Goal: Task Accomplishment & Management: Complete application form

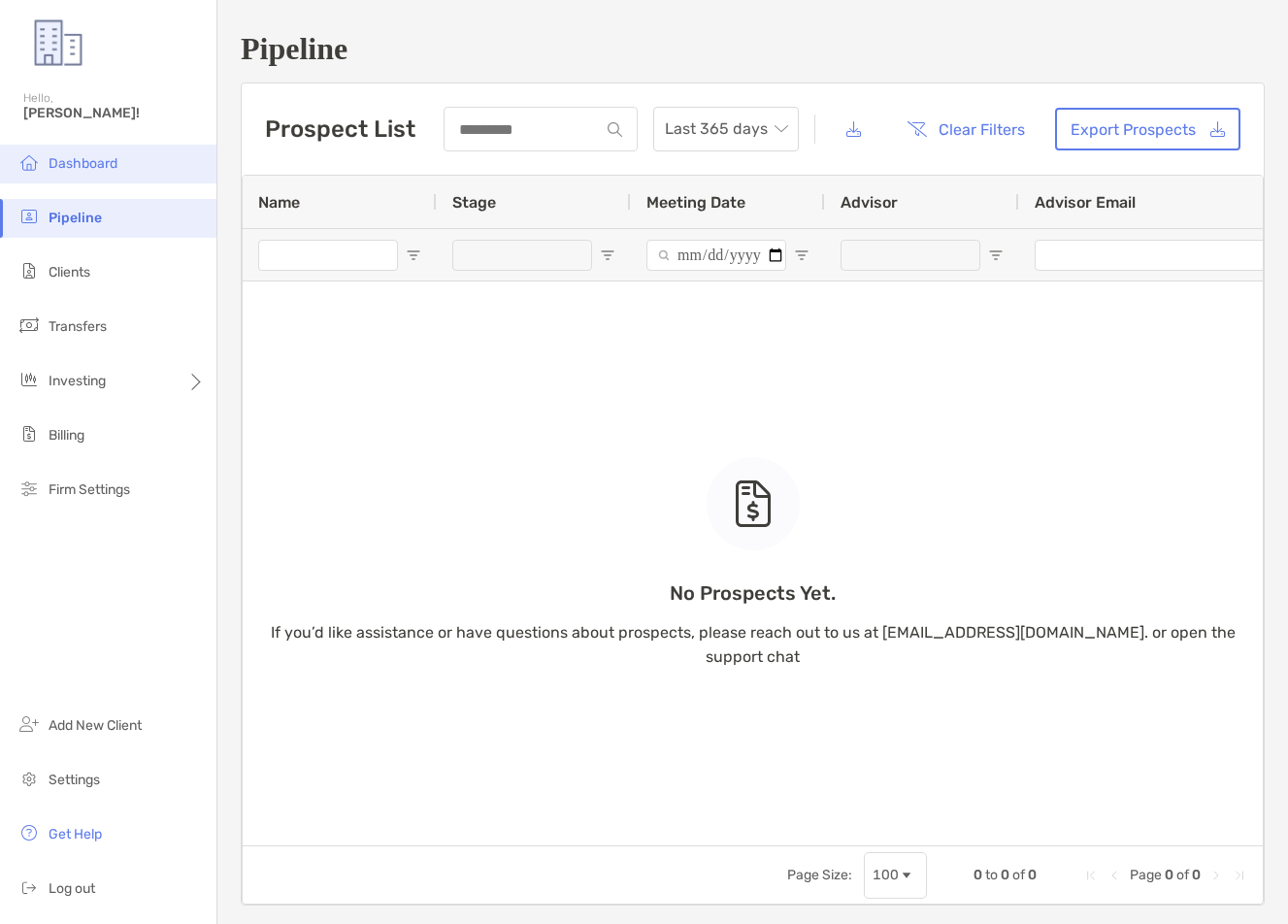
click at [153, 168] on li "Dashboard" at bounding box center [108, 163] width 216 height 39
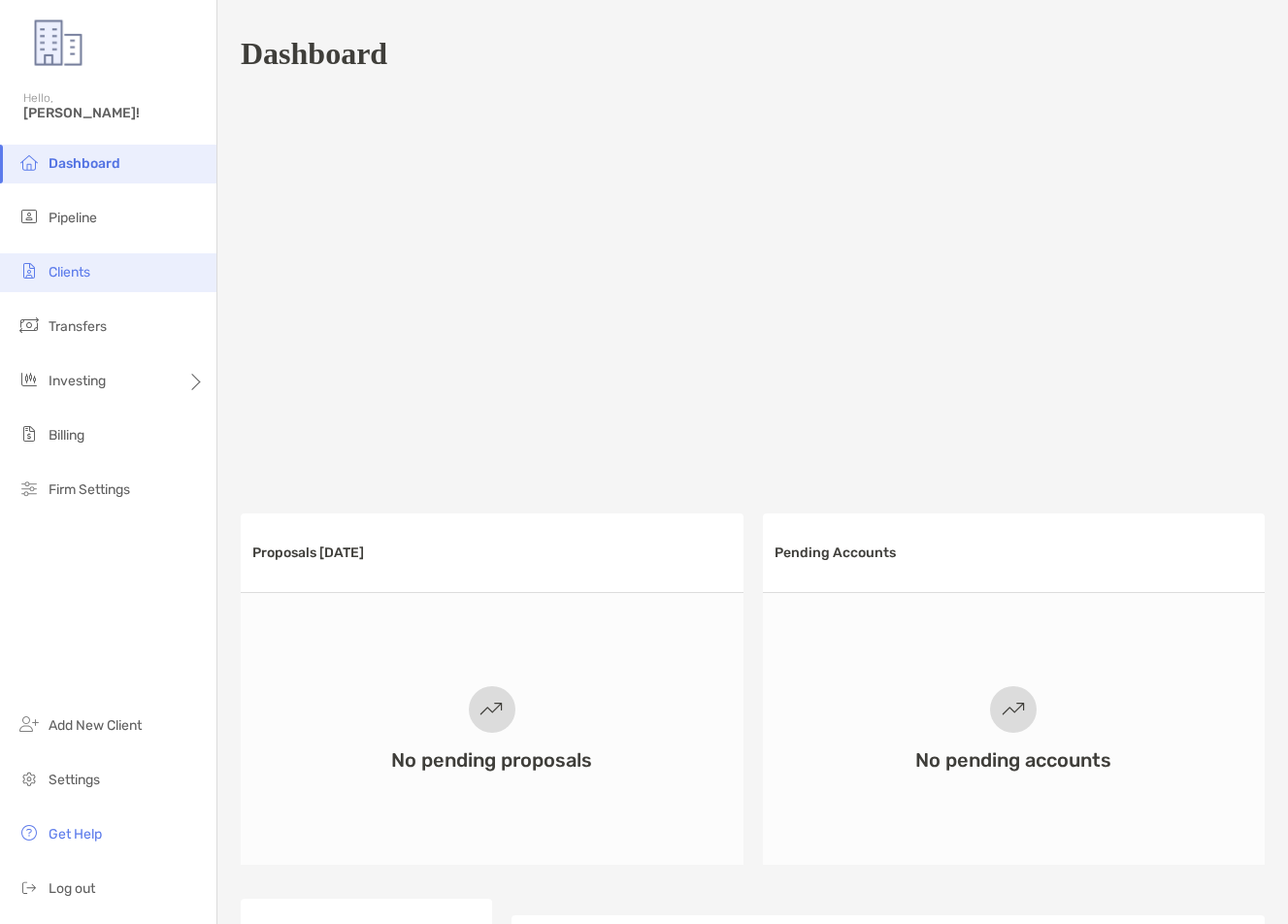
click at [124, 270] on li "Clients" at bounding box center [108, 272] width 216 height 39
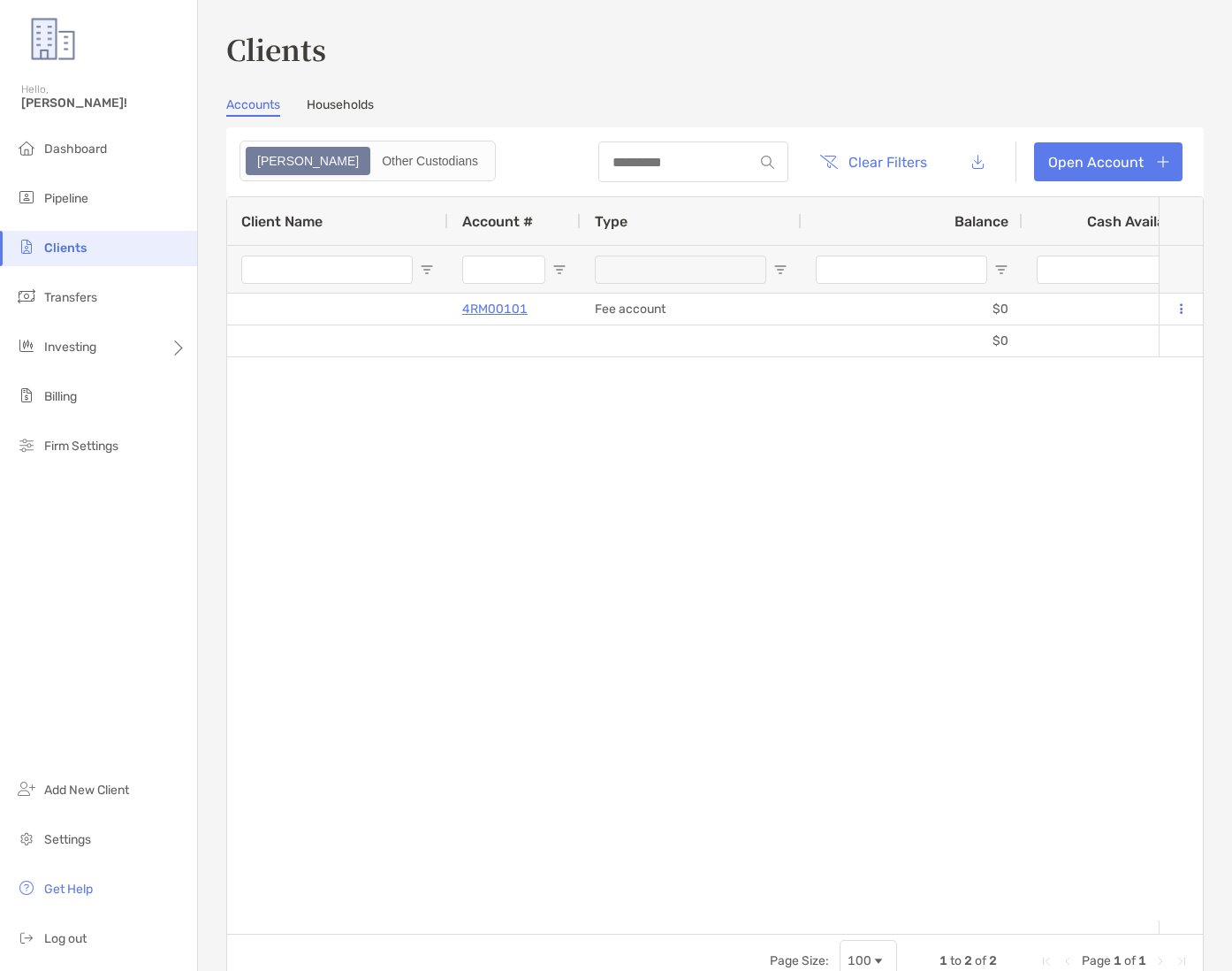
drag, startPoint x: 358, startPoint y: 400, endPoint x: 346, endPoint y: 393, distance: 13.9
click at [359, 400] on div "4RM00101 Fee account $0 $0 - 0% 0% Completed Disabled No Defining Wealth $0 $0" at bounding box center [693, 607] width 931 height 627
click at [107, 302] on li "Transfers" at bounding box center [98, 298] width 197 height 35
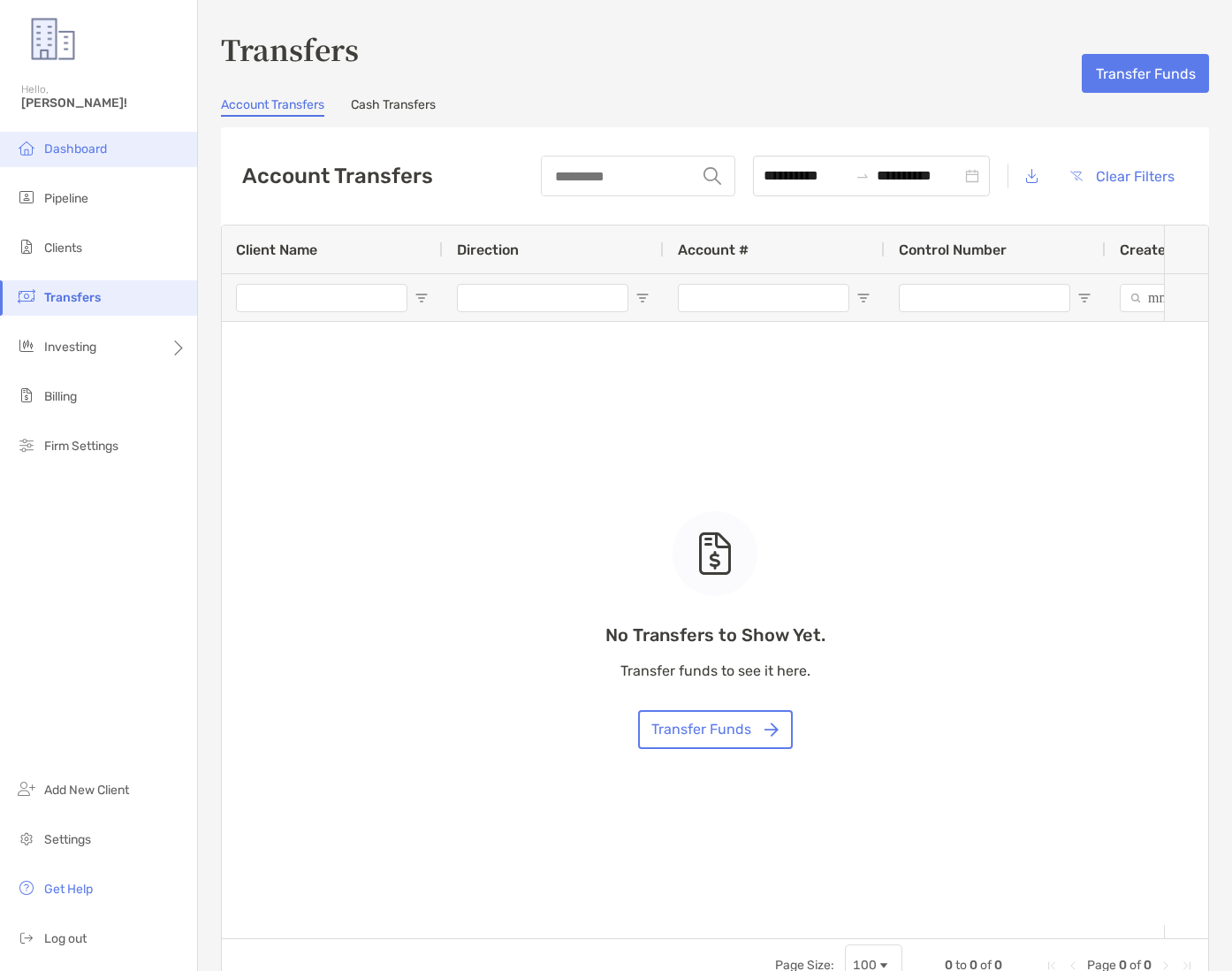
click at [124, 143] on li "Dashboard" at bounding box center [98, 149] width 197 height 35
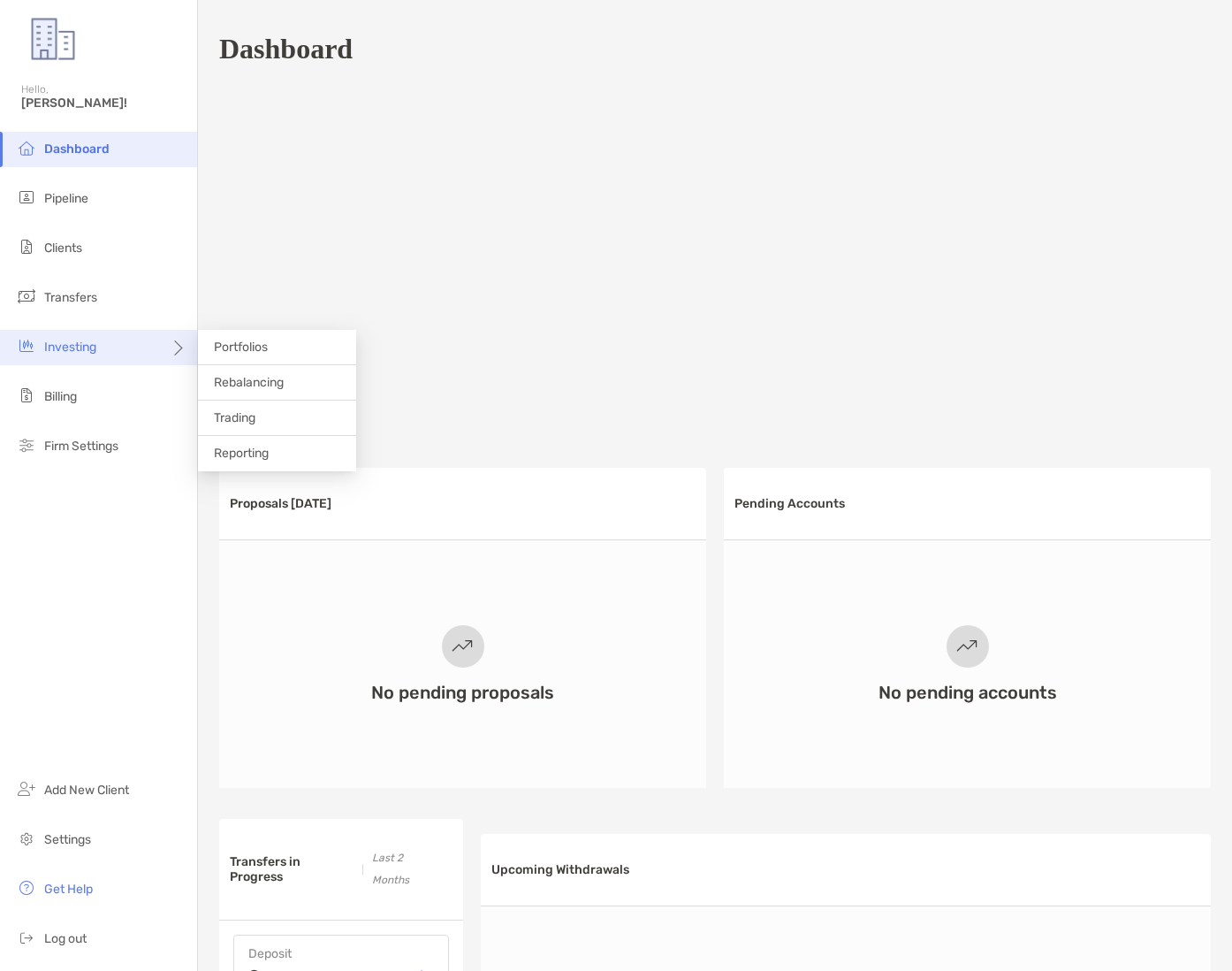
click at [147, 353] on div "Investing" at bounding box center [98, 347] width 197 height 35
click at [151, 348] on div "Investing" at bounding box center [98, 347] width 197 height 35
click at [392, 311] on div at bounding box center [715, 260] width 991 height 353
click at [392, 312] on div at bounding box center [715, 260] width 991 height 353
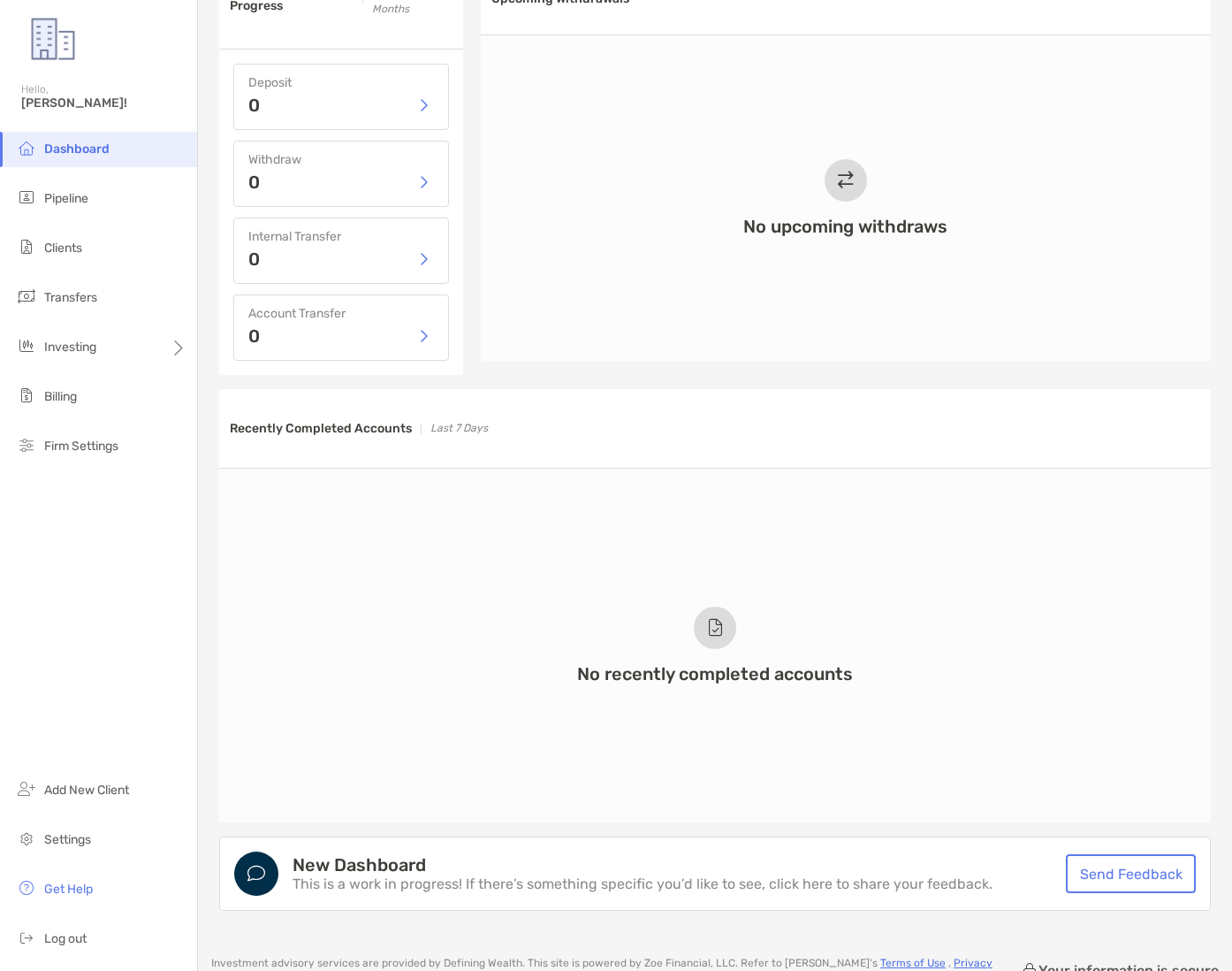
scroll to position [1025, 0]
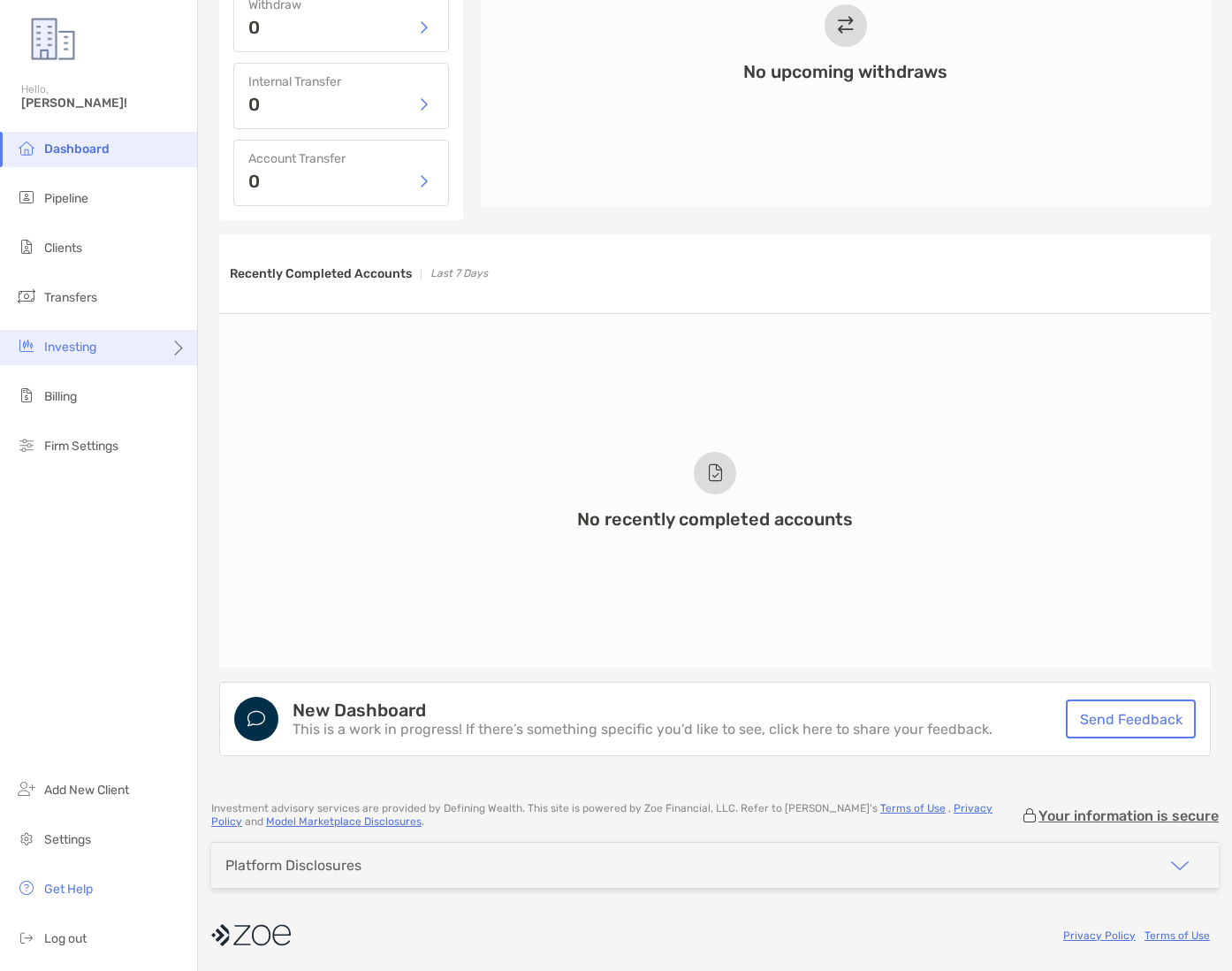
click at [182, 354] on icon at bounding box center [177, 355] width 15 height 15
click at [183, 355] on icon at bounding box center [177, 355] width 15 height 15
click at [264, 357] on li "Portfolios" at bounding box center [277, 347] width 158 height 35
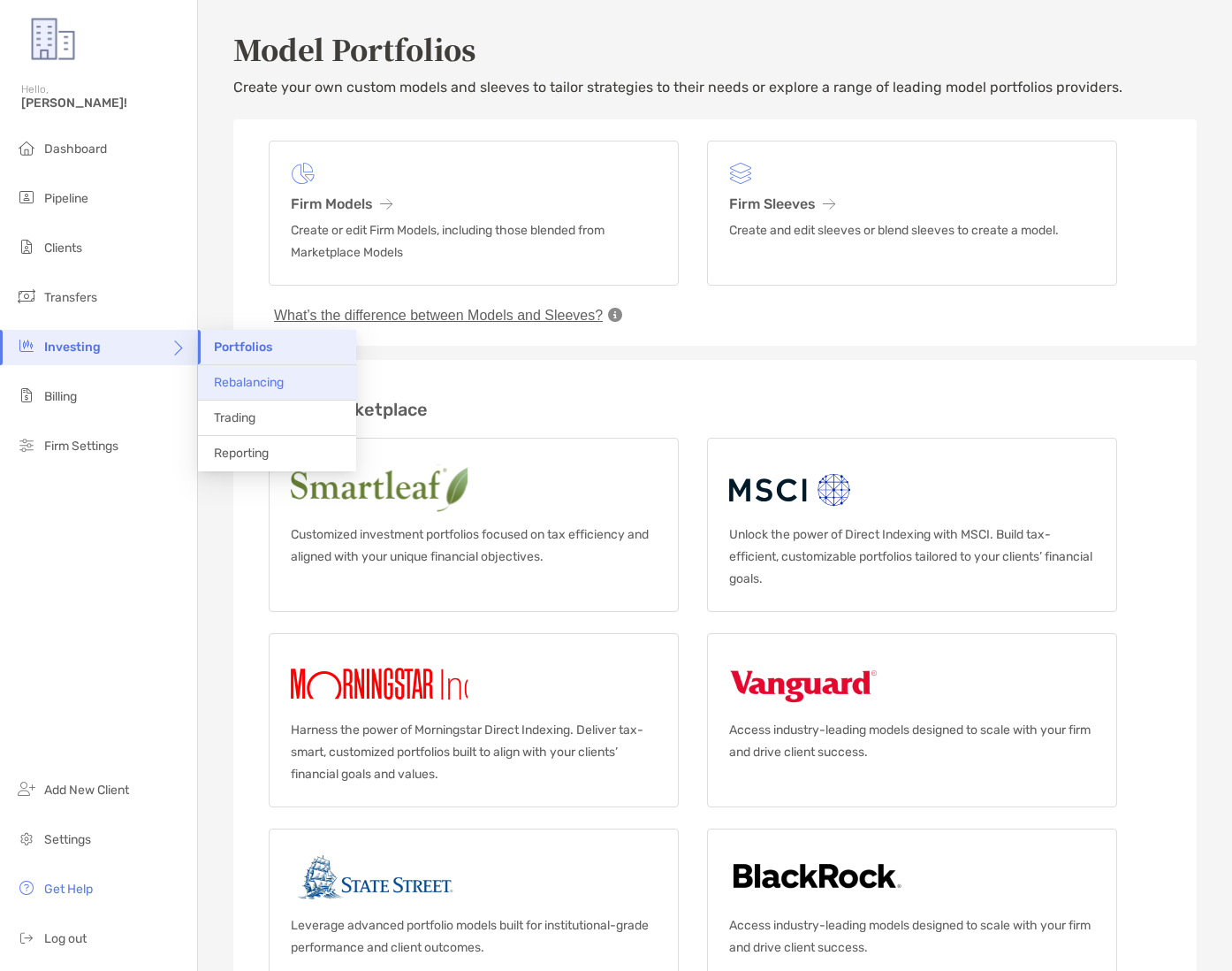
click at [233, 379] on span "Rebalancing" at bounding box center [249, 382] width 70 height 15
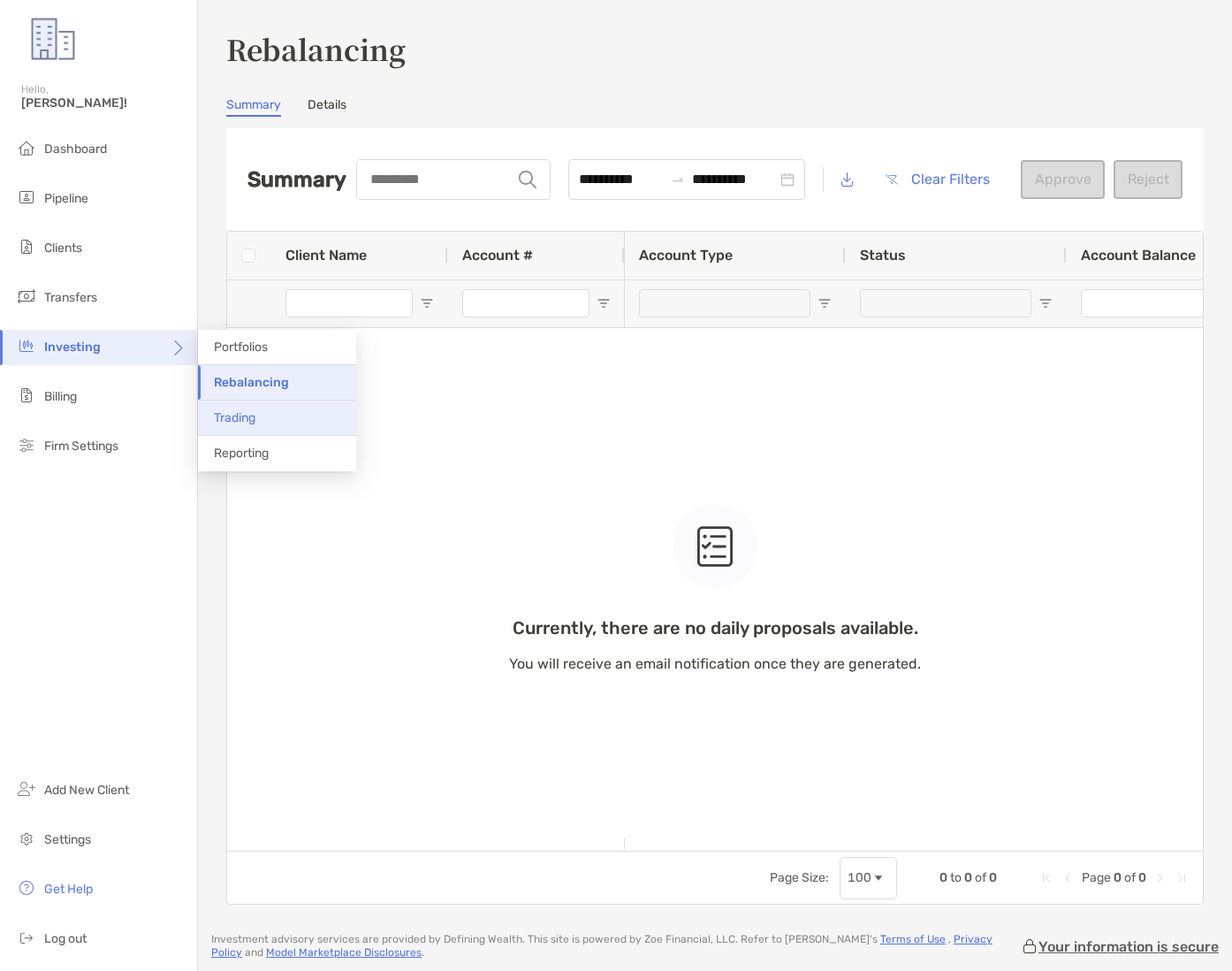
click at [268, 416] on li "Trading" at bounding box center [277, 418] width 158 height 35
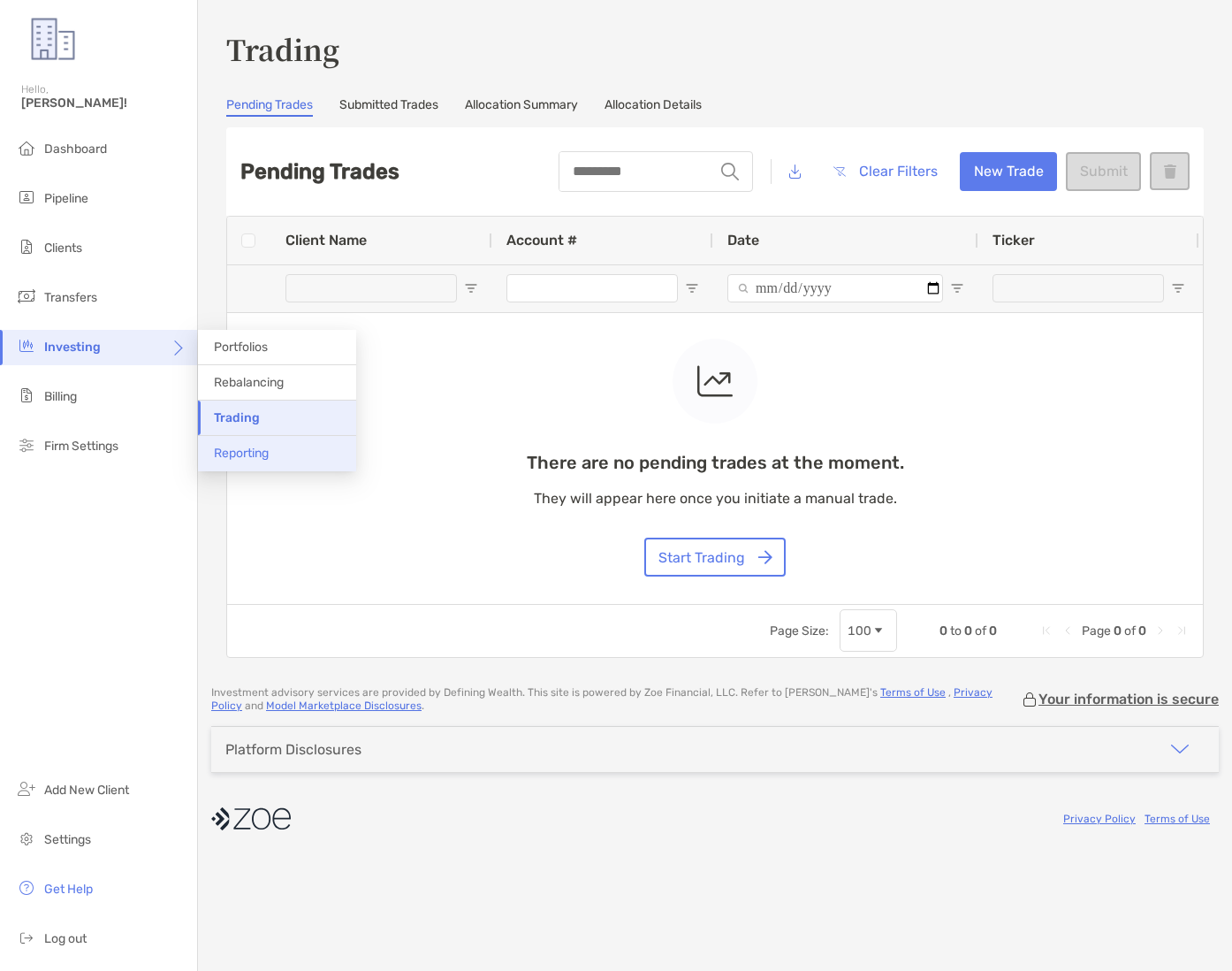
click at [290, 463] on li "Reporting" at bounding box center [277, 453] width 158 height 35
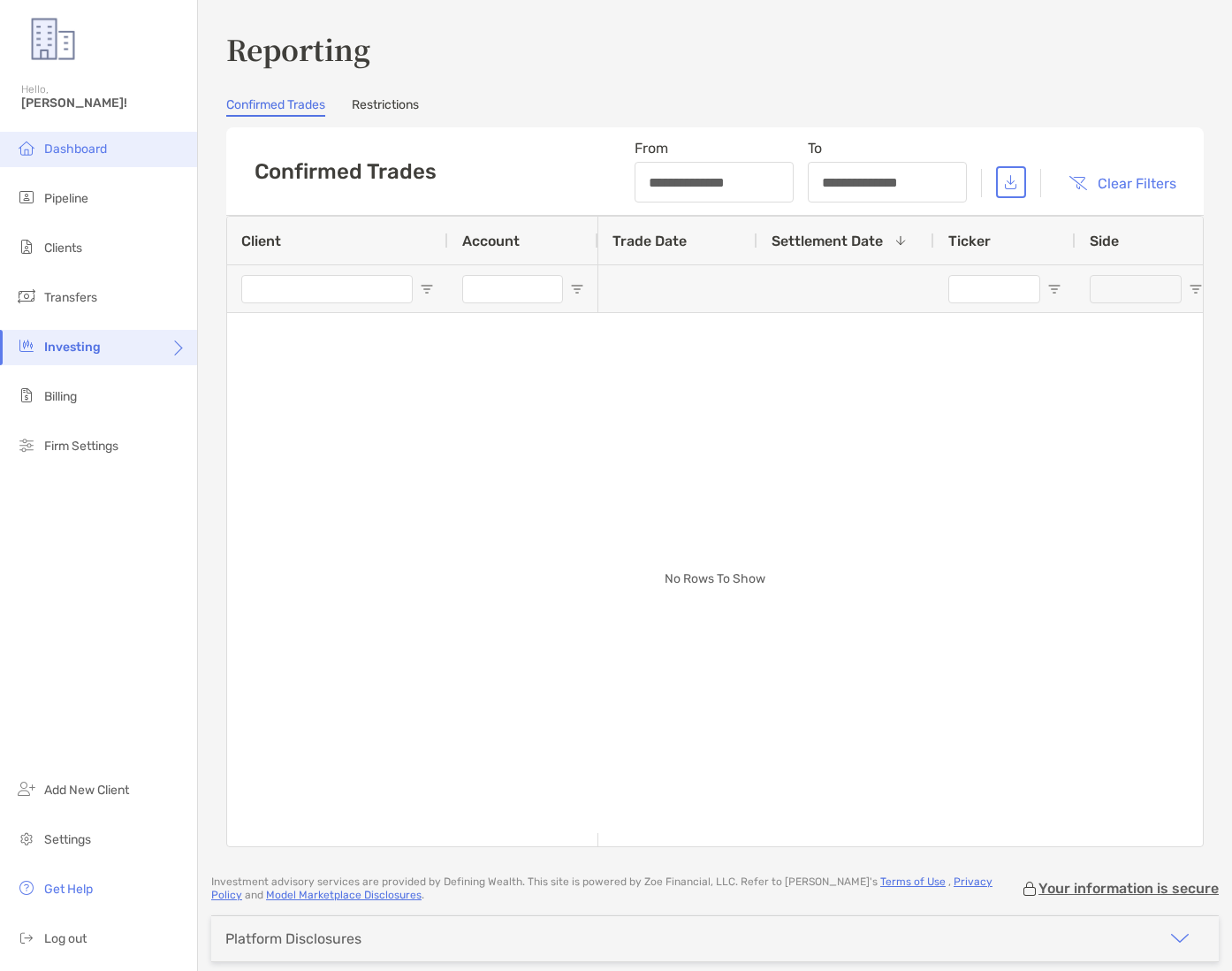
click at [122, 144] on li "Dashboard" at bounding box center [98, 149] width 197 height 35
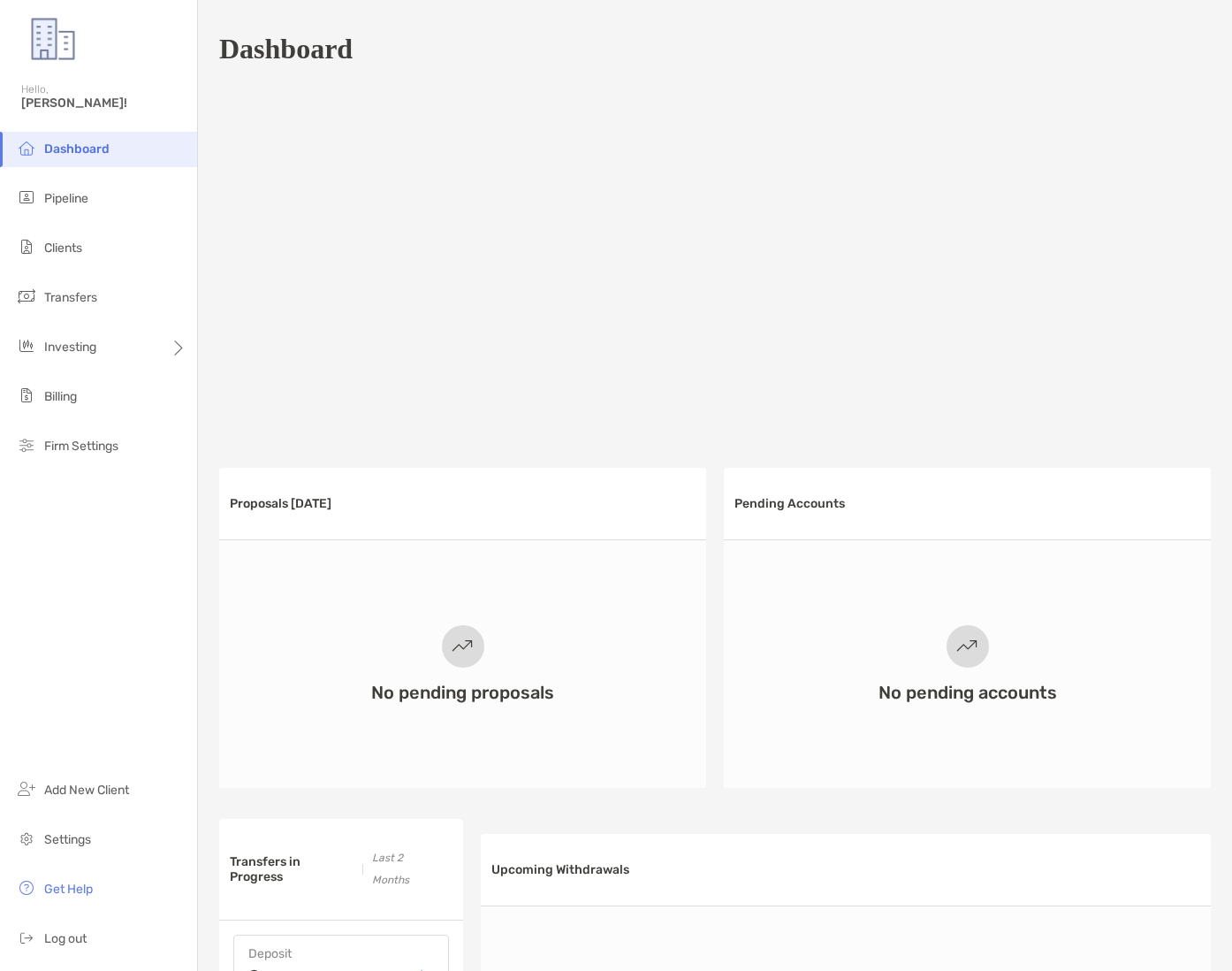
click at [60, 47] on img at bounding box center [53, 39] width 64 height 64
click at [61, 51] on img at bounding box center [53, 39] width 64 height 64
click at [428, 37] on div "Dashboard" at bounding box center [715, 48] width 991 height 41
click at [348, 51] on h1 "Dashboard" at bounding box center [285, 49] width 133 height 33
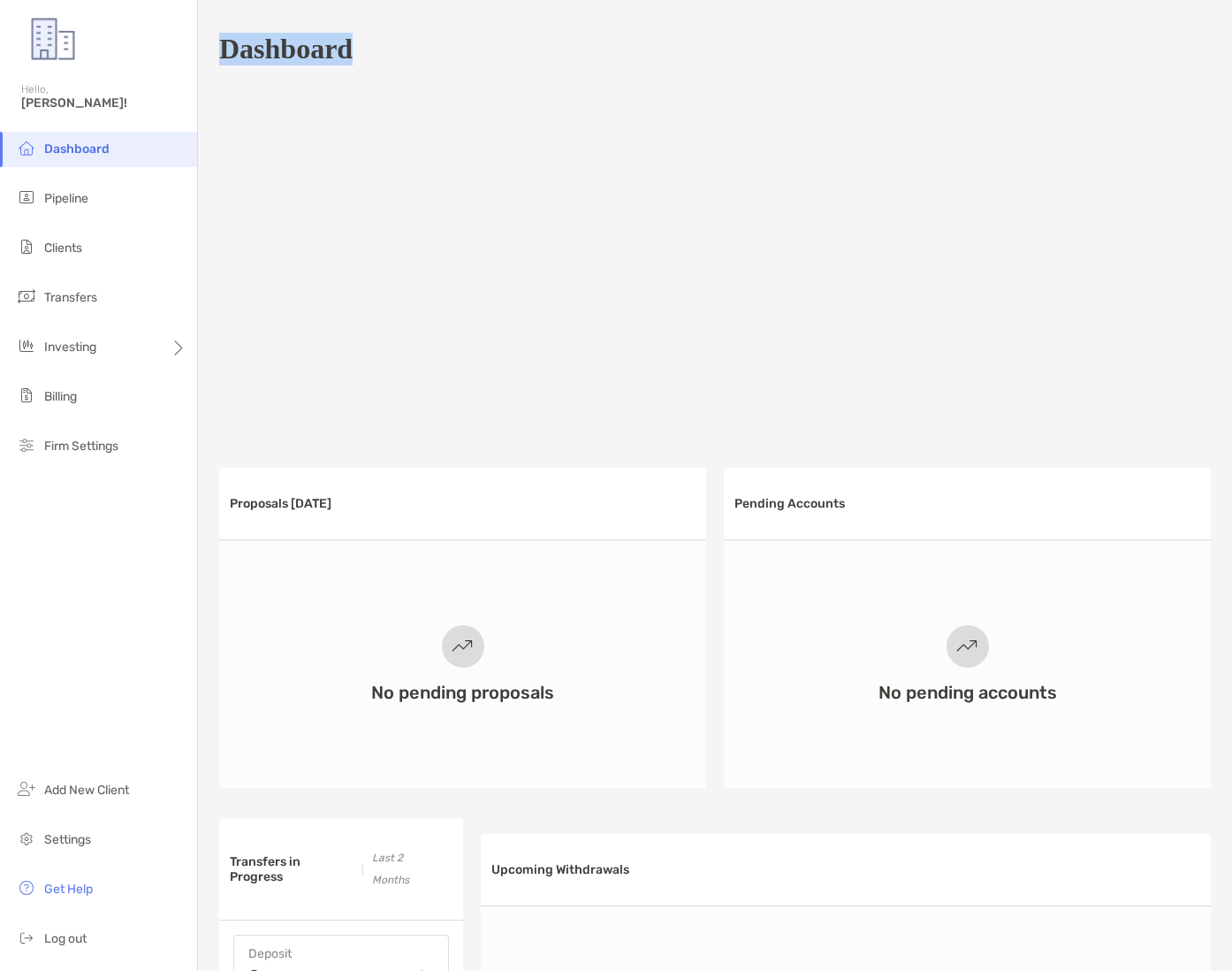
drag, startPoint x: 349, startPoint y: 51, endPoint x: 265, endPoint y: 51, distance: 84.0
click at [265, 51] on h1 "Dashboard" at bounding box center [285, 49] width 133 height 33
click at [295, 51] on h1 "Dashboard" at bounding box center [285, 49] width 133 height 33
click at [336, 51] on h1 "Dashboard" at bounding box center [285, 49] width 133 height 33
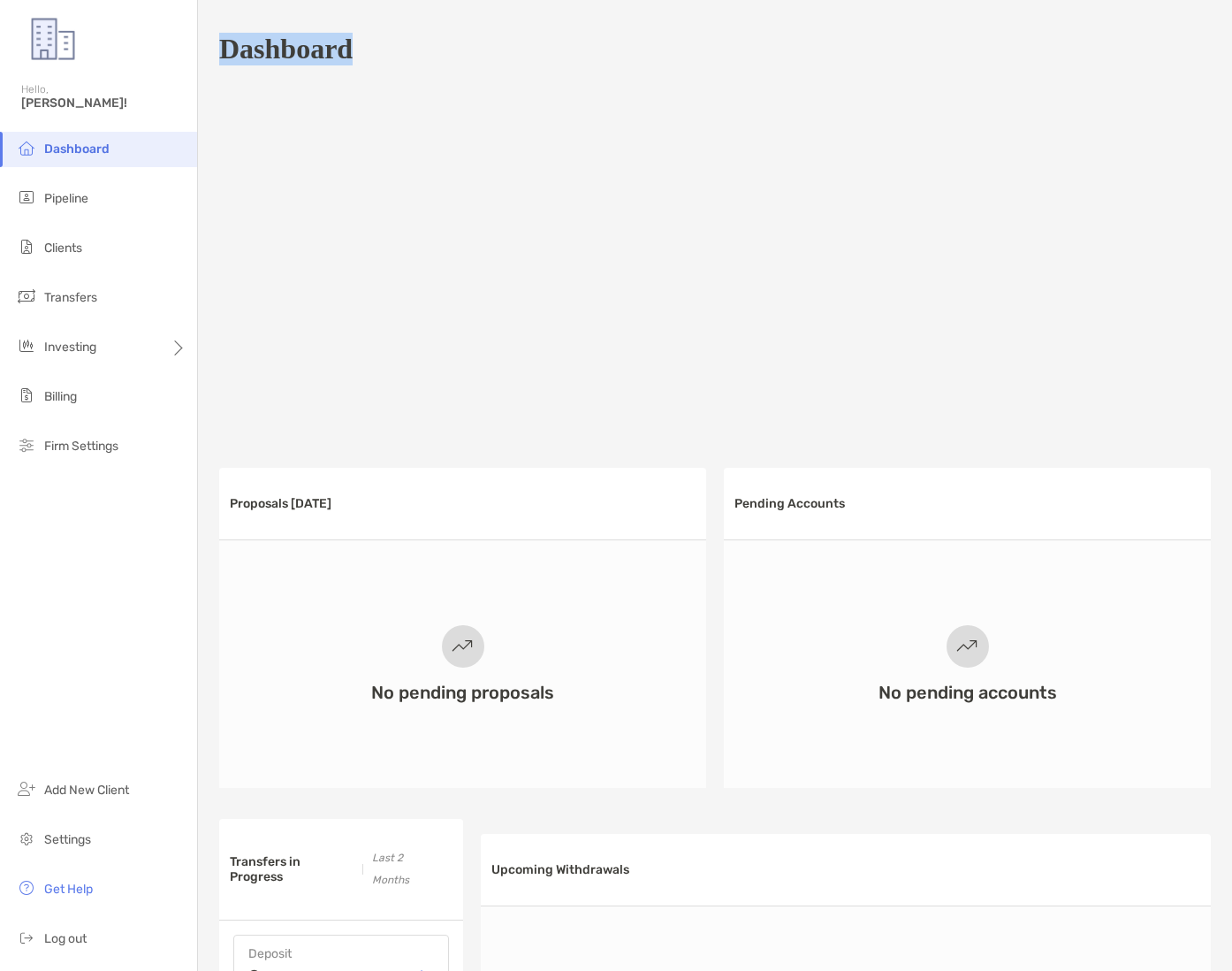
click at [346, 52] on h1 "Dashboard" at bounding box center [285, 49] width 133 height 33
drag, startPoint x: 354, startPoint y: 52, endPoint x: 202, endPoint y: 54, distance: 152.0
click at [202, 54] on div "Dashboard Proposals Today No pending proposals Pending Accounts No pending acco…" at bounding box center [715, 905] width 1034 height 1810
click at [311, 52] on h1 "Dashboard" at bounding box center [285, 49] width 133 height 33
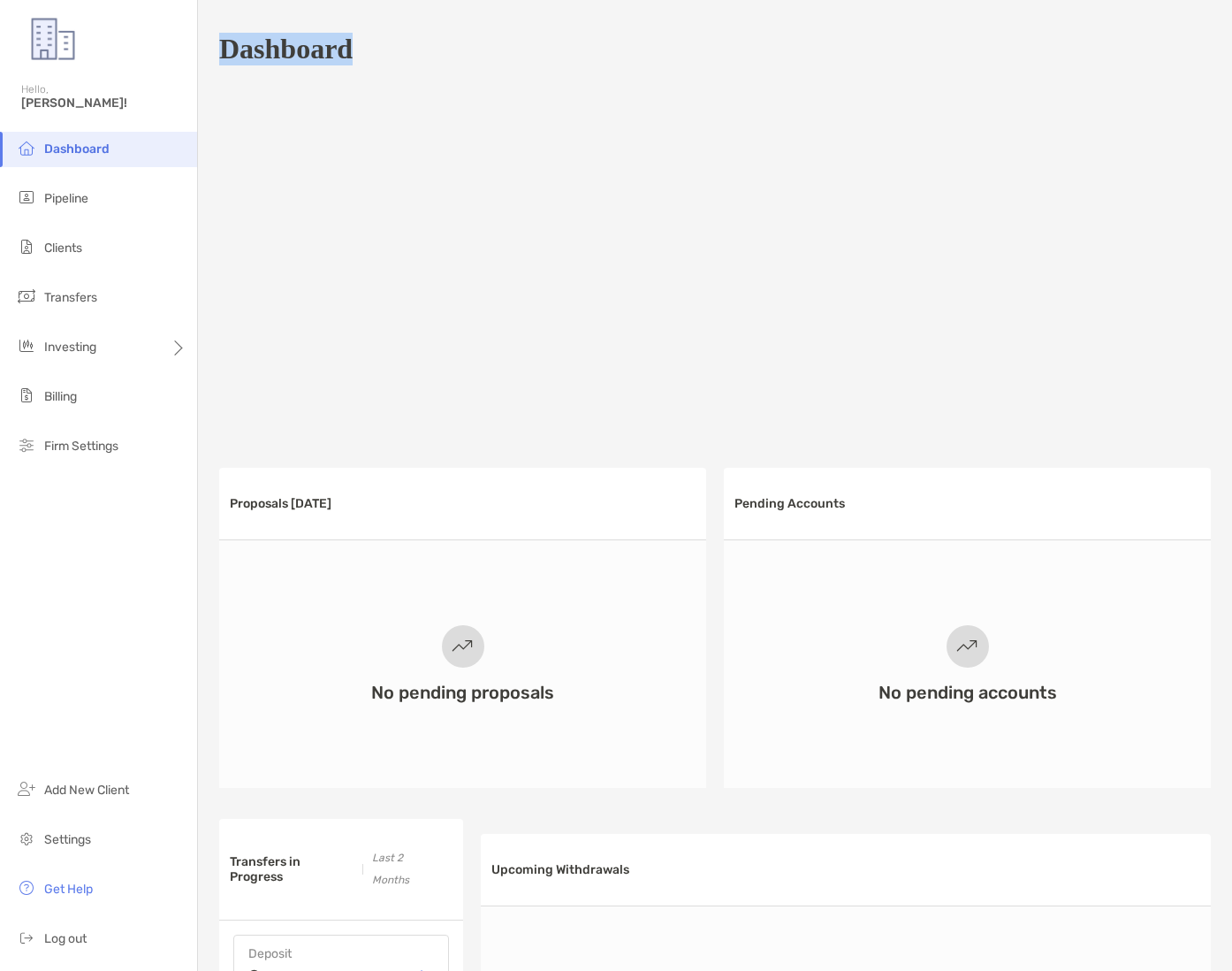
click at [311, 52] on h1 "Dashboard" at bounding box center [285, 49] width 133 height 33
click at [365, 52] on div "Dashboard" at bounding box center [715, 48] width 991 height 41
drag, startPoint x: 354, startPoint y: 53, endPoint x: 214, endPoint y: 55, distance: 140.0
click at [214, 55] on div "Dashboard Proposals Today No pending proposals Pending Accounts No pending acco…" at bounding box center [715, 905] width 1034 height 1810
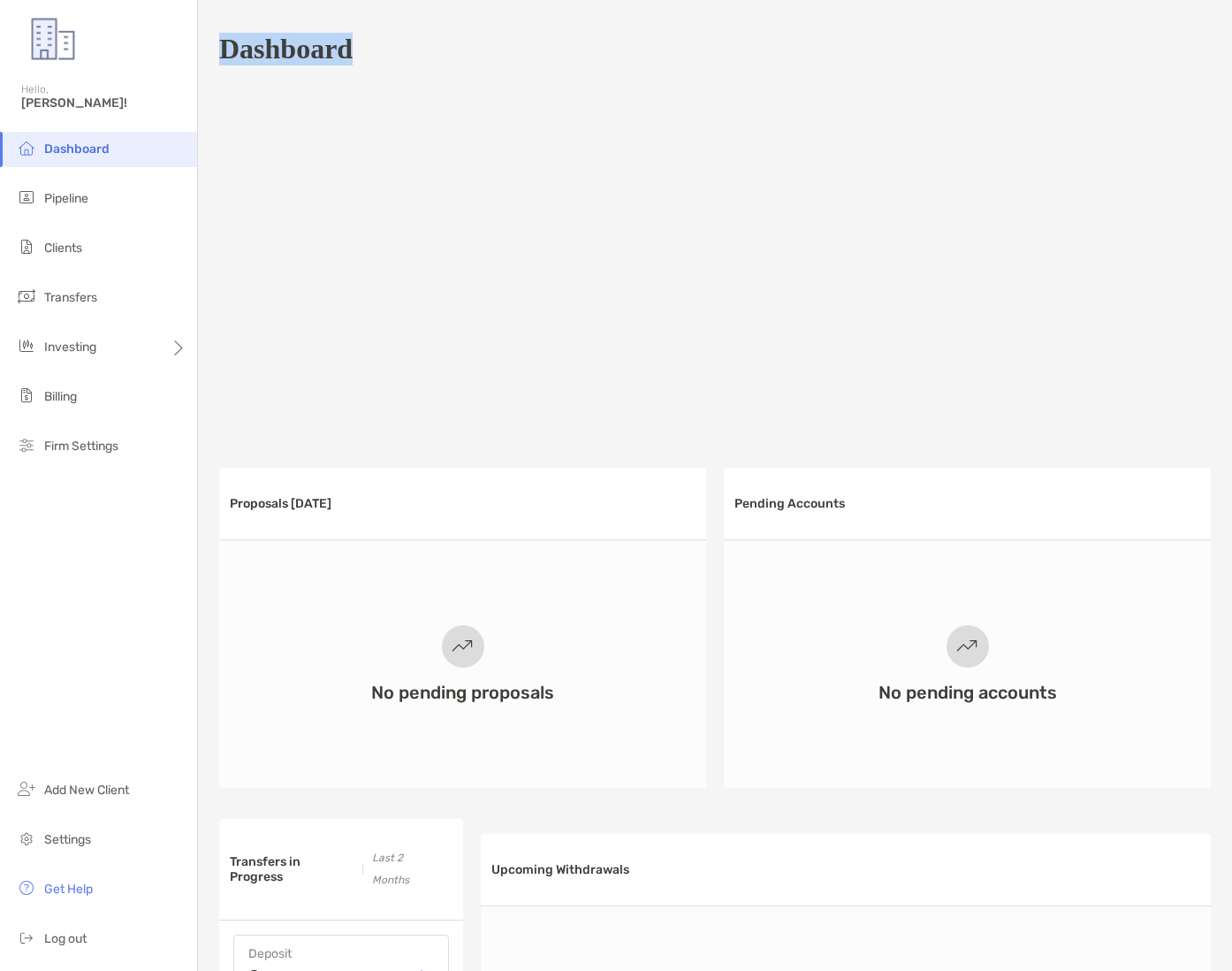
click at [285, 54] on h1 "Dashboard" at bounding box center [285, 49] width 133 height 33
click at [329, 55] on h1 "Dashboard" at bounding box center [285, 49] width 133 height 33
click at [330, 54] on h1 "Dashboard" at bounding box center [285, 49] width 133 height 33
drag, startPoint x: 359, startPoint y: 54, endPoint x: 209, endPoint y: 55, distance: 150.0
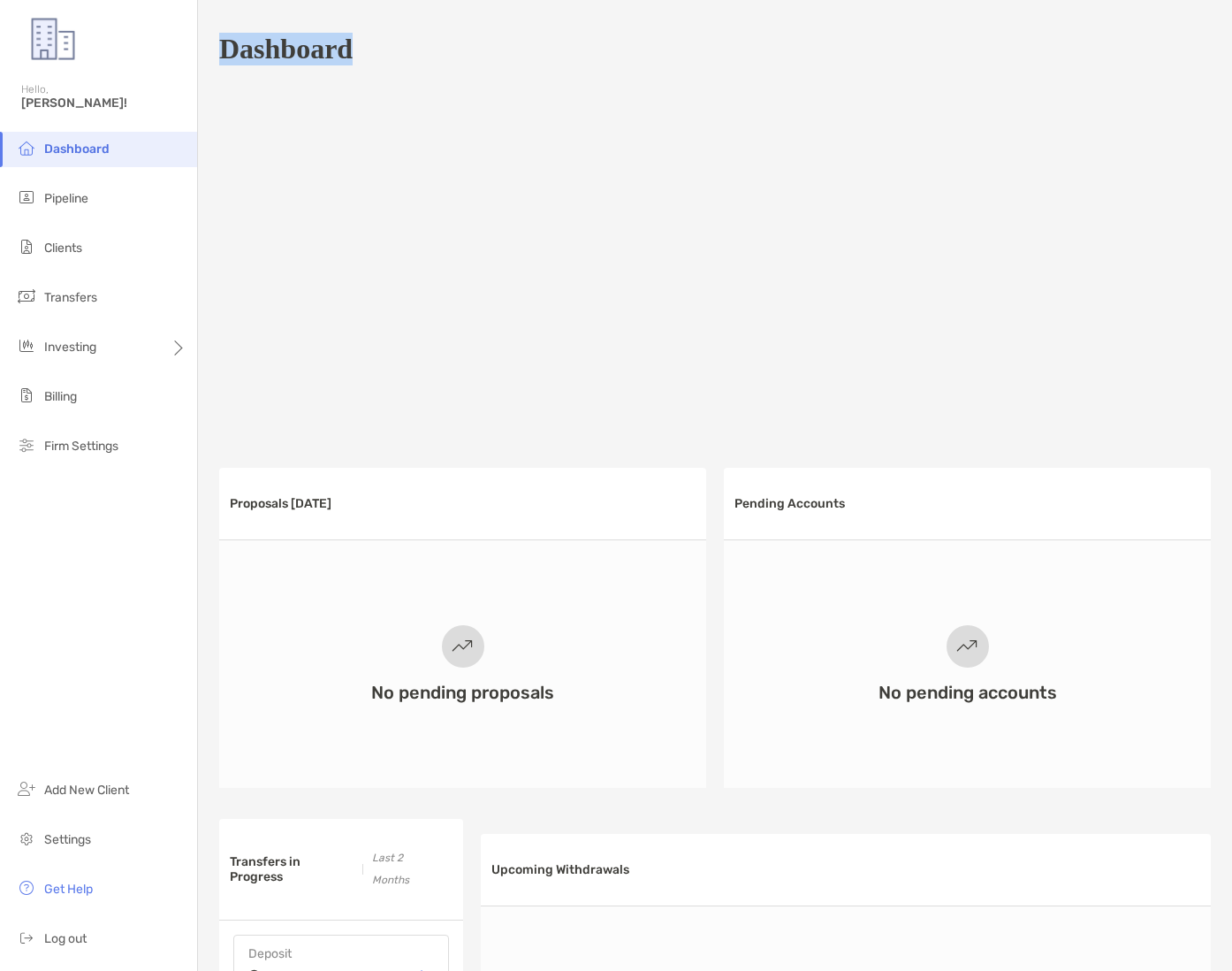
click at [209, 55] on div "Dashboard Proposals Today No pending proposals Pending Accounts No pending acco…" at bounding box center [715, 905] width 1034 height 1810
click at [345, 55] on h1 "Dashboard" at bounding box center [285, 49] width 133 height 33
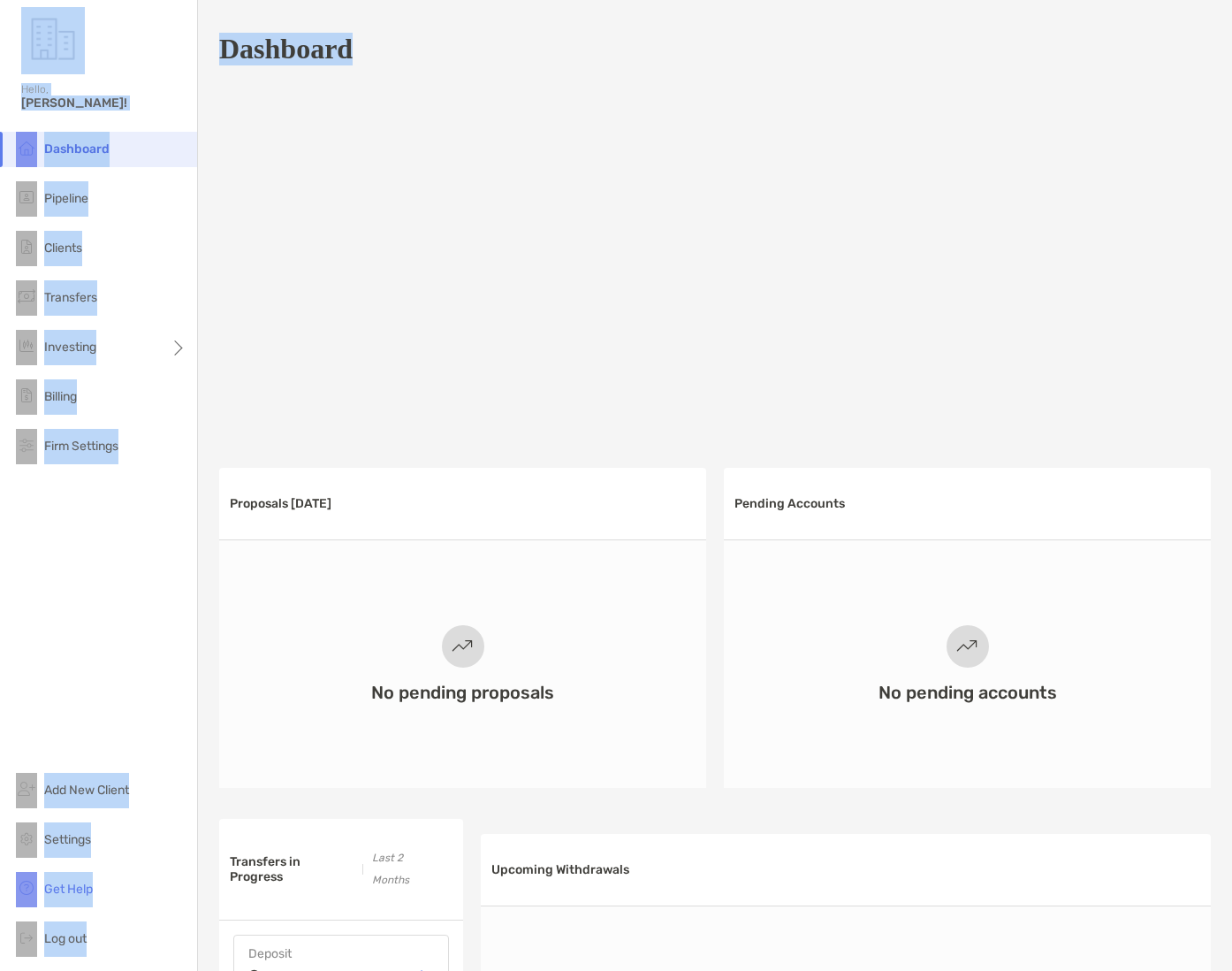
drag, startPoint x: 358, startPoint y: 53, endPoint x: 183, endPoint y: 55, distance: 175.0
click at [183, 55] on div "Dashboard Hello, Jacob! Dashboard Pipeline Clients Transfers Investing Billing …" at bounding box center [616, 485] width 1232 height 971
click at [360, 55] on div "Dashboard" at bounding box center [715, 48] width 991 height 41
drag, startPoint x: 351, startPoint y: 54, endPoint x: 182, endPoint y: 57, distance: 169.0
click at [182, 57] on div "Dashboard Hello, Jacob! Dashboard Pipeline Clients Transfers Investing Billing …" at bounding box center [616, 485] width 1232 height 971
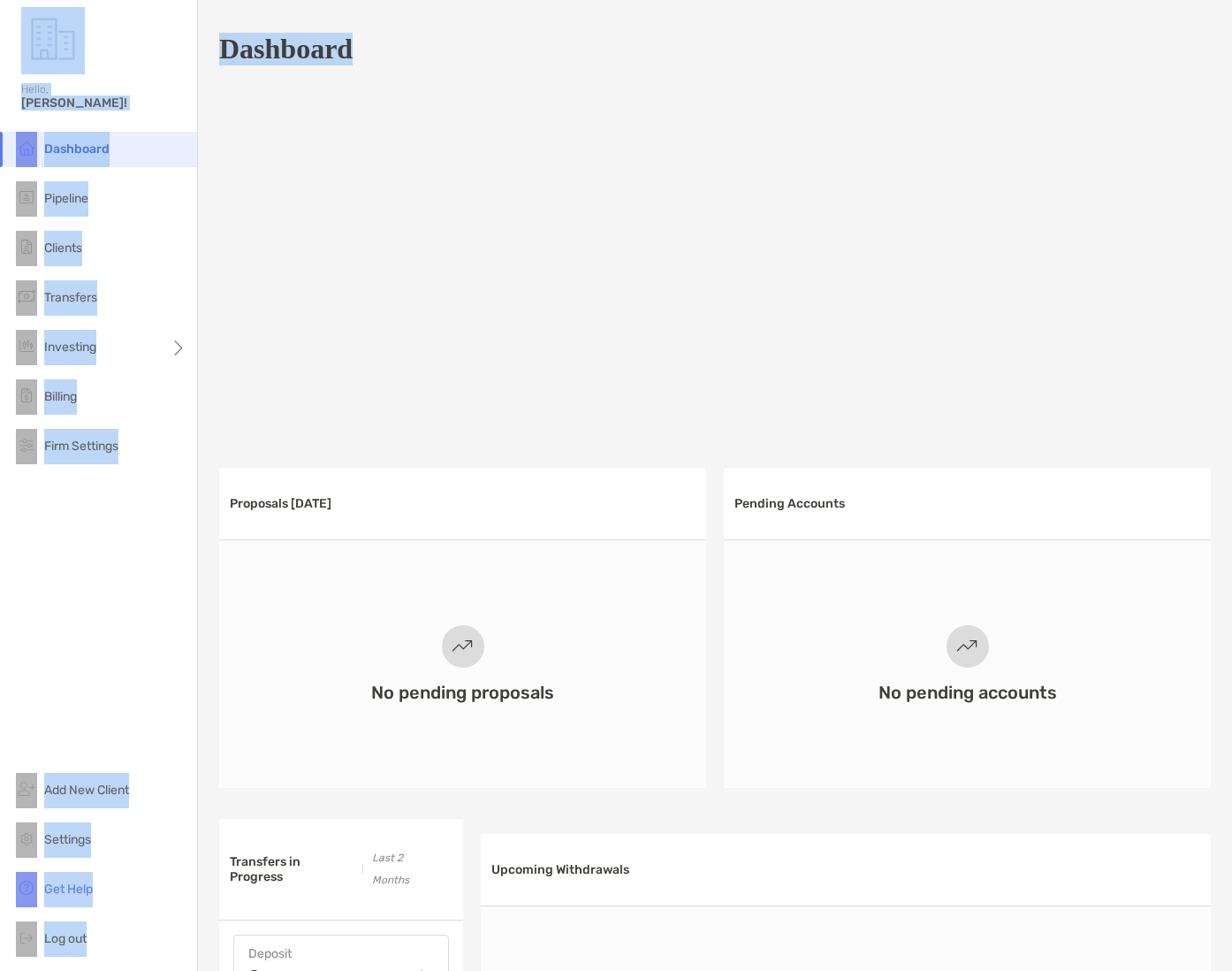
click at [326, 58] on h1 "Dashboard" at bounding box center [285, 49] width 133 height 33
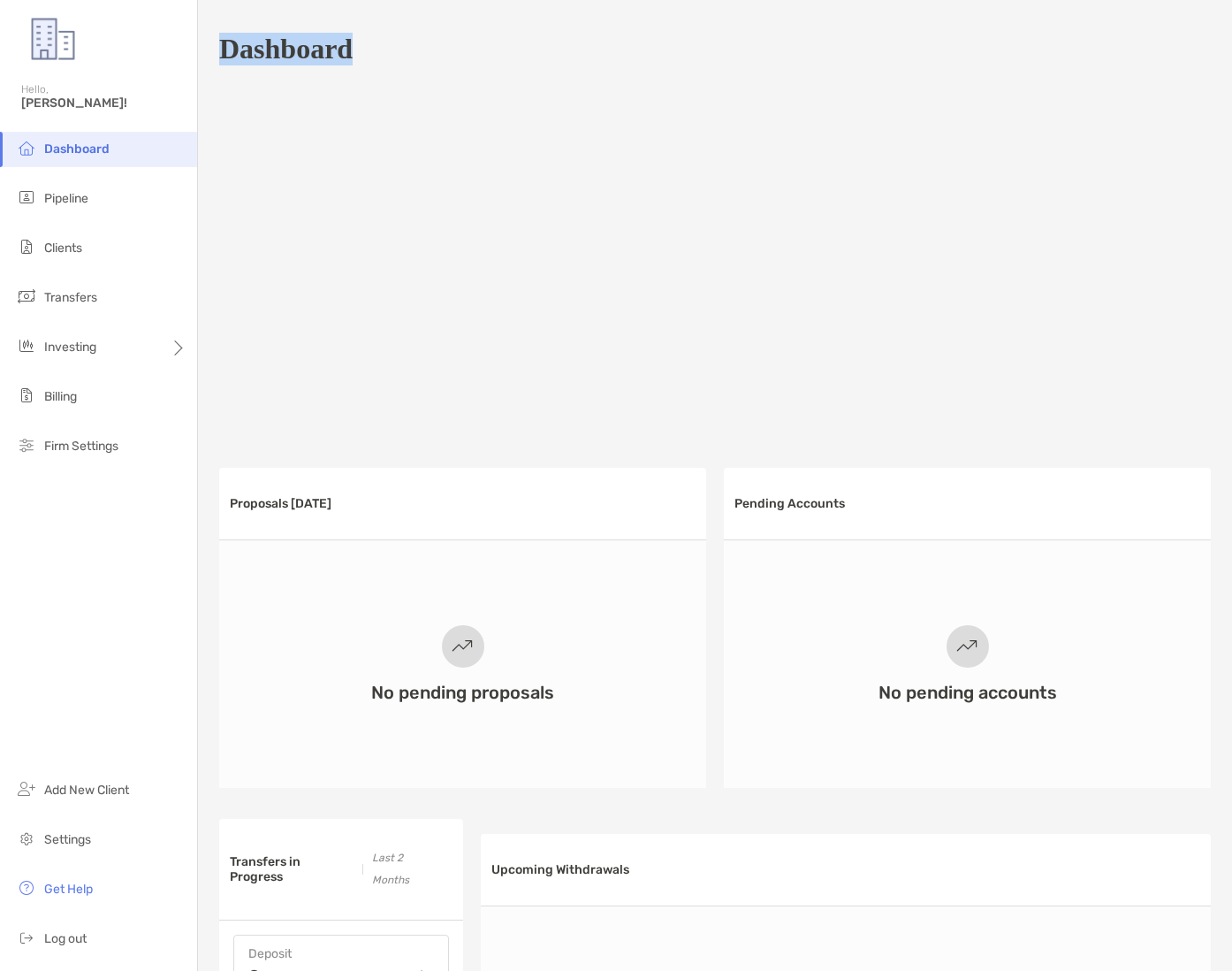
drag, startPoint x: 350, startPoint y: 51, endPoint x: 228, endPoint y: 56, distance: 122.1
click at [228, 56] on h1 "Dashboard" at bounding box center [285, 49] width 133 height 33
click at [380, 56] on div "Dashboard" at bounding box center [715, 48] width 991 height 41
click at [61, 49] on img at bounding box center [53, 39] width 64 height 64
click at [61, 48] on img at bounding box center [53, 39] width 64 height 64
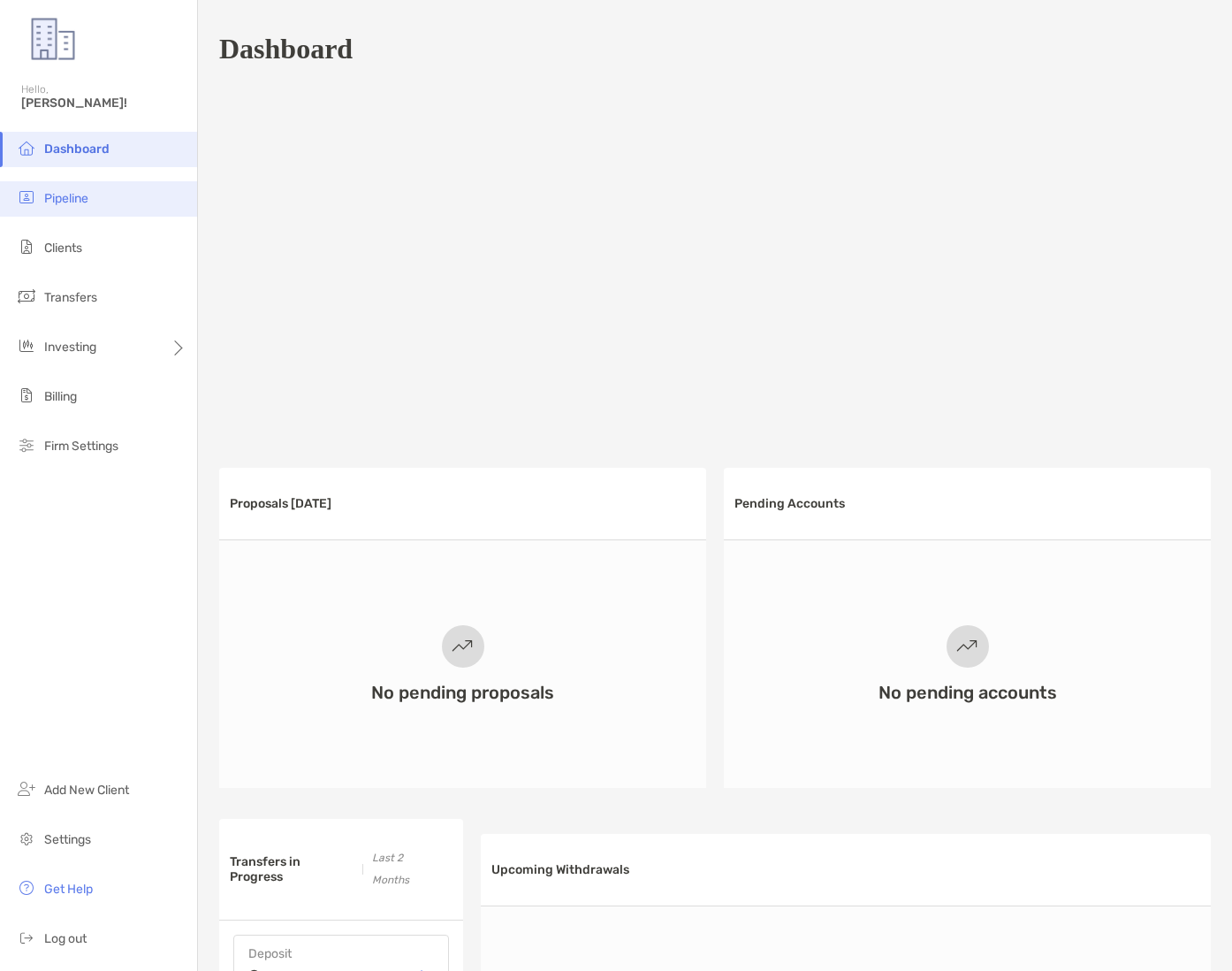
click at [106, 199] on li "Pipeline" at bounding box center [98, 199] width 197 height 35
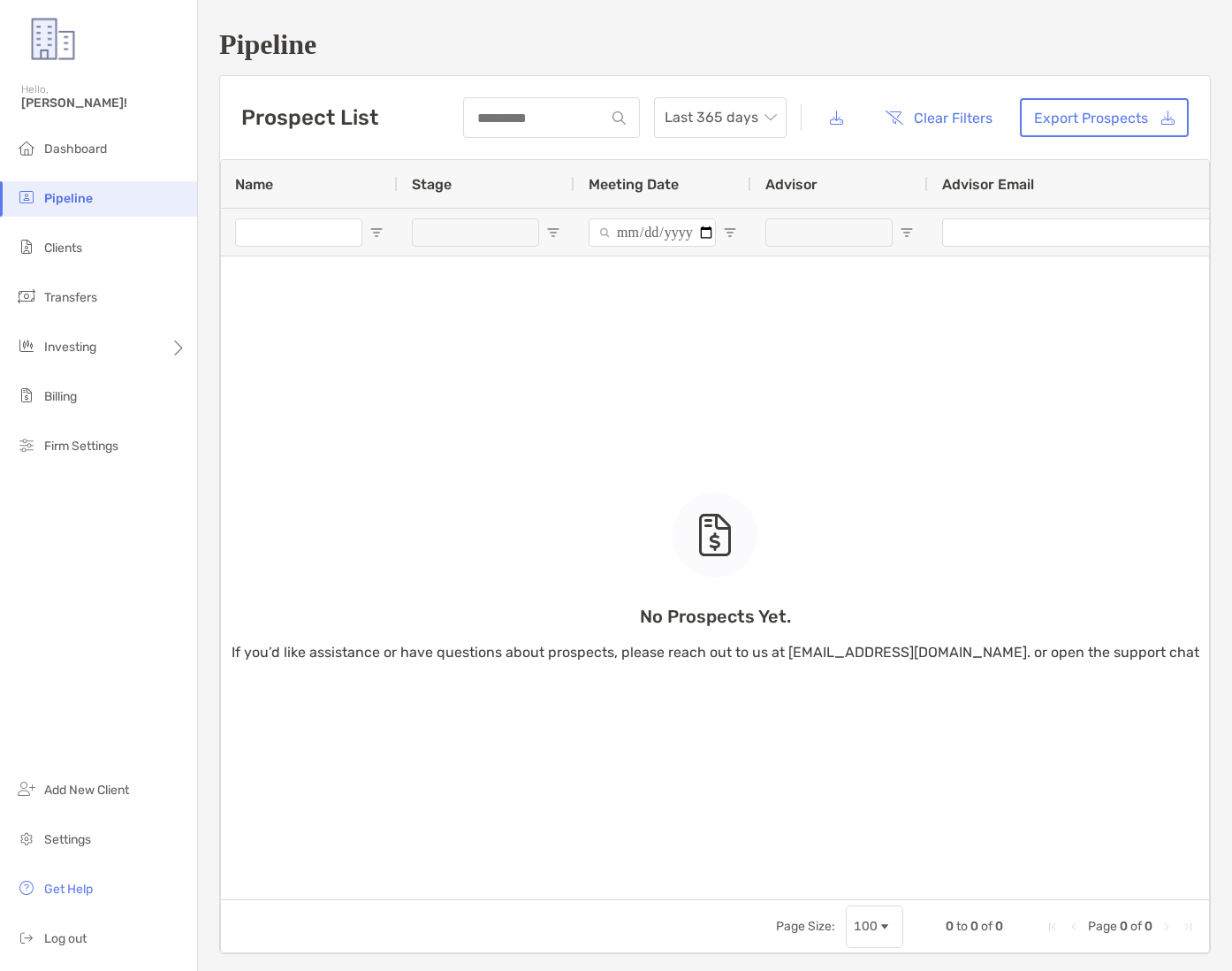
click at [106, 199] on li "Pipeline" at bounding box center [98, 199] width 197 height 35
click at [565, 134] on div at bounding box center [551, 117] width 177 height 41
click at [574, 123] on input at bounding box center [535, 118] width 140 height 15
click at [577, 118] on input at bounding box center [535, 118] width 140 height 15
click at [565, 145] on div "Prospect List Last 365 days Clear Filters Export Prospects" at bounding box center [715, 118] width 991 height 84
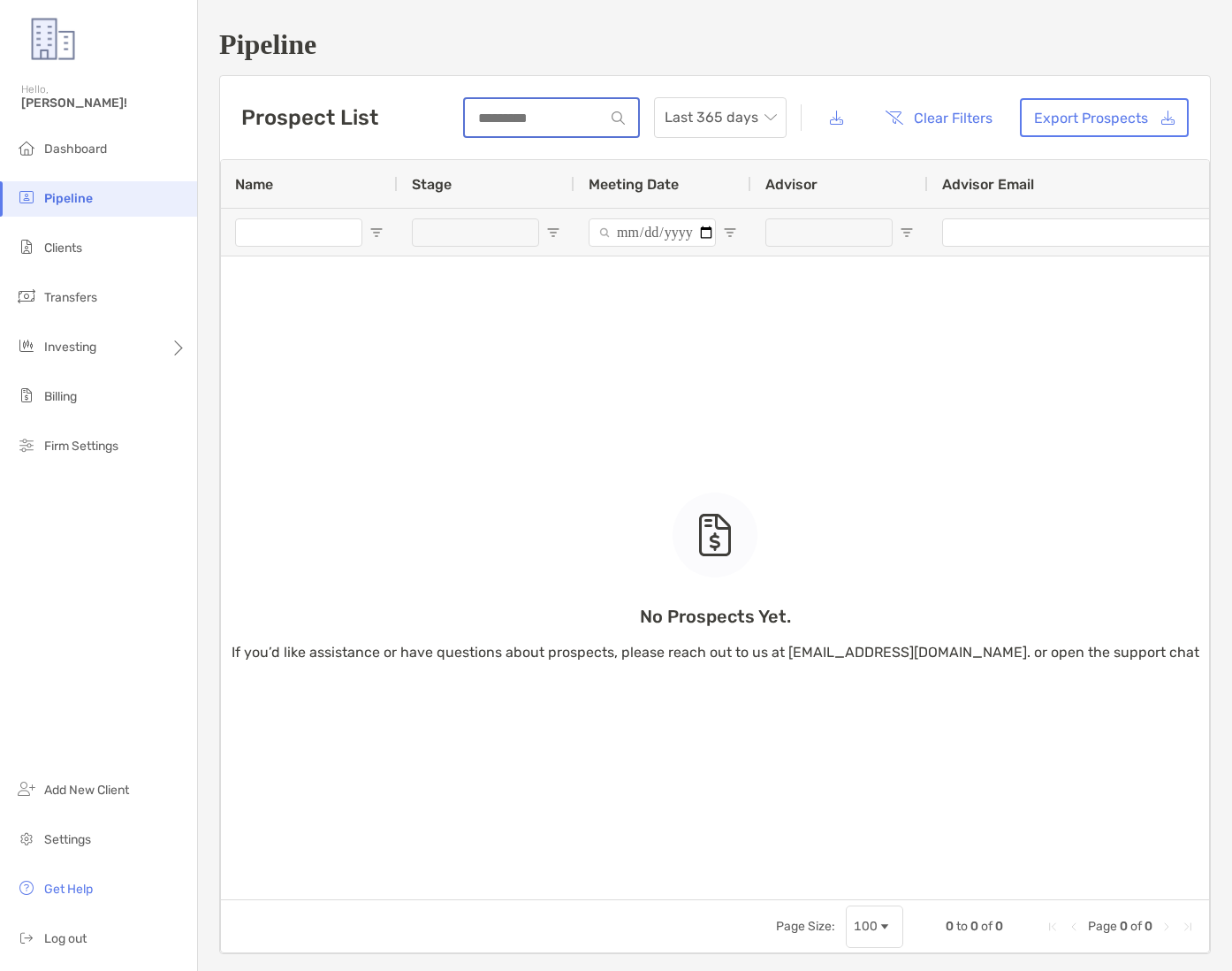
click at [561, 122] on input at bounding box center [535, 118] width 140 height 15
click at [561, 121] on input at bounding box center [535, 118] width 140 height 15
click at [562, 122] on input at bounding box center [535, 118] width 140 height 15
click at [563, 156] on div "Prospect List Last 365 days Clear Filters Export Prospects" at bounding box center [715, 118] width 991 height 84
click at [567, 120] on input at bounding box center [535, 118] width 140 height 15
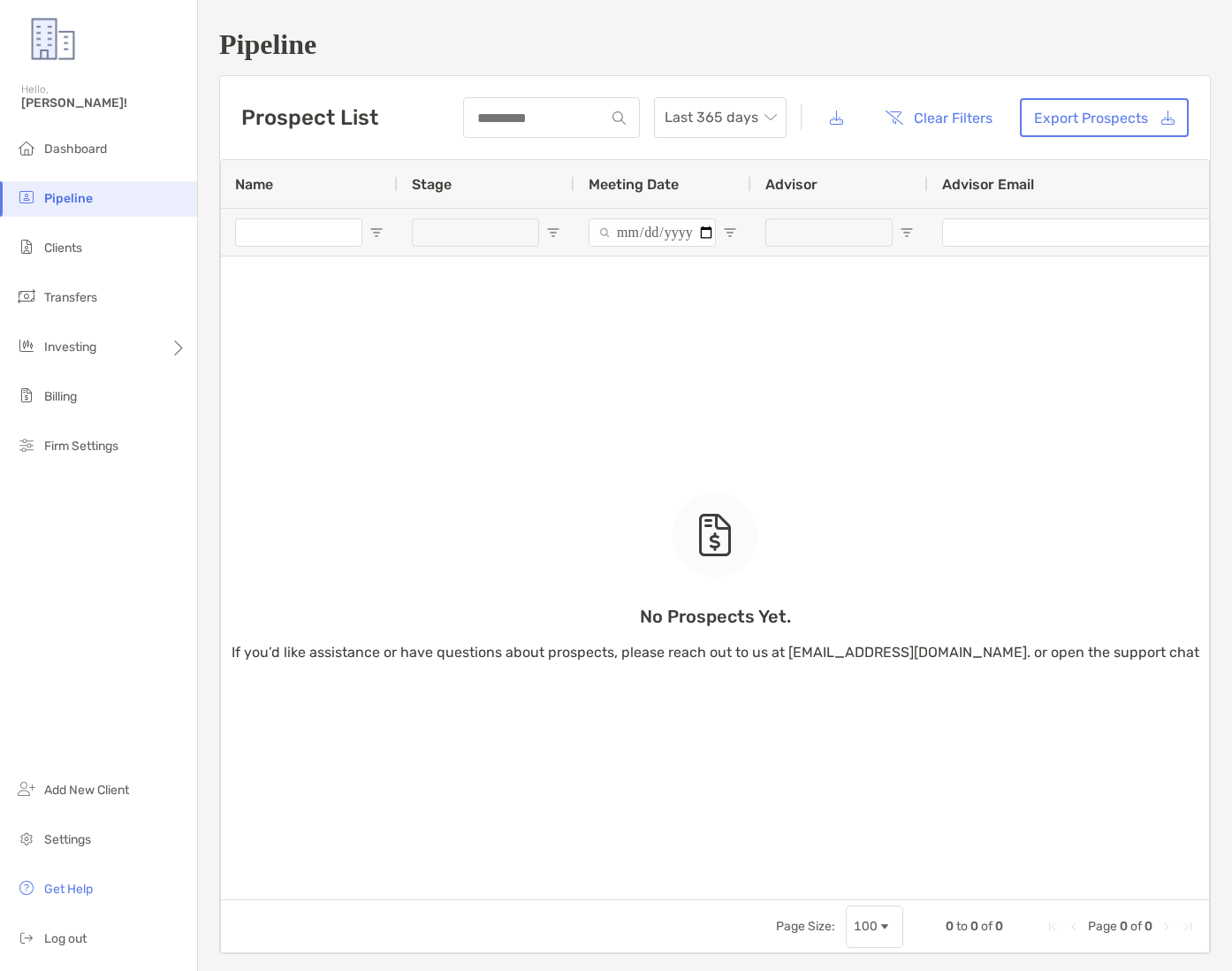
drag, startPoint x: 568, startPoint y: 162, endPoint x: 567, endPoint y: 135, distance: 27.0
click at [568, 161] on div "No Prospects Yet. If you’d like assistance or have questions about prospects, p…" at bounding box center [715, 530] width 989 height 739
click at [566, 128] on div at bounding box center [551, 117] width 177 height 41
click at [562, 142] on div "Prospect List Last 365 days Clear Filters Export Prospects" at bounding box center [715, 118] width 991 height 84
click at [556, 108] on div at bounding box center [551, 117] width 177 height 41
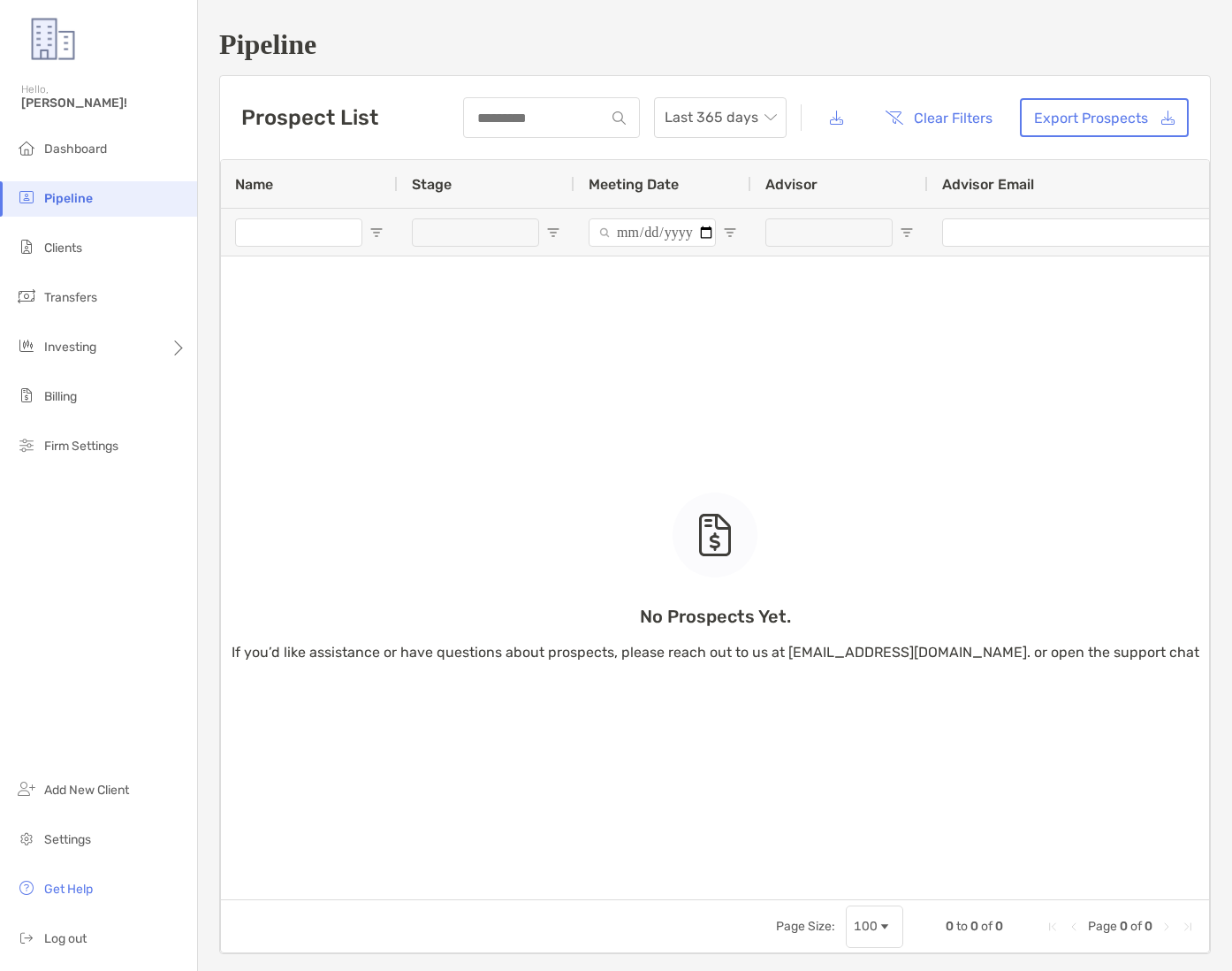
click at [527, 104] on div at bounding box center [551, 117] width 177 height 41
click at [538, 134] on div at bounding box center [551, 117] width 177 height 41
click at [539, 121] on input at bounding box center [535, 118] width 140 height 15
click at [521, 147] on div "Prospect List Last 365 days Clear Filters Export Prospects" at bounding box center [715, 118] width 991 height 84
click at [522, 123] on input at bounding box center [535, 118] width 140 height 15
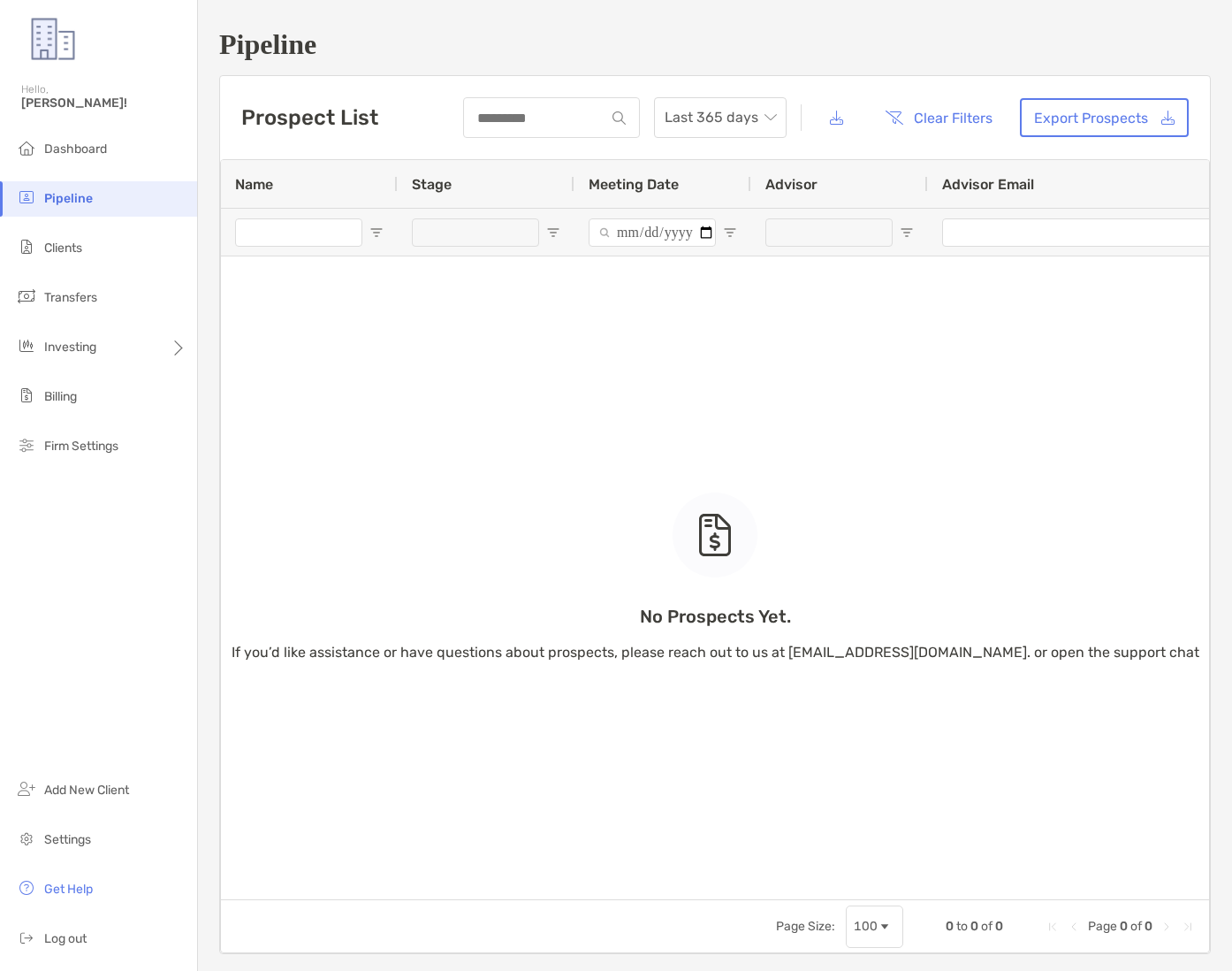
click at [532, 156] on div "Prospect List Last 365 days Clear Filters Export Prospects 0 to 0 of 0. Page 0 …" at bounding box center [715, 515] width 991 height 877
click at [61, 134] on li "Dashboard" at bounding box center [98, 149] width 197 height 35
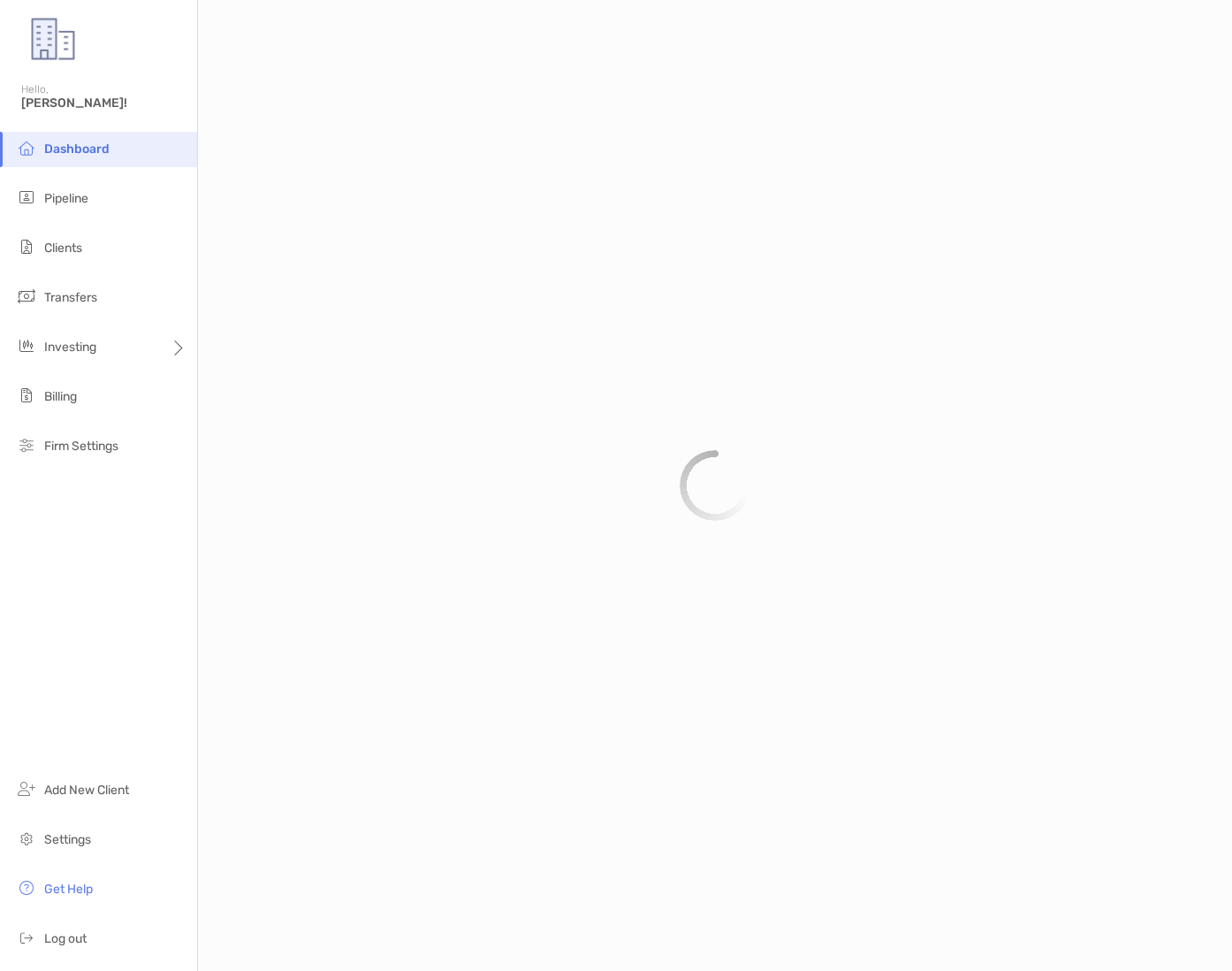
click at [63, 142] on span "Dashboard" at bounding box center [77, 149] width 65 height 15
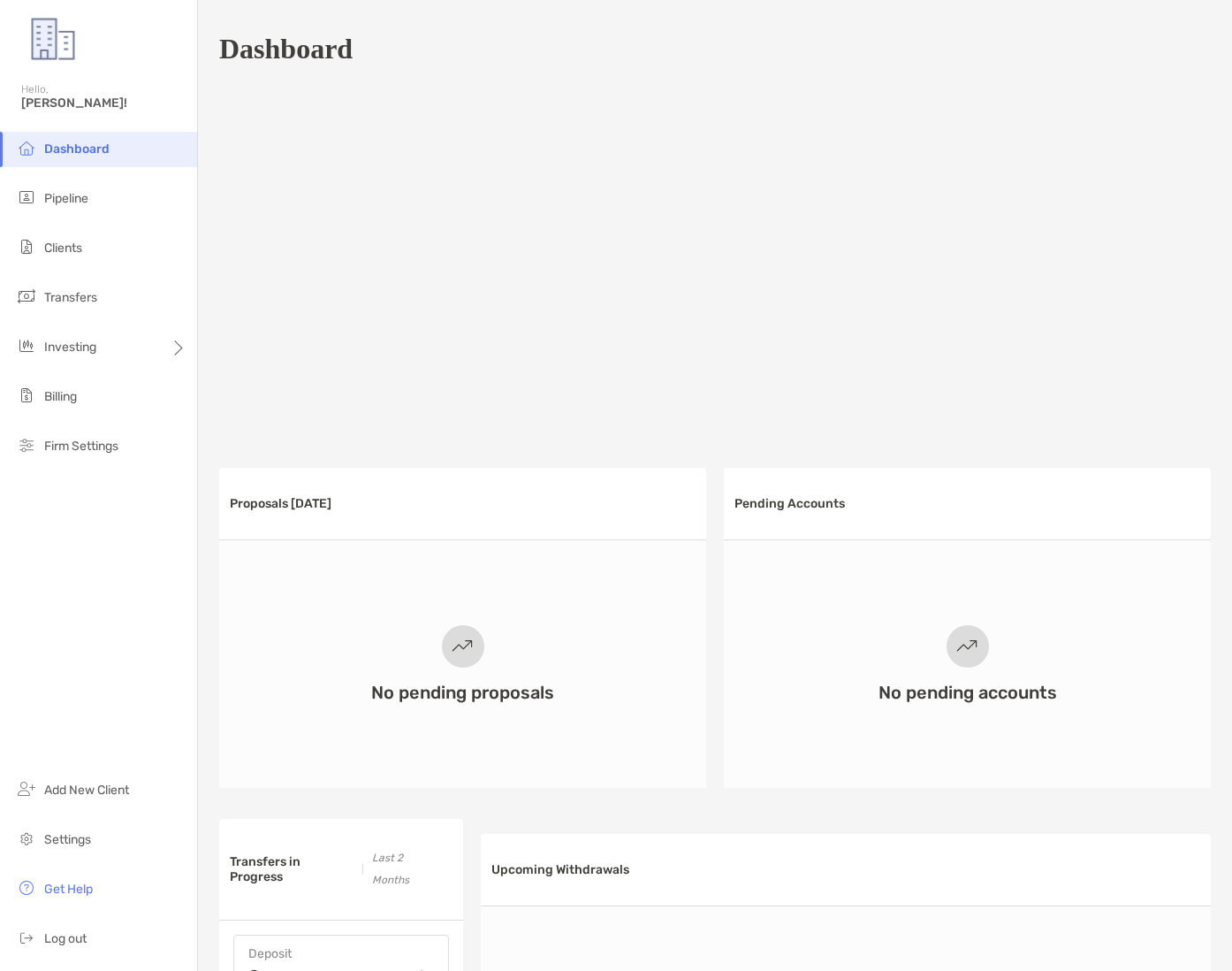
click at [428, 153] on div at bounding box center [715, 260] width 991 height 353
click at [344, 173] on div at bounding box center [715, 260] width 991 height 353
drag, startPoint x: 354, startPoint y: 53, endPoint x: 209, endPoint y: 54, distance: 145.0
click at [209, 54] on div "Dashboard Proposals Today No pending proposals Pending Accounts No pending acco…" at bounding box center [715, 905] width 1034 height 1810
click at [373, 53] on div "Dashboard" at bounding box center [715, 48] width 991 height 41
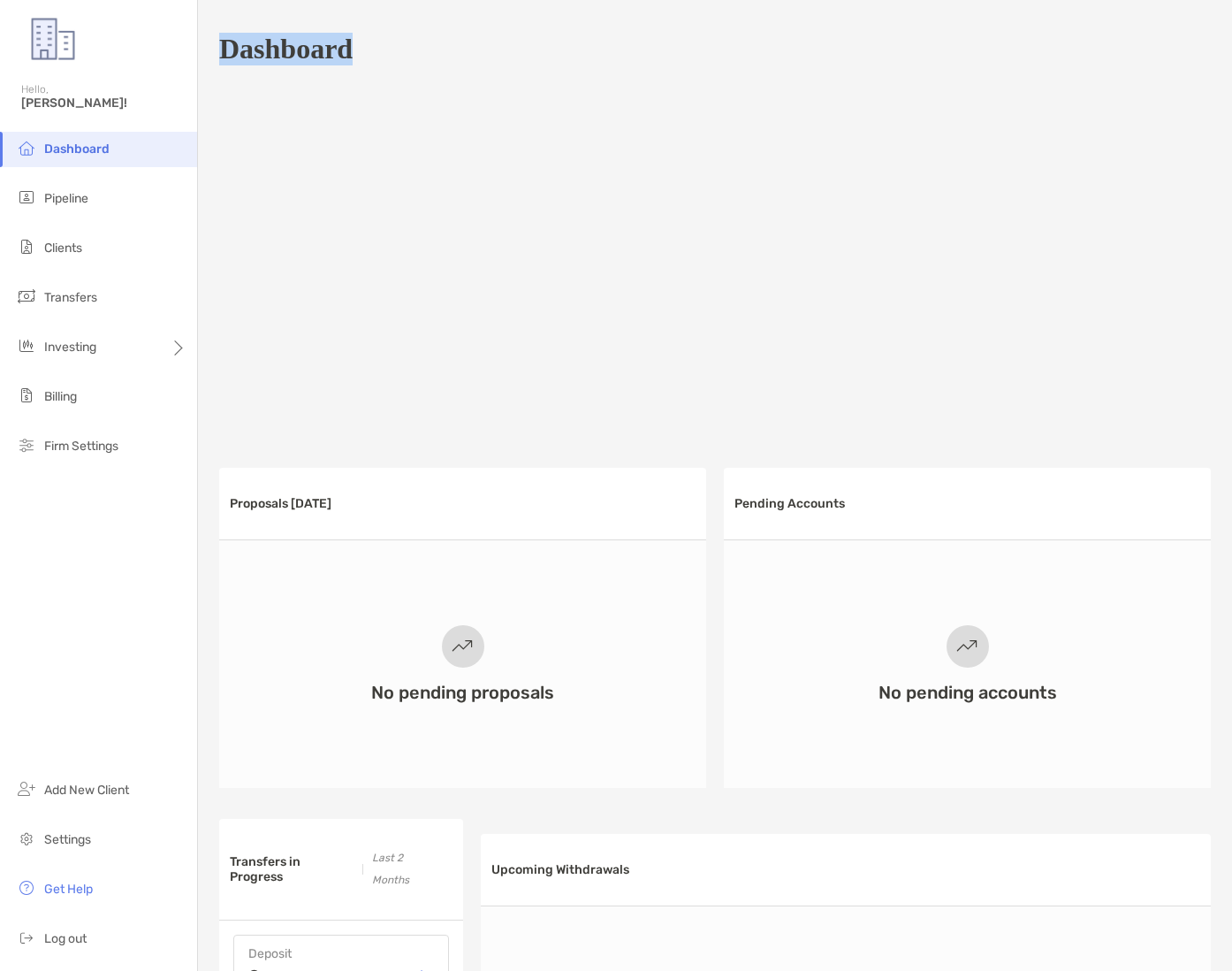
drag, startPoint x: 347, startPoint y: 51, endPoint x: 213, endPoint y: 50, distance: 134.0
click at [213, 50] on div "Dashboard Proposals Today No pending proposals Pending Accounts No pending acco…" at bounding box center [715, 905] width 1034 height 1810
click at [366, 51] on div "Dashboard" at bounding box center [715, 48] width 991 height 41
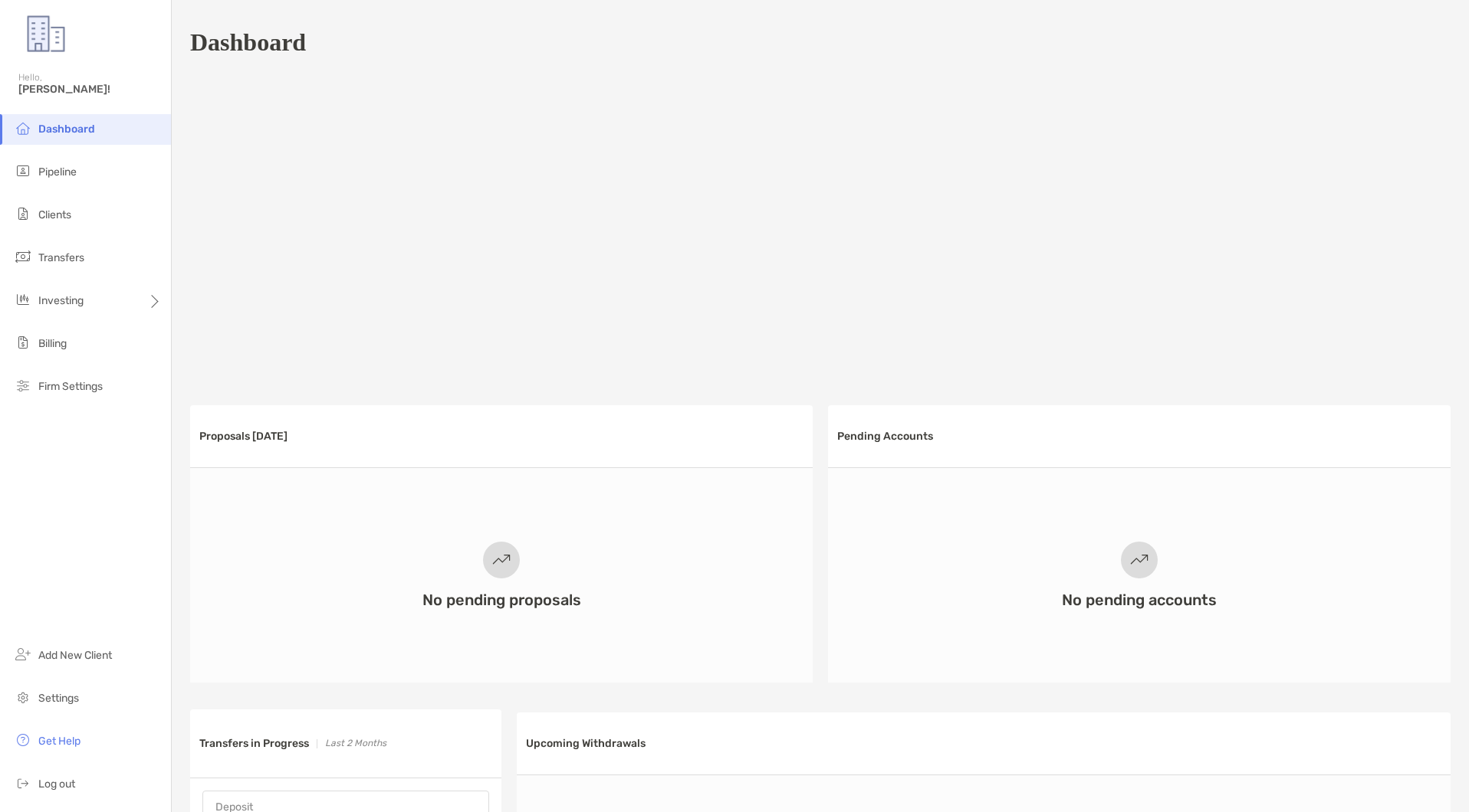
click at [1016, 197] on div at bounding box center [820, 225] width 1260 height 306
click at [59, 664] on li "Add New Client" at bounding box center [85, 655] width 171 height 31
click at [94, 659] on span "Add New Client" at bounding box center [75, 655] width 73 height 13
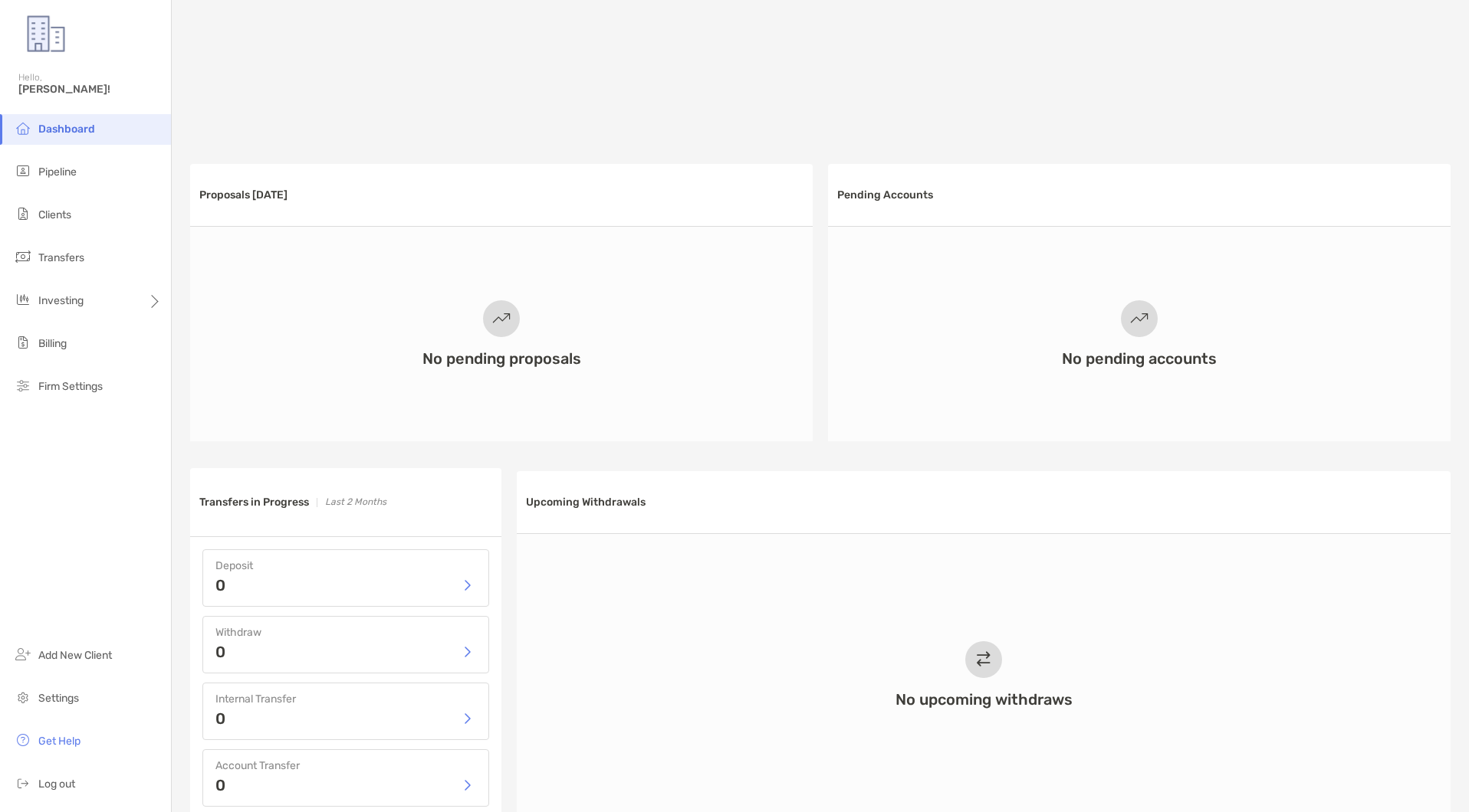
scroll to position [28, 0]
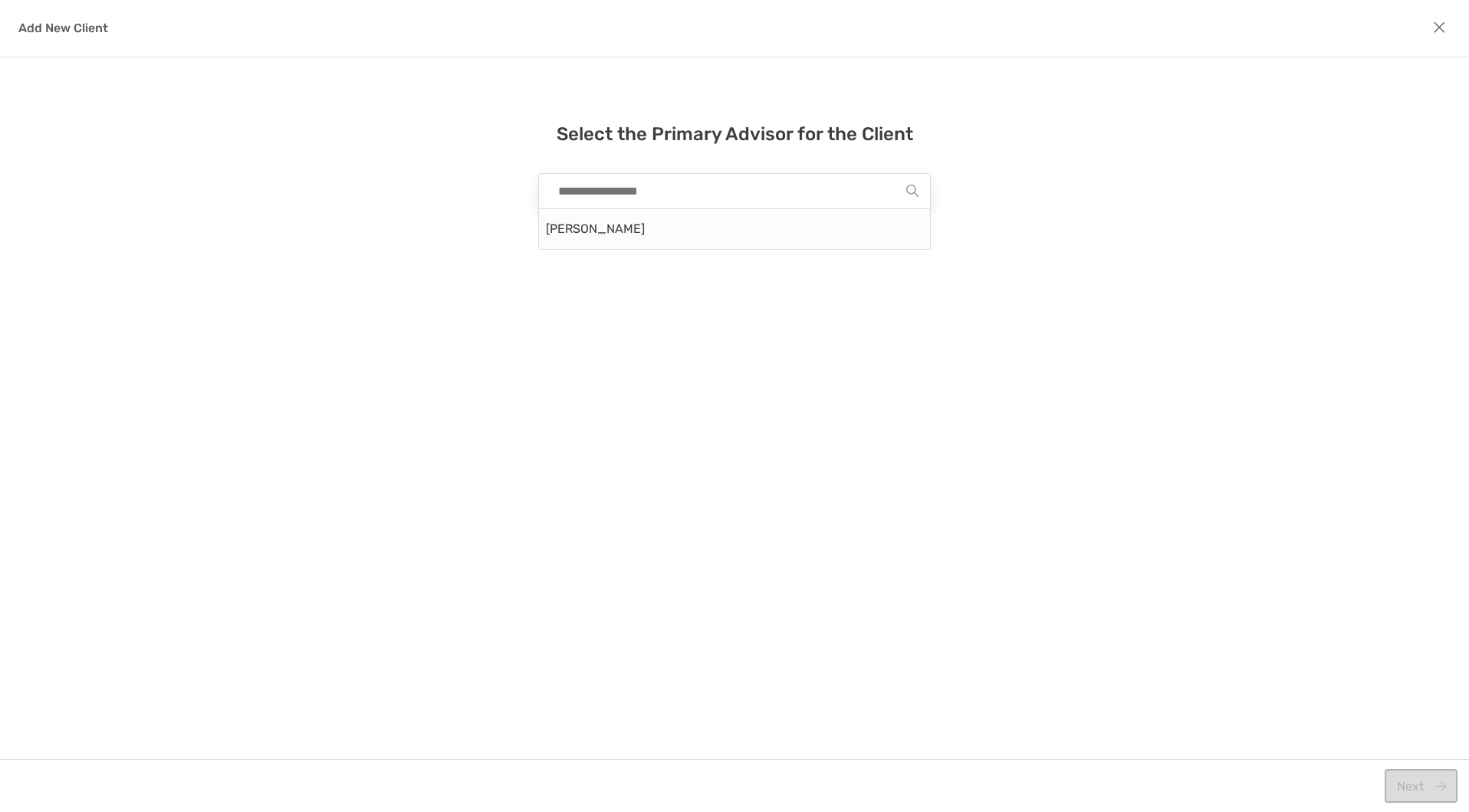
click at [651, 189] on input "modal" at bounding box center [728, 191] width 356 height 35
click at [656, 235] on div "Kyle Kuyat" at bounding box center [734, 229] width 391 height 40
type input "**********"
click at [1419, 803] on div "Next" at bounding box center [734, 785] width 1469 height 53
click at [1419, 795] on button "Next" at bounding box center [1420, 786] width 73 height 34
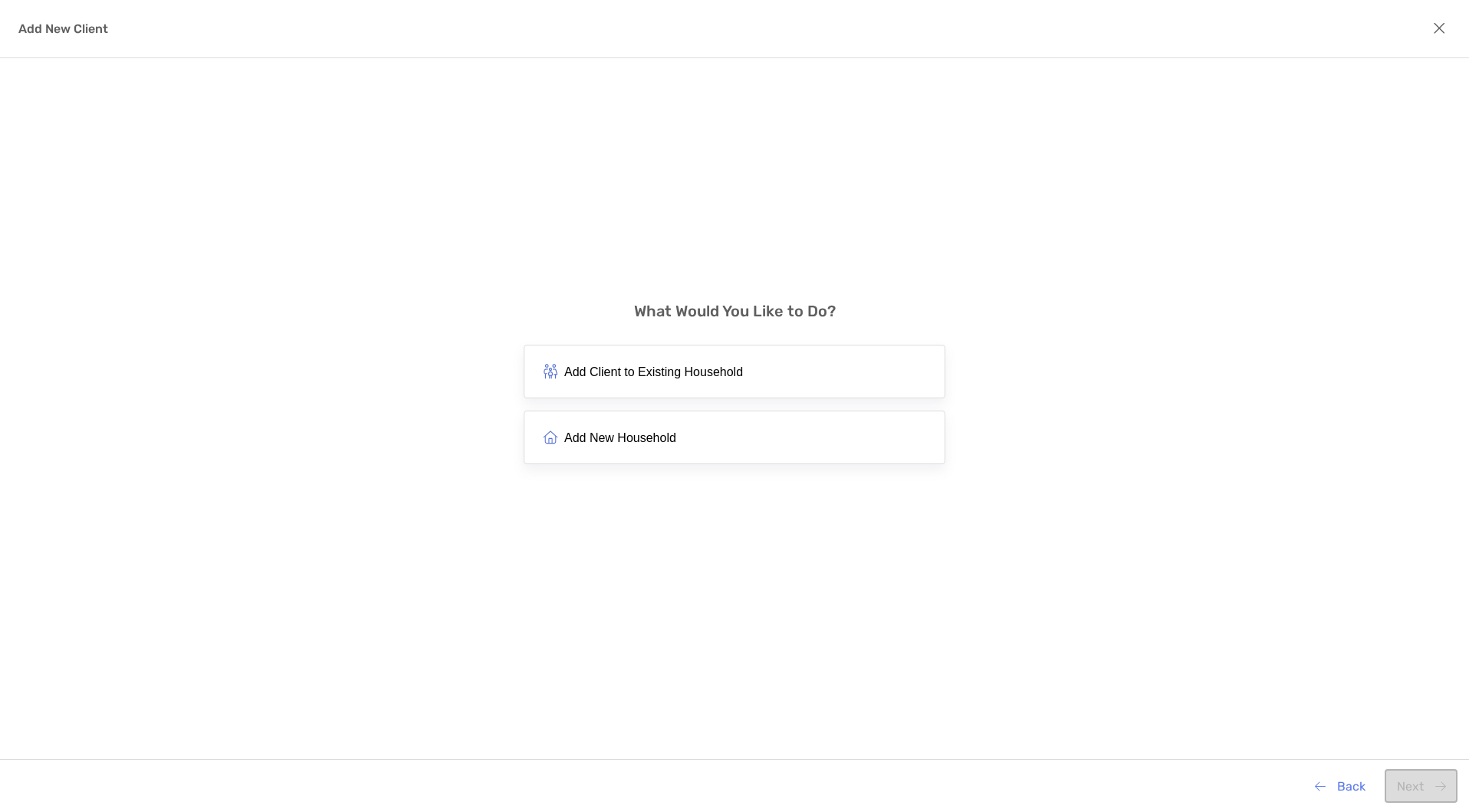
click at [722, 372] on span "Add Client to Existing Household" at bounding box center [653, 371] width 179 height 15
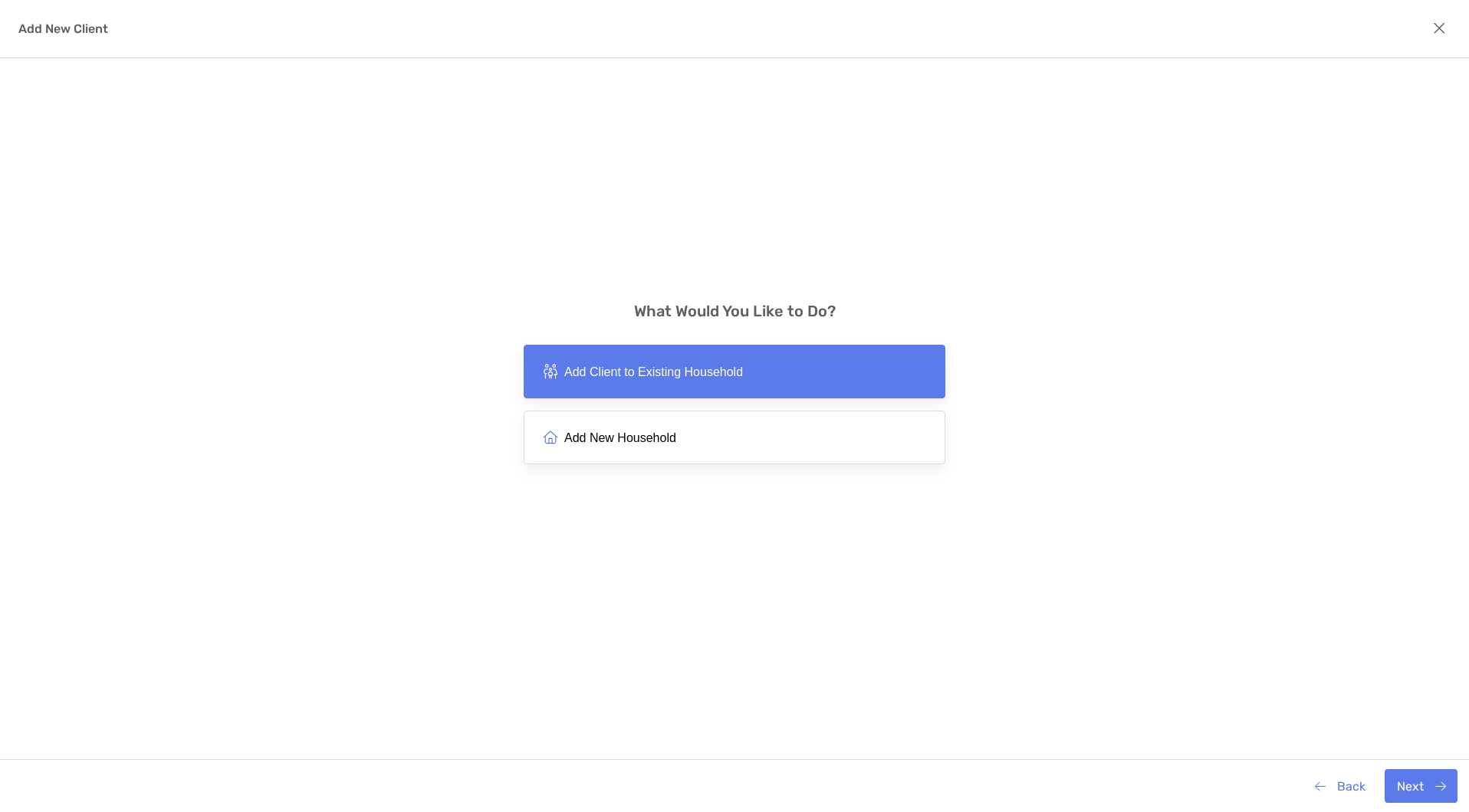
click at [772, 434] on button "Add New Household" at bounding box center [734, 437] width 422 height 54
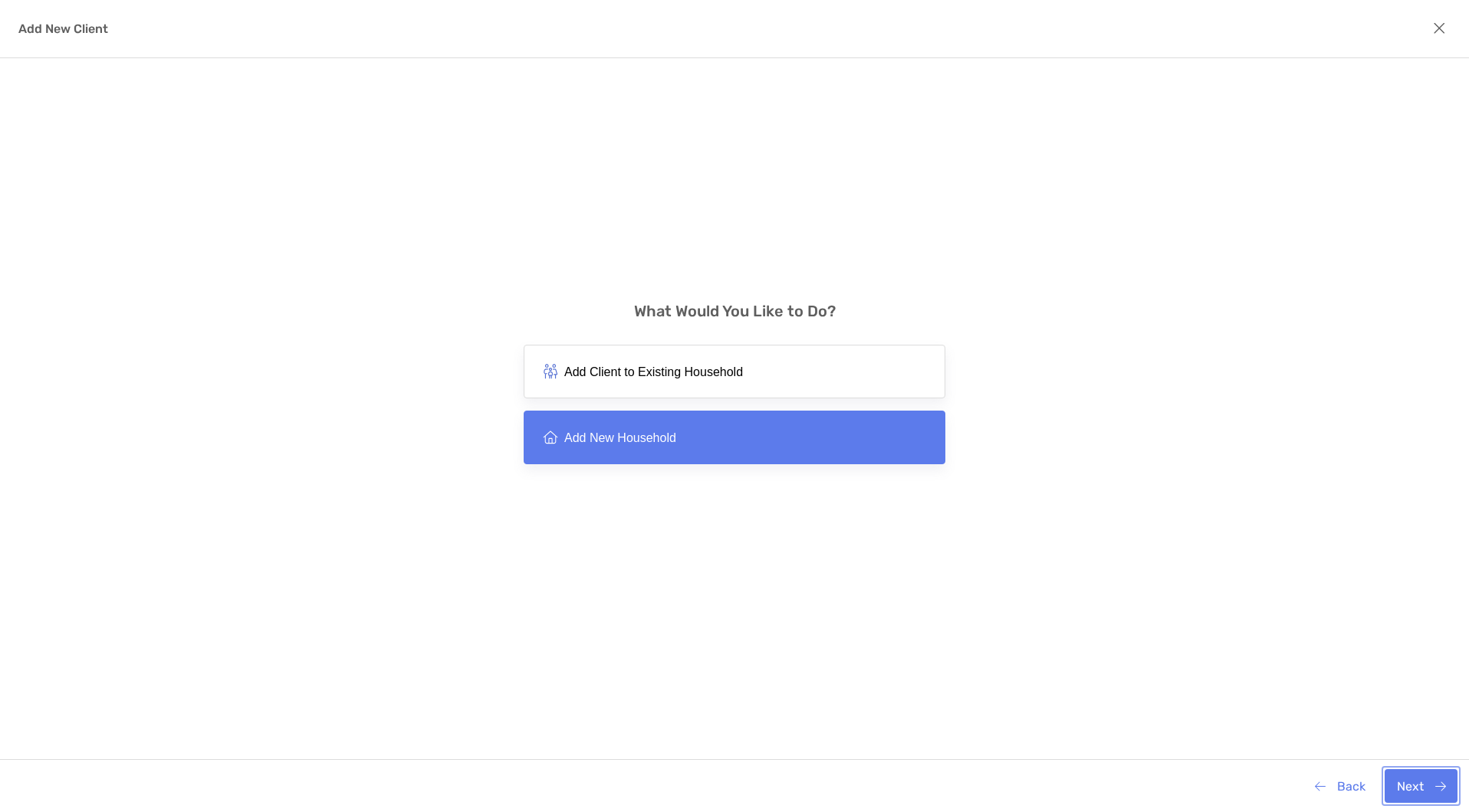
drag, startPoint x: 1426, startPoint y: 779, endPoint x: 1408, endPoint y: 758, distance: 27.7
click at [1426, 779] on button "Next" at bounding box center [1420, 786] width 73 height 34
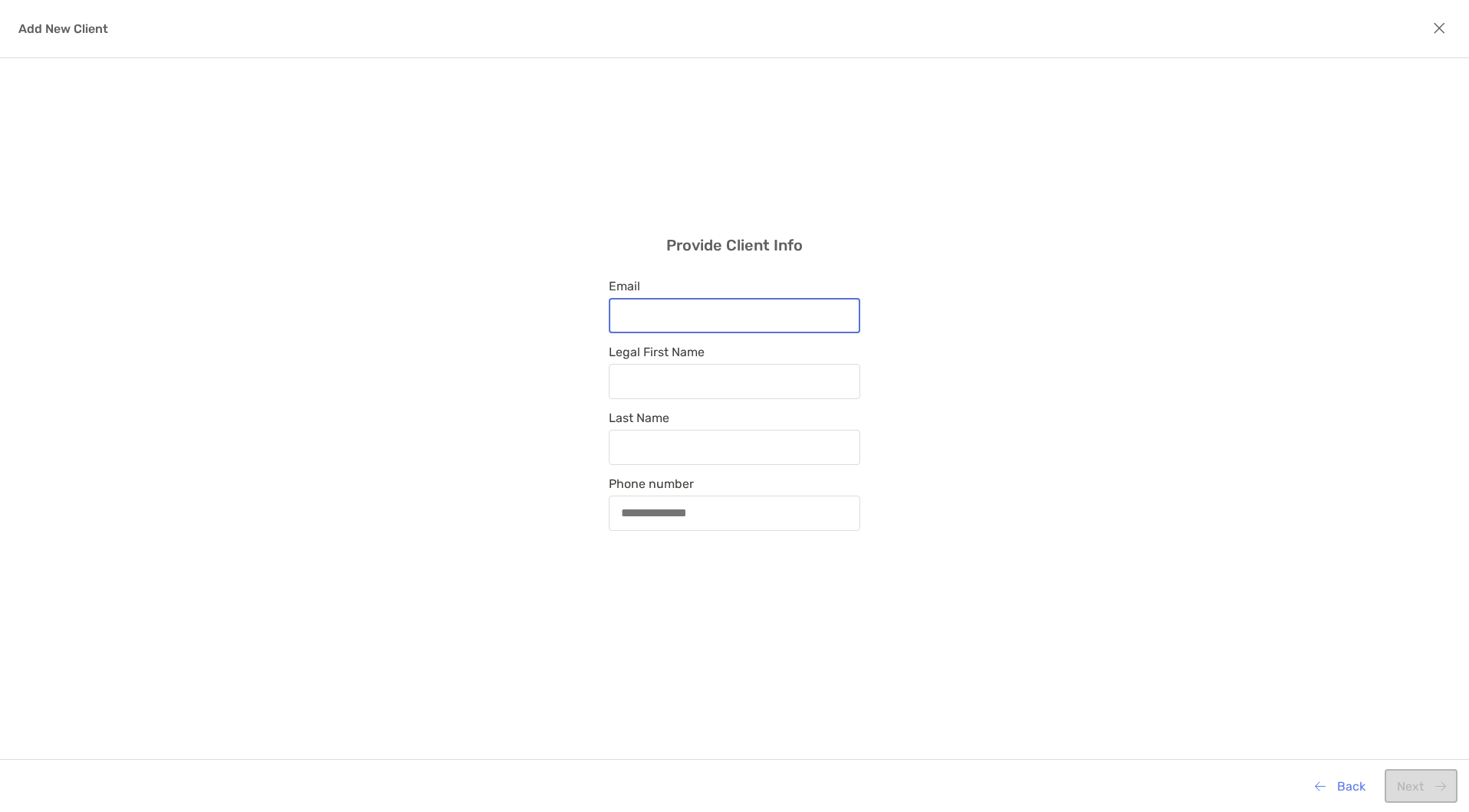
click at [754, 311] on input "Email" at bounding box center [734, 315] width 248 height 13
type input "**********"
type input "****"
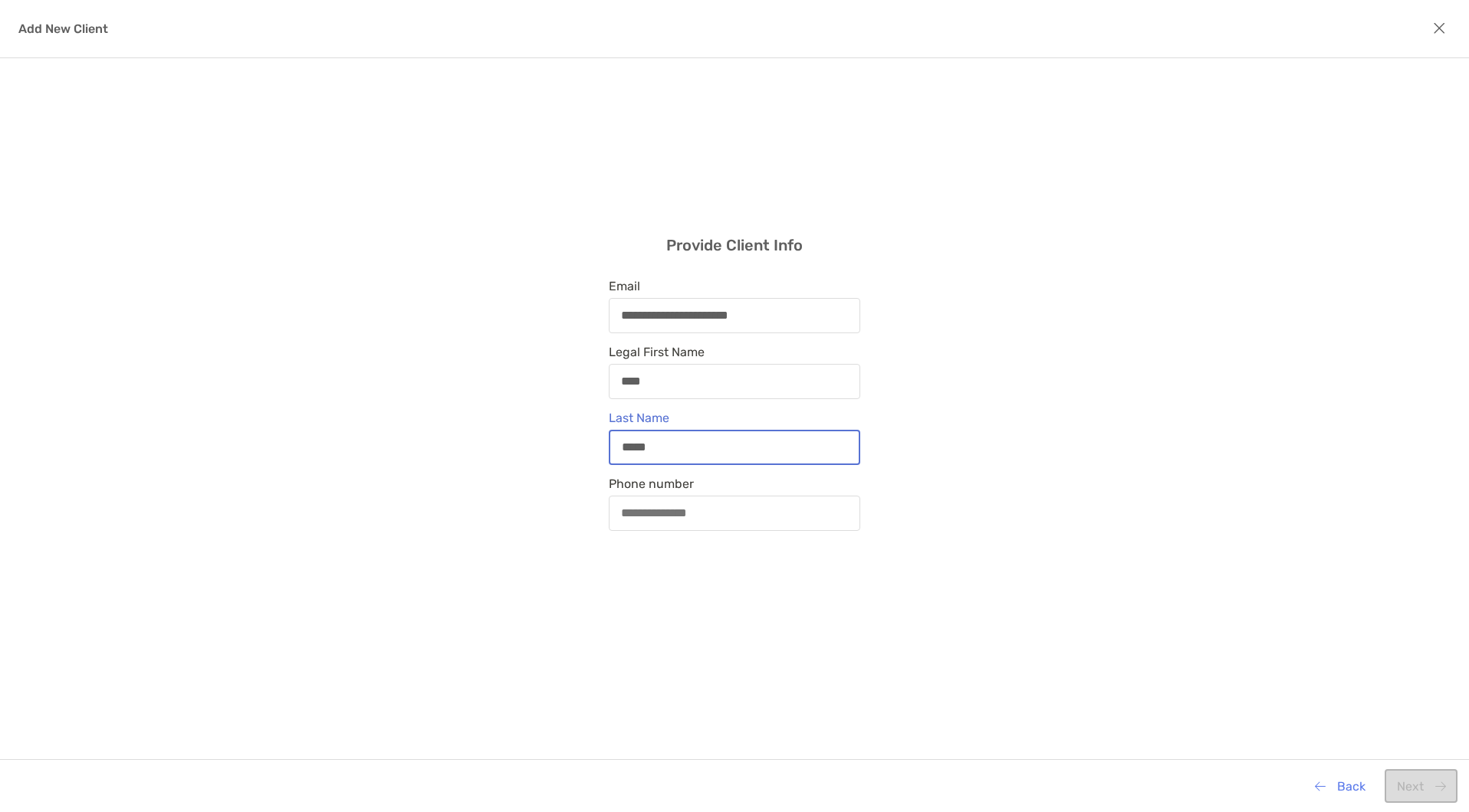
type input "*****"
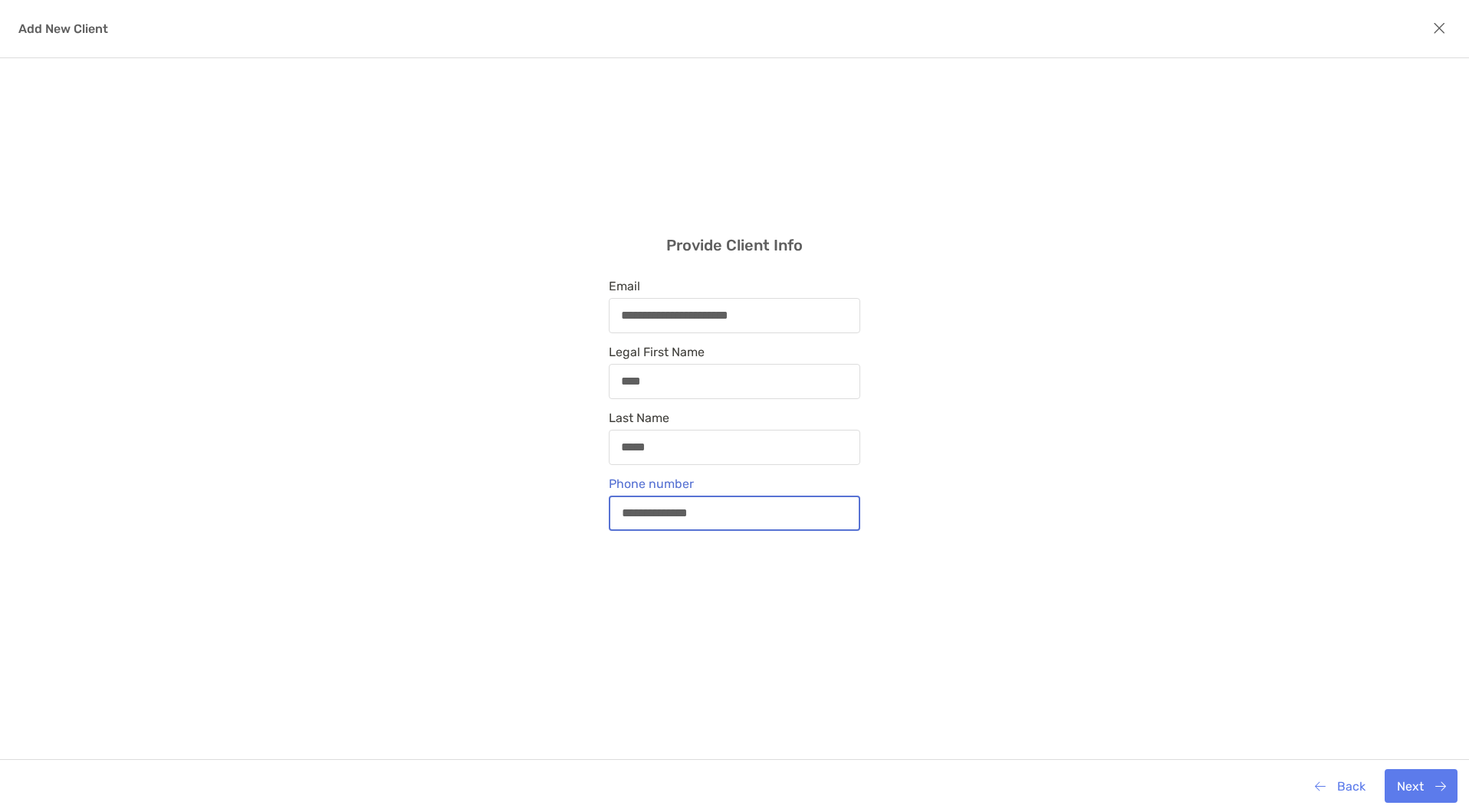
type input "**********"
drag, startPoint x: 1398, startPoint y: 763, endPoint x: 1415, endPoint y: 796, distance: 37.1
click at [1398, 764] on div "Back Next" at bounding box center [734, 785] width 1469 height 53
click at [1415, 796] on button "Next" at bounding box center [1420, 786] width 73 height 34
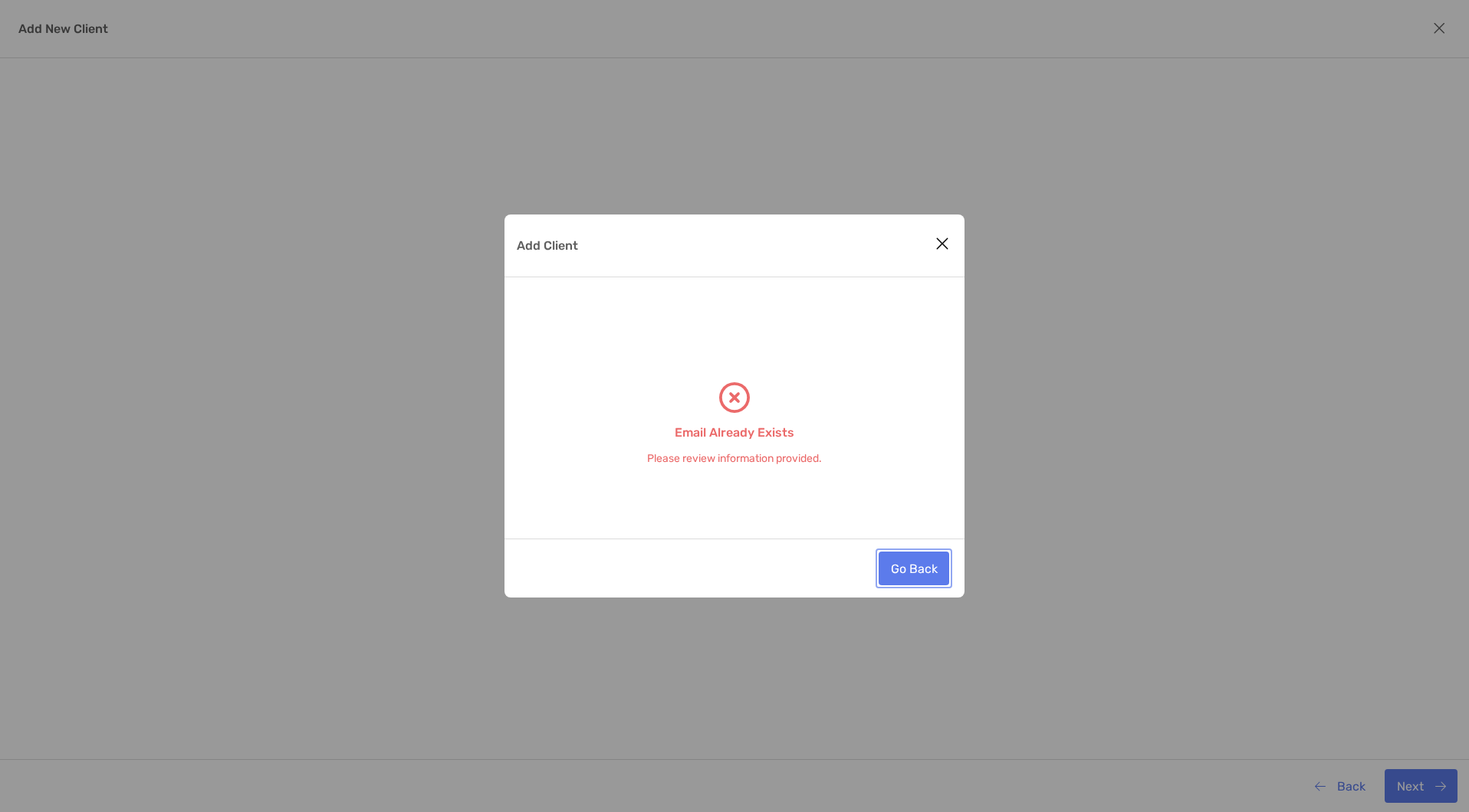
click at [901, 572] on button "Go Back" at bounding box center [914, 568] width 71 height 34
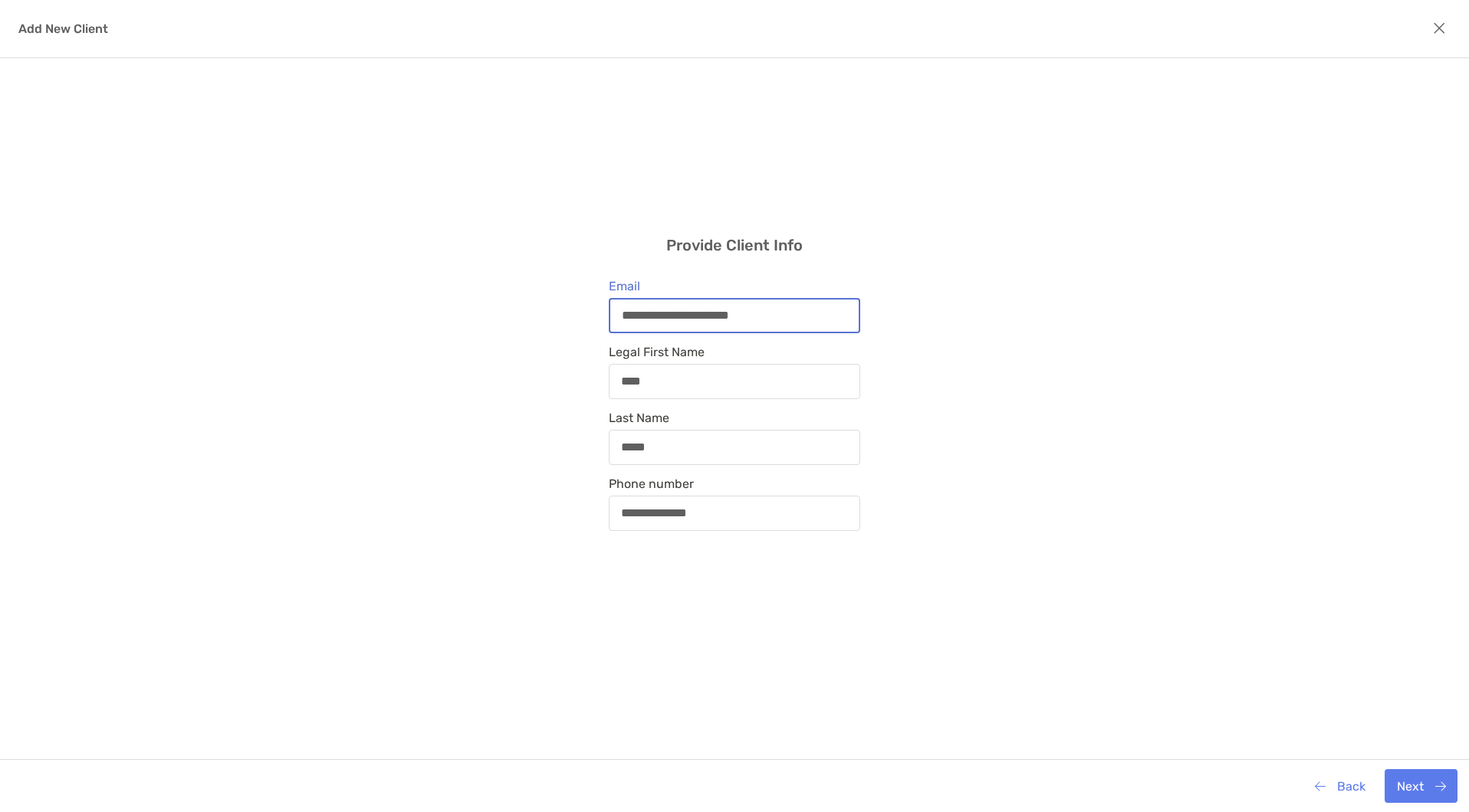
drag, startPoint x: 800, startPoint y: 320, endPoint x: 543, endPoint y: 318, distance: 257.0
click at [543, 318] on div "**********" at bounding box center [734, 383] width 1469 height 650
type input "**********"
click at [1170, 595] on div "**********" at bounding box center [734, 383] width 1469 height 650
click at [1430, 779] on button "Next" at bounding box center [1420, 786] width 73 height 34
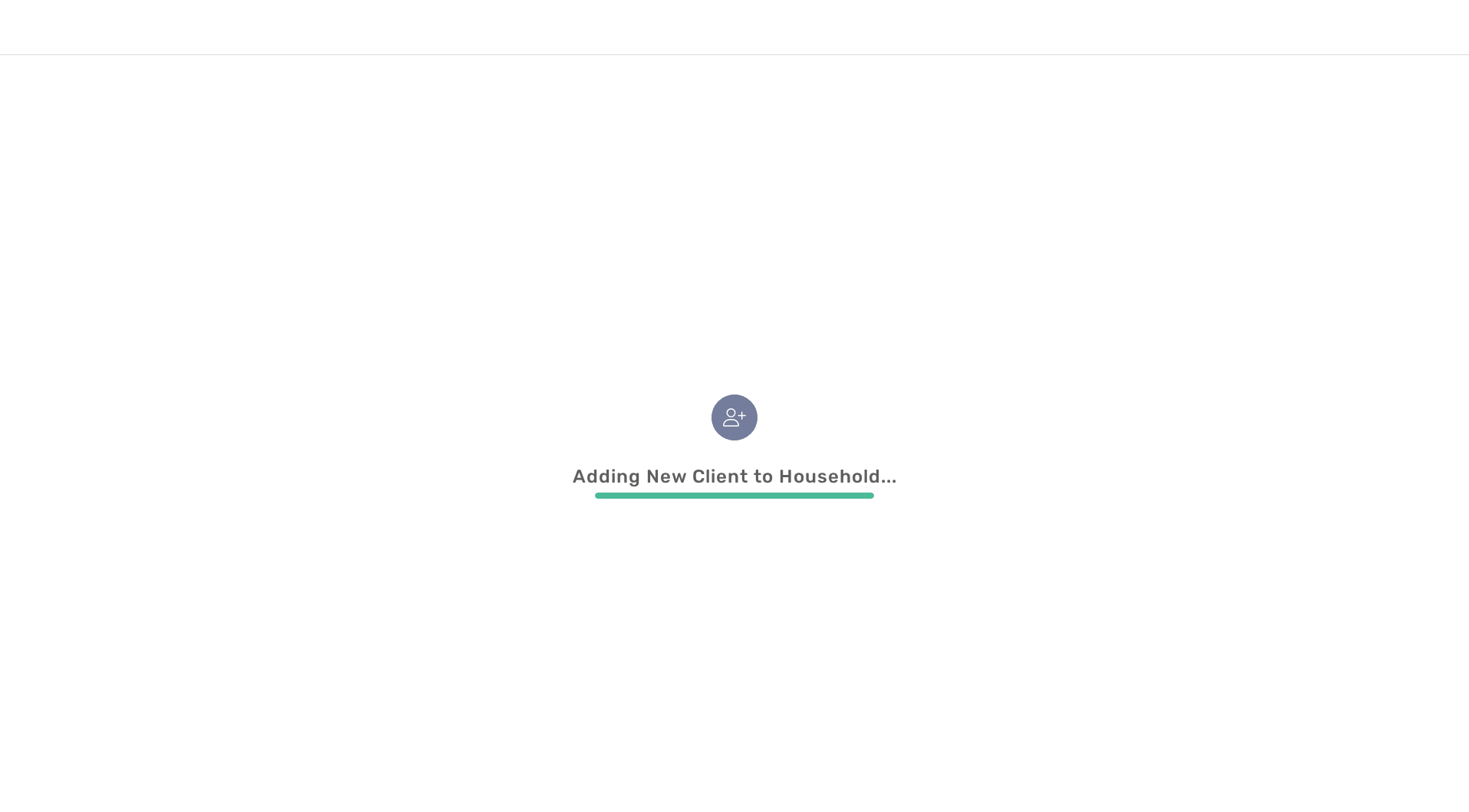
click at [0, 811] on nordpass-portal at bounding box center [0, 812] width 0 height 0
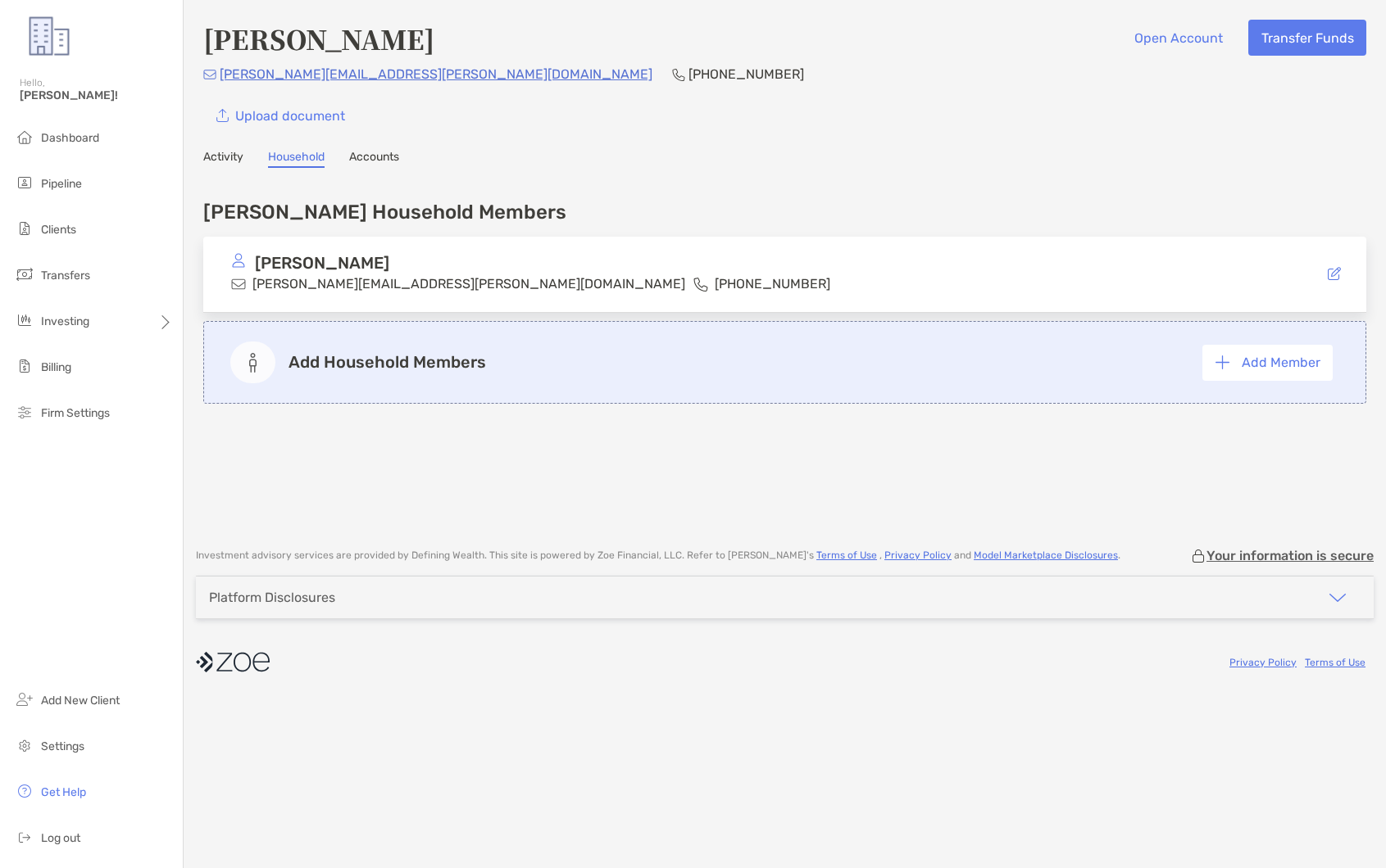
click at [698, 275] on div "Kyle Kuyat kyle.kuyat@outlook.com (412) 522-7900" at bounding box center [784, 274] width 1163 height 77
click at [357, 156] on link "Accounts" at bounding box center [374, 158] width 50 height 18
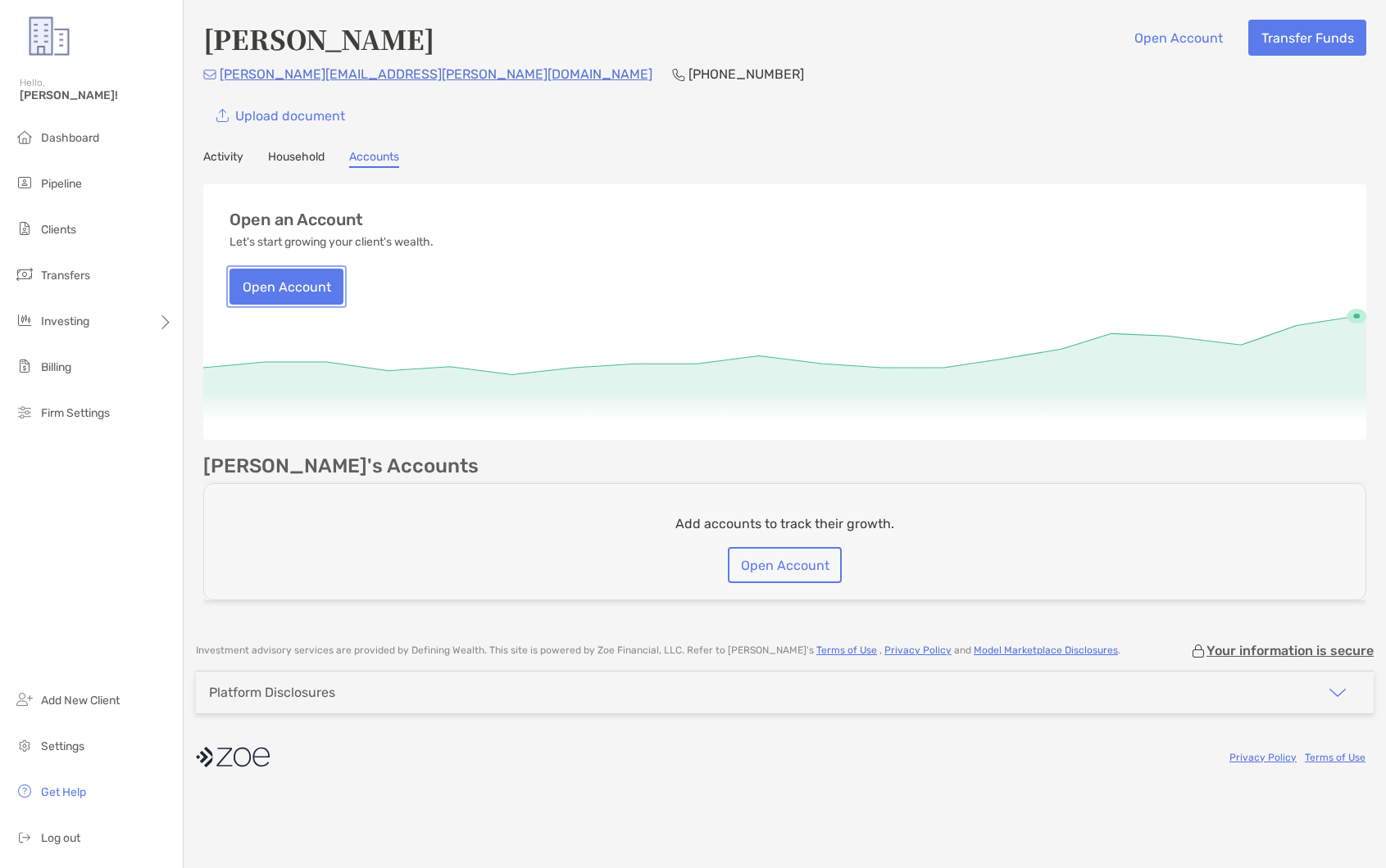
click at [320, 289] on button "Open Account" at bounding box center [286, 286] width 114 height 36
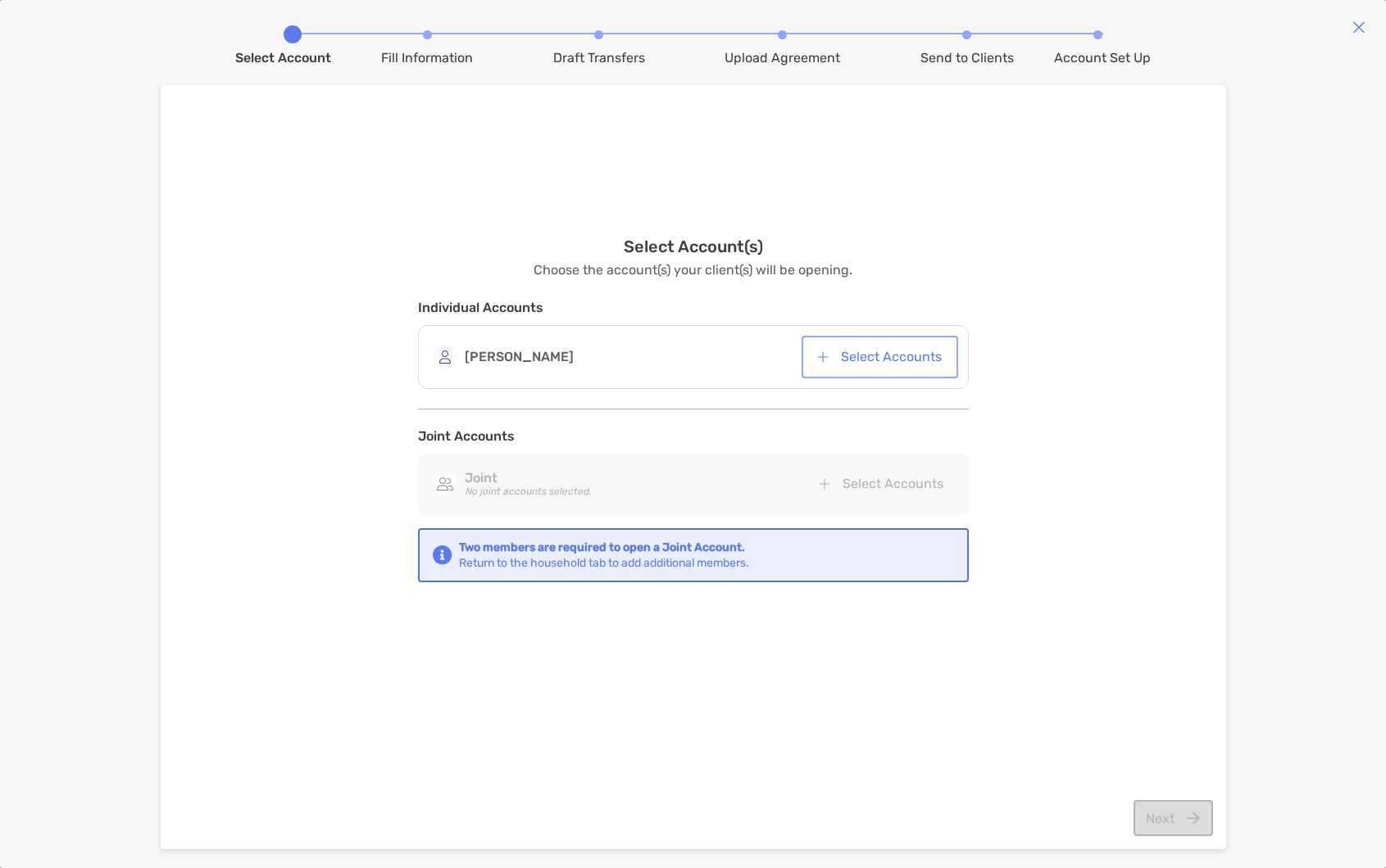
click at [831, 359] on button "Select Accounts" at bounding box center [879, 357] width 150 height 36
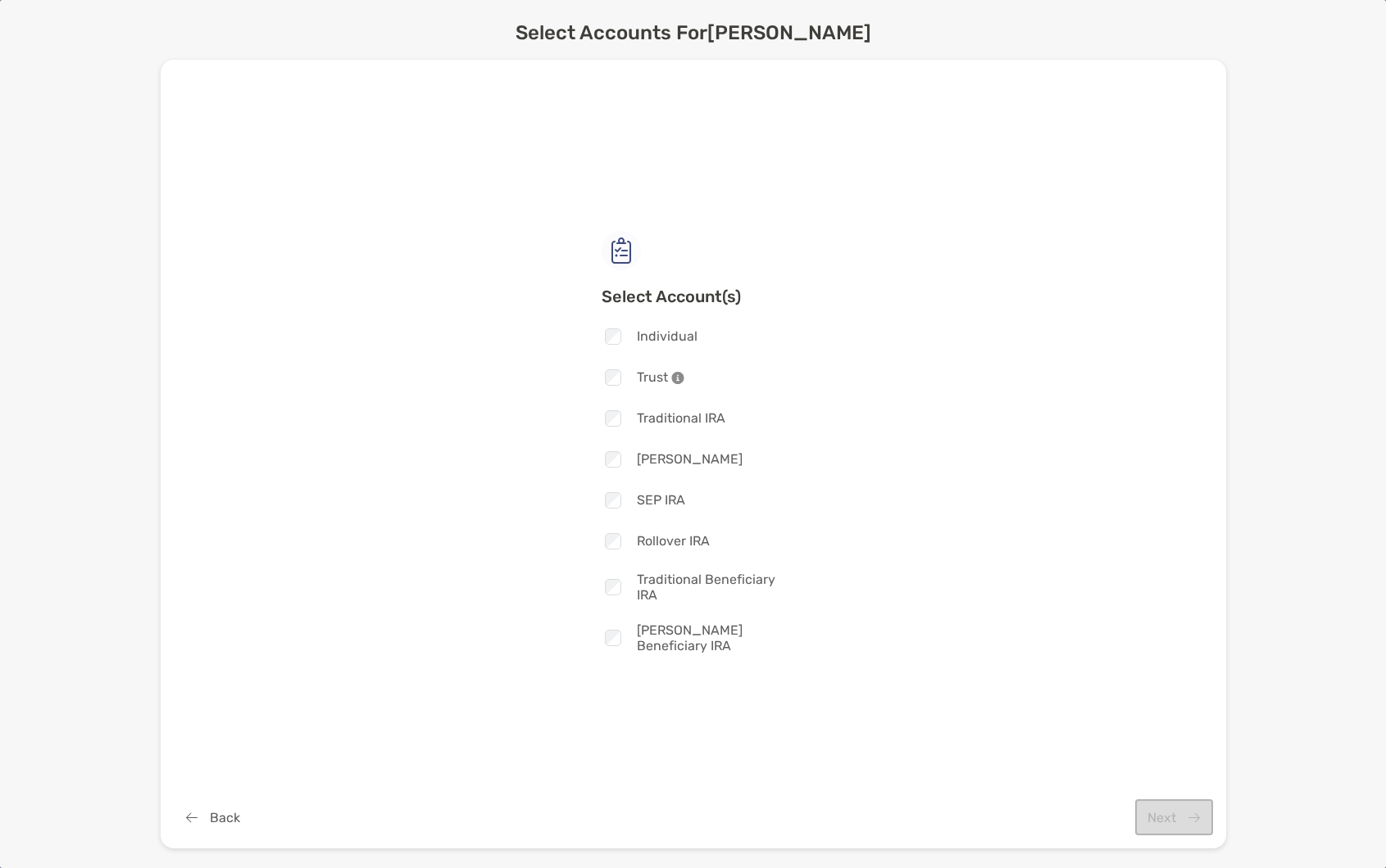
click at [676, 341] on span "Individual" at bounding box center [667, 336] width 61 height 16
click at [1174, 803] on button "Next" at bounding box center [1174, 817] width 78 height 36
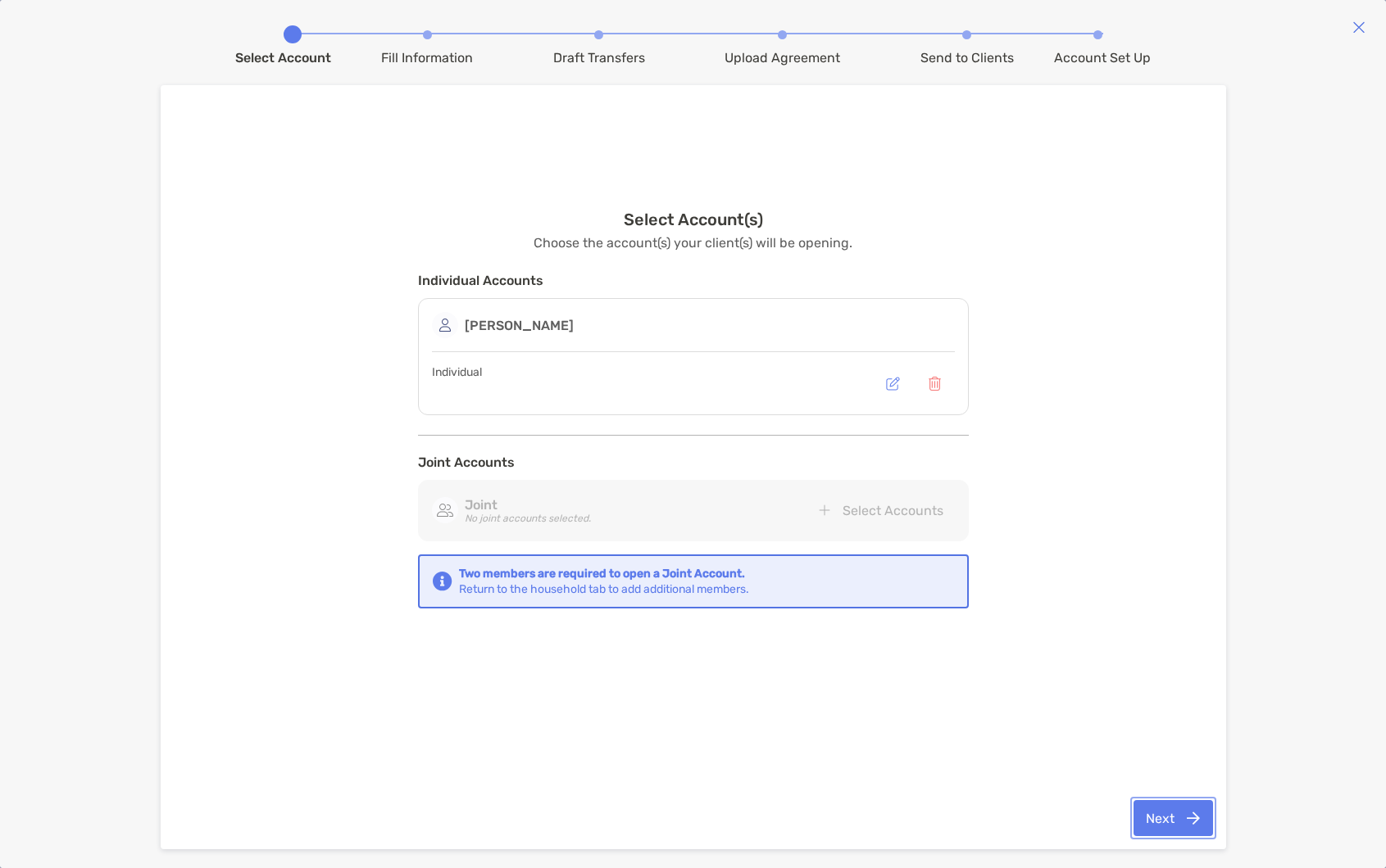
click at [1184, 828] on button "Next" at bounding box center [1173, 818] width 79 height 36
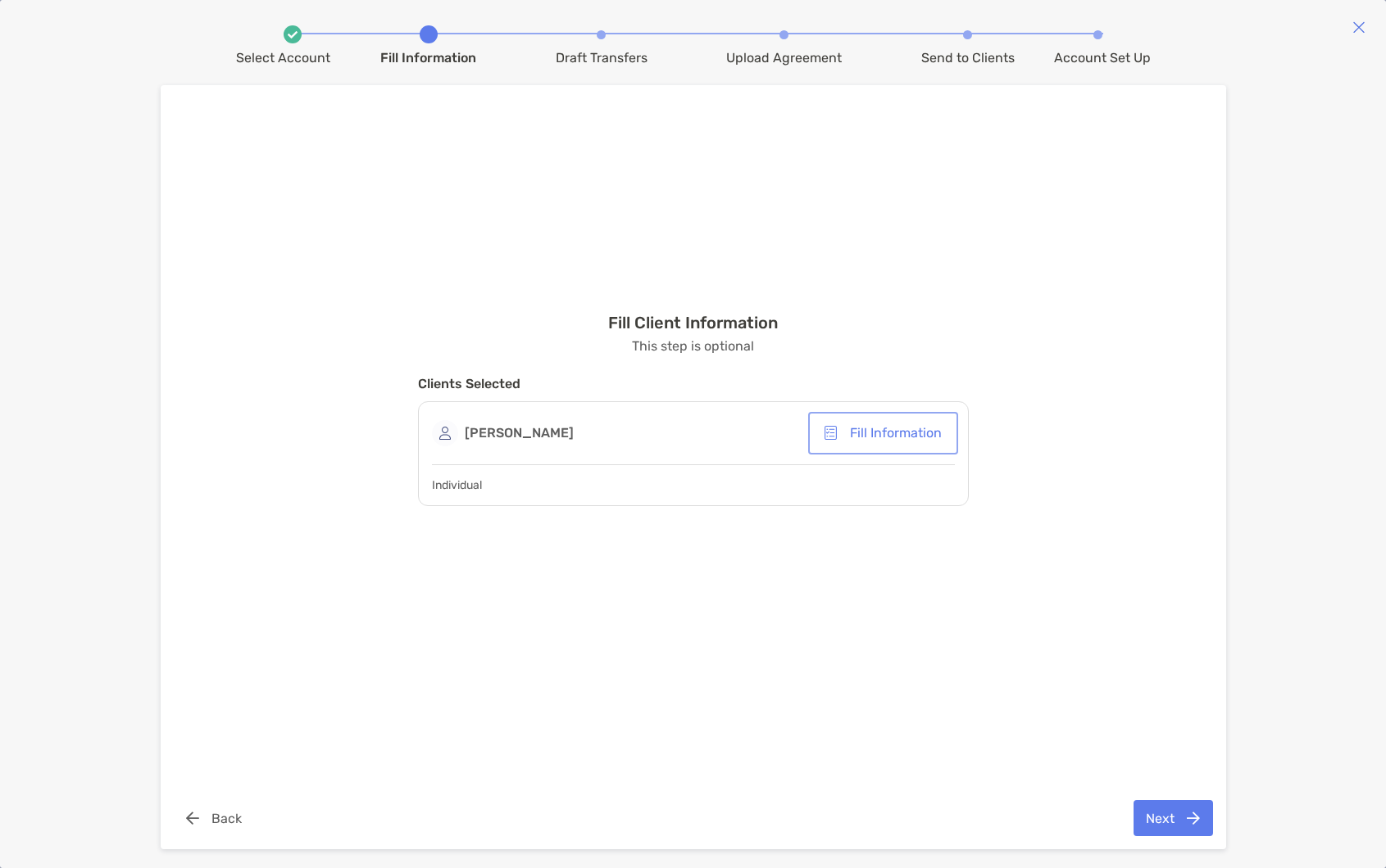
click at [850, 432] on button "Fill Information" at bounding box center [883, 433] width 143 height 36
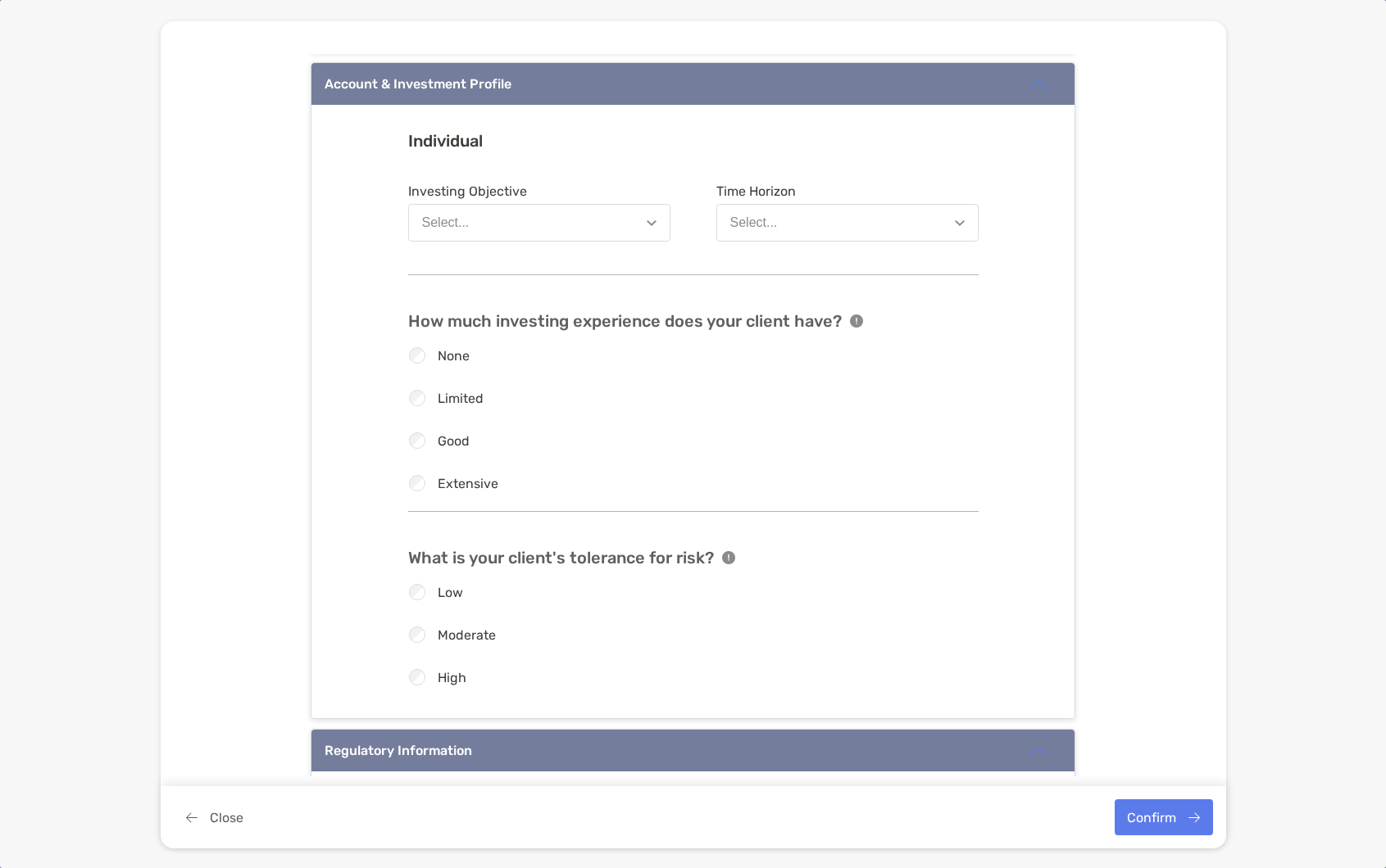
scroll to position [1484, 0]
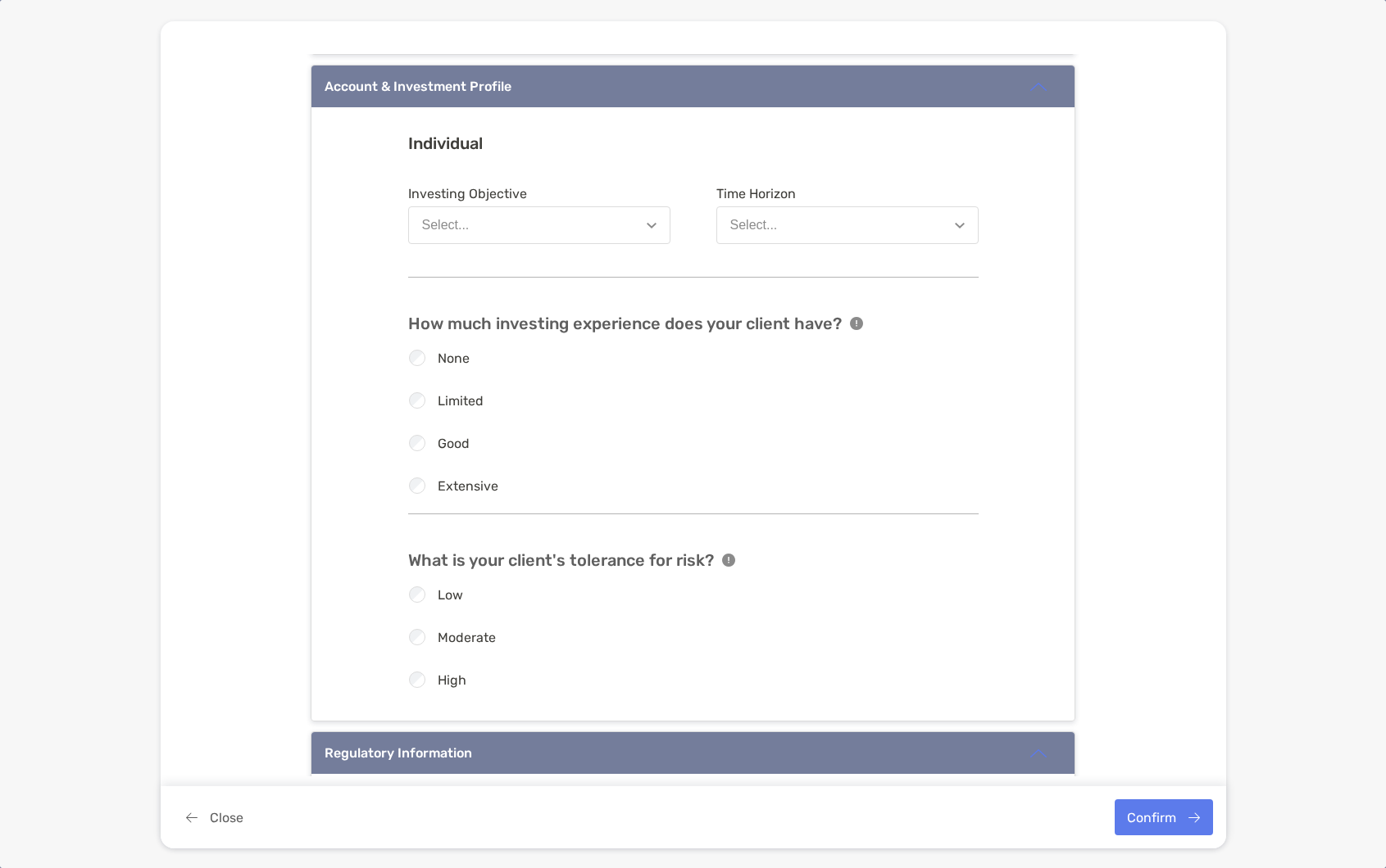
click at [630, 232] on button "Select..." at bounding box center [539, 225] width 263 height 38
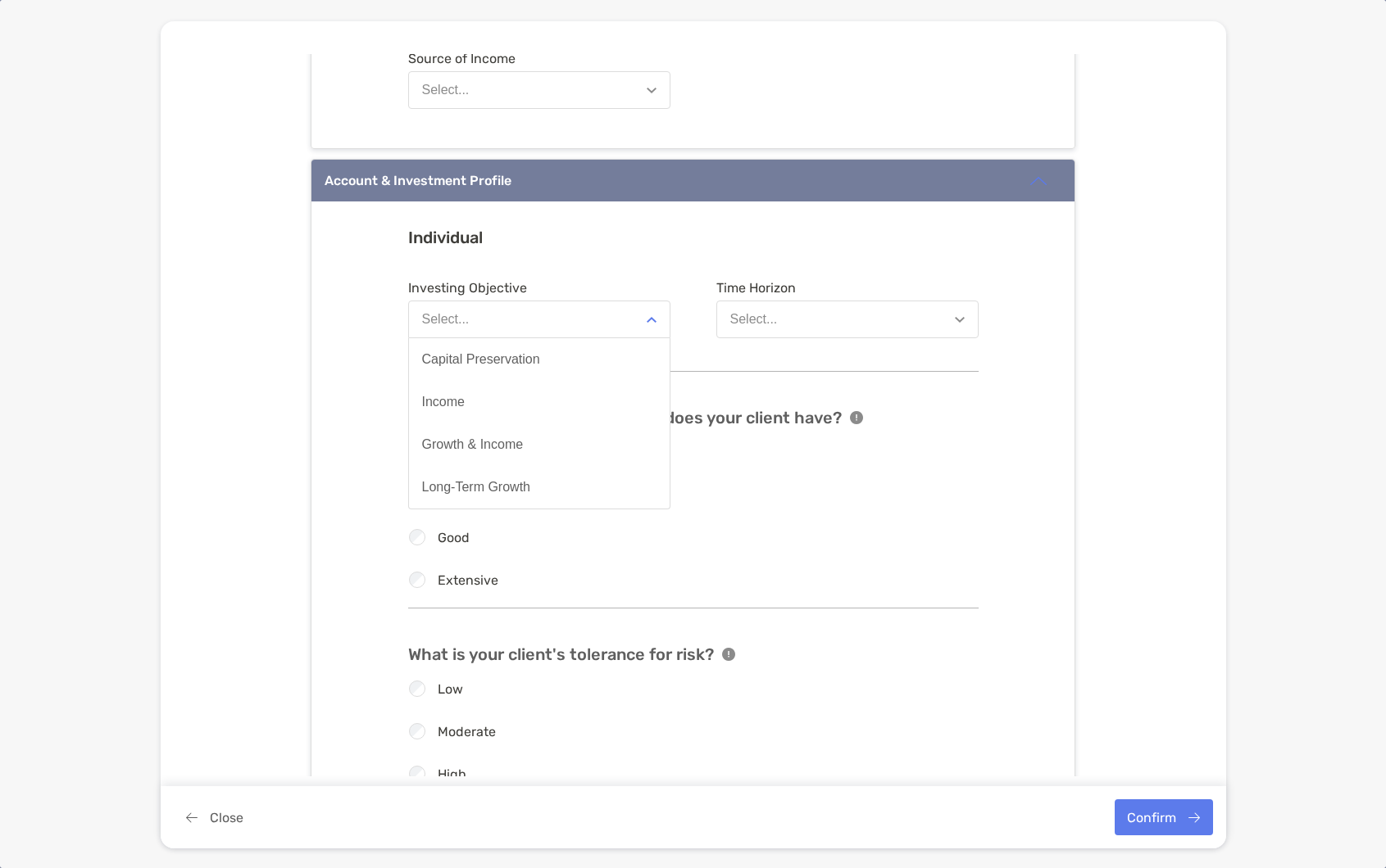
scroll to position [1285, 0]
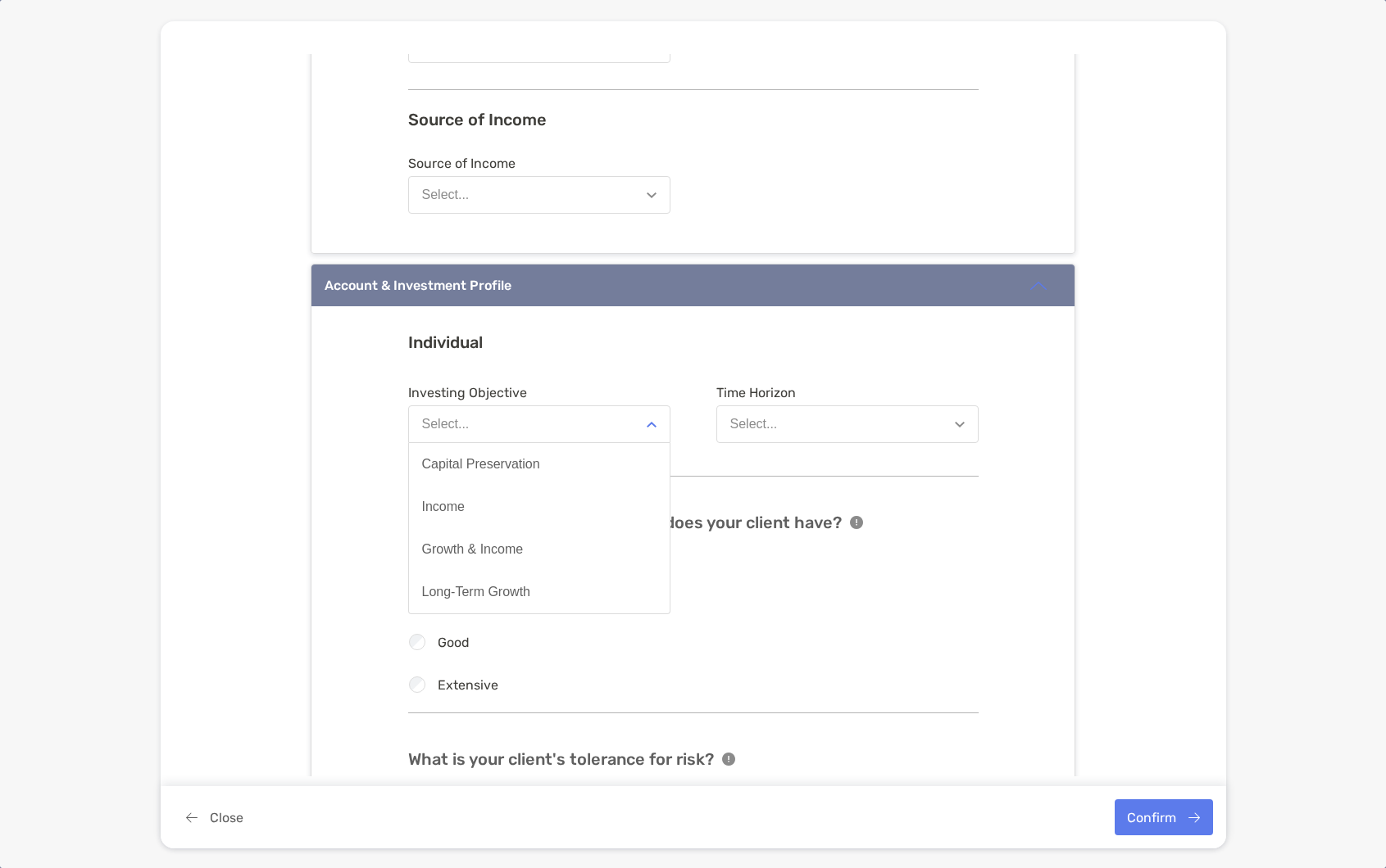
click at [810, 405] on button "Select..." at bounding box center [847, 424] width 263 height 38
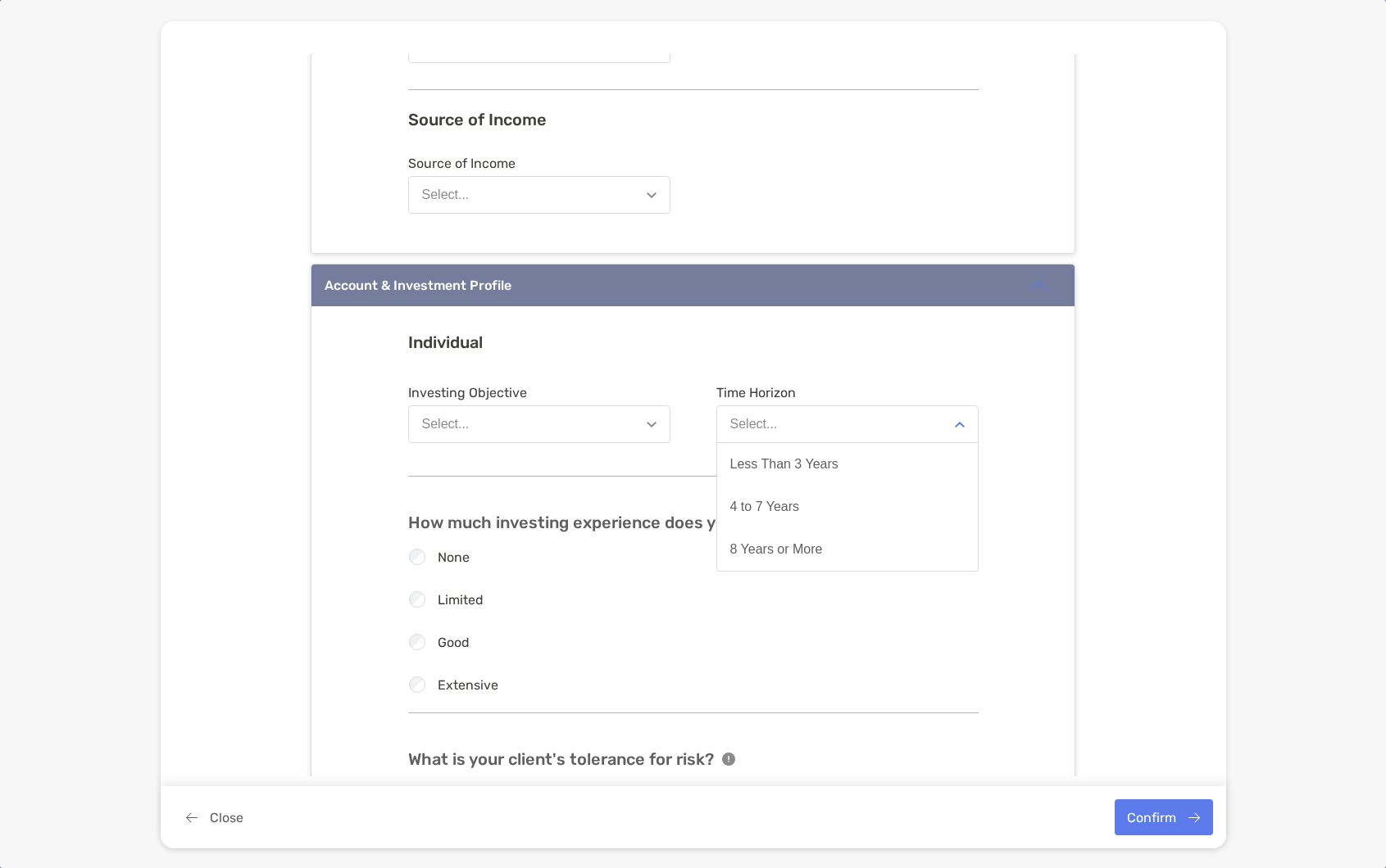
click at [670, 548] on div "None" at bounding box center [682, 556] width 571 height 16
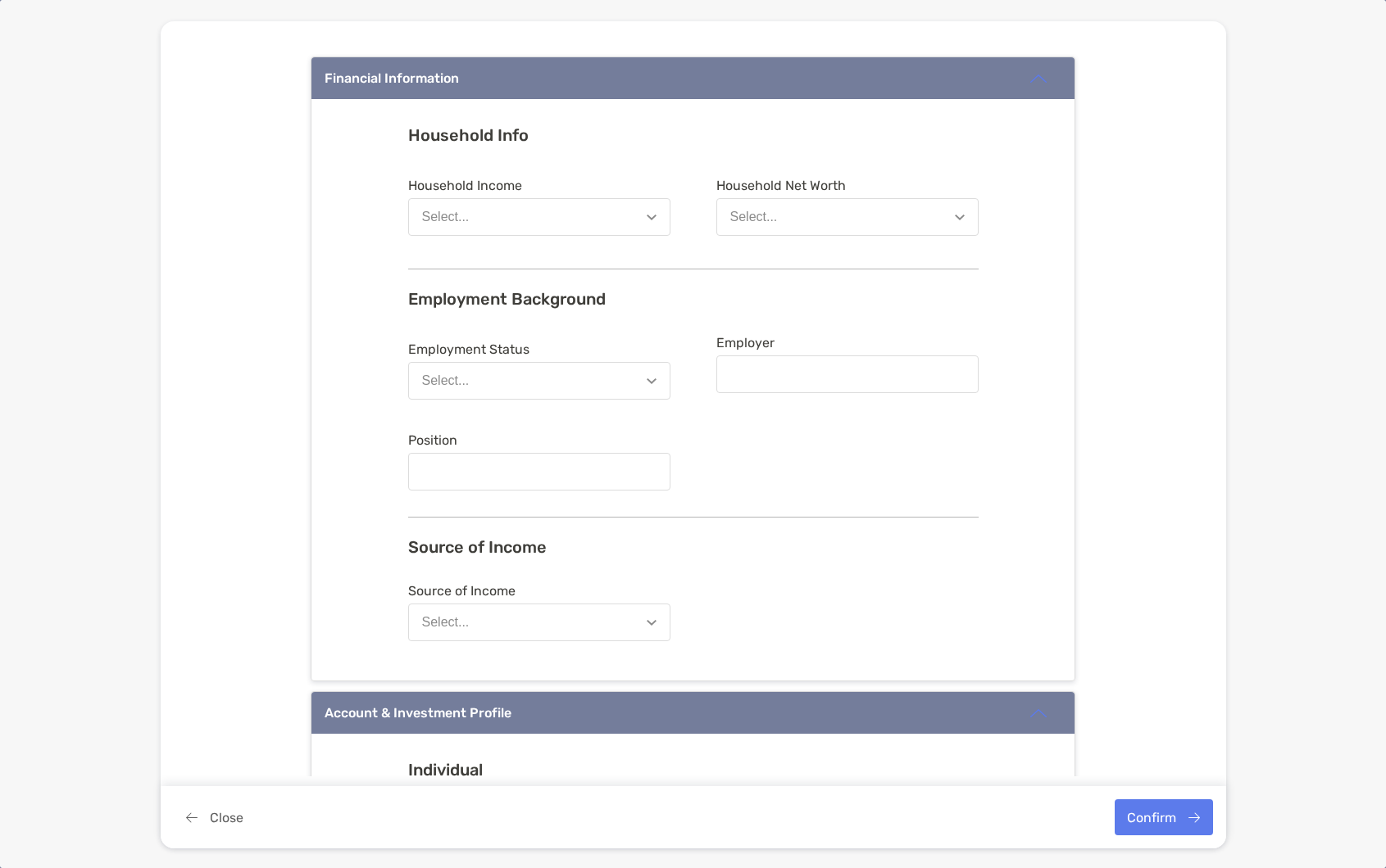
scroll to position [918, 0]
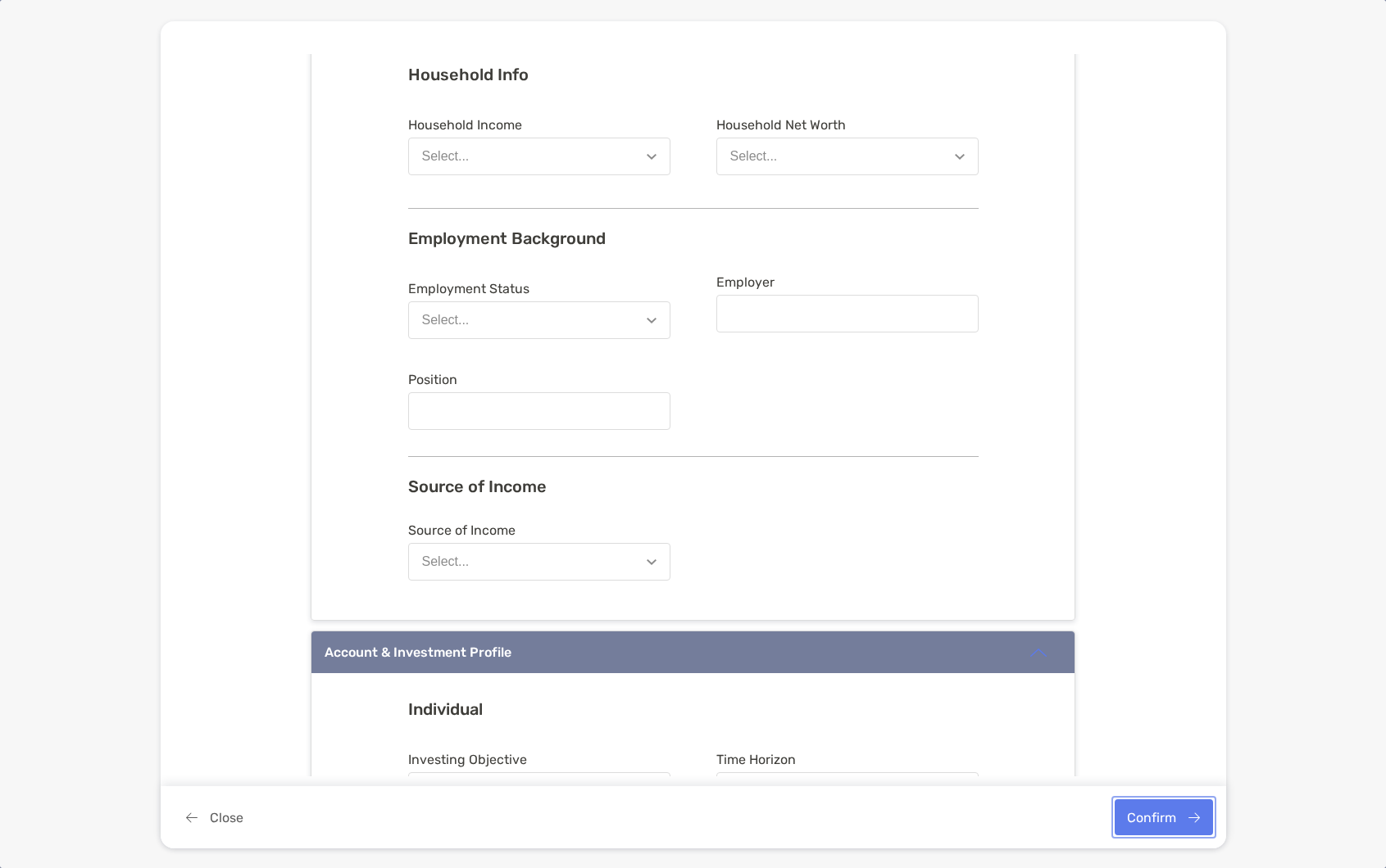
click at [1189, 807] on button "Confirm" at bounding box center [1163, 817] width 98 height 36
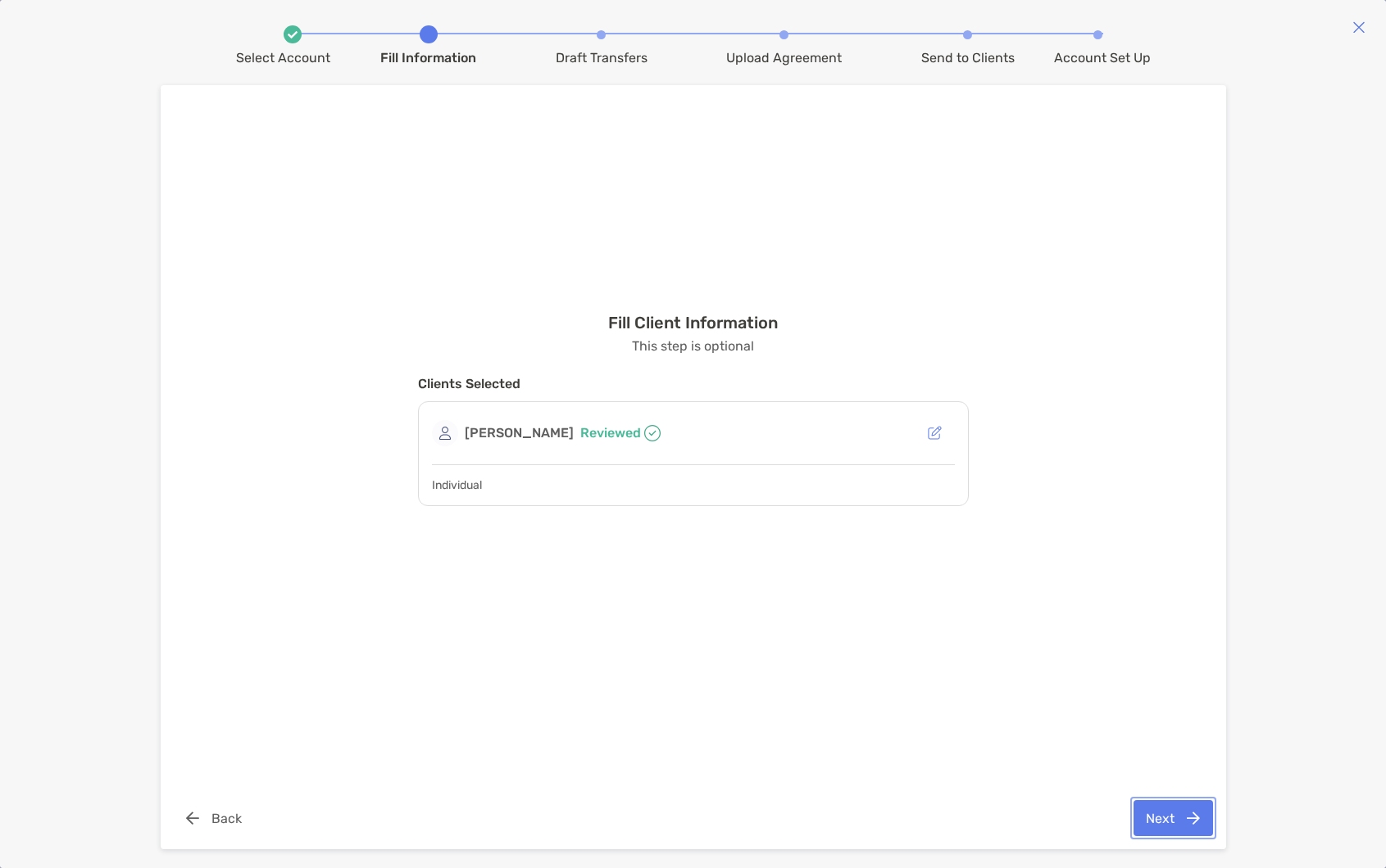
click at [1187, 803] on button "Next" at bounding box center [1173, 818] width 79 height 36
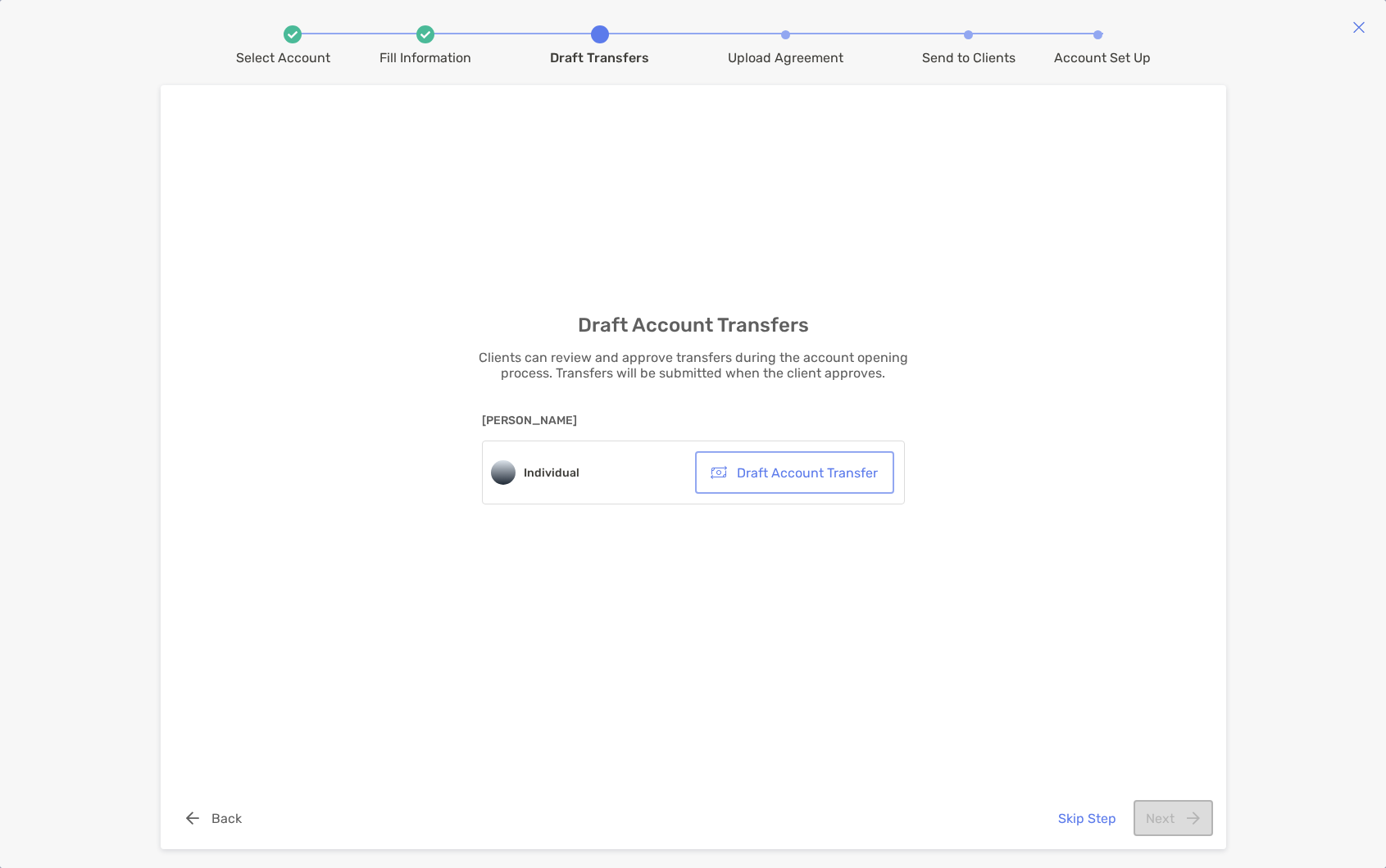
click at [832, 470] on button "Draft Account Transfer" at bounding box center [794, 472] width 193 height 36
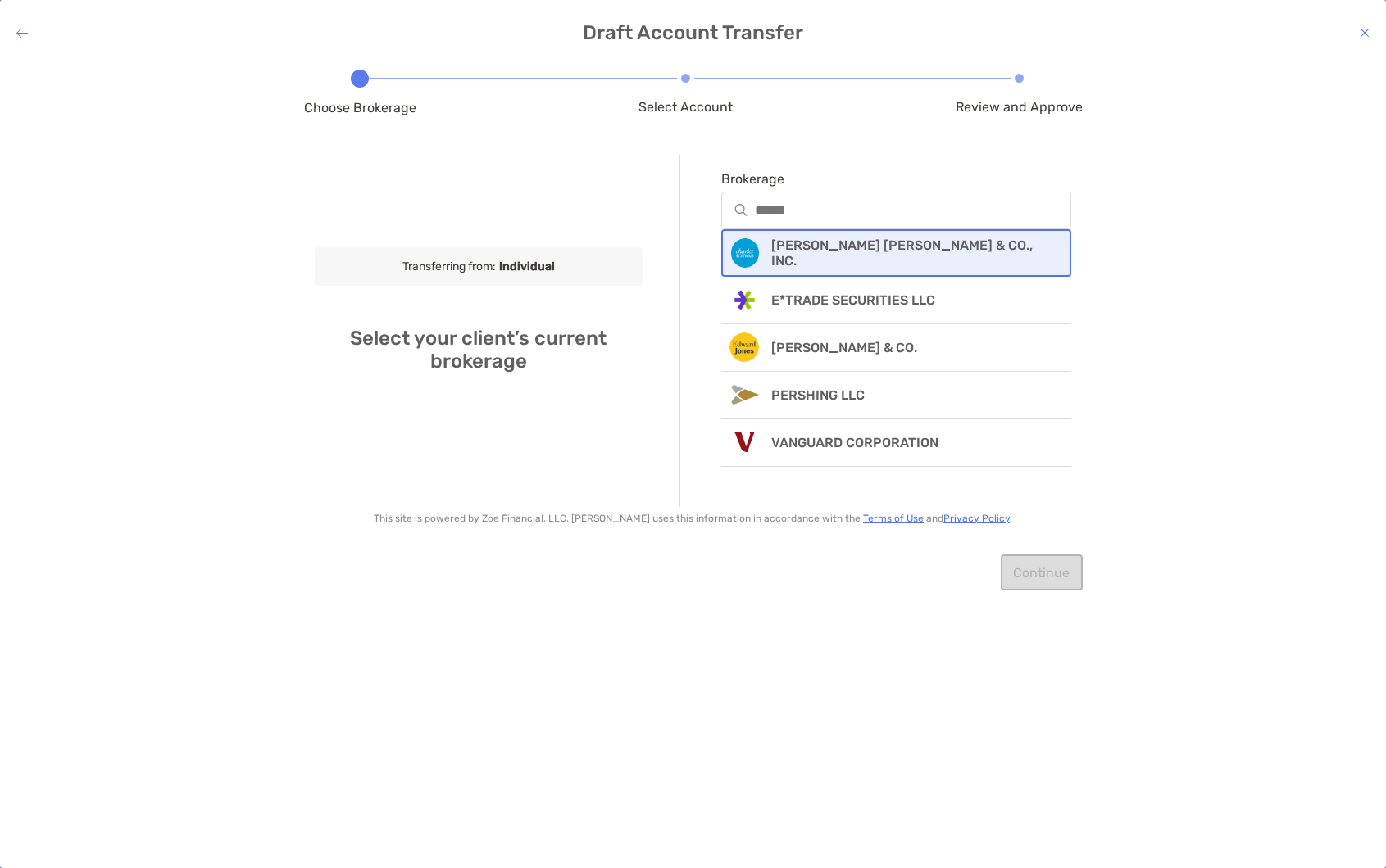
click at [943, 243] on div "CHARLES SCHWAB & CO., INC." at bounding box center [896, 253] width 351 height 47
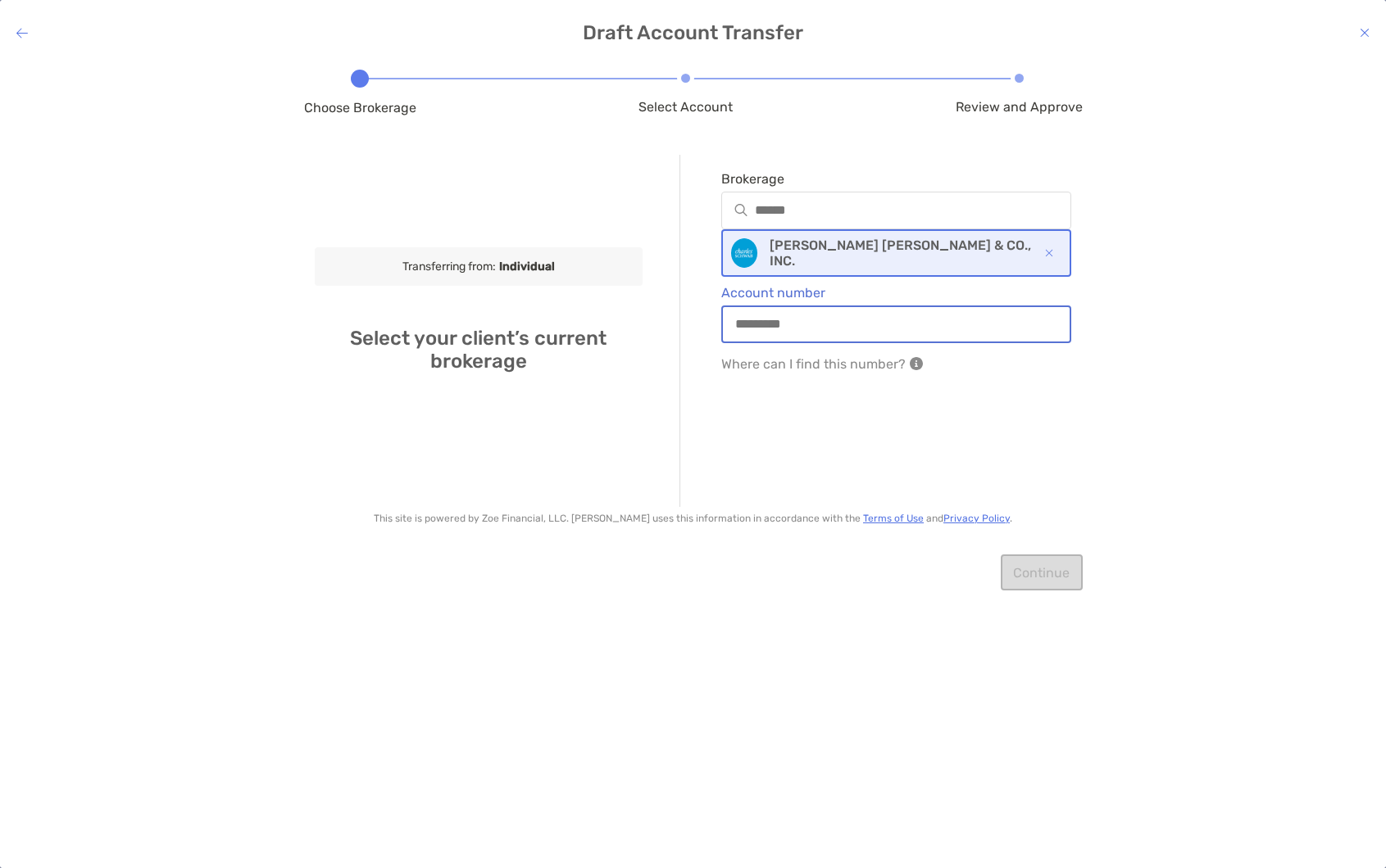
click at [920, 329] on input "Account number" at bounding box center [896, 324] width 348 height 14
click at [1367, 33] on icon at bounding box center [1364, 33] width 10 height 13
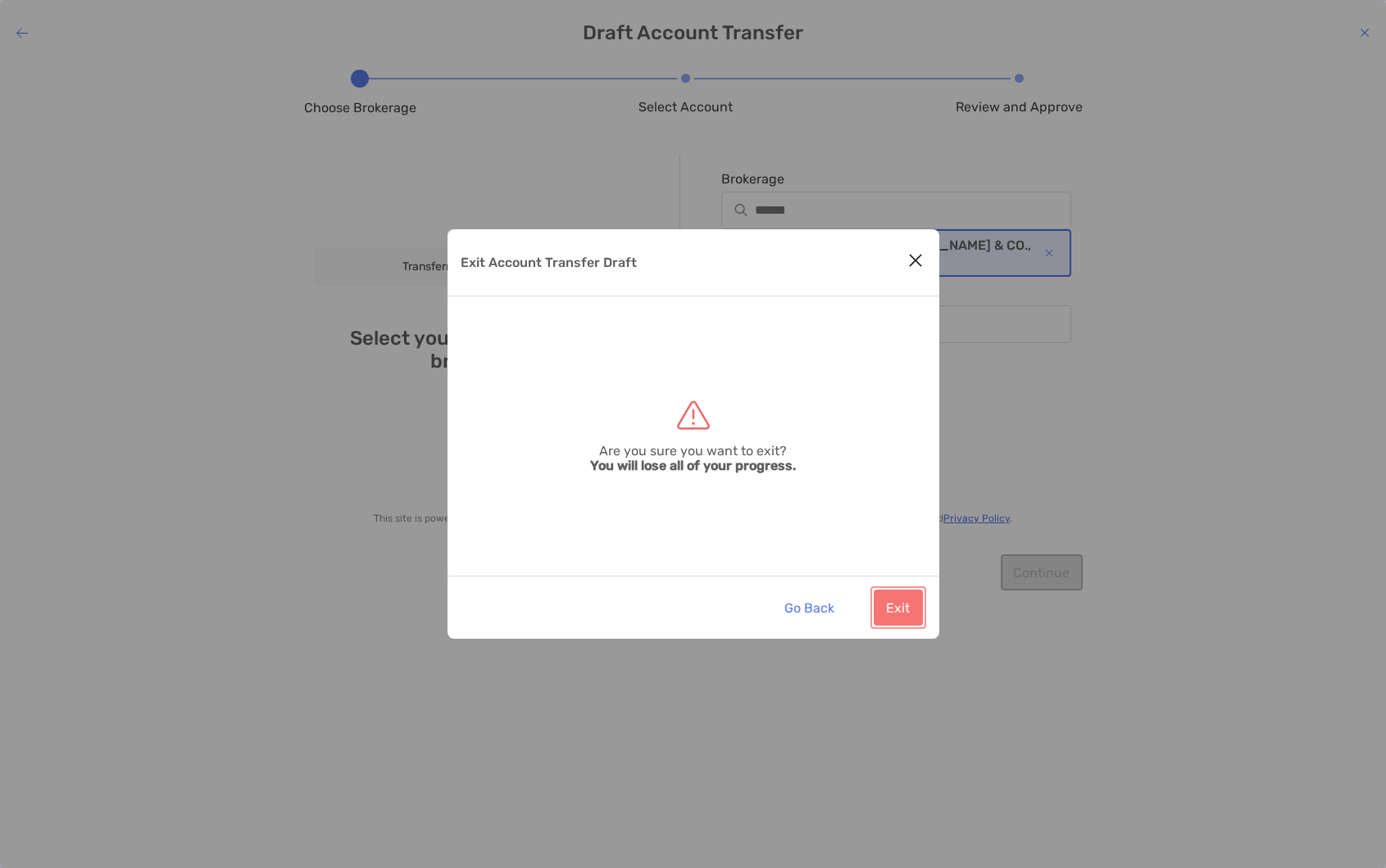
click at [915, 601] on button "Exit" at bounding box center [898, 607] width 49 height 36
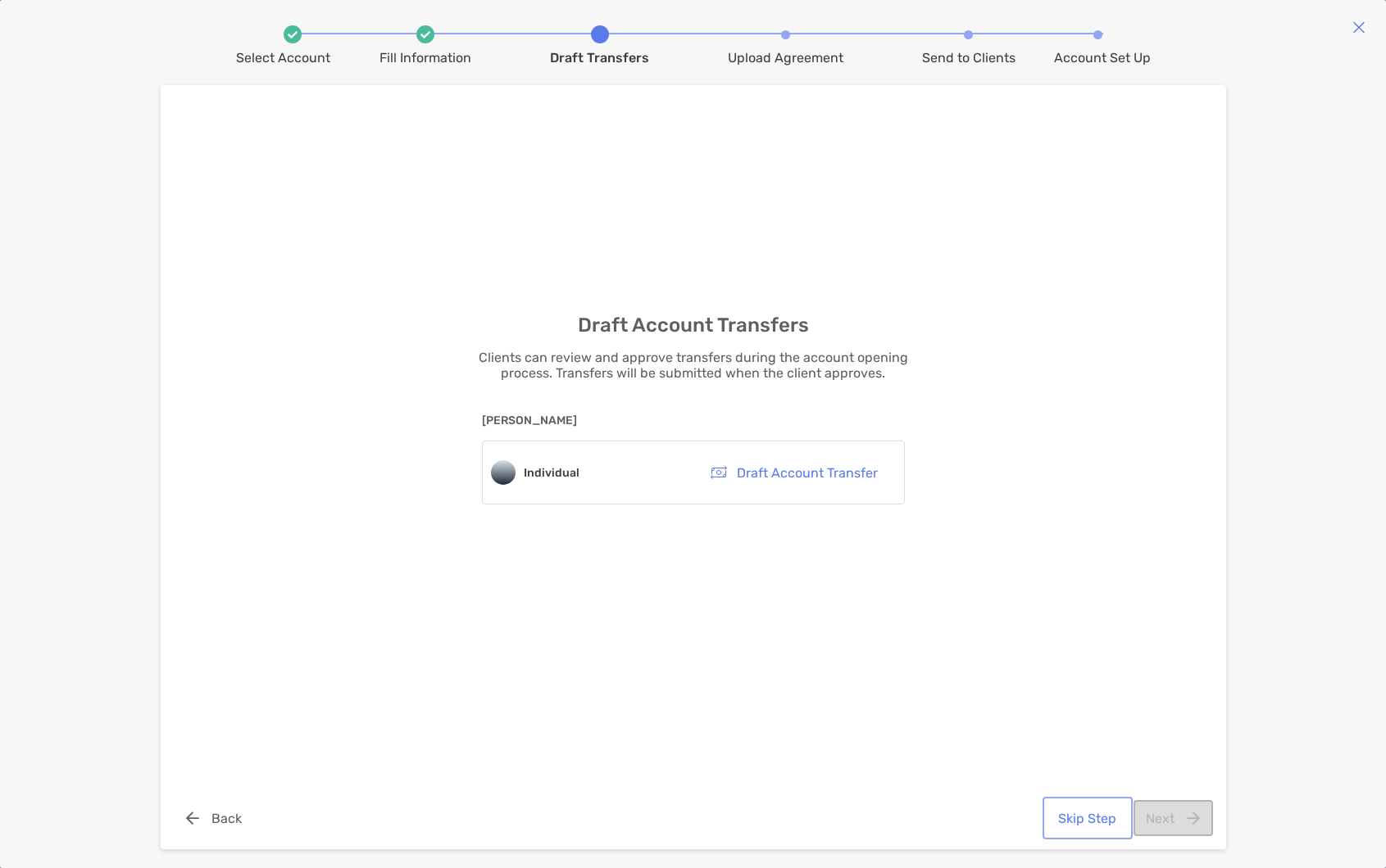
click at [1093, 824] on button "Skip Step" at bounding box center [1086, 818] width 83 height 36
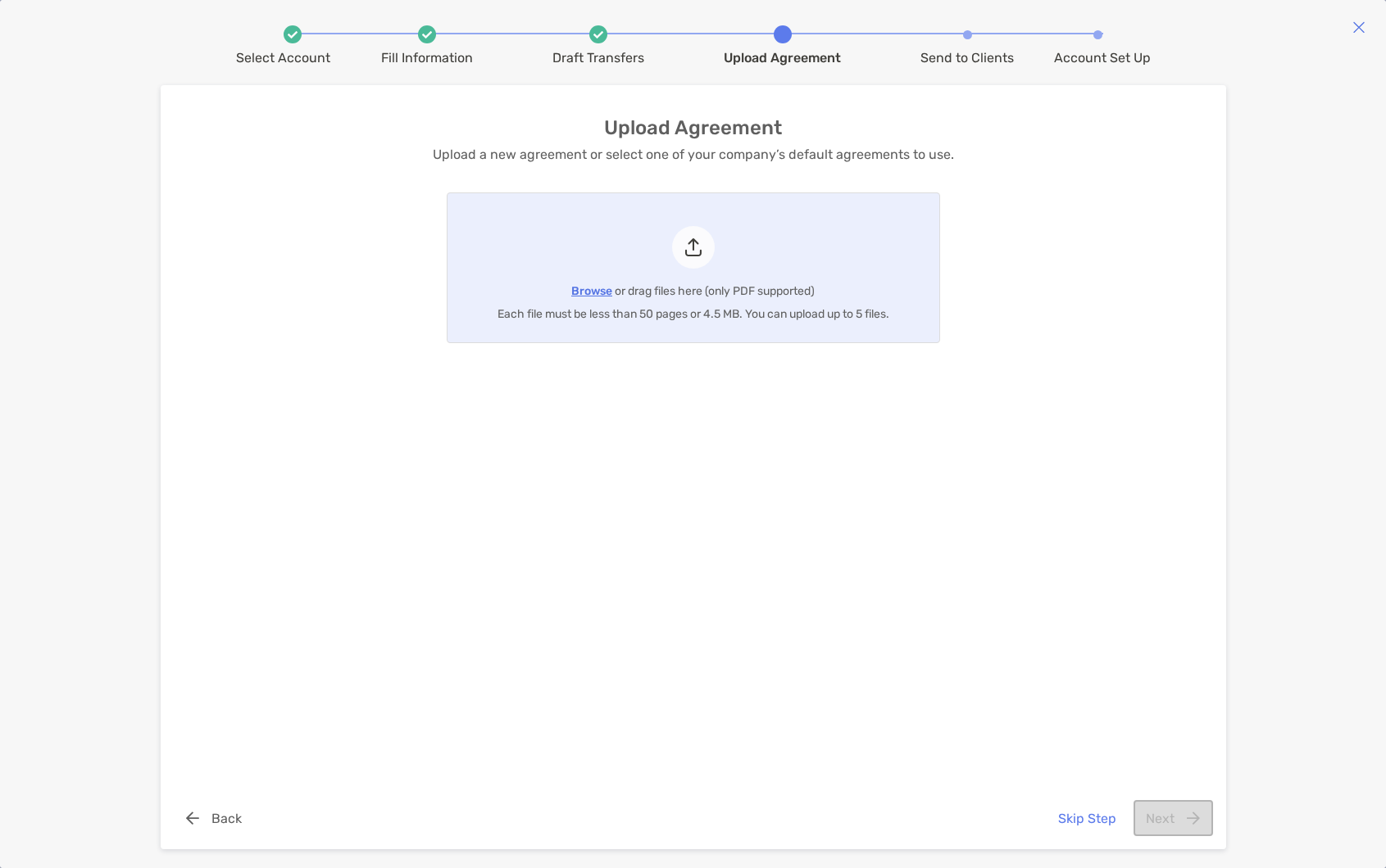
click at [969, 207] on div "Upload Agreement Upload a new agreement or select one of your company’s default…" at bounding box center [693, 439] width 764 height 643
click at [970, 208] on div "Upload Agreement Upload a new agreement or select one of your company’s default…" at bounding box center [693, 439] width 764 height 643
click at [1159, 428] on div "Upload Agreement Upload a new agreement or select one of your company’s default…" at bounding box center [693, 431] width 1041 height 692
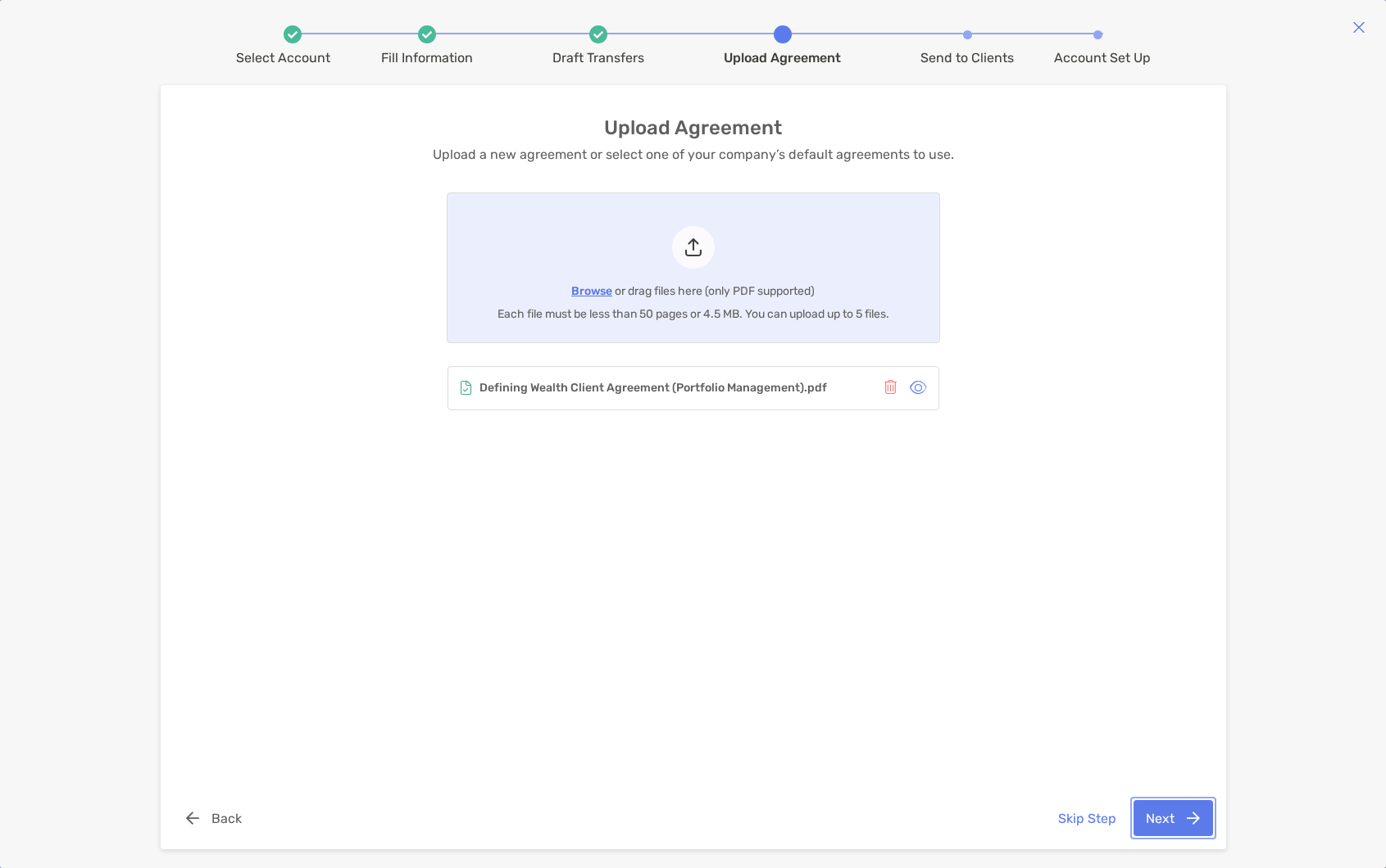
click at [1188, 814] on button "Next" at bounding box center [1173, 818] width 79 height 36
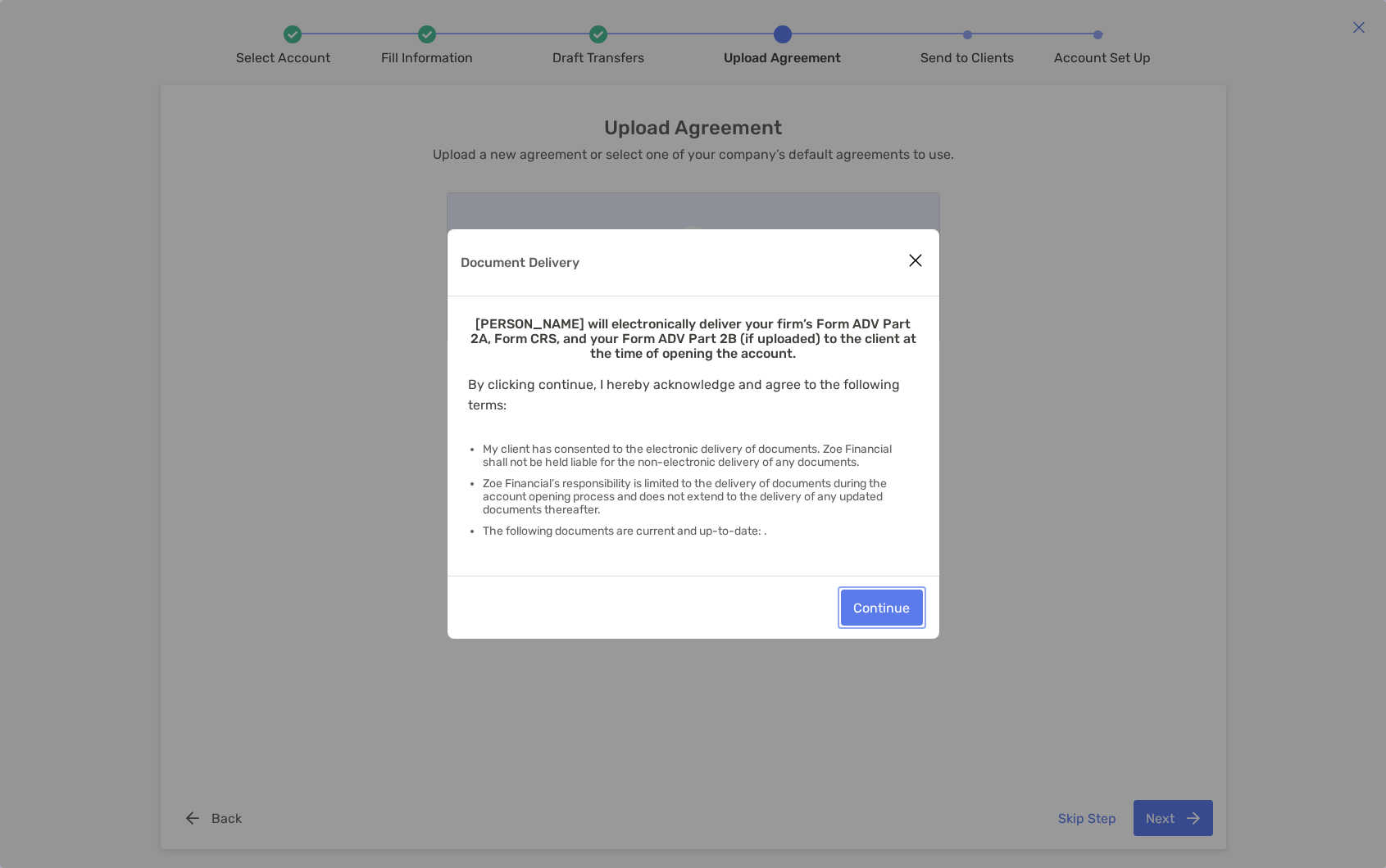
click at [894, 610] on button "Continue" at bounding box center [881, 607] width 82 height 36
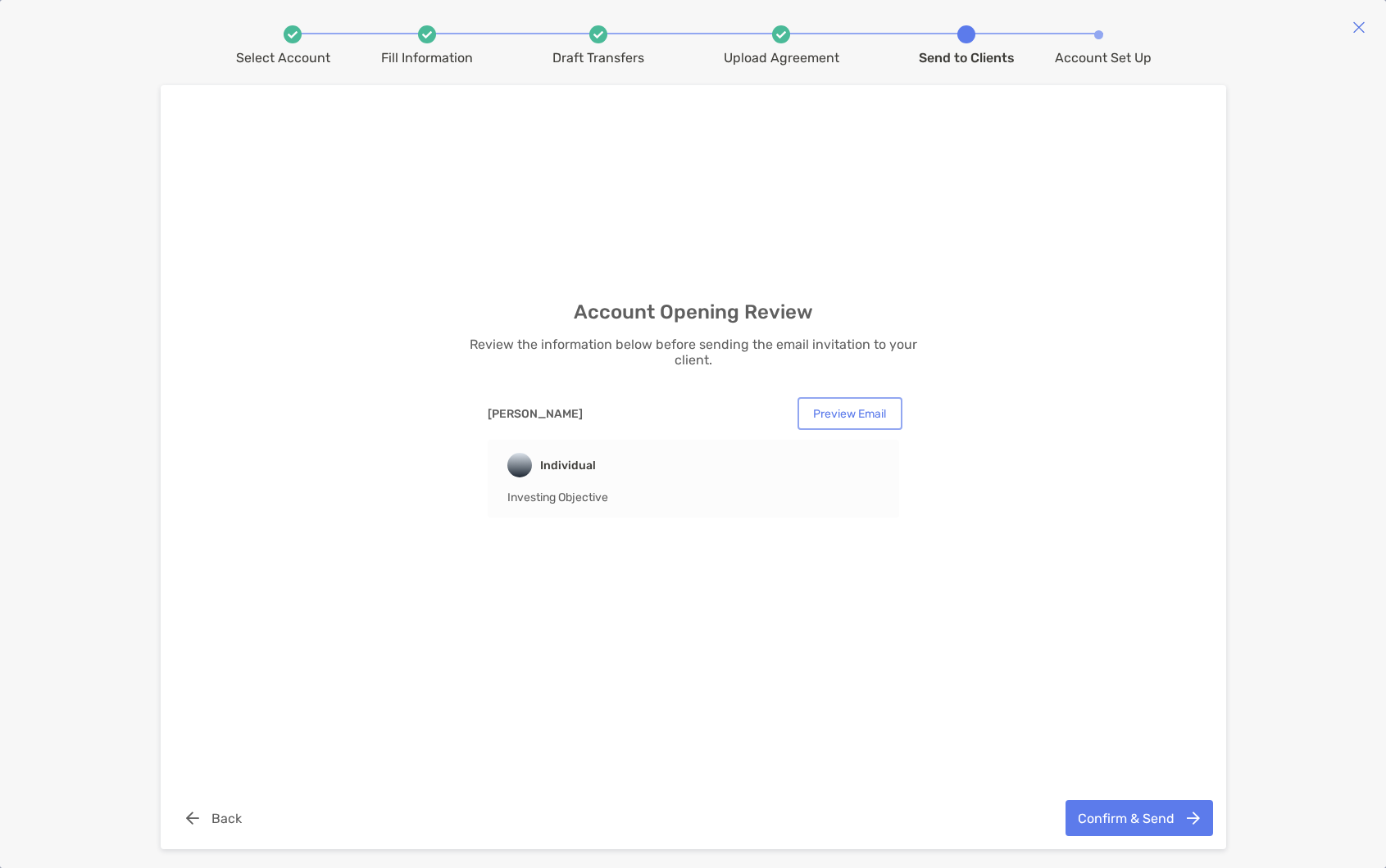
click at [858, 422] on button "Preview Email" at bounding box center [849, 413] width 98 height 26
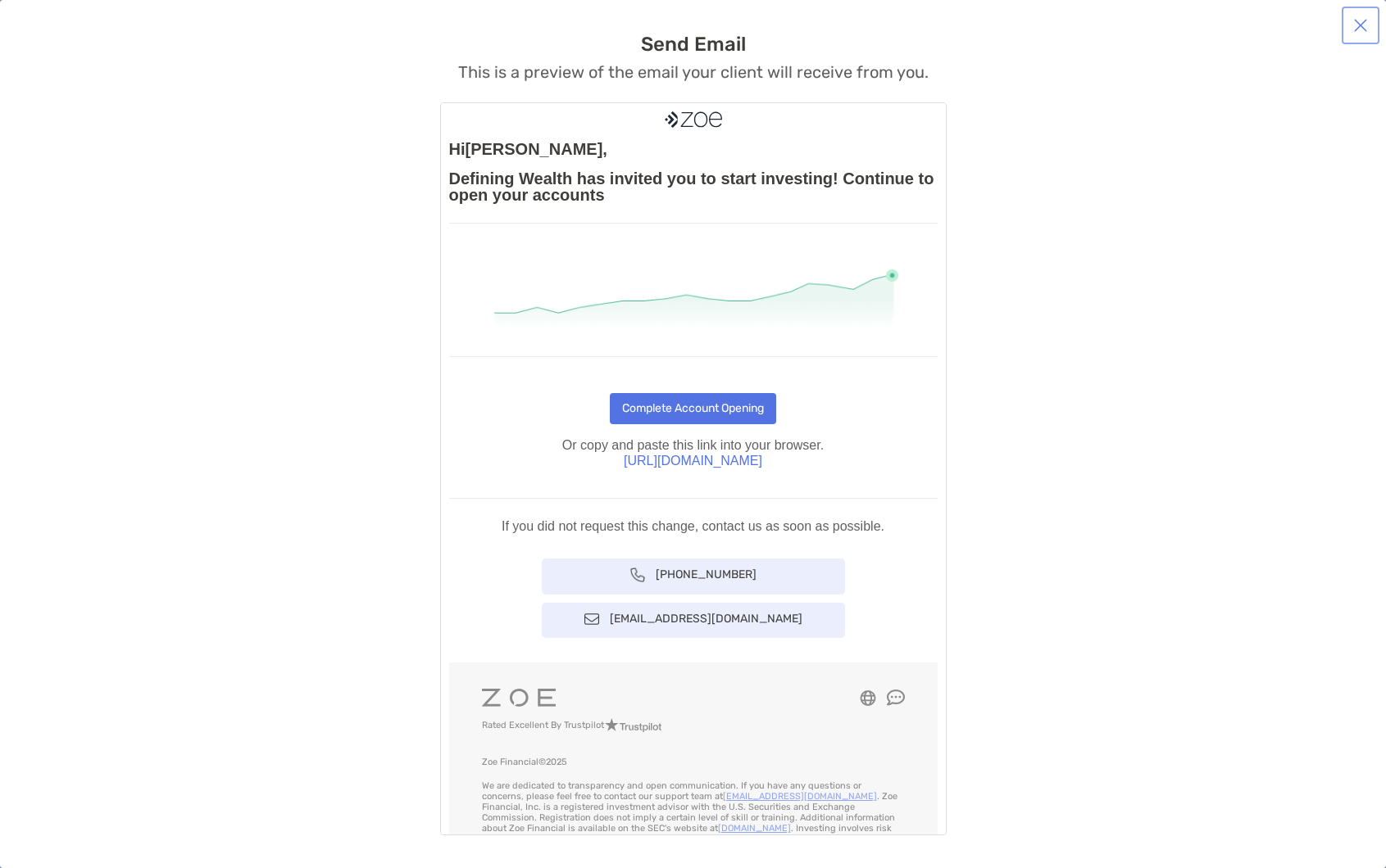
click at [1356, 29] on button "button" at bounding box center [1360, 25] width 31 height 31
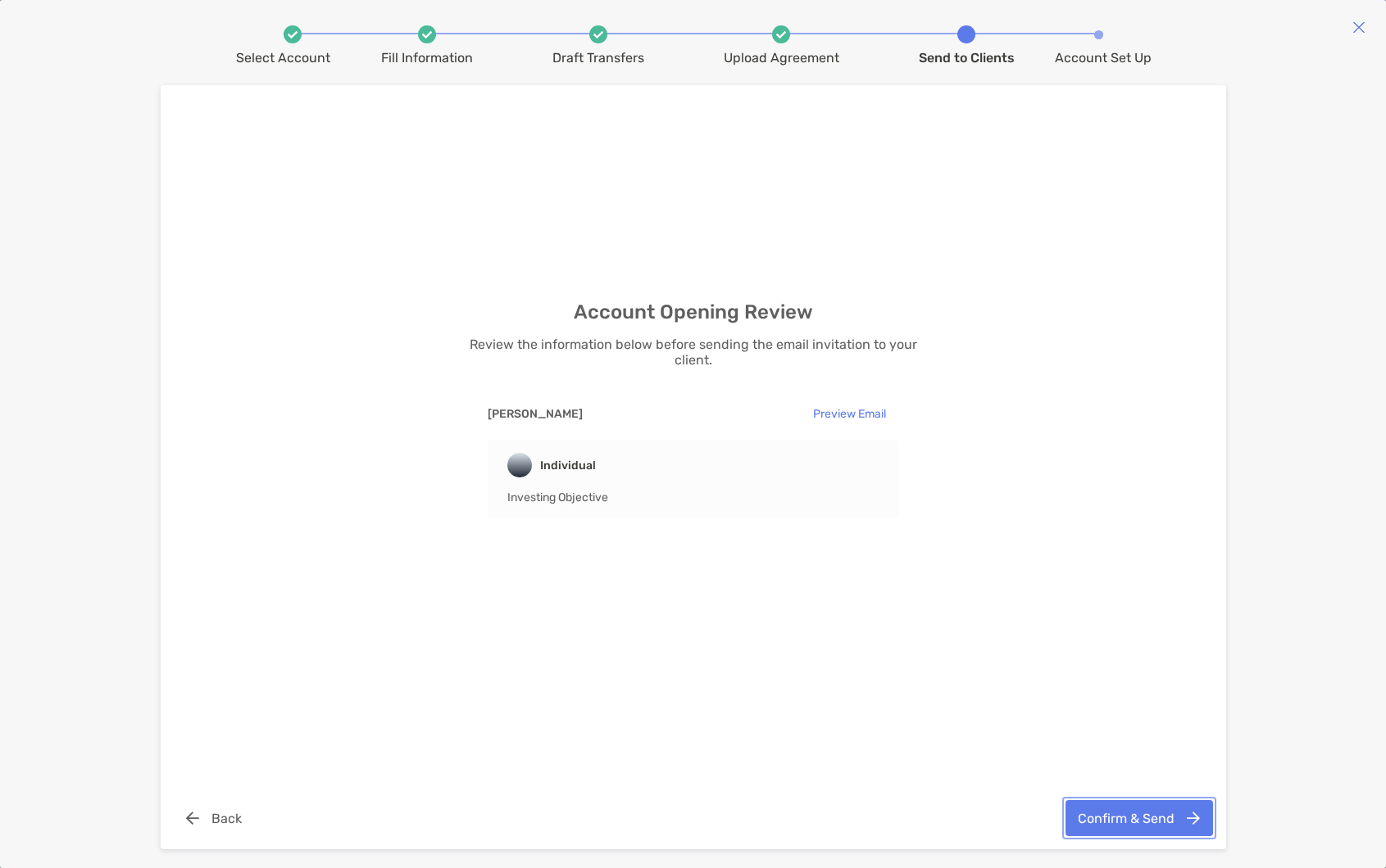
click at [1140, 822] on button "Confirm & Send" at bounding box center [1139, 818] width 147 height 36
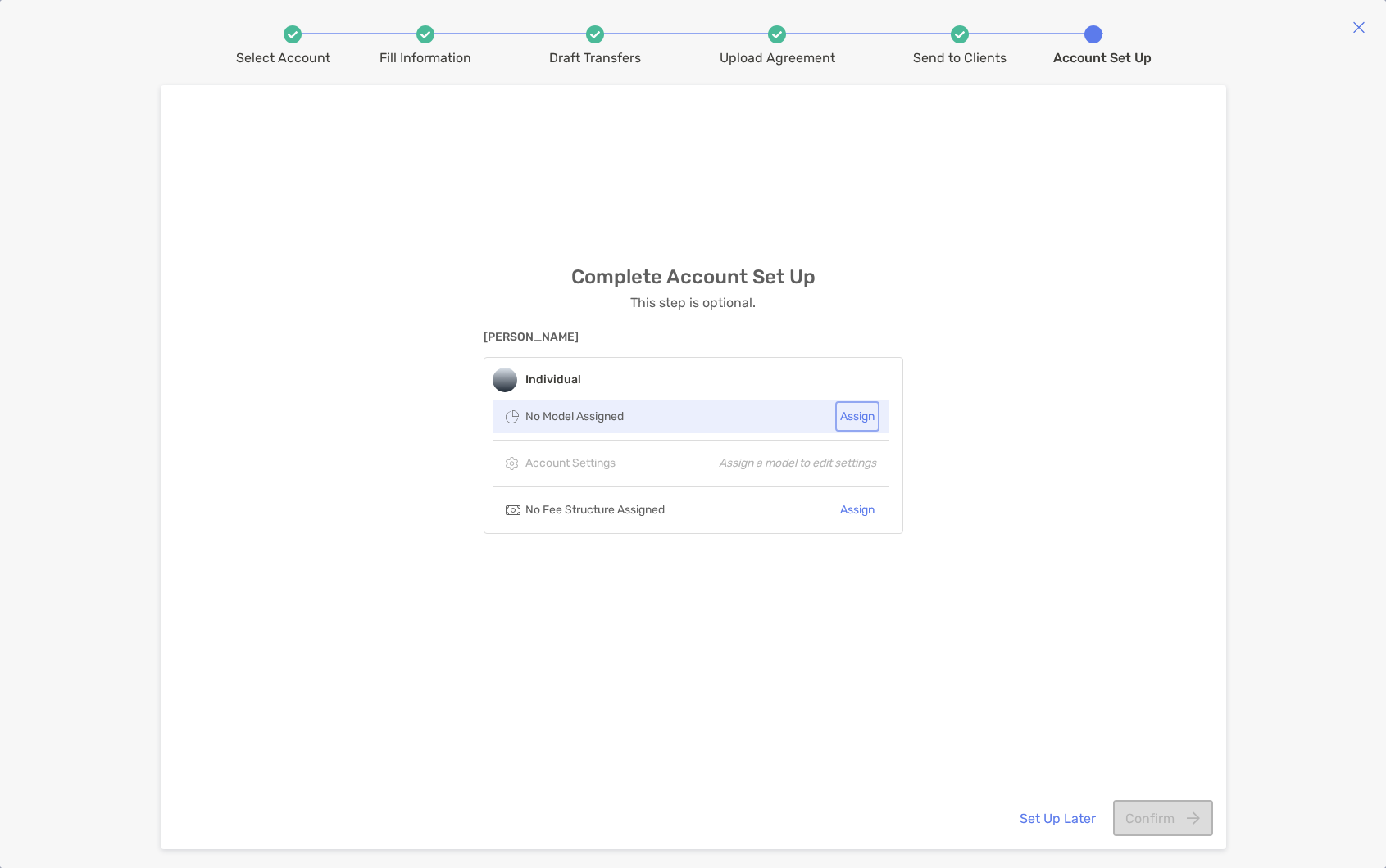
click at [854, 420] on button "Assign" at bounding box center [857, 416] width 38 height 24
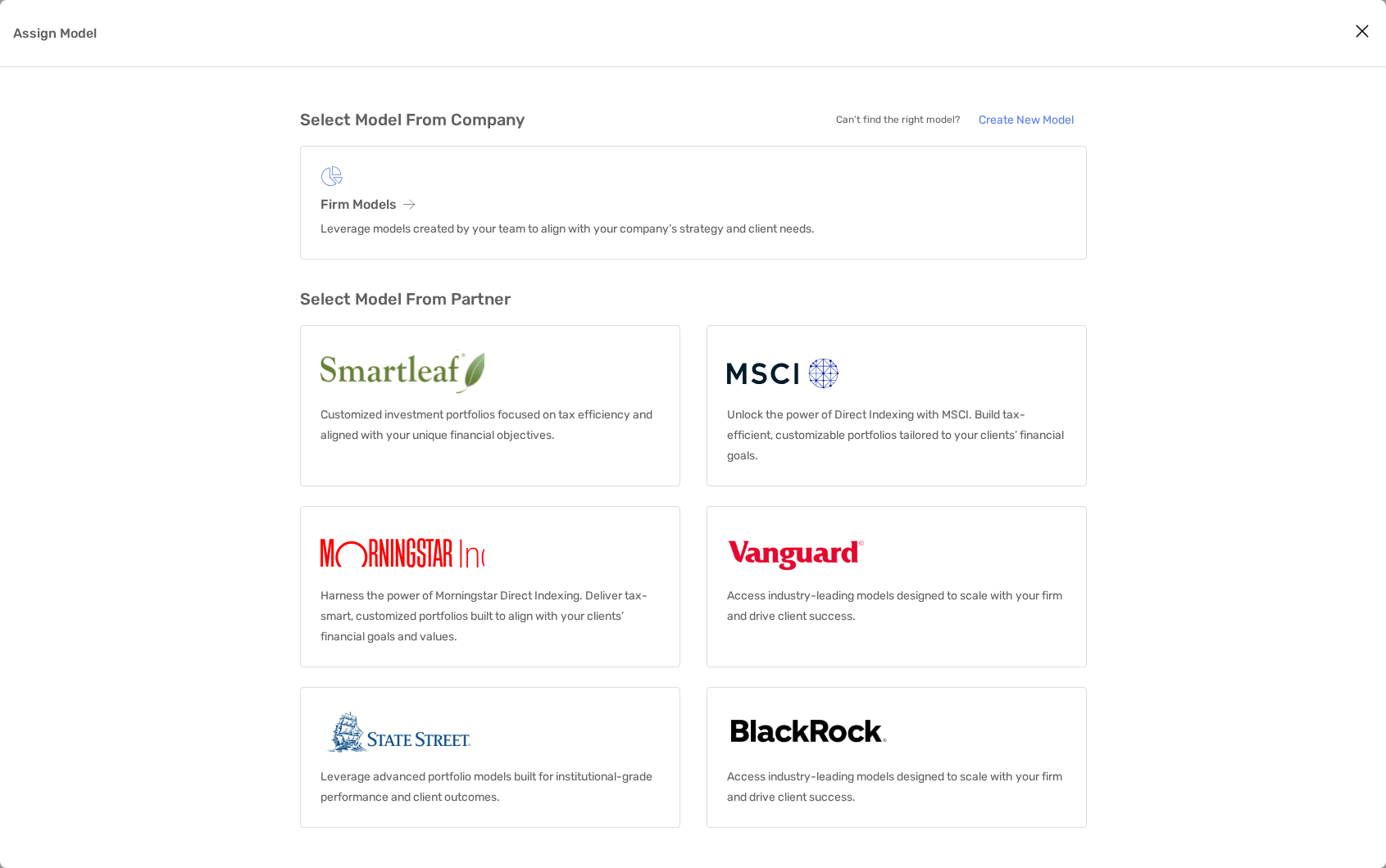
click at [1167, 521] on div "Select Model From Company Can’t find the right model? Create New Model Firm Mod…" at bounding box center [693, 468] width 1386 height 801
click at [1365, 36] on icon "Close modal" at bounding box center [1362, 30] width 15 height 19
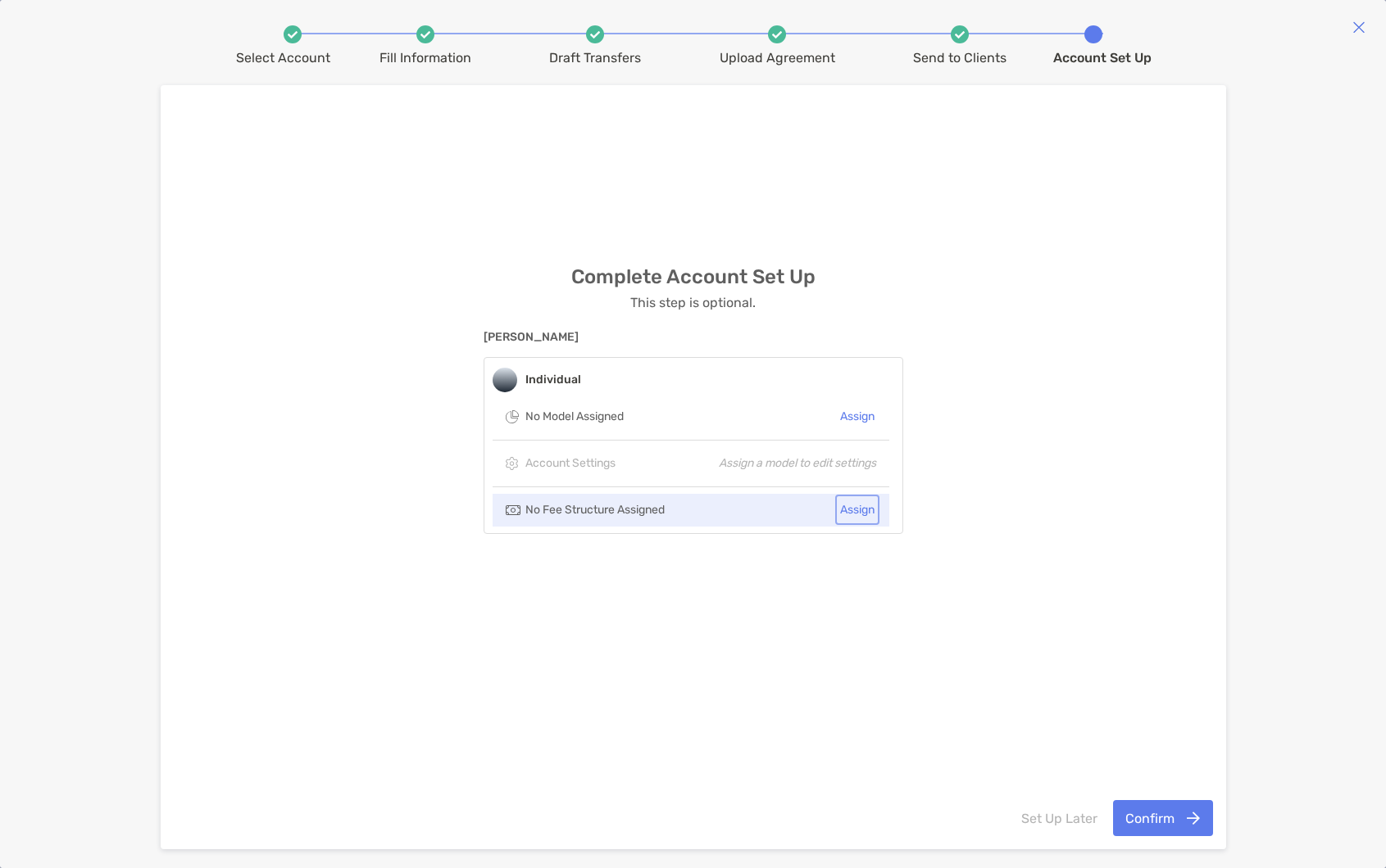
click at [856, 511] on button "Assign" at bounding box center [857, 510] width 38 height 24
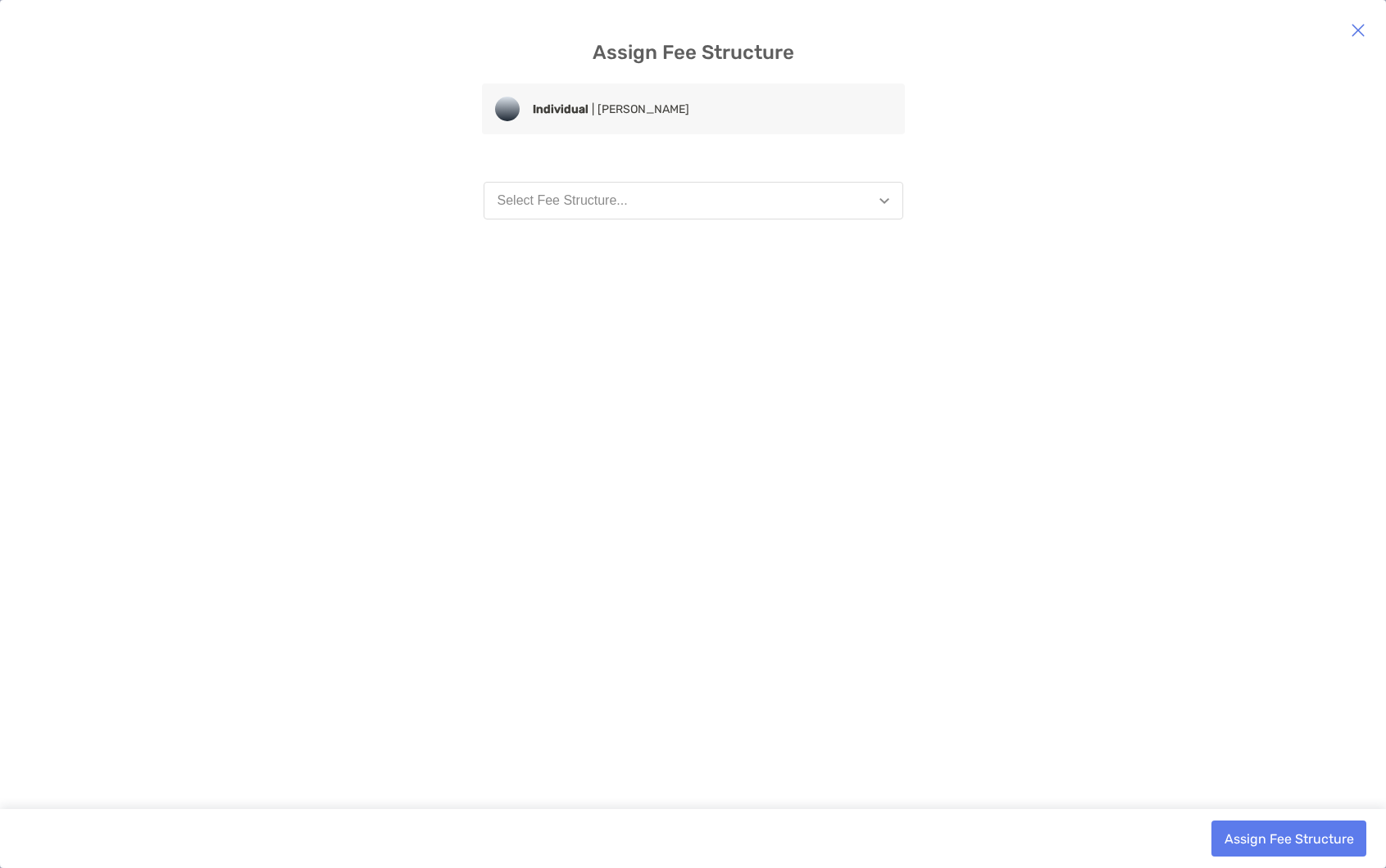
click at [774, 191] on button "Select Fee Structure..." at bounding box center [693, 200] width 420 height 38
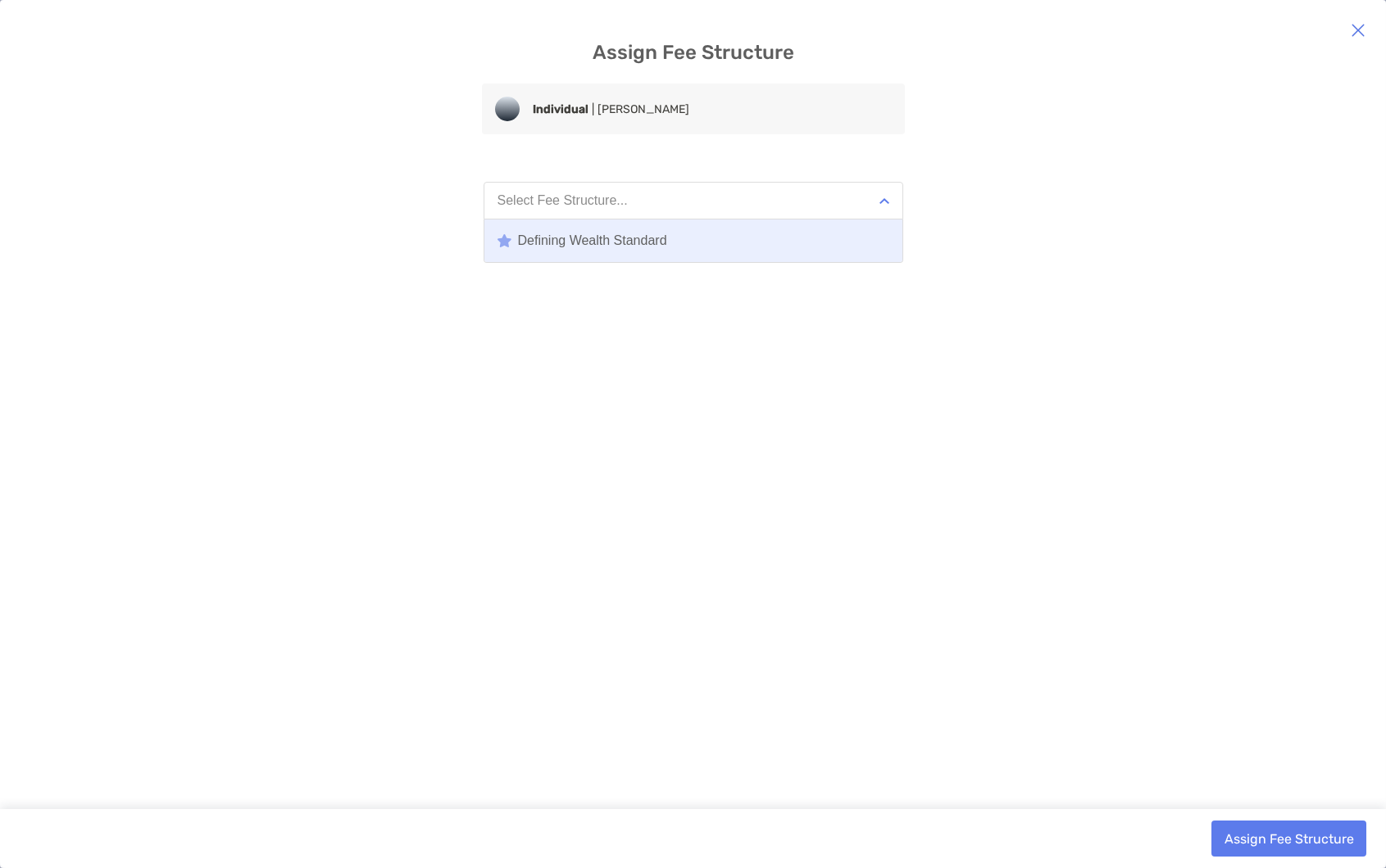
click at [762, 236] on button "Defining Wealth Standard" at bounding box center [693, 241] width 418 height 43
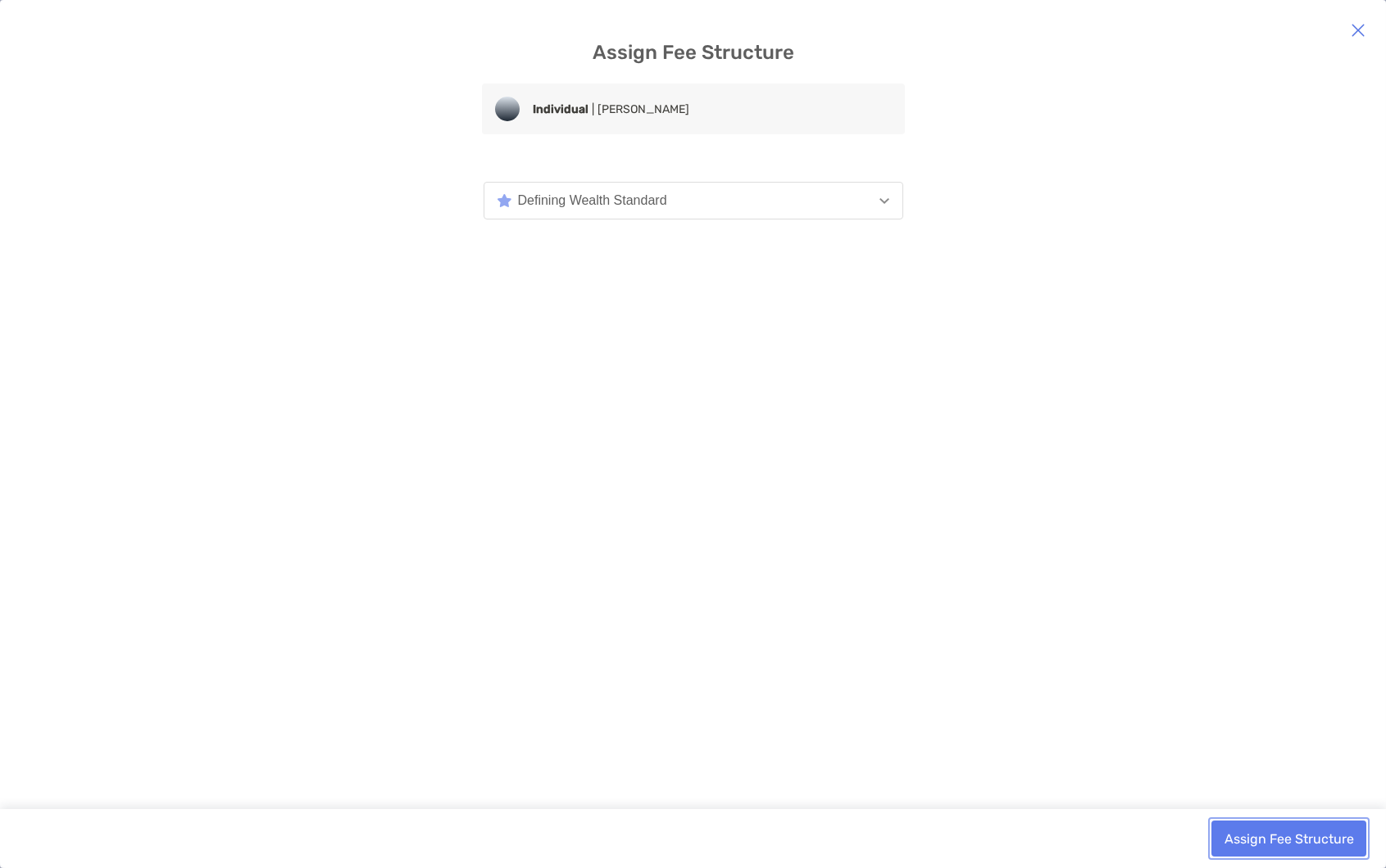
click at [1257, 824] on button "Assign Fee Structure" at bounding box center [1288, 839] width 155 height 36
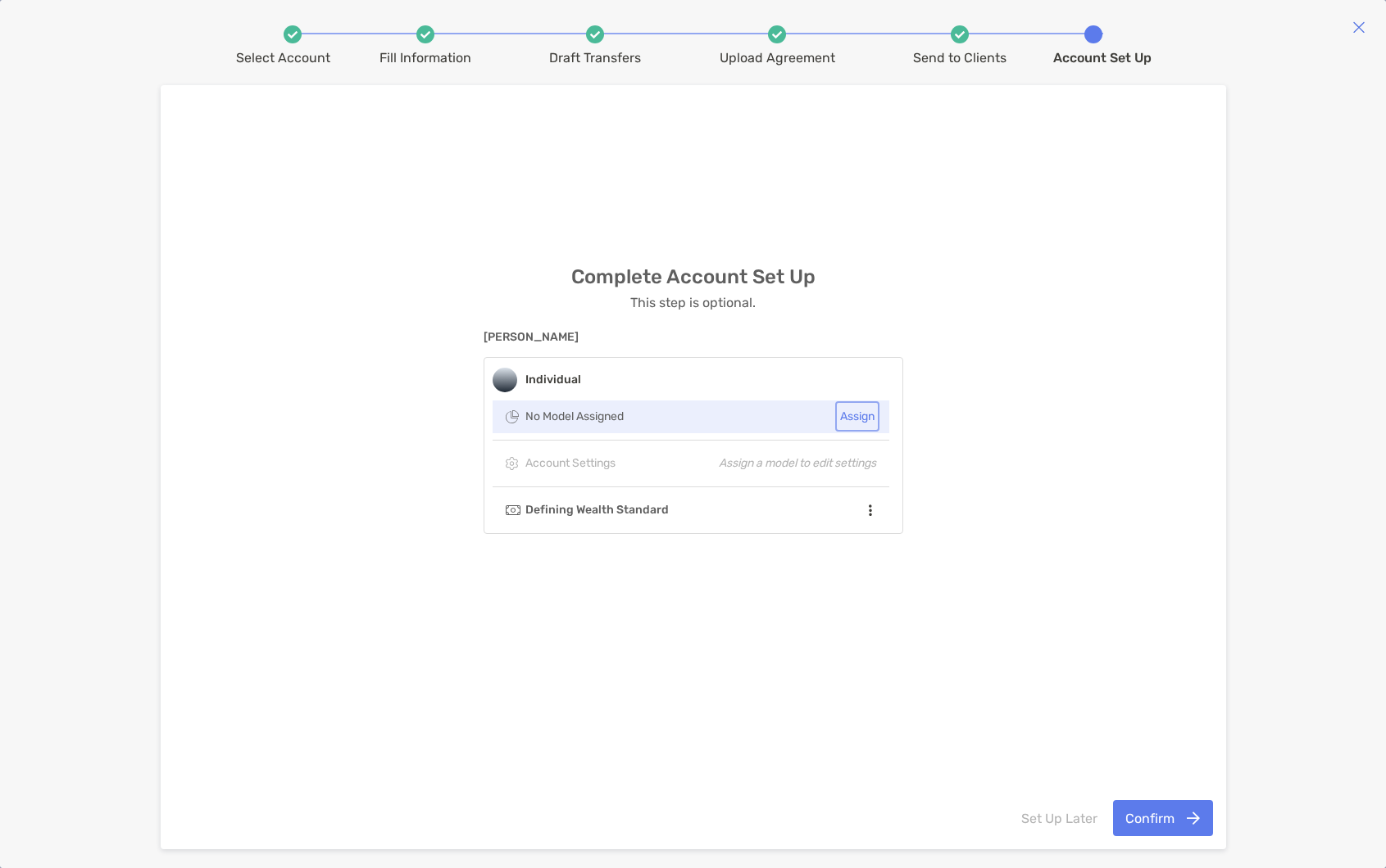
click at [840, 410] on button "Assign" at bounding box center [857, 416] width 38 height 24
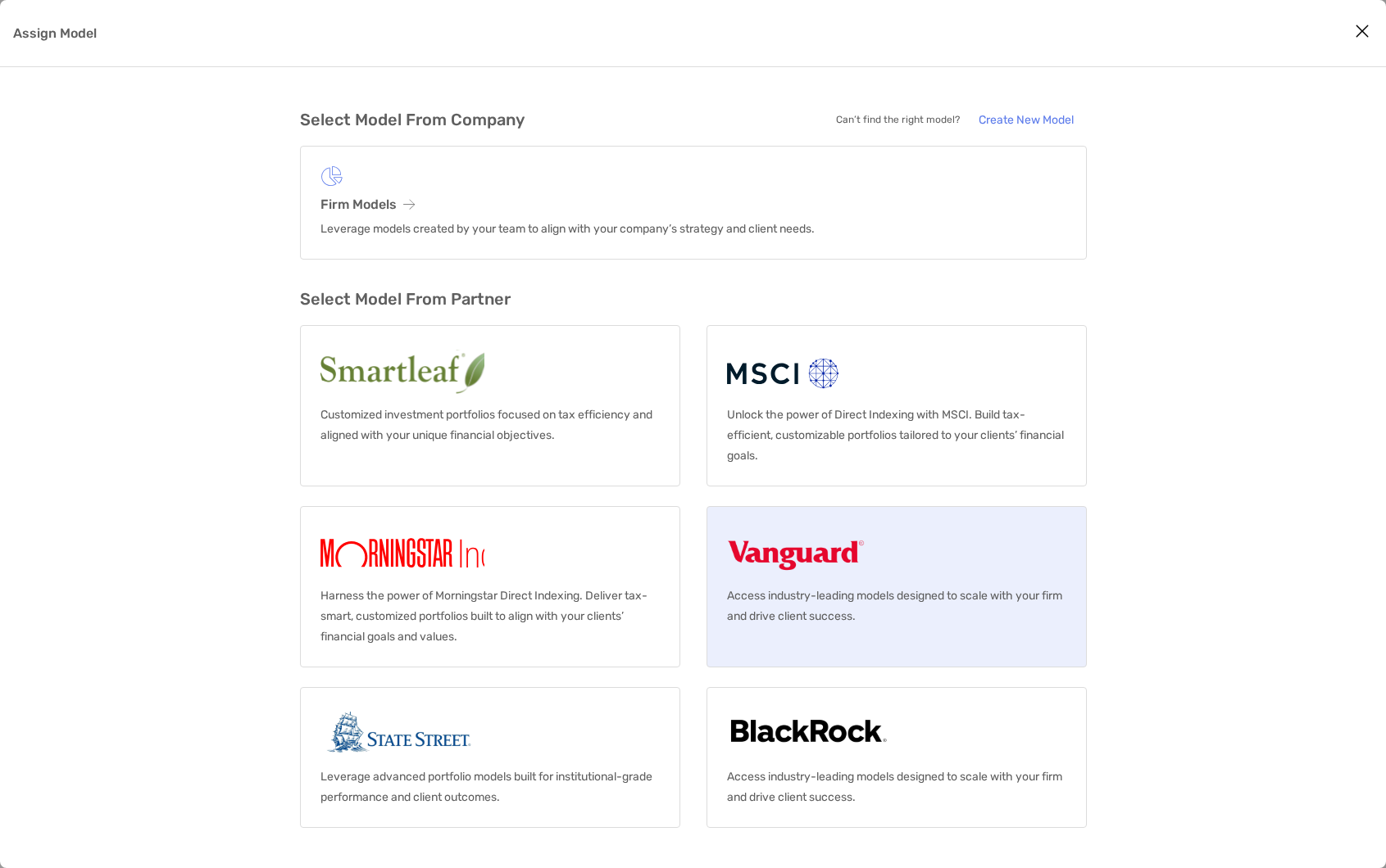
click at [875, 602] on p "Access industry-leading models designed to scale with your firm and drive clien…" at bounding box center [896, 606] width 339 height 41
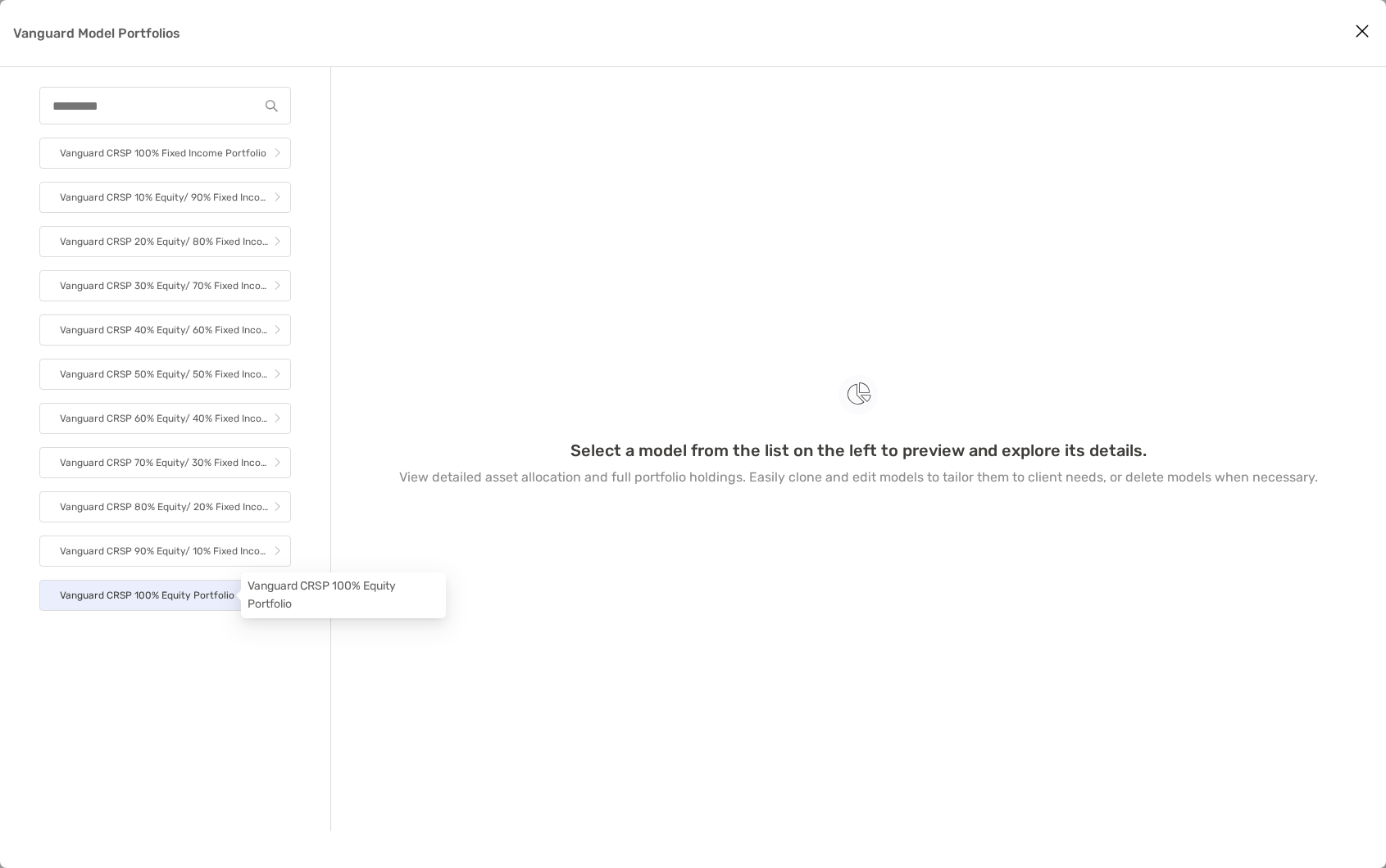
click at [189, 589] on p "Vanguard CRSP 100% Equity Portfolio" at bounding box center [146, 595] width 174 height 20
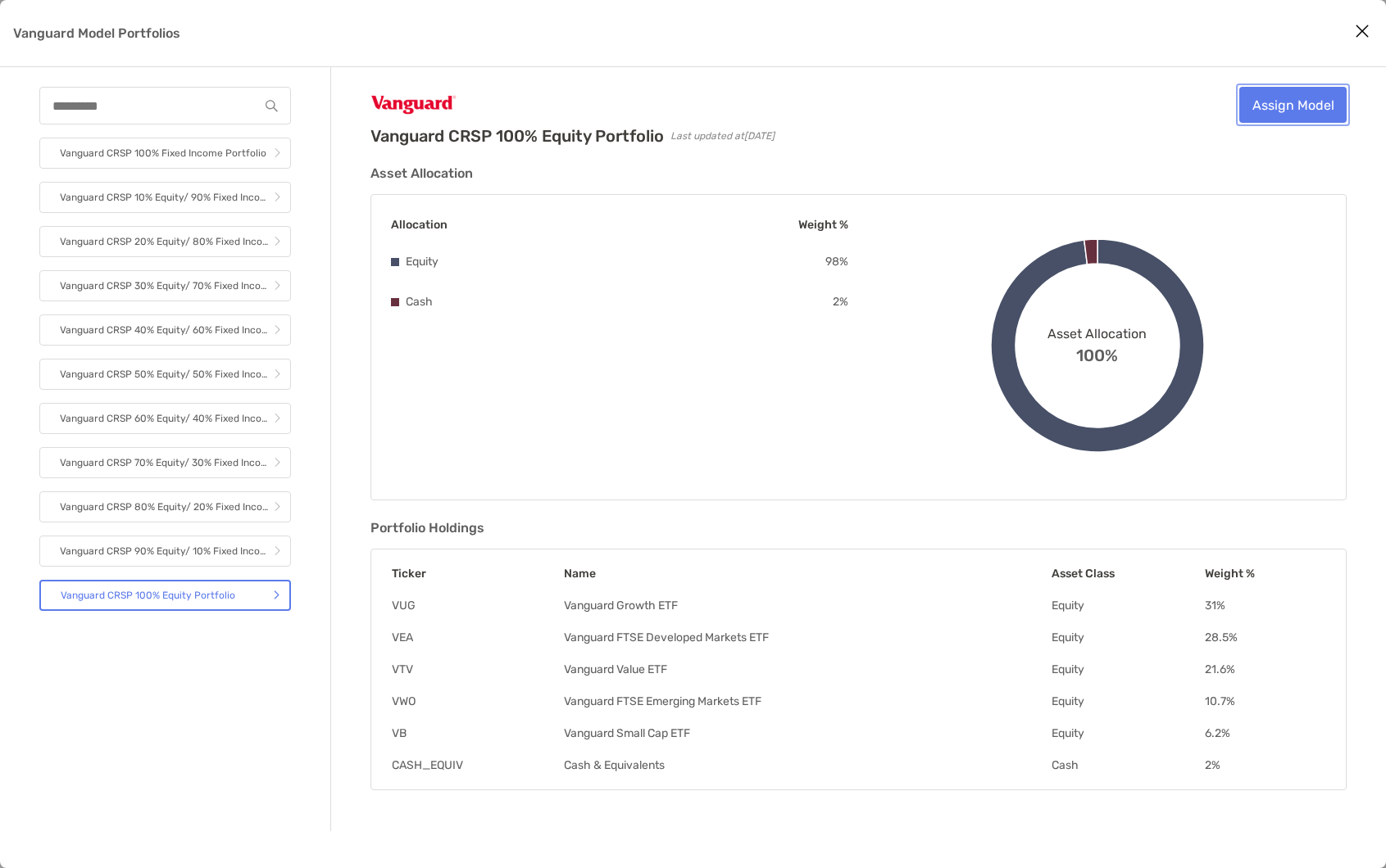
click at [1275, 99] on link "Assign Model" at bounding box center [1293, 104] width 108 height 36
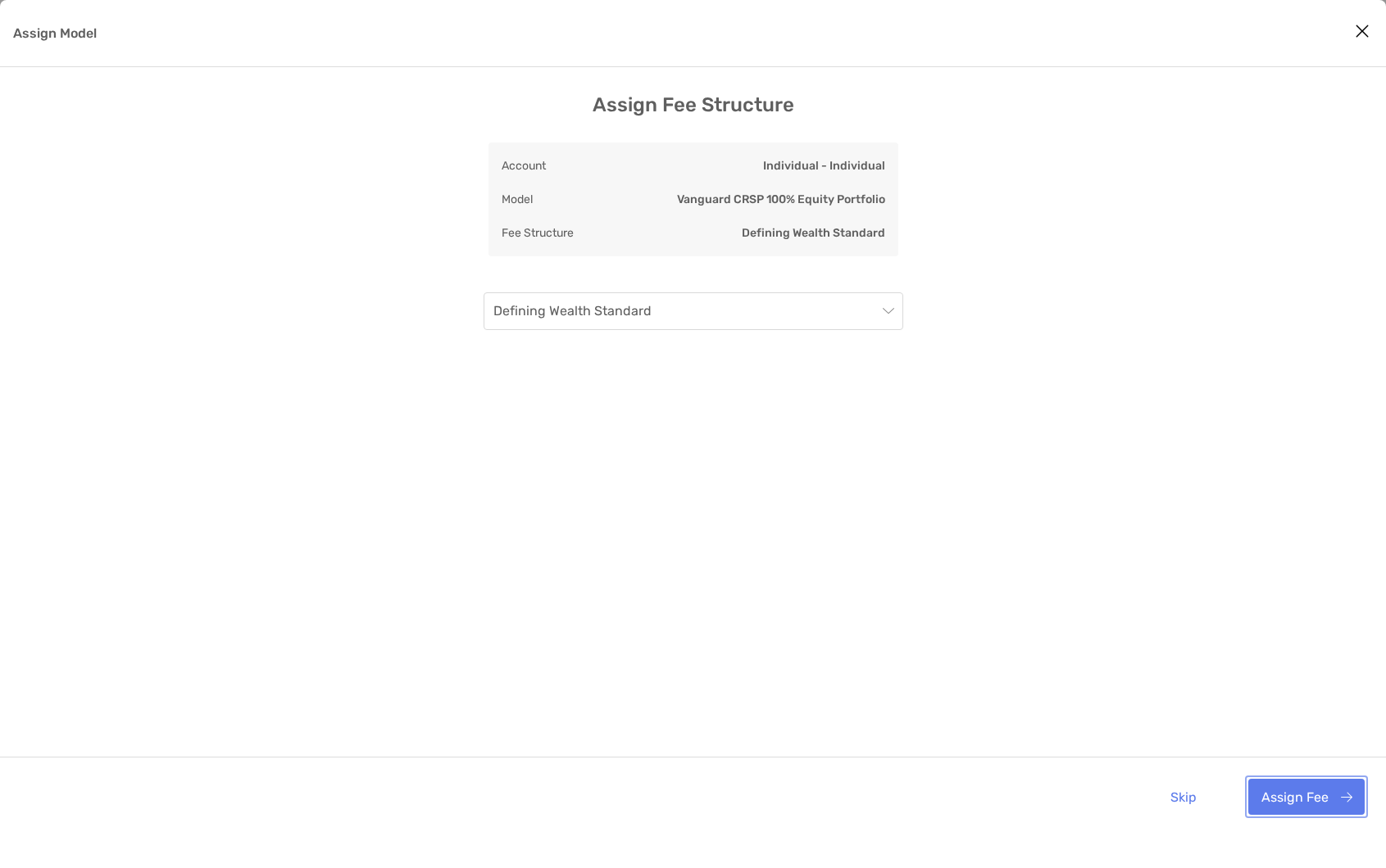
click at [1300, 801] on button "Assign Fee" at bounding box center [1306, 797] width 116 height 36
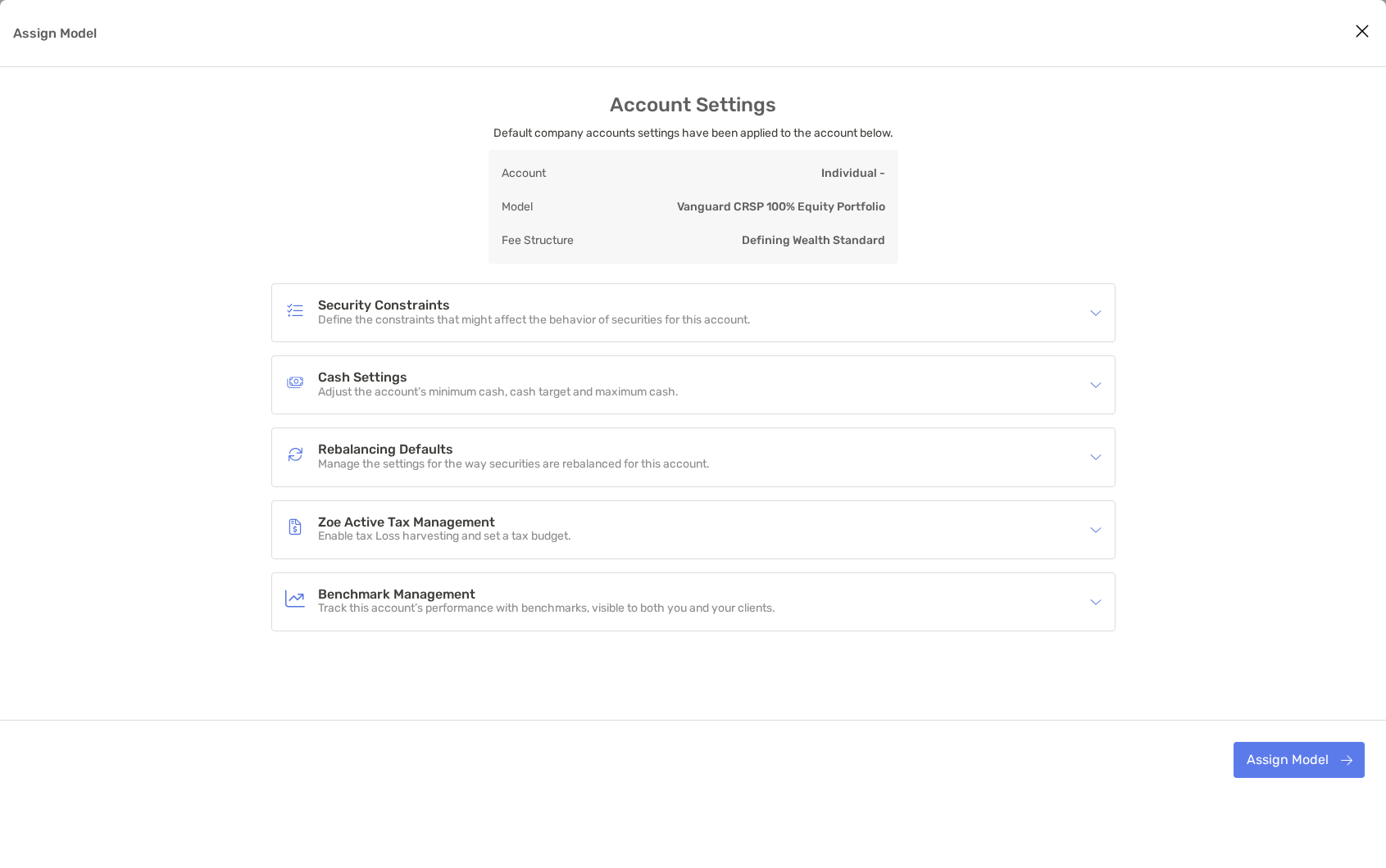
click at [1102, 315] on div "Security Constraints Define the constraints that might affect the behavior of s…" at bounding box center [693, 313] width 842 height 57
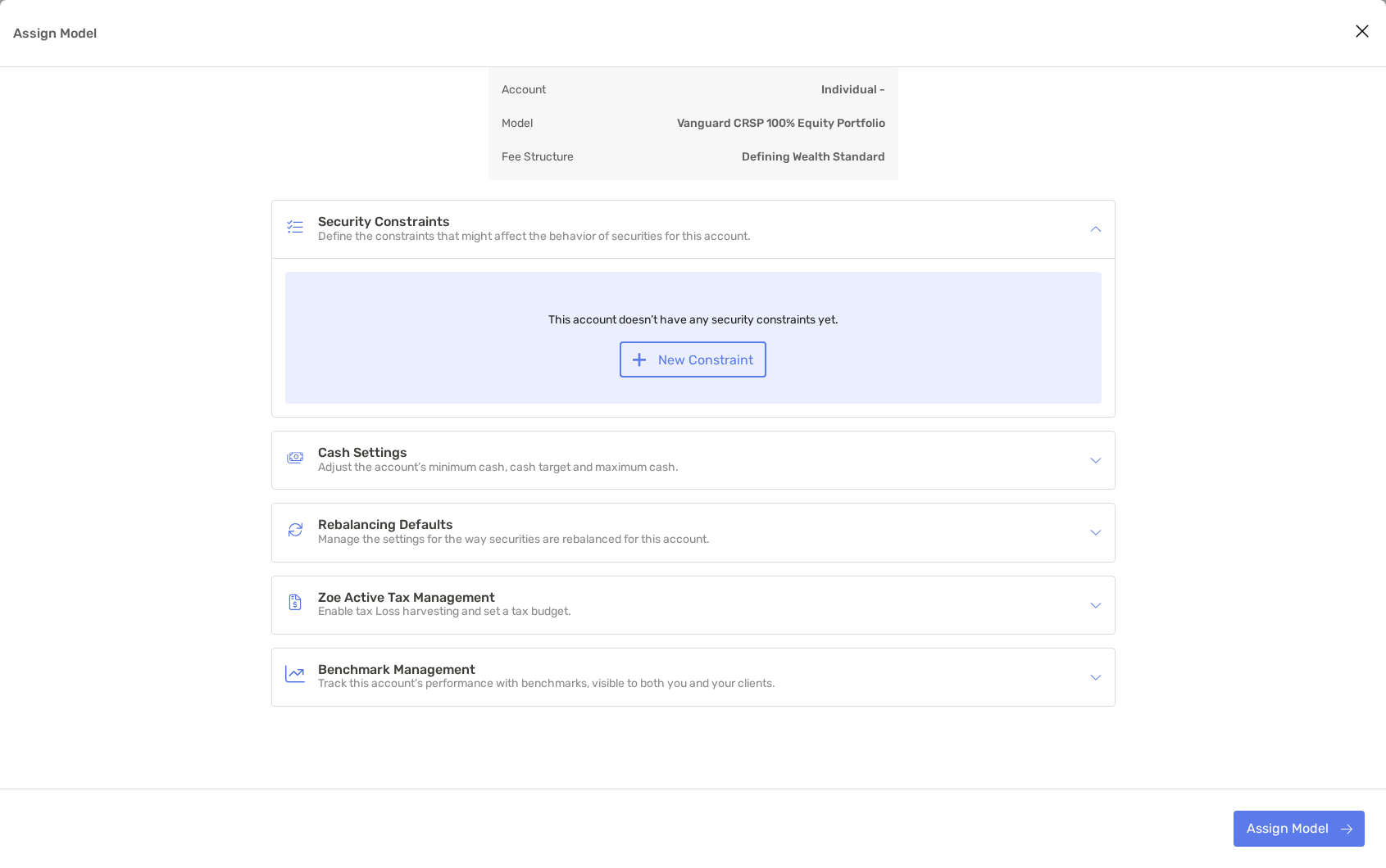
scroll to position [90, 0]
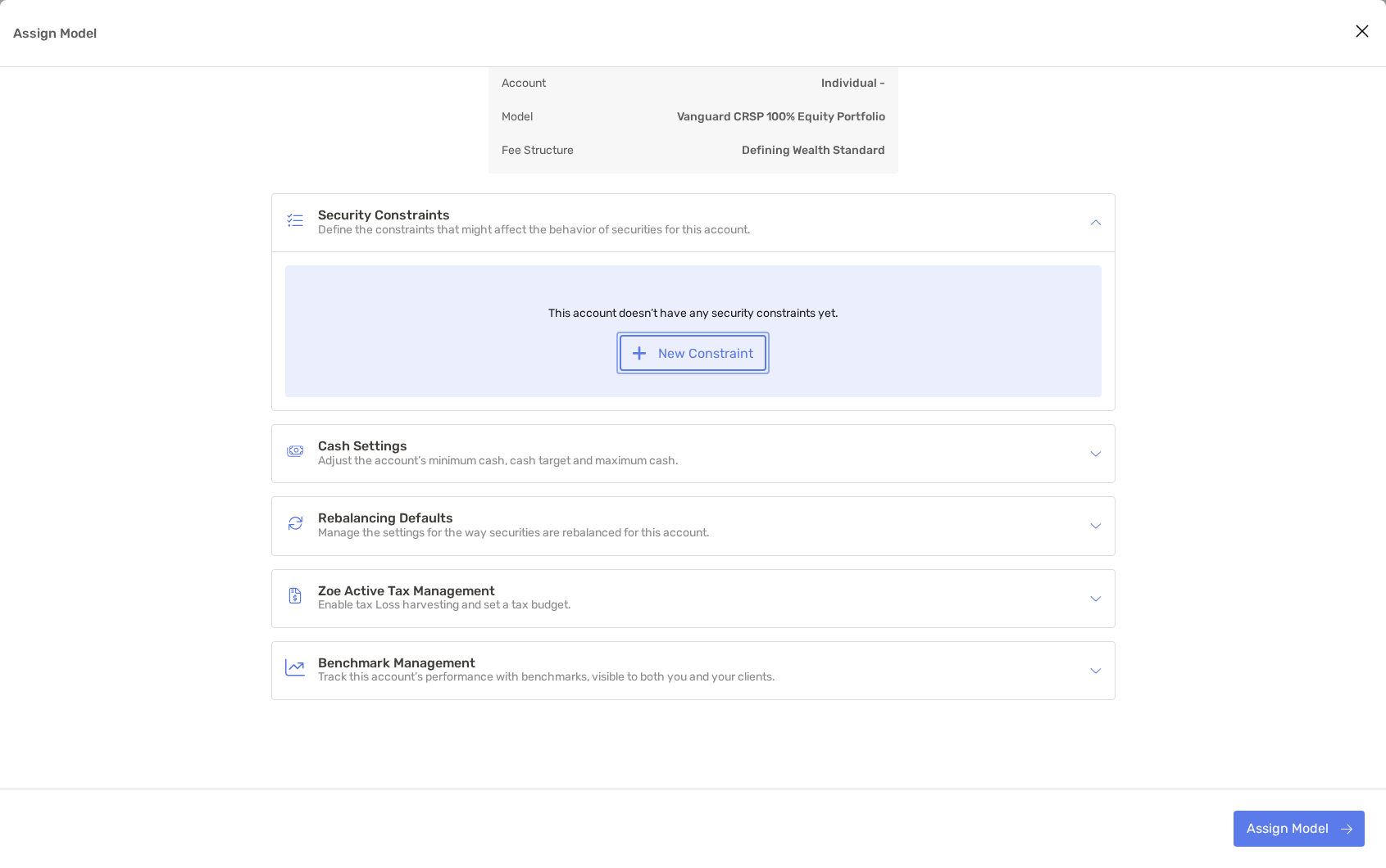
click at [727, 347] on button "New Constraint" at bounding box center [692, 352] width 146 height 36
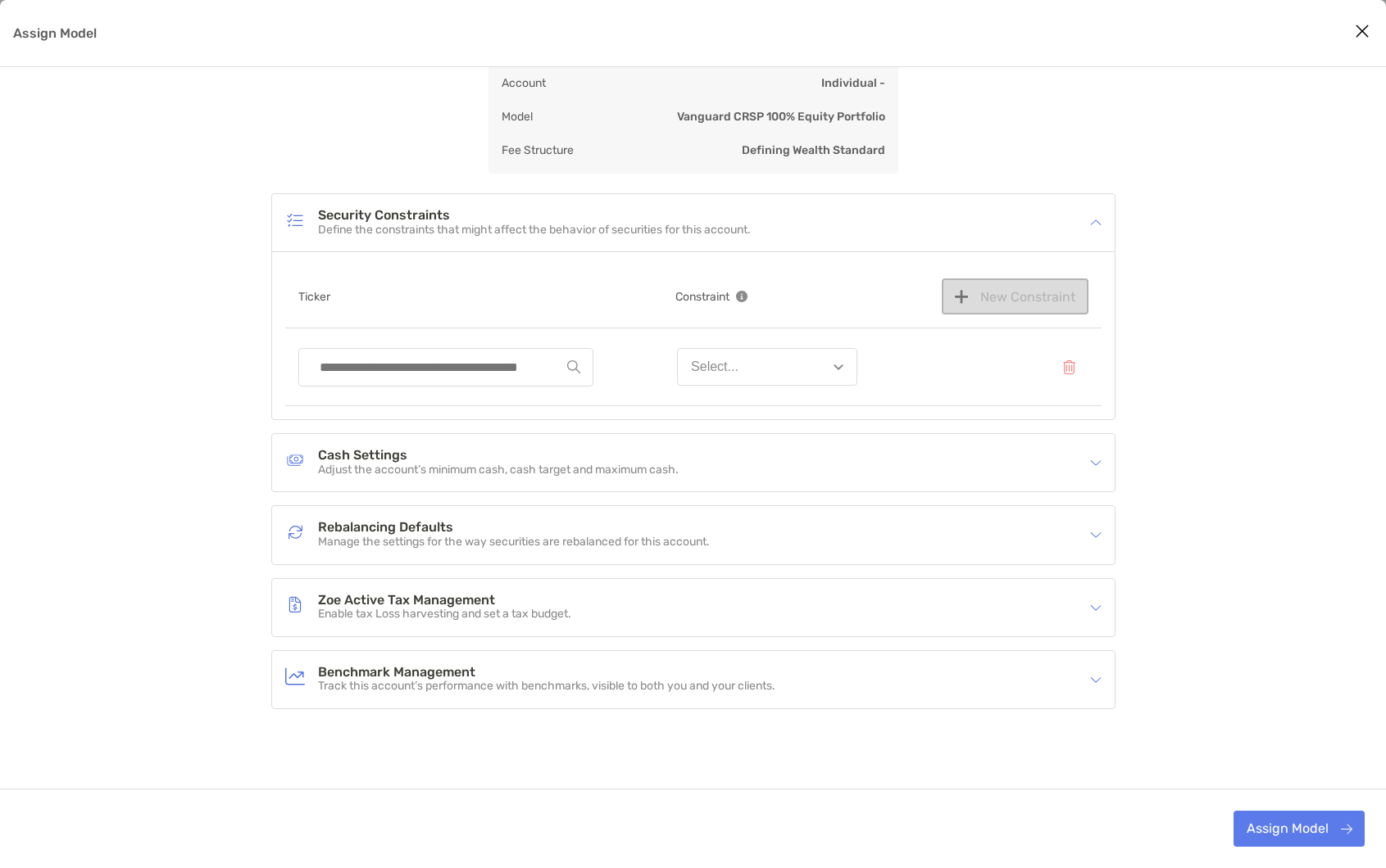
click at [734, 367] on div "Select..." at bounding box center [714, 367] width 47 height 15
click at [918, 387] on div "09259K104 - BlackRock Liquidity T-Fund 2019167 - Investment Grade Municipal Tru…" at bounding box center [693, 367] width 816 height 78
click at [833, 373] on button "Select..." at bounding box center [767, 367] width 180 height 38
click at [897, 377] on div "09259K104 - BlackRock Liquidity T-Fund 2019167 - Investment Grade Municipal Tru…" at bounding box center [693, 367] width 816 height 78
click at [895, 377] on div "09259K104 - BlackRock Liquidity T-Fund 2019167 - Investment Grade Municipal Tru…" at bounding box center [693, 367] width 816 height 78
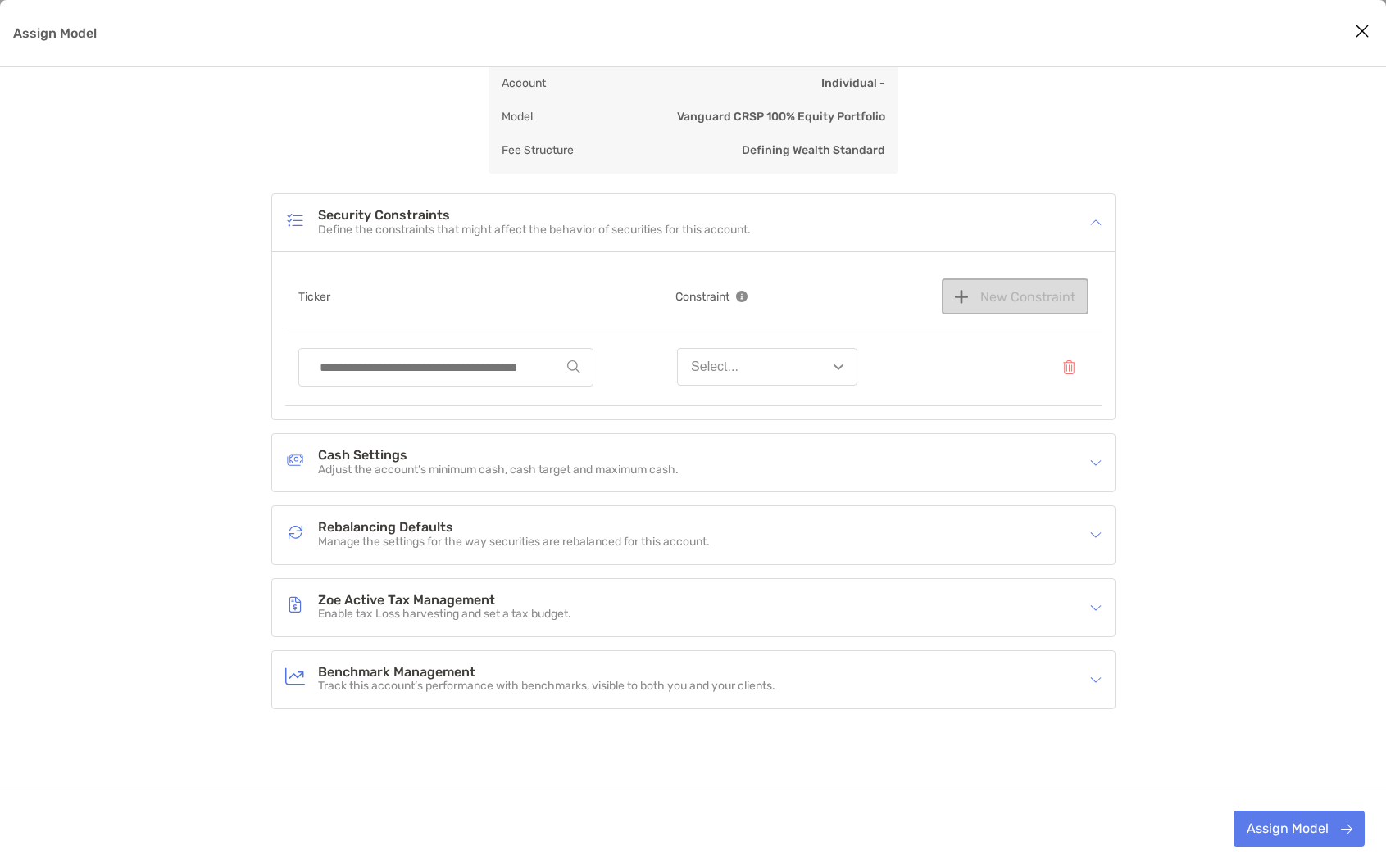
click at [892, 377] on div "09259K104 - BlackRock Liquidity T-Fund 2019167 - Investment Grade Municipal Tru…" at bounding box center [693, 367] width 816 height 78
click at [942, 613] on div "Zoe Active Tax Management Enable tax Loss harvesting and set a tax budget." at bounding box center [682, 607] width 794 height 38
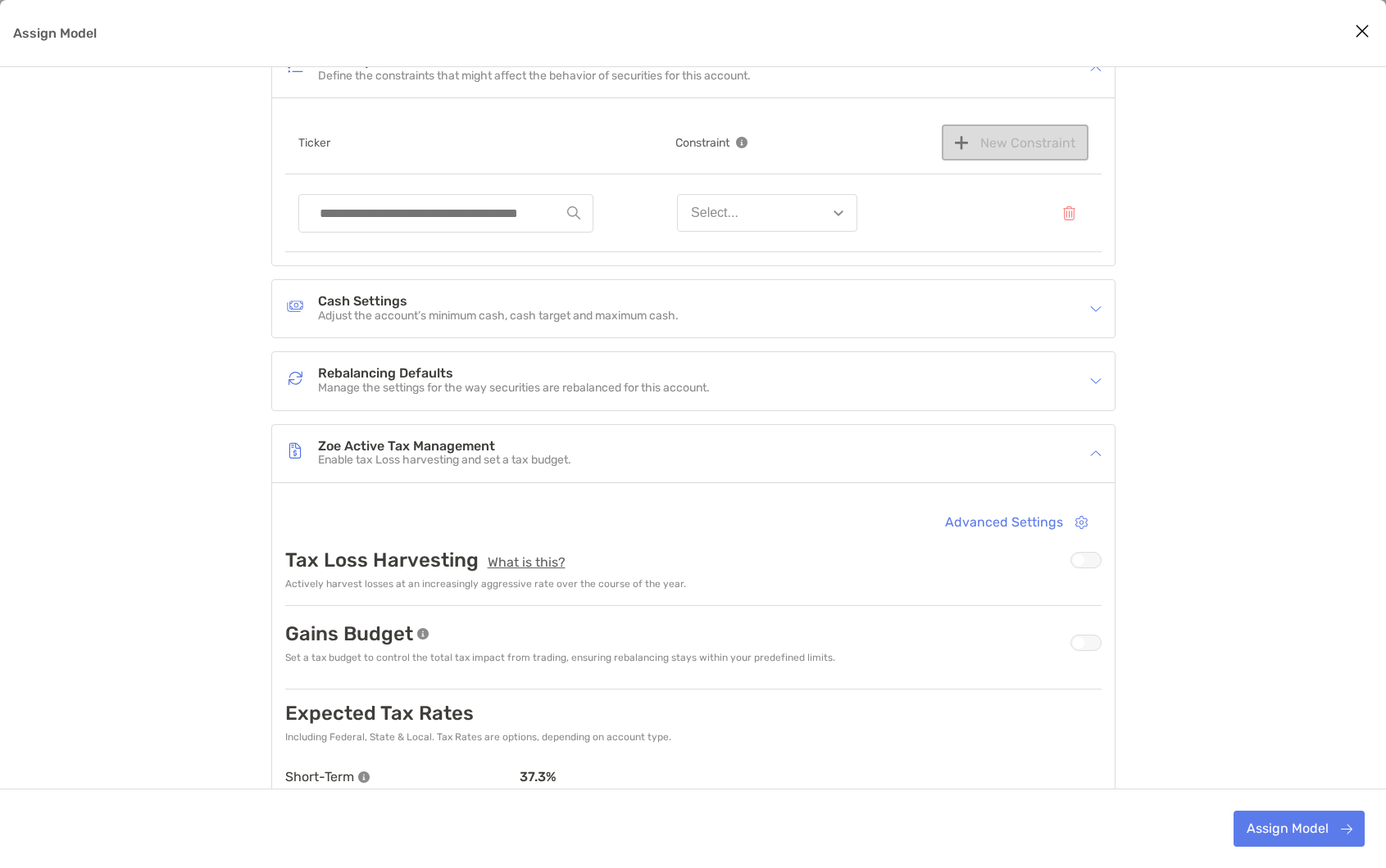
scroll to position [438, 0]
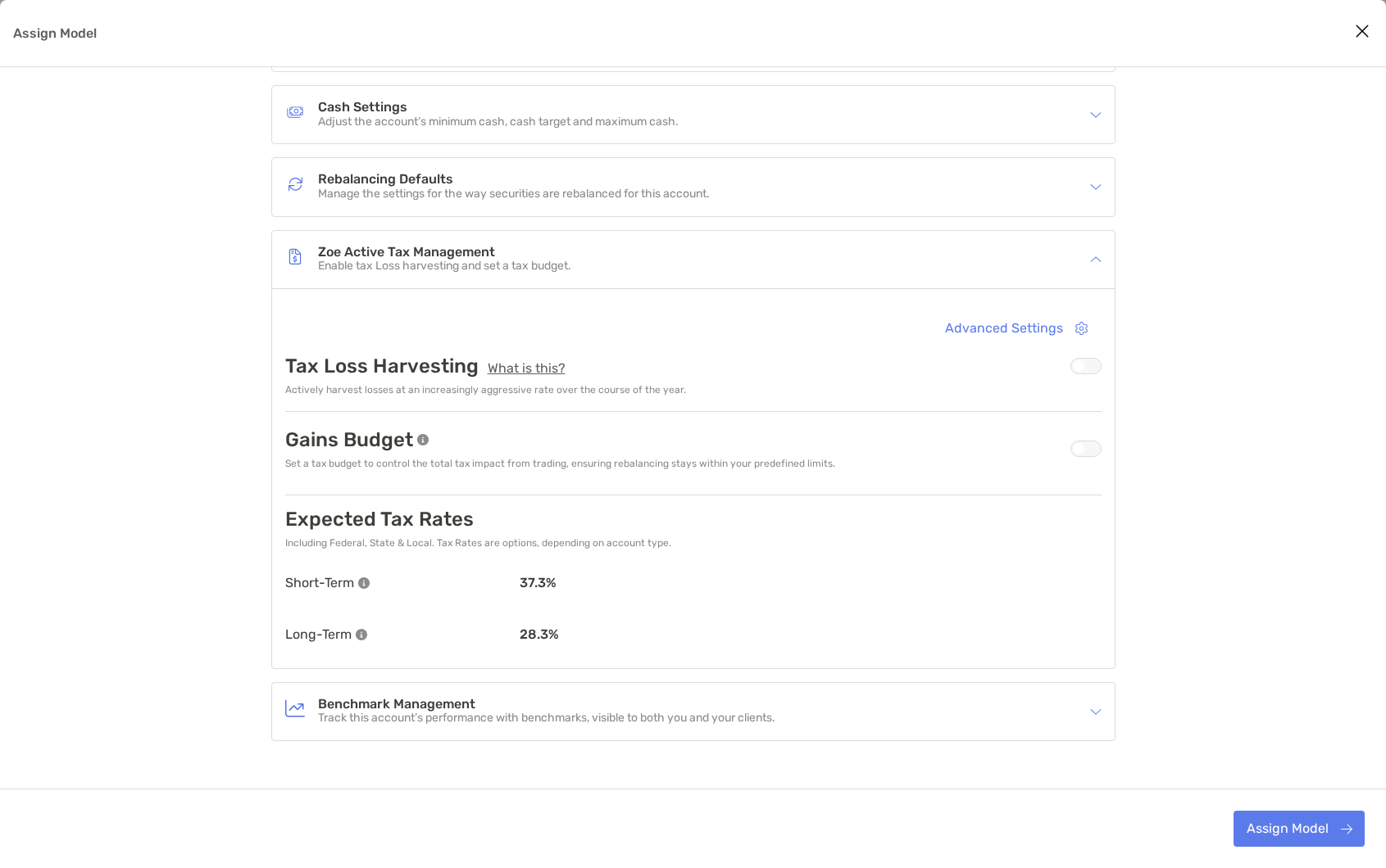
click at [1087, 453] on div "Assign Model" at bounding box center [1086, 448] width 31 height 16
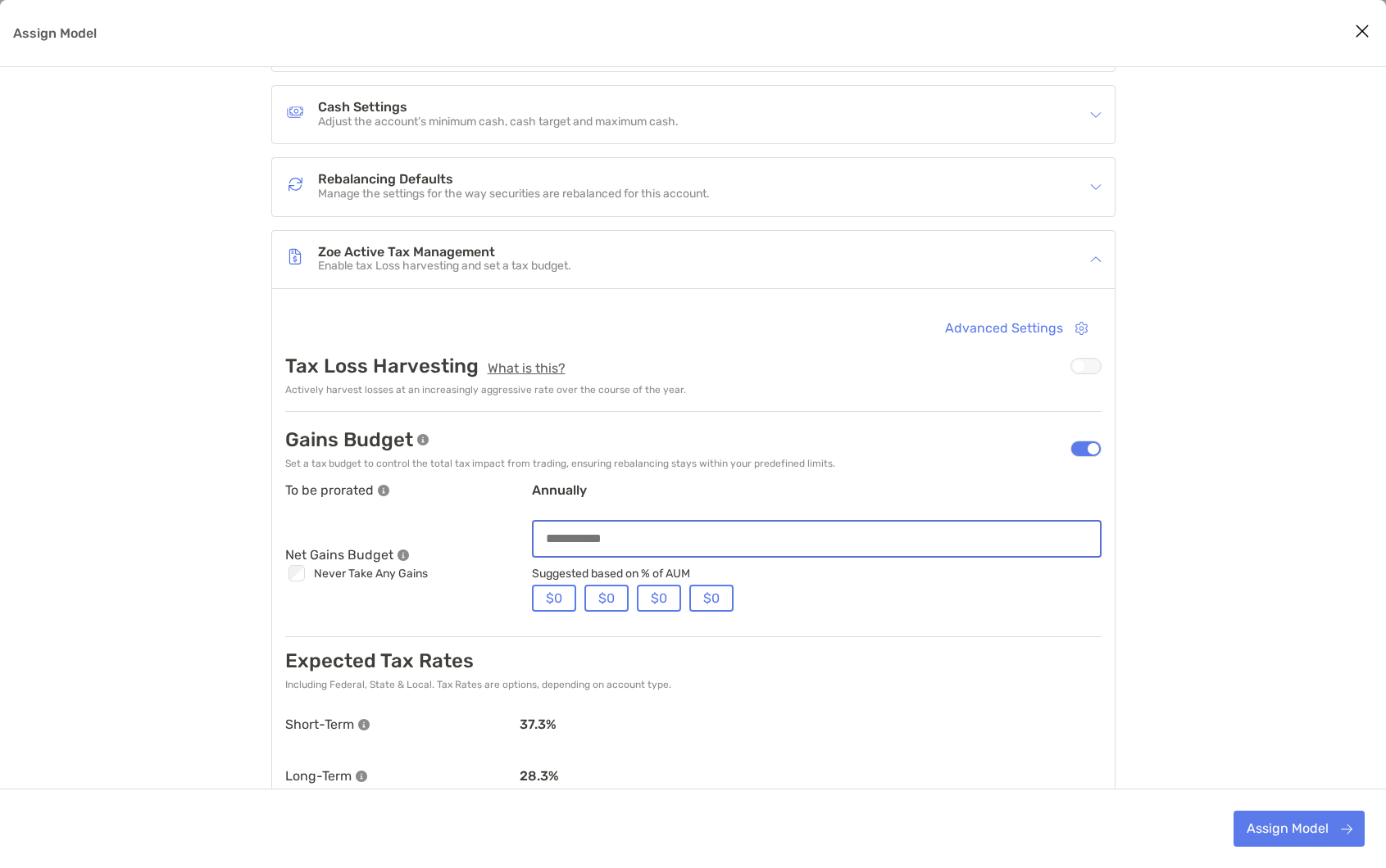
click at [675, 545] on input "Assign Model" at bounding box center [816, 538] width 566 height 14
type input "******"
click at [1086, 462] on div "Gains Budget Set a tax budget to control the total tax impact from trading, ens…" at bounding box center [693, 449] width 816 height 42
click at [1153, 474] on div "Account Settings Default company accounts settings have been applied to the acc…" at bounding box center [693, 352] width 1386 height 1395
click at [1075, 364] on div "Assign Model" at bounding box center [1086, 366] width 31 height 16
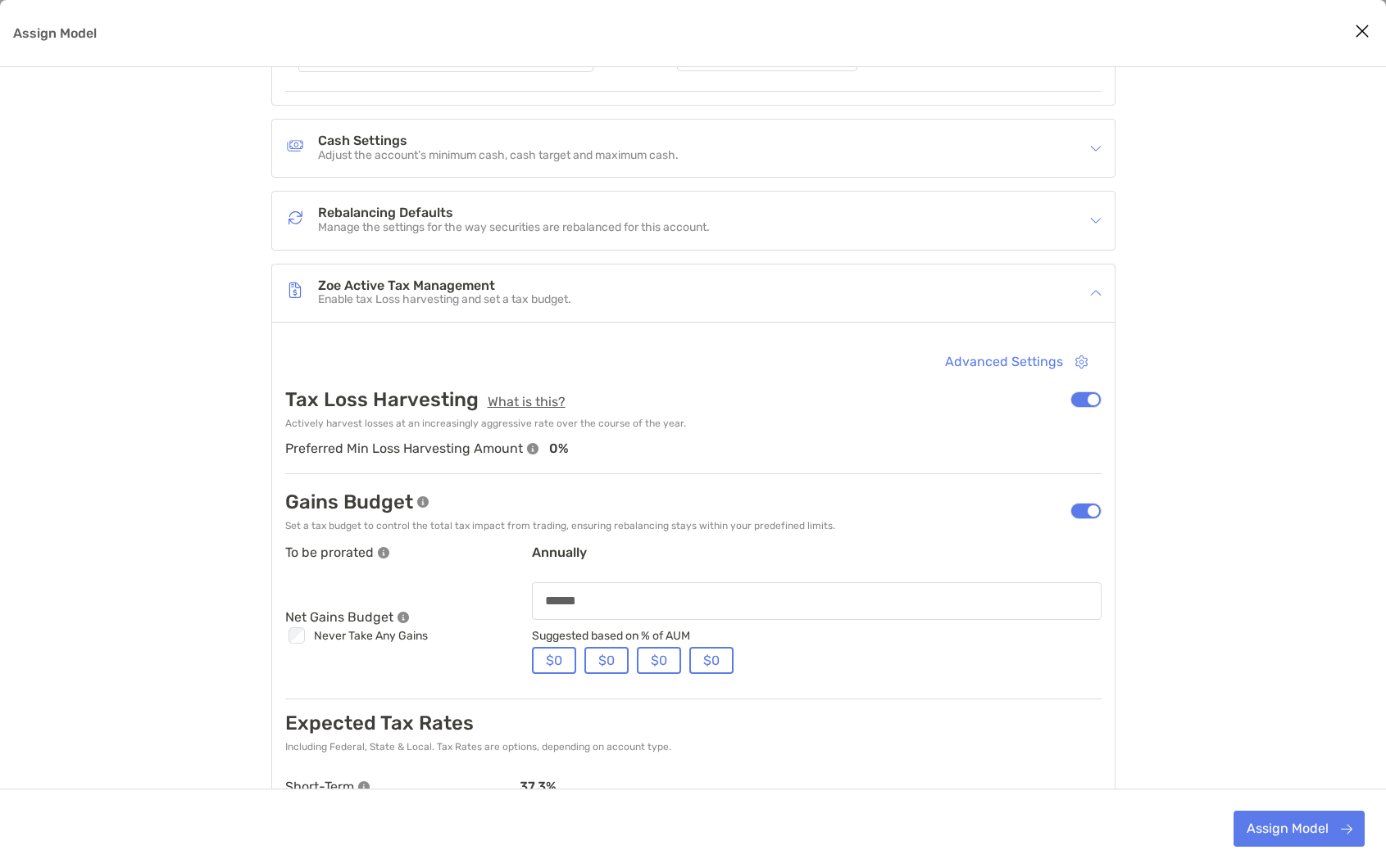
scroll to position [404, 0]
click at [872, 246] on div "Rebalancing Defaults Manage the settings for the way securities are rebalanced …" at bounding box center [693, 221] width 842 height 57
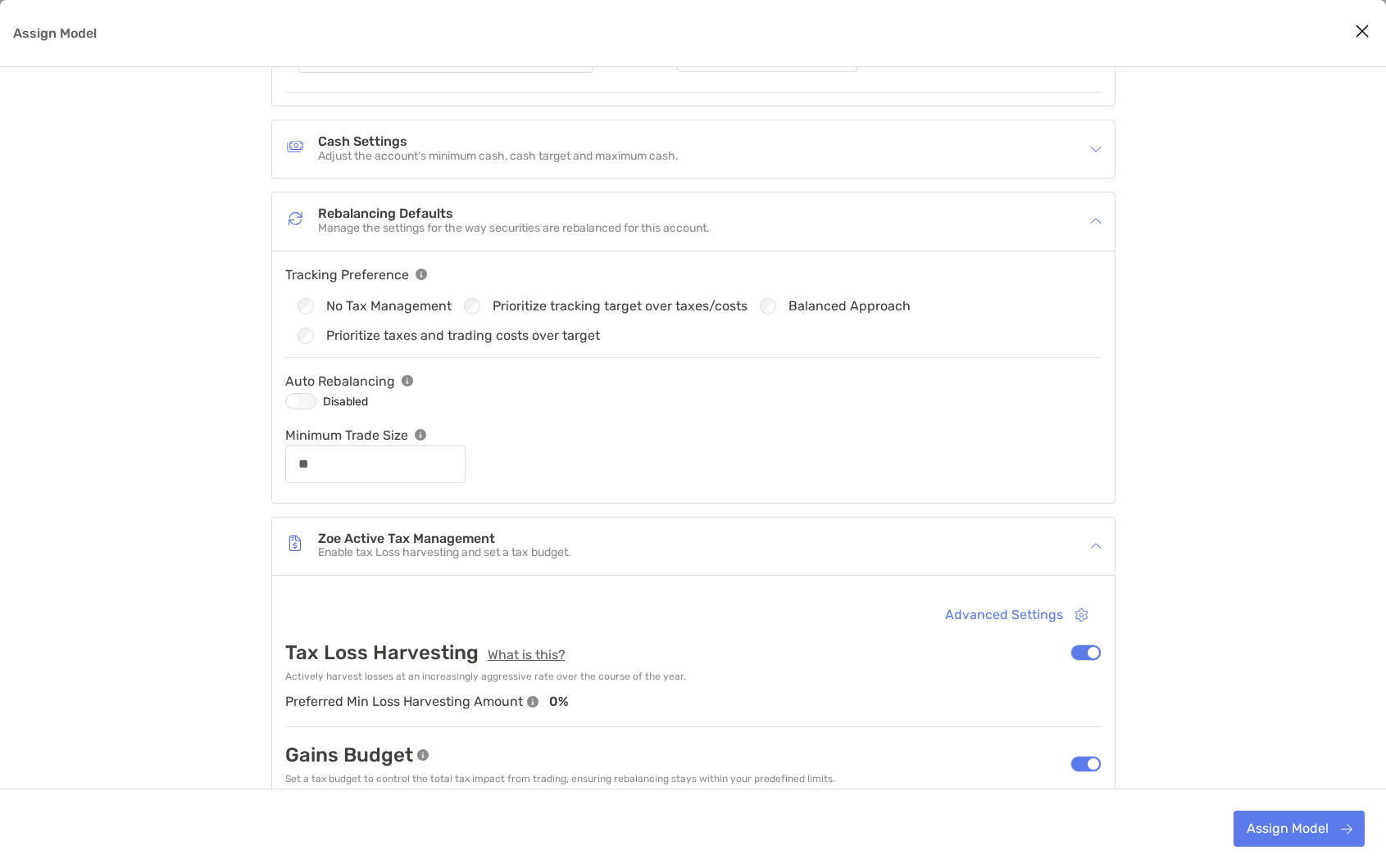
click at [311, 404] on div "Assign Model" at bounding box center [300, 400] width 31 height 16
click at [419, 457] on input "**" at bounding box center [375, 463] width 177 height 14
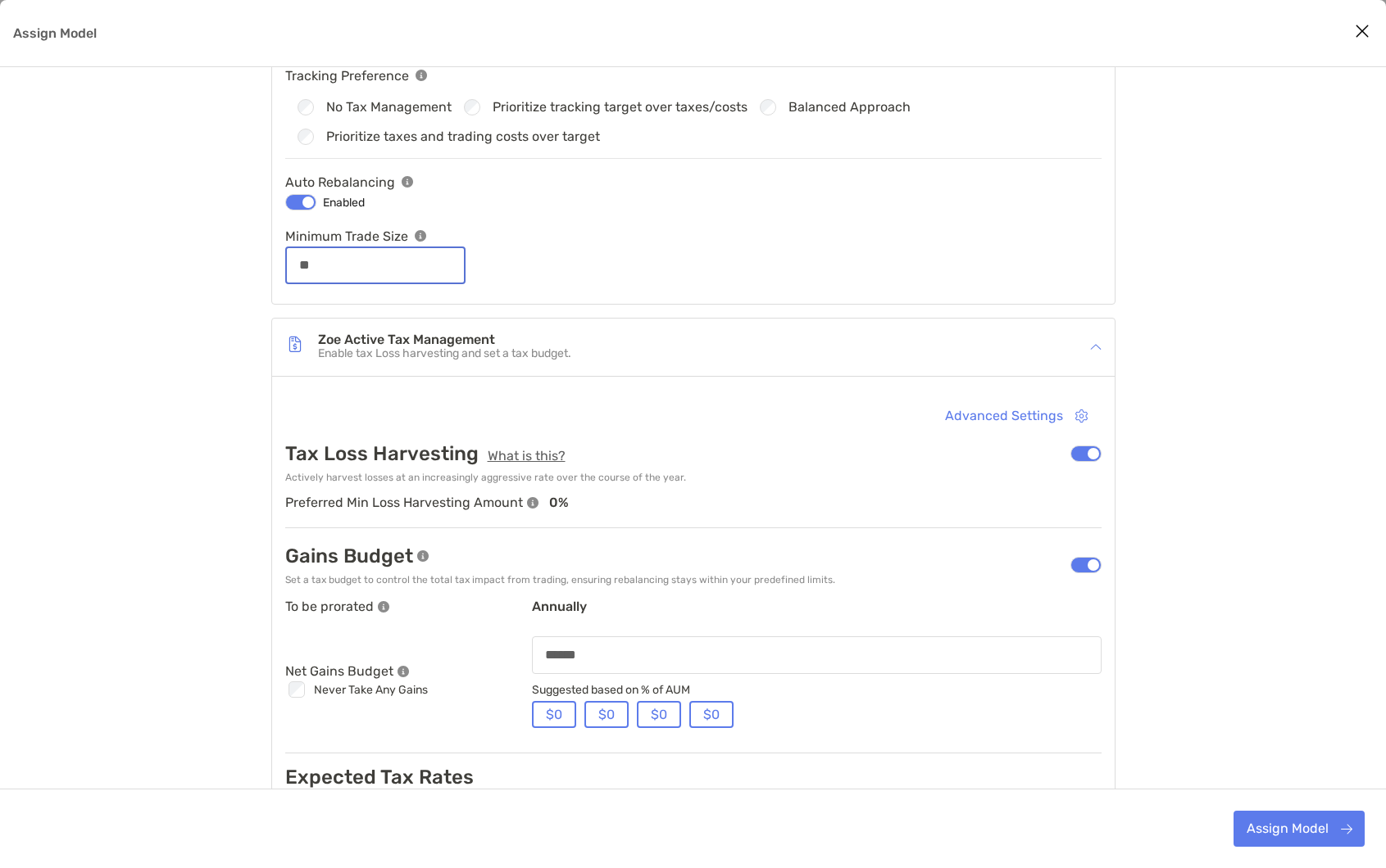
scroll to position [406, 0]
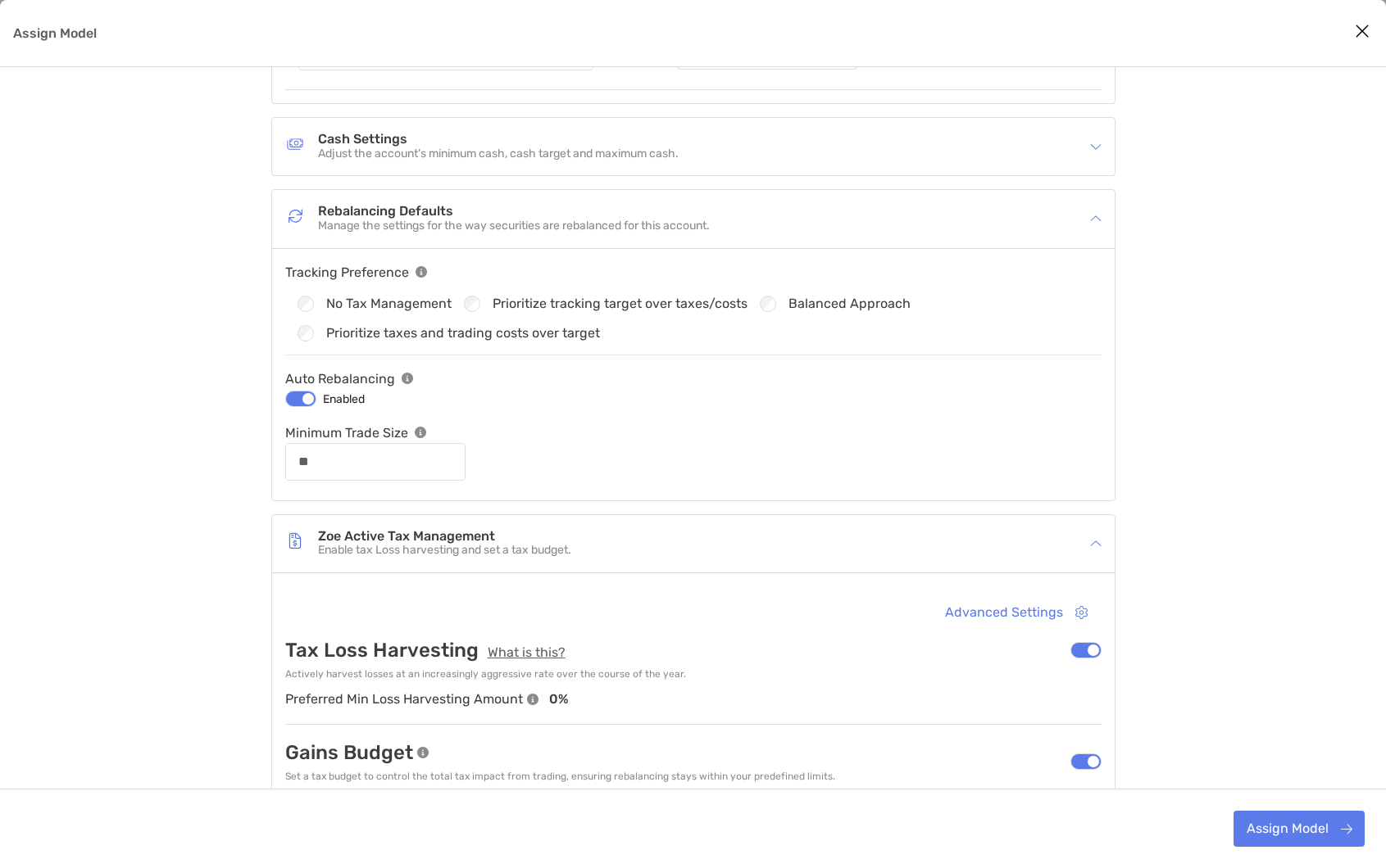
click at [630, 160] on p "Adjust the account’s minimum cash, cash target and maximum cash." at bounding box center [498, 154] width 360 height 14
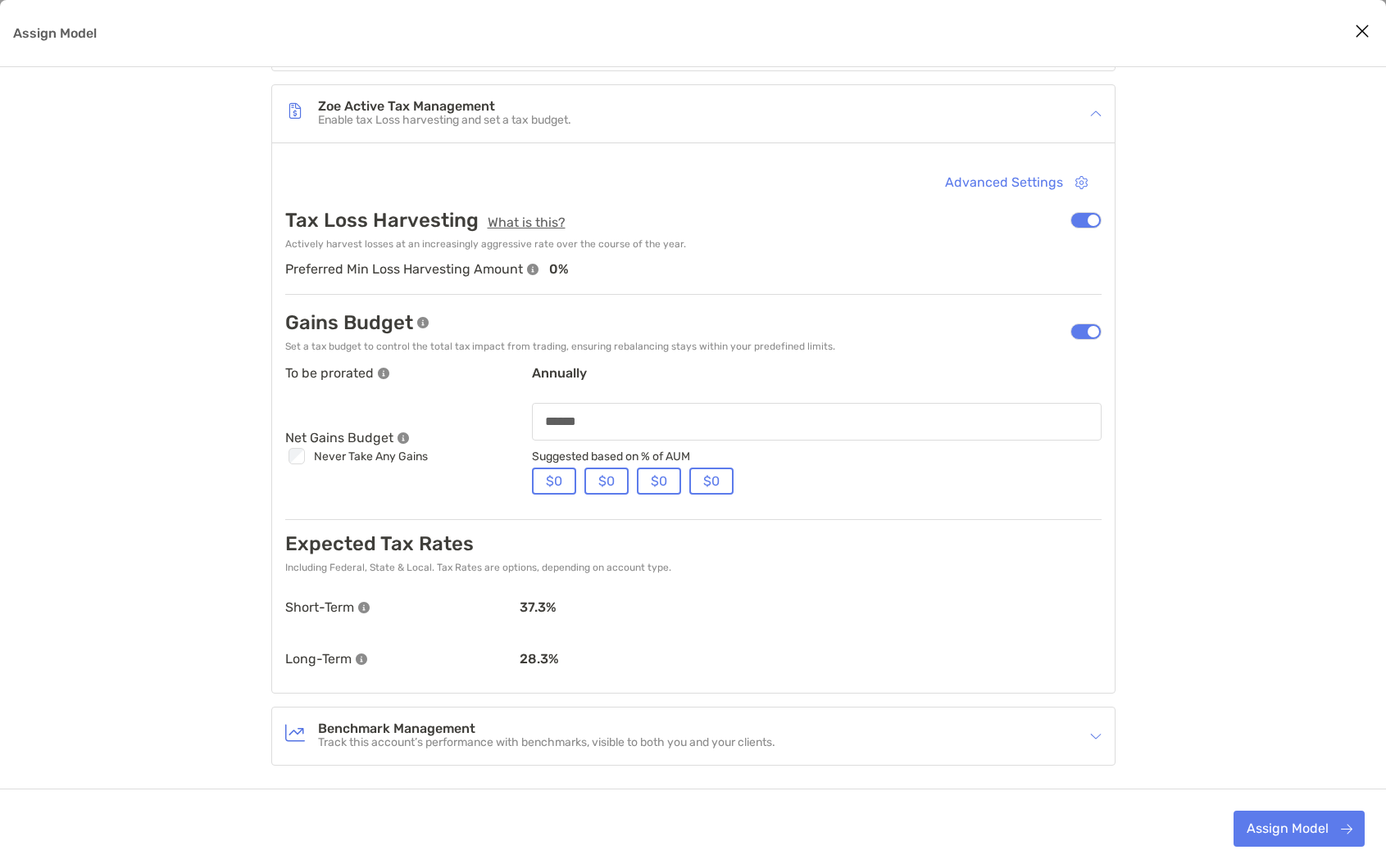
scroll to position [1000, 0]
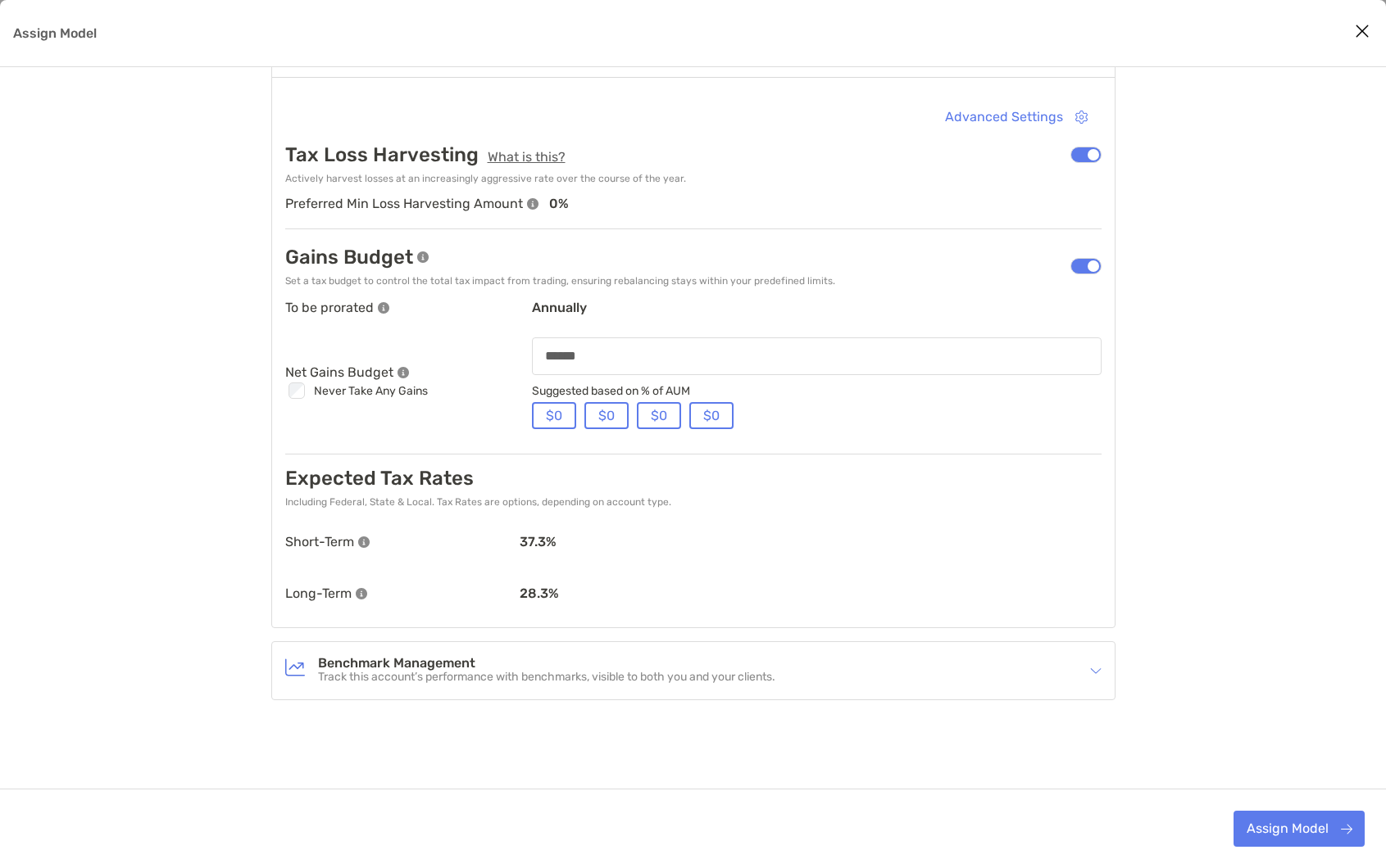
click at [544, 542] on p "37.3 %" at bounding box center [810, 542] width 581 height 16
click at [711, 662] on h4 "Benchmark Management" at bounding box center [546, 664] width 457 height 14
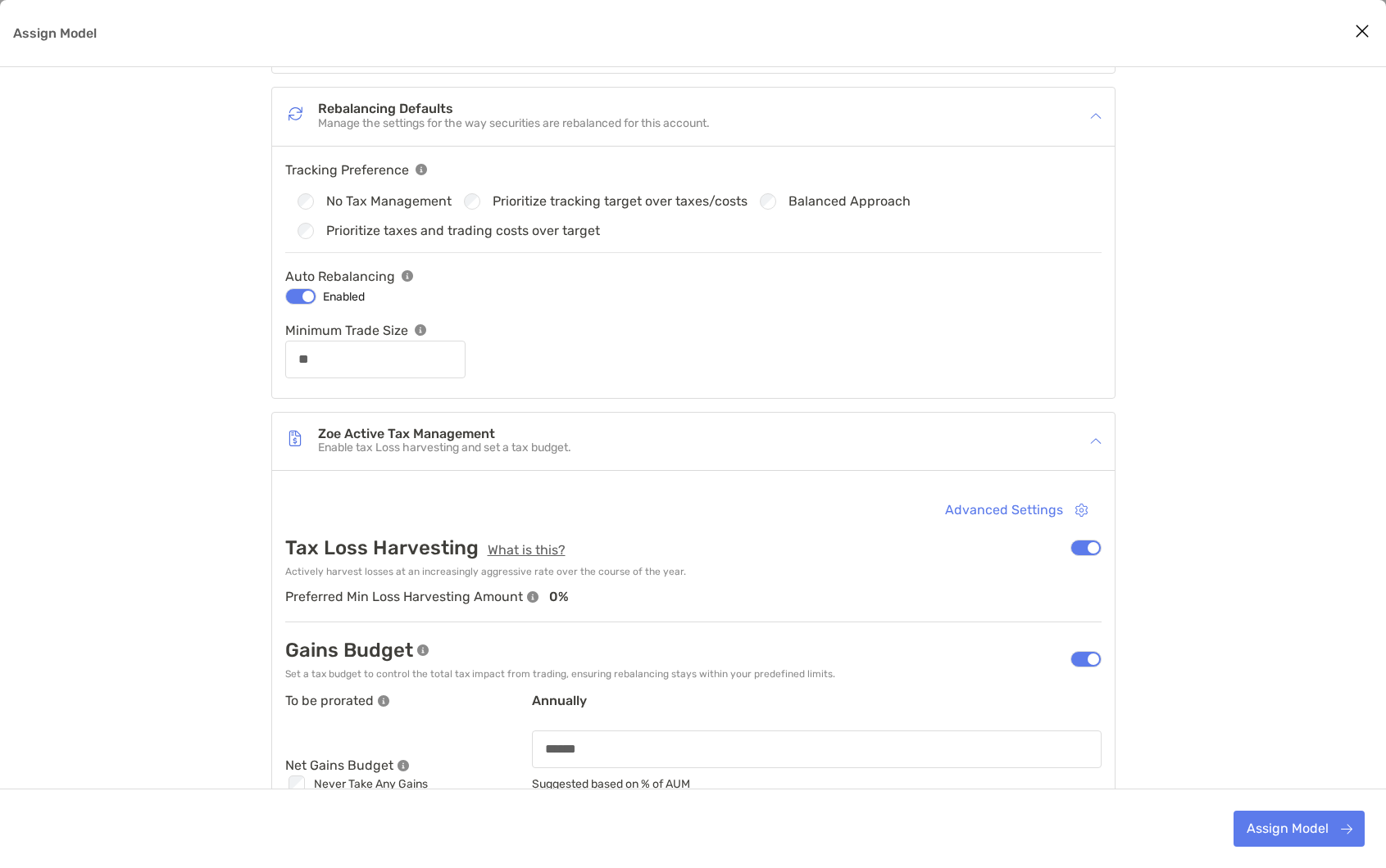
scroll to position [717, 0]
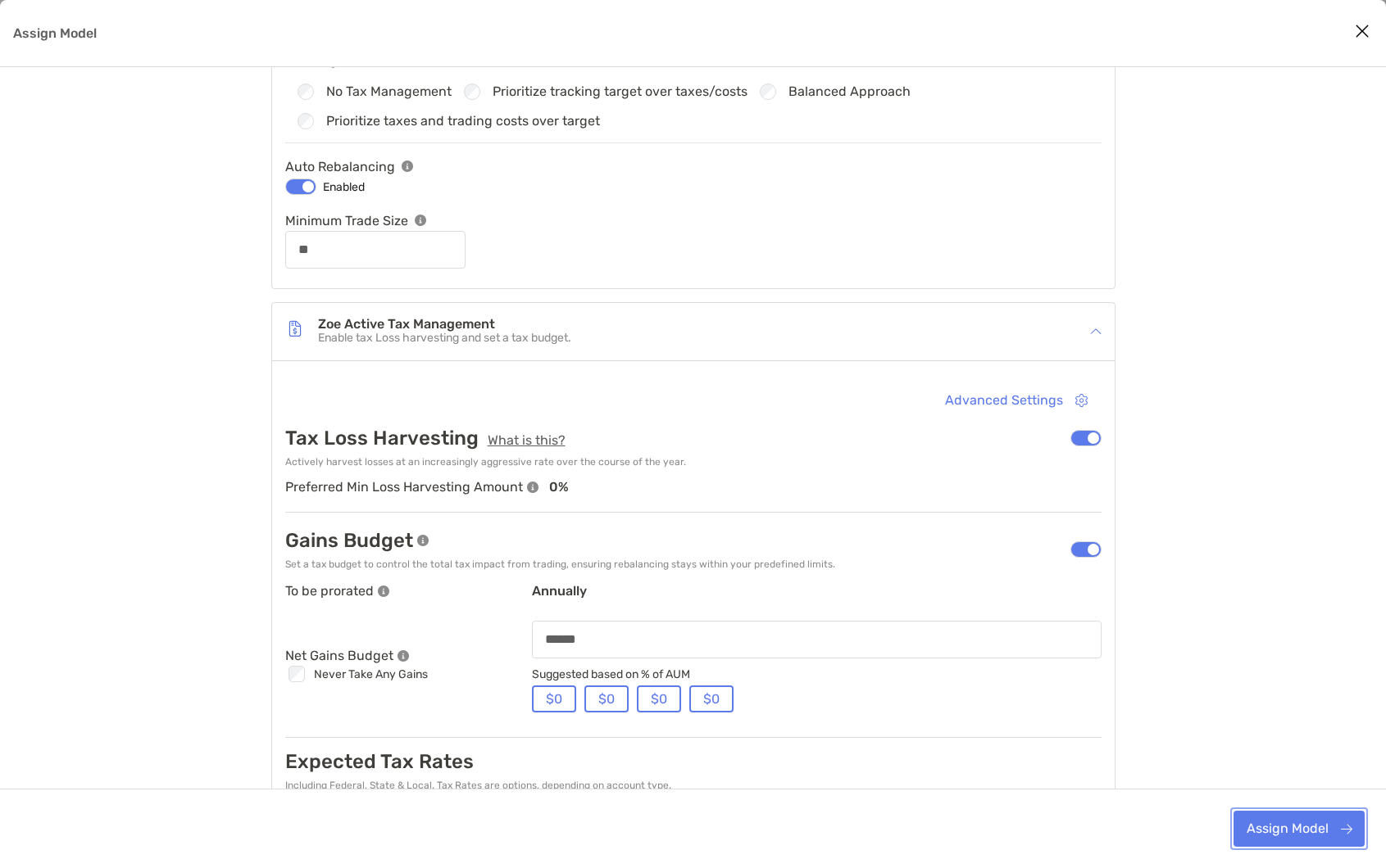
click at [1285, 838] on button "Assign Model" at bounding box center [1298, 828] width 131 height 36
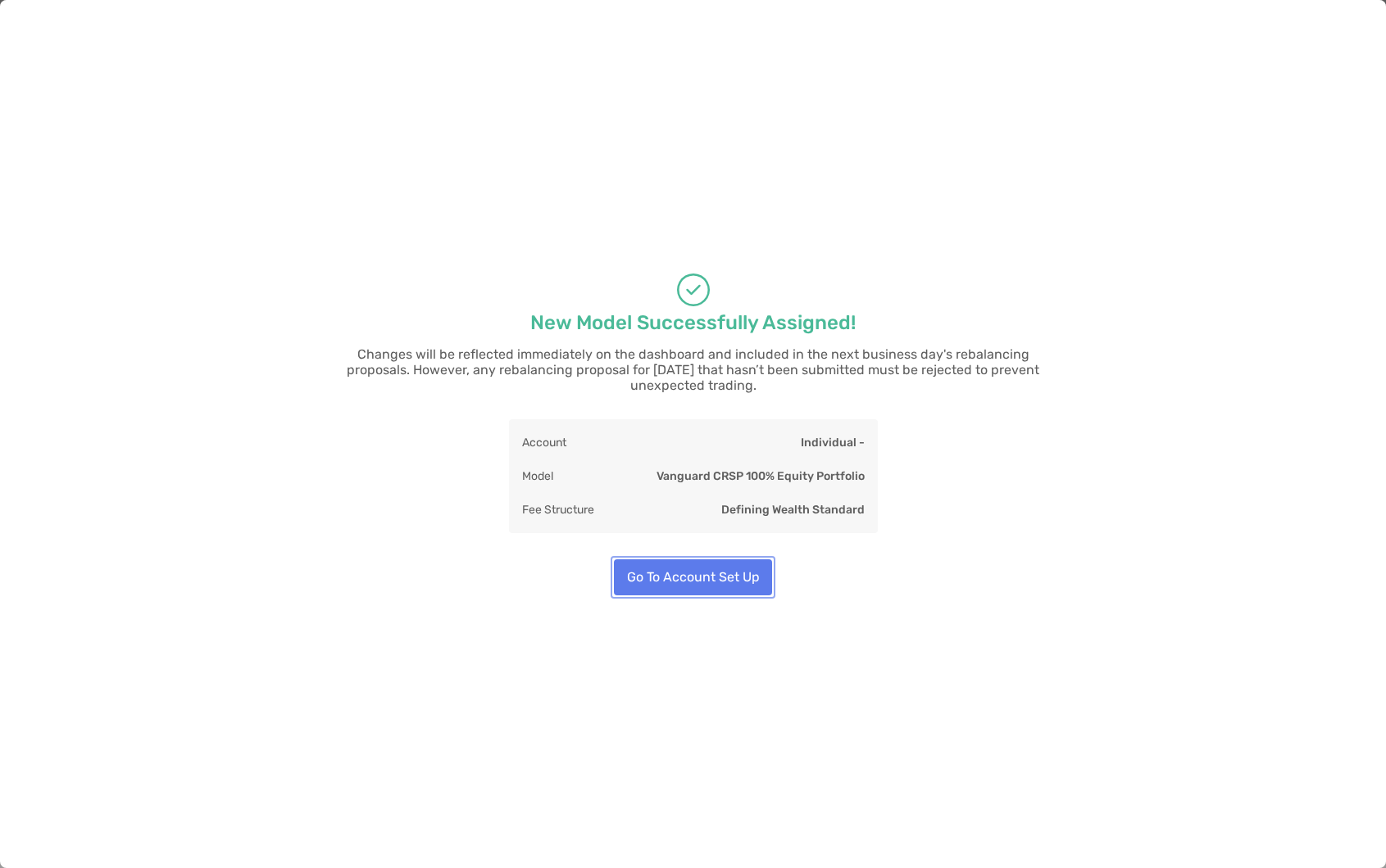
click at [684, 565] on button "Go To Account Set Up" at bounding box center [693, 577] width 158 height 36
type input "**"
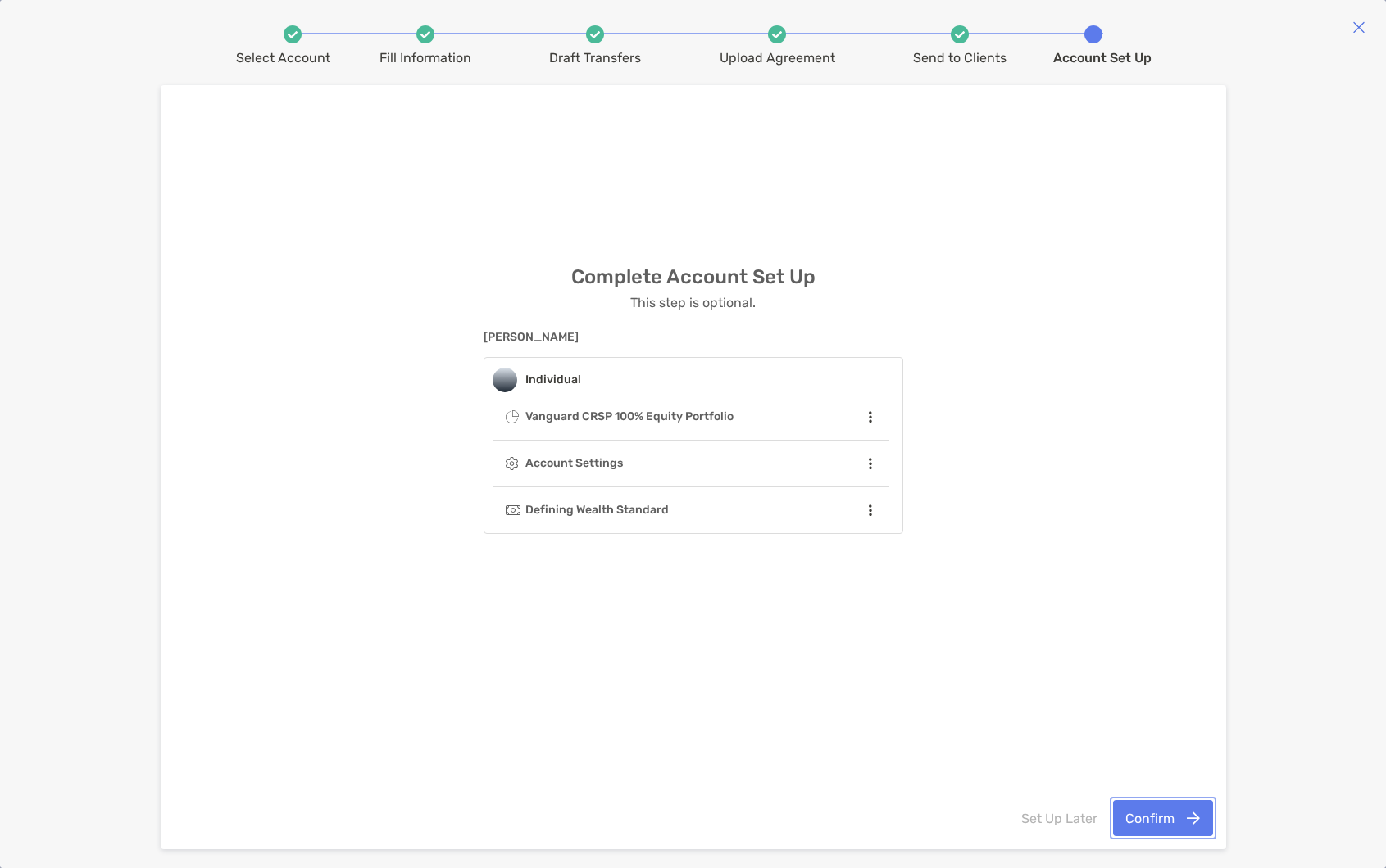
click at [1158, 814] on button "Confirm" at bounding box center [1162, 818] width 100 height 36
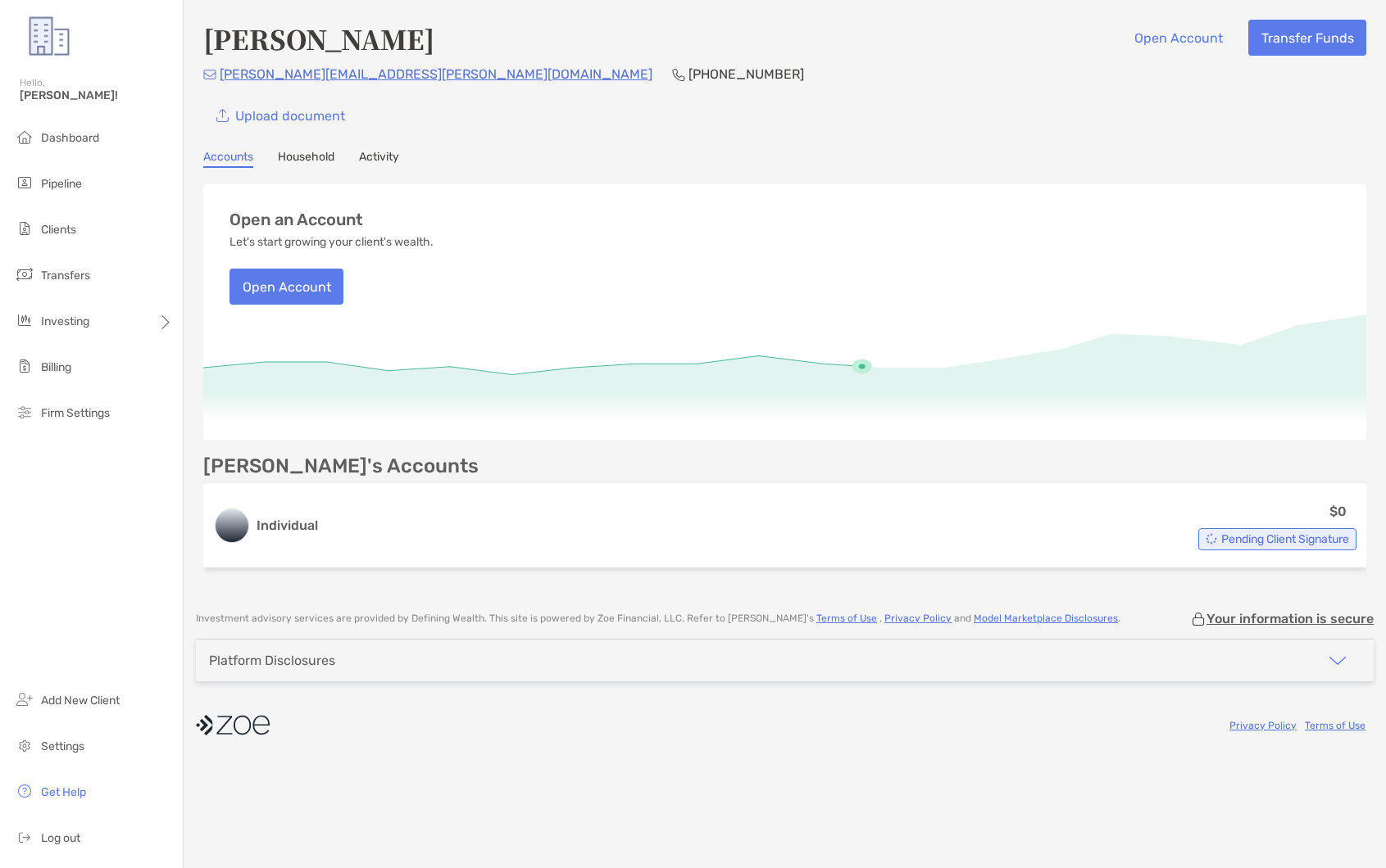
click at [398, 156] on link "Activity" at bounding box center [379, 158] width 40 height 18
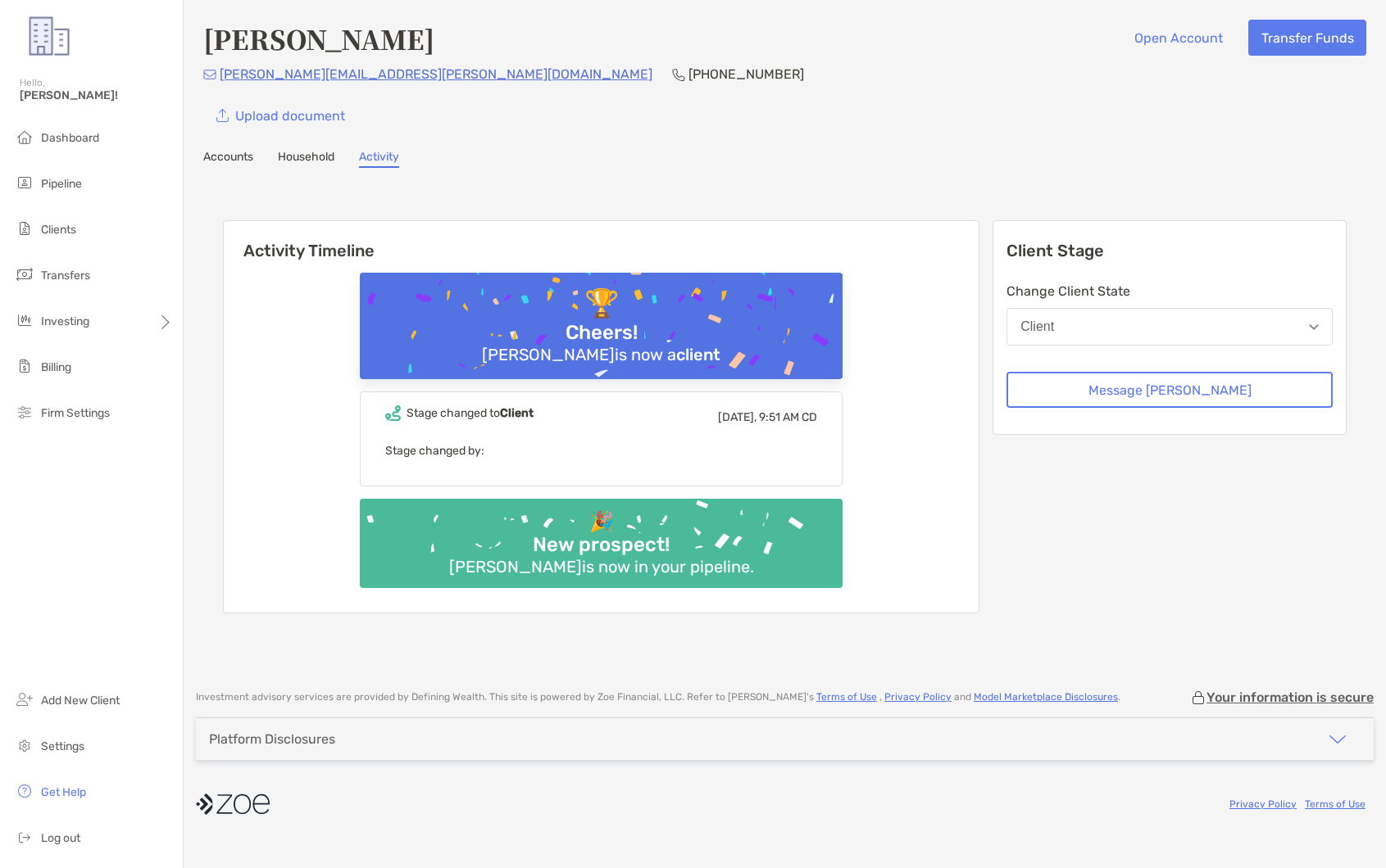
click at [1138, 313] on button "Client" at bounding box center [1170, 326] width 327 height 38
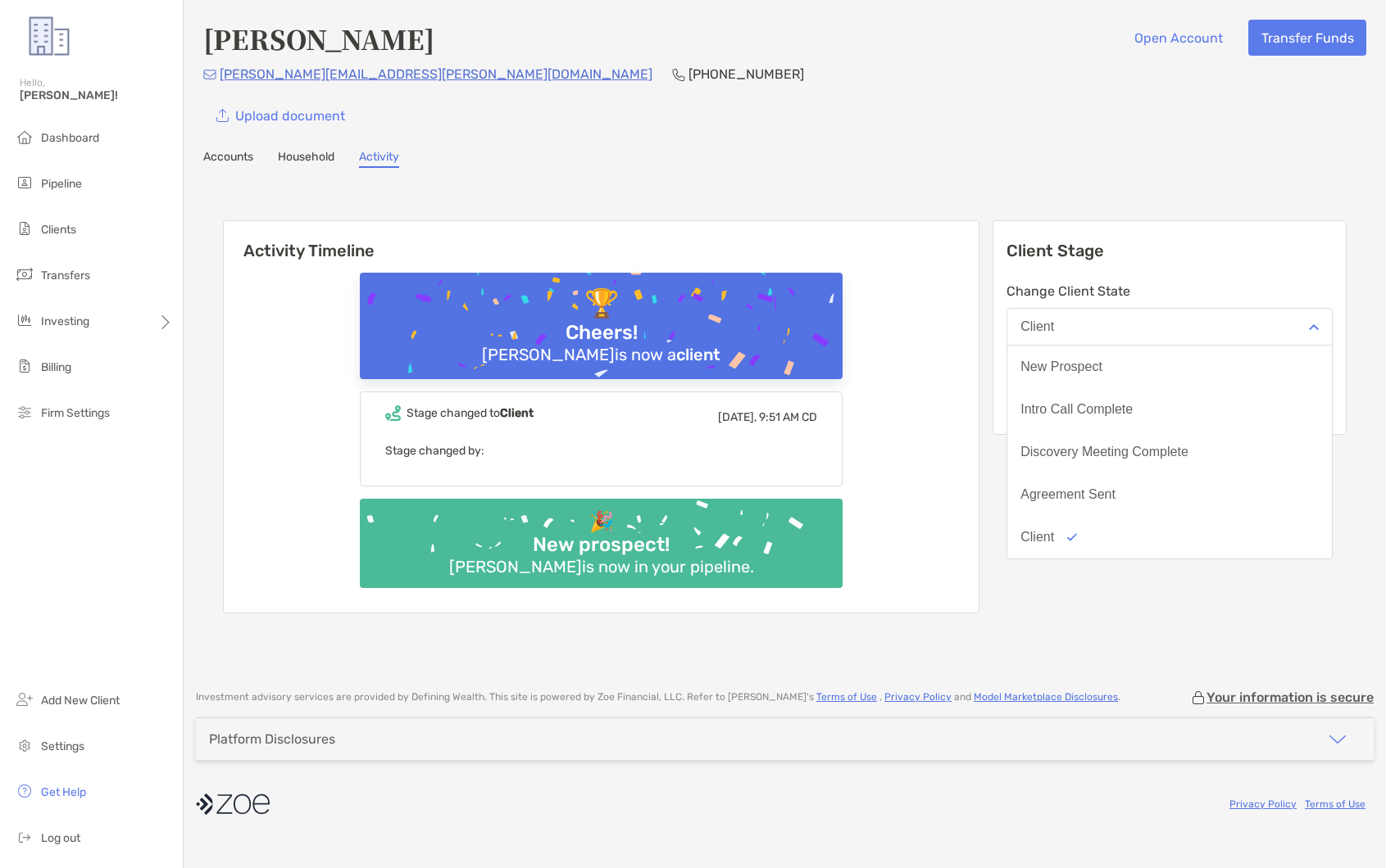
click at [909, 192] on div "Activity Timeline 🏆 Cheers! Kyle Kuyat is now a client Stage changed to Client …" at bounding box center [784, 419] width 1163 height 469
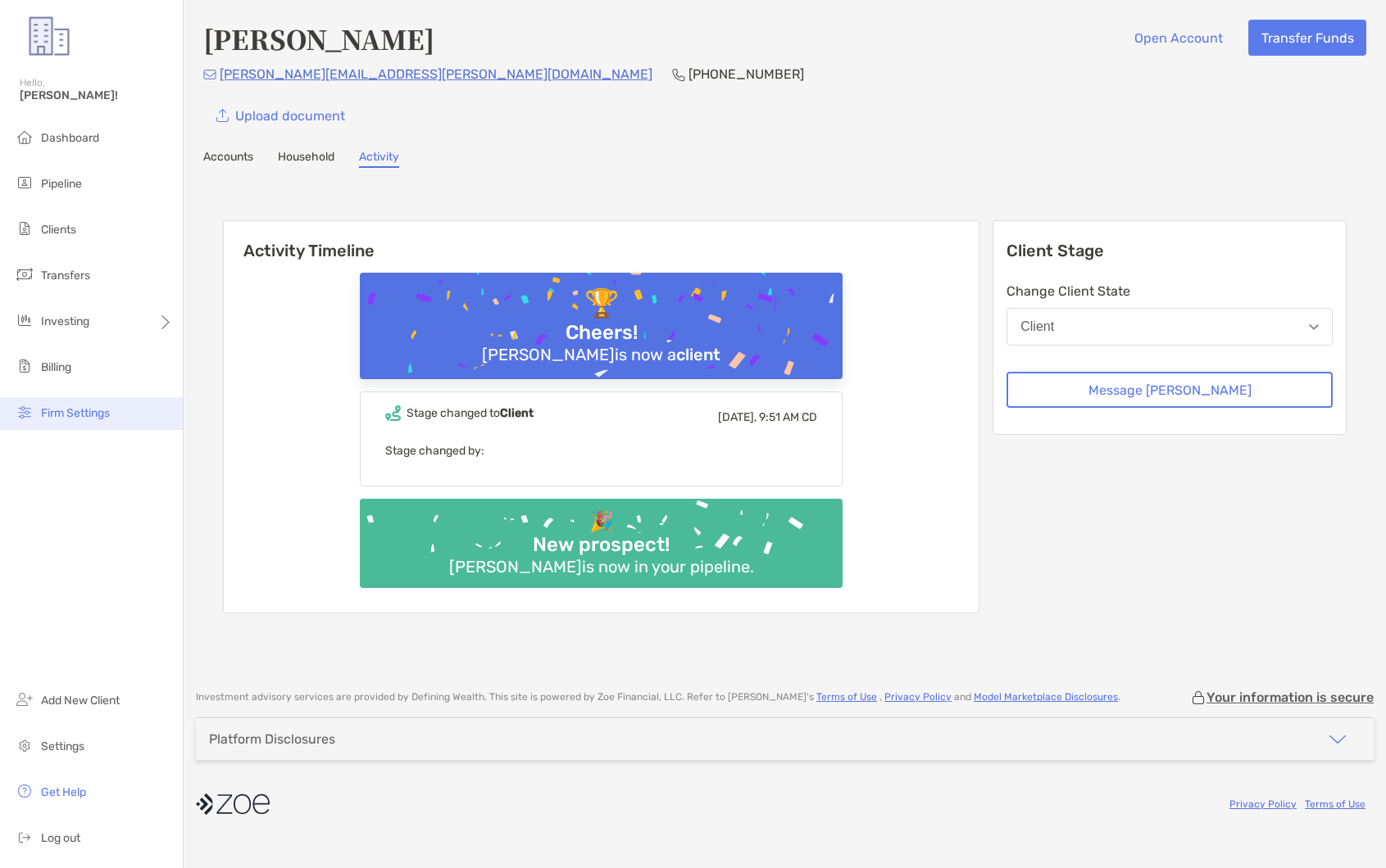
click at [115, 405] on li "Firm Settings" at bounding box center [91, 413] width 183 height 33
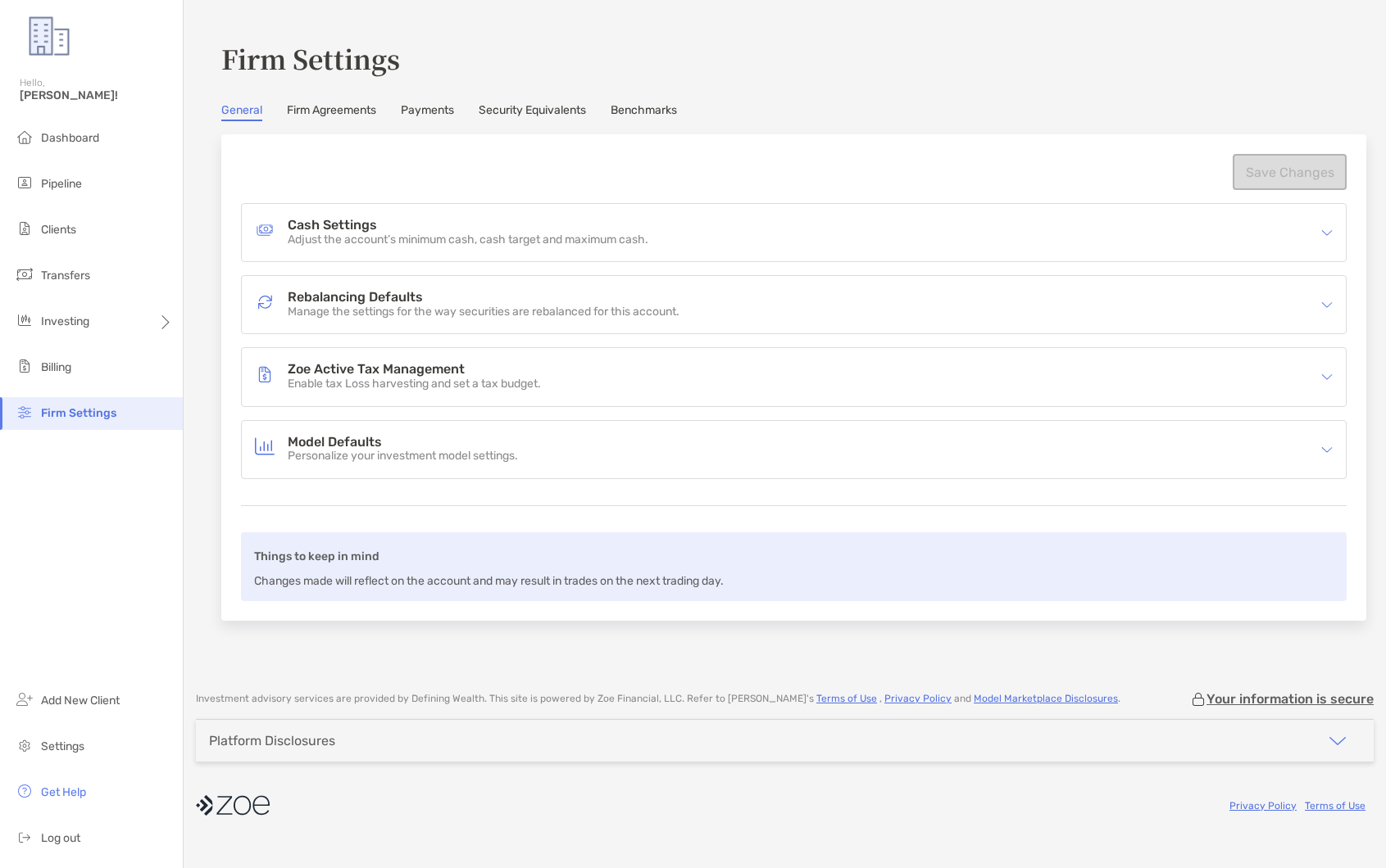
click at [513, 318] on p "Manage the settings for the way securities are rebalanced for this account." at bounding box center [483, 312] width 391 height 14
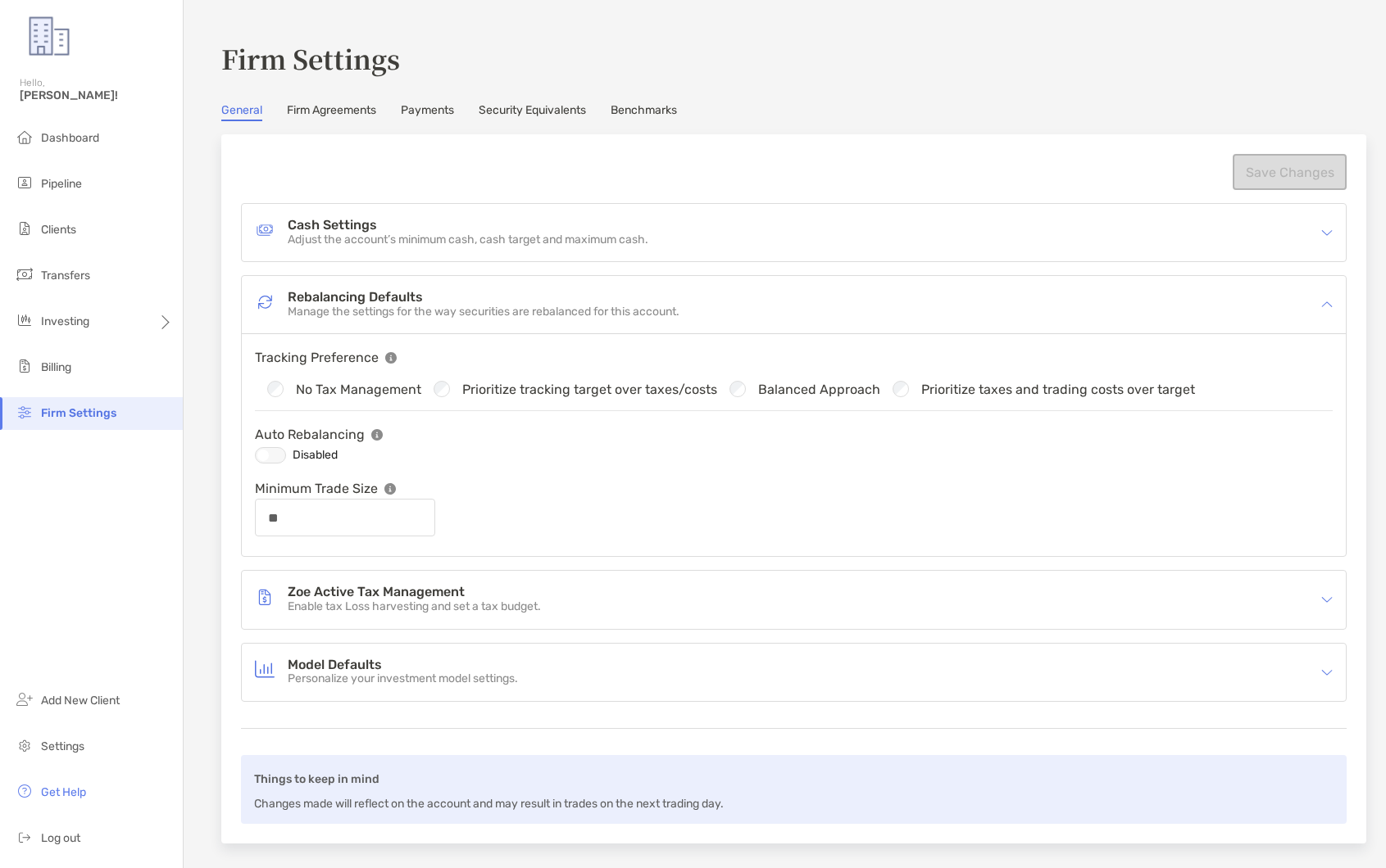
click at [263, 458] on div at bounding box center [270, 455] width 31 height 16
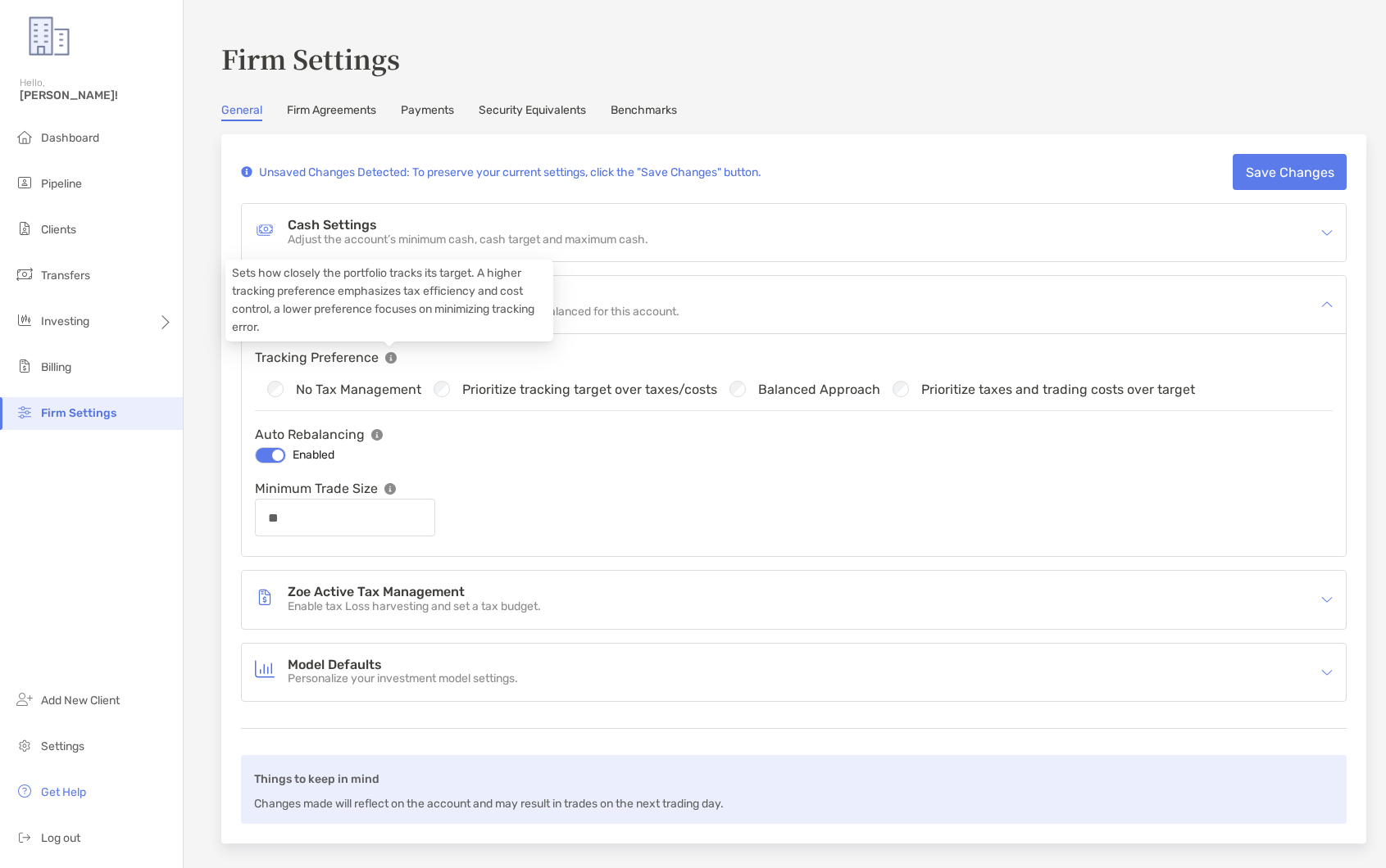
click at [390, 359] on img at bounding box center [391, 358] width 12 height 12
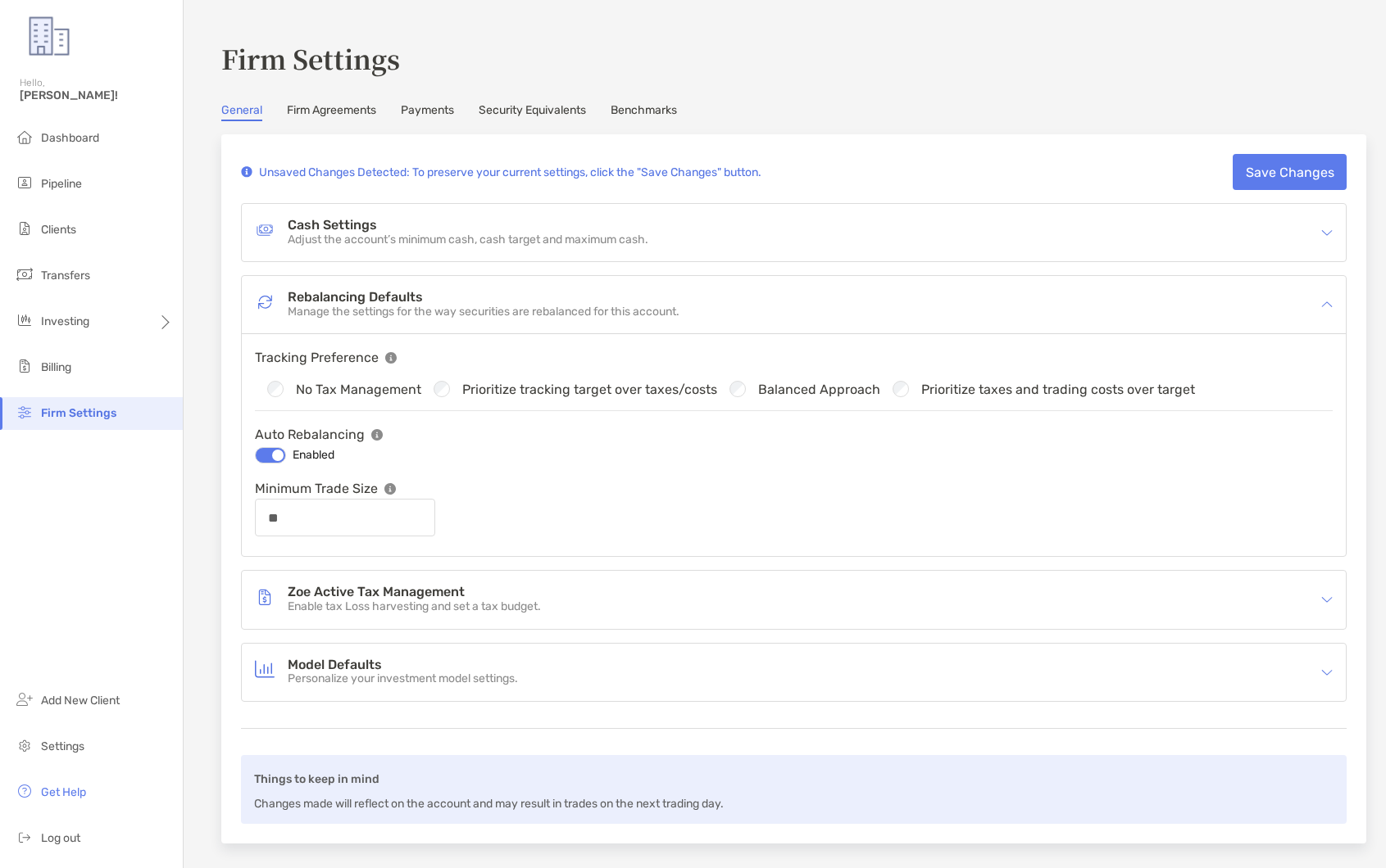
click at [537, 241] on p "Adjust the account’s minimum cash, cash target and maximum cash." at bounding box center [468, 241] width 360 height 14
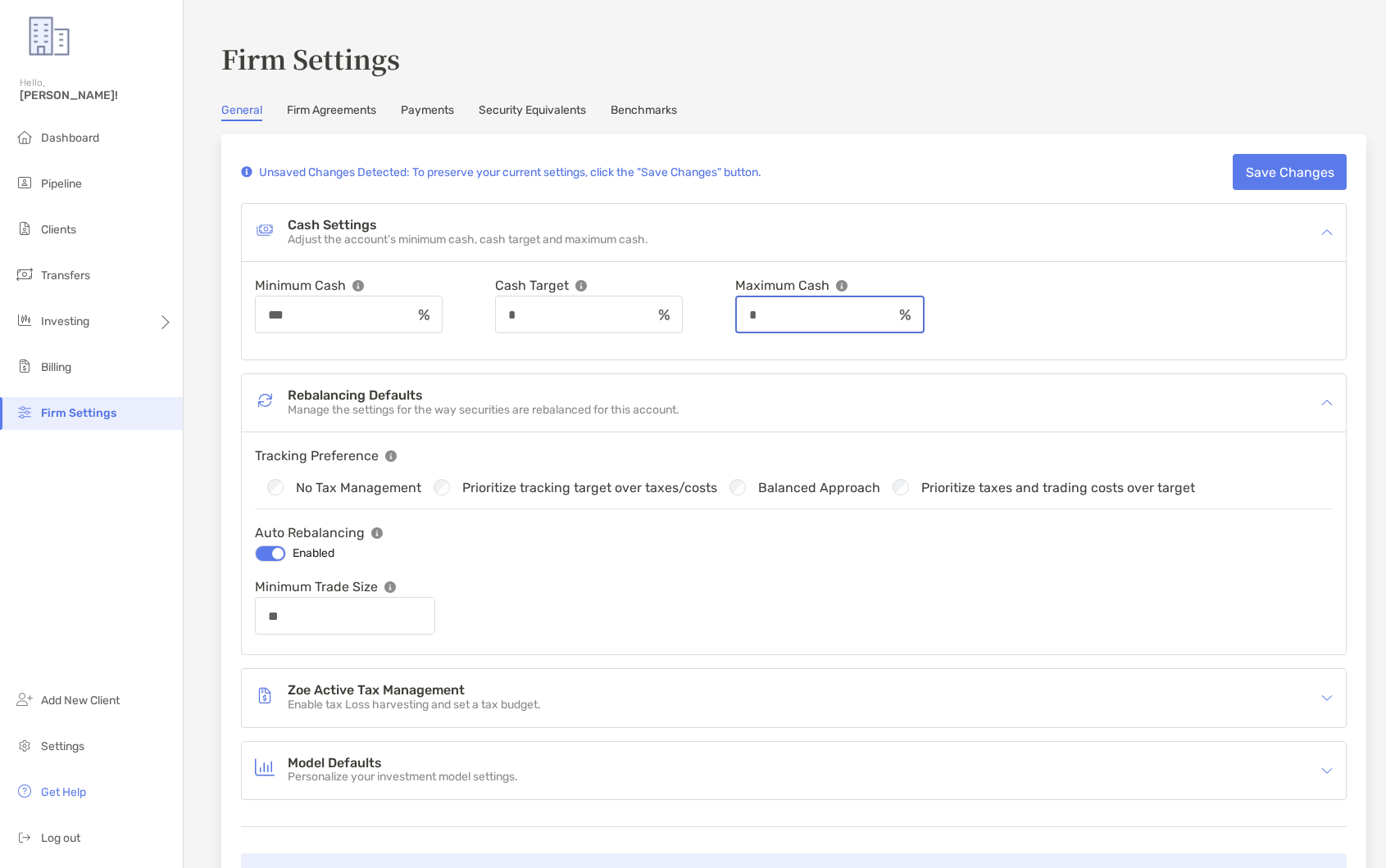
drag, startPoint x: 799, startPoint y: 314, endPoint x: 718, endPoint y: 309, distance: 81.2
click at [718, 309] on div "Minimum Cash *** Cash Target * Maximum Cash *" at bounding box center [794, 304] width 1077 height 58
type input "**"
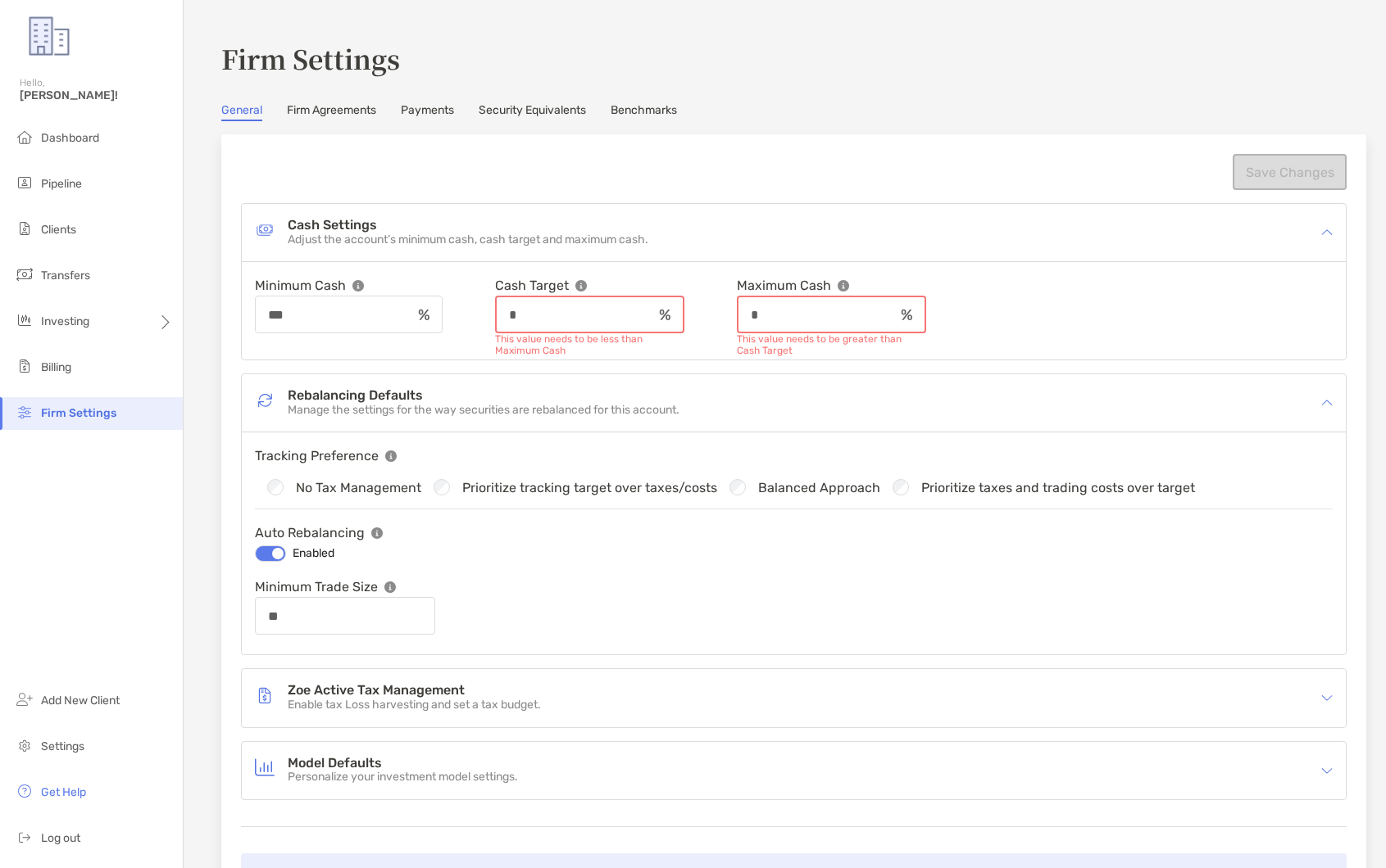
type input "**"
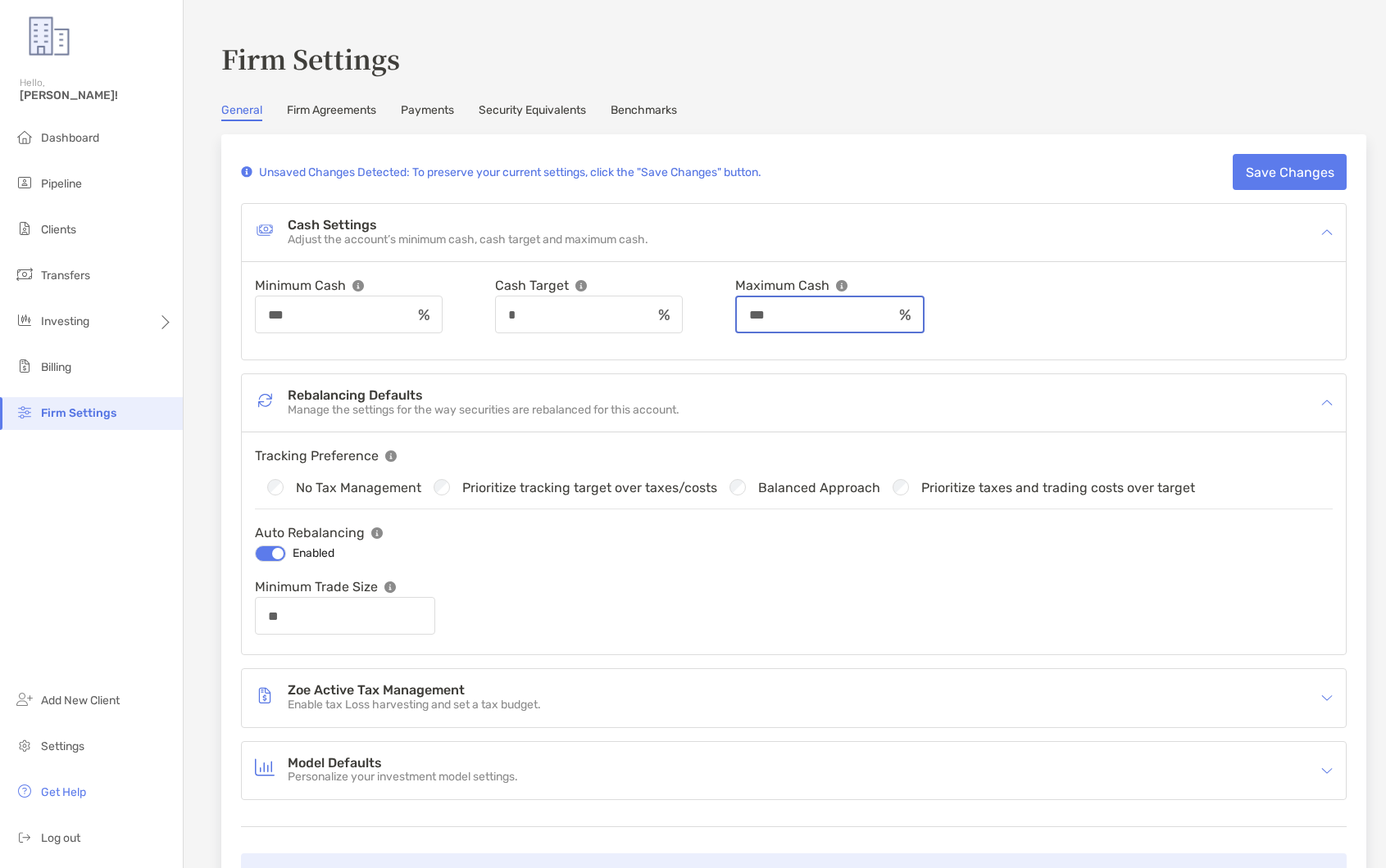
type input "***"
click at [1247, 159] on button "Save Changes" at bounding box center [1288, 172] width 114 height 36
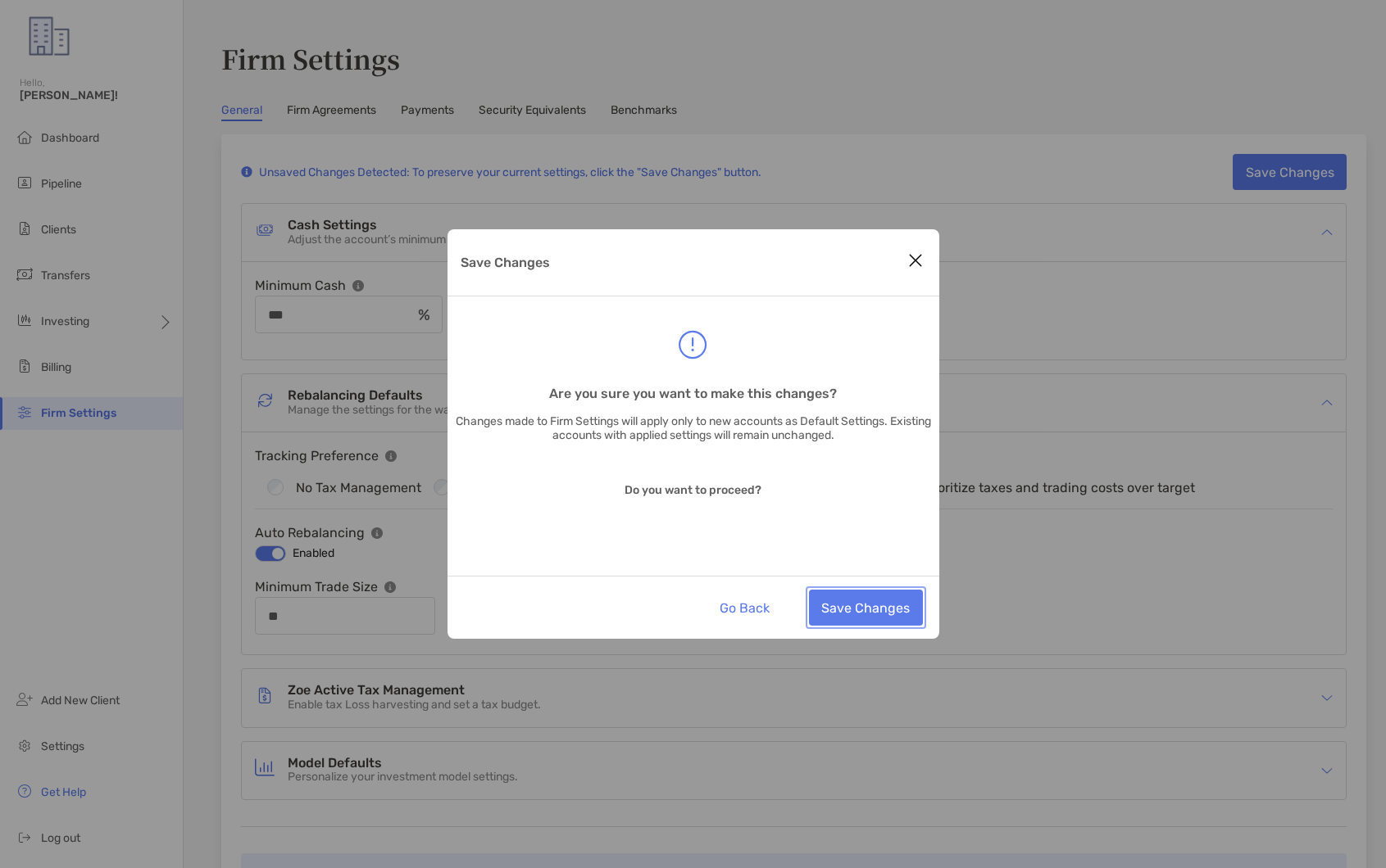
click at [874, 611] on button "Save Changes" at bounding box center [865, 607] width 114 height 36
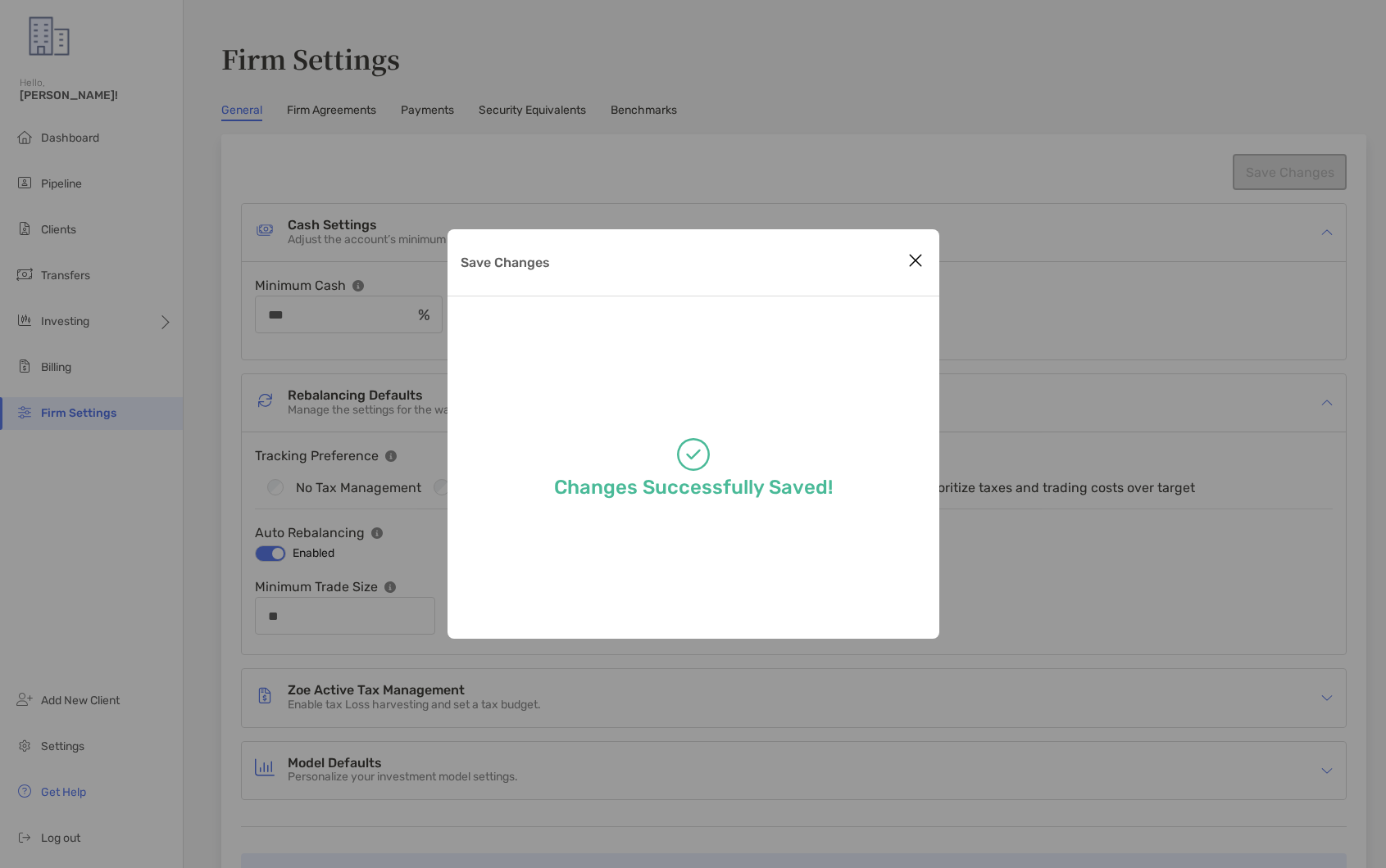
click at [907, 249] on button "Close modal" at bounding box center [915, 261] width 24 height 24
type input "**"
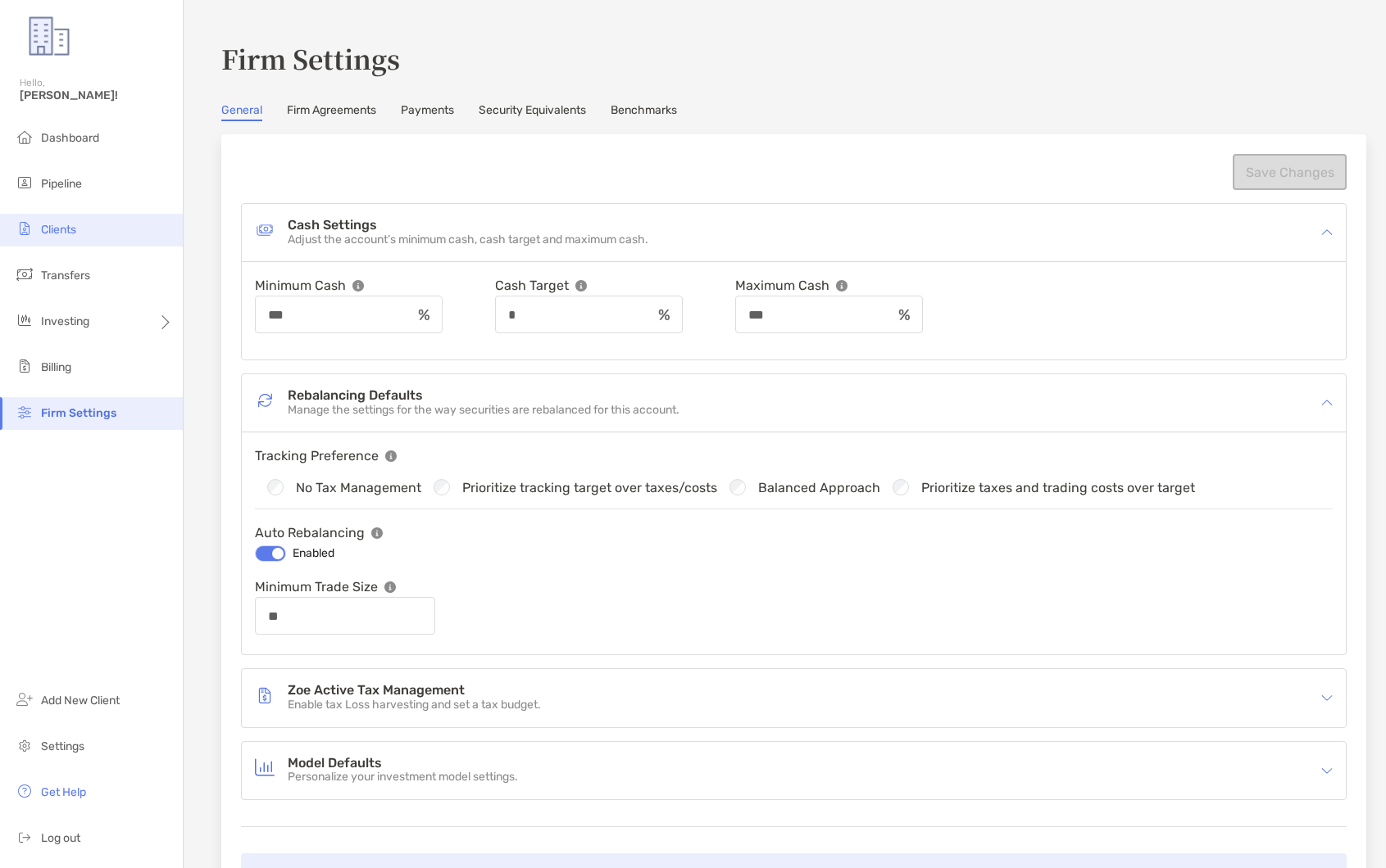
click at [135, 237] on li "Clients" at bounding box center [91, 230] width 183 height 33
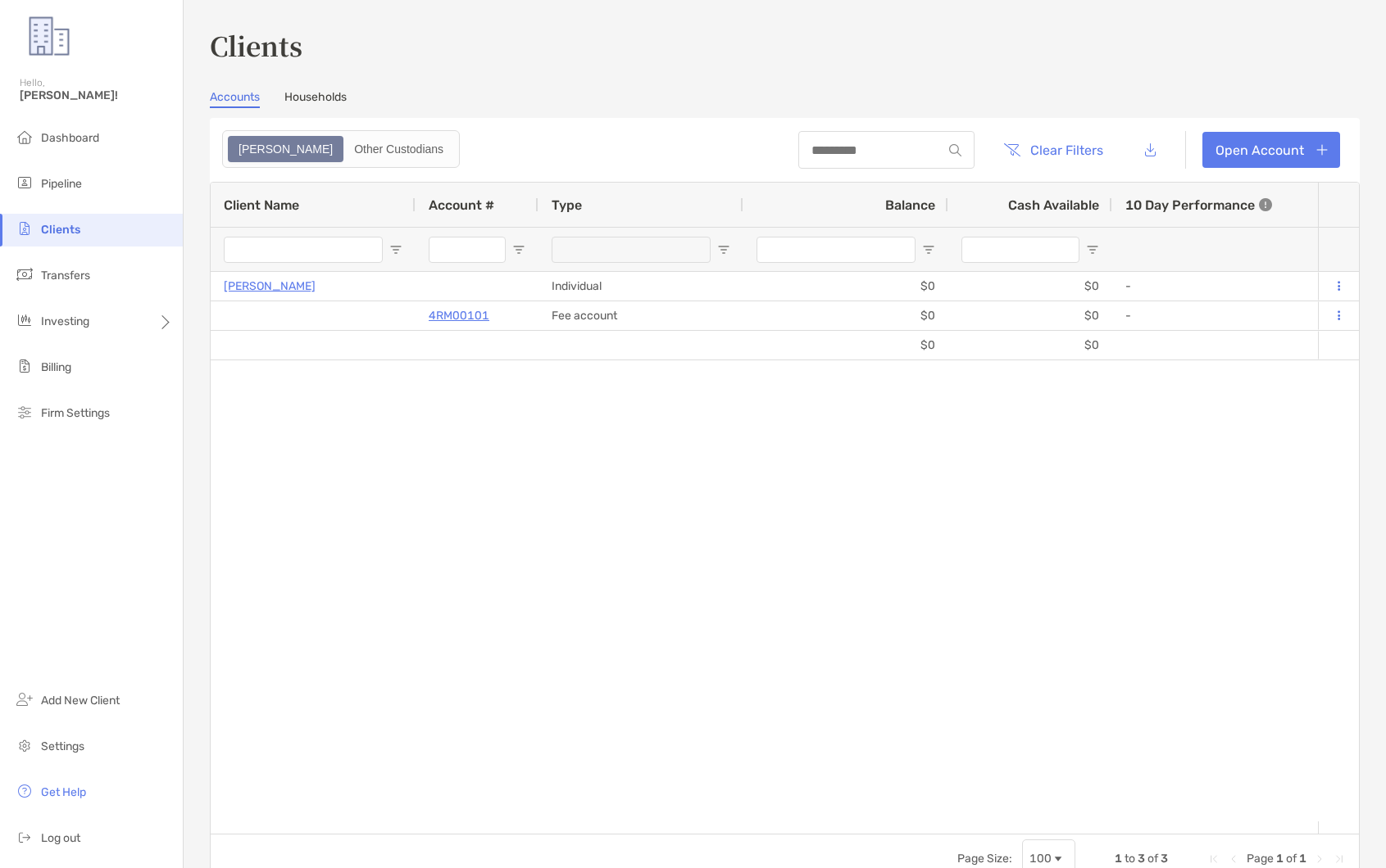
click at [340, 104] on link "Households" at bounding box center [316, 98] width 62 height 18
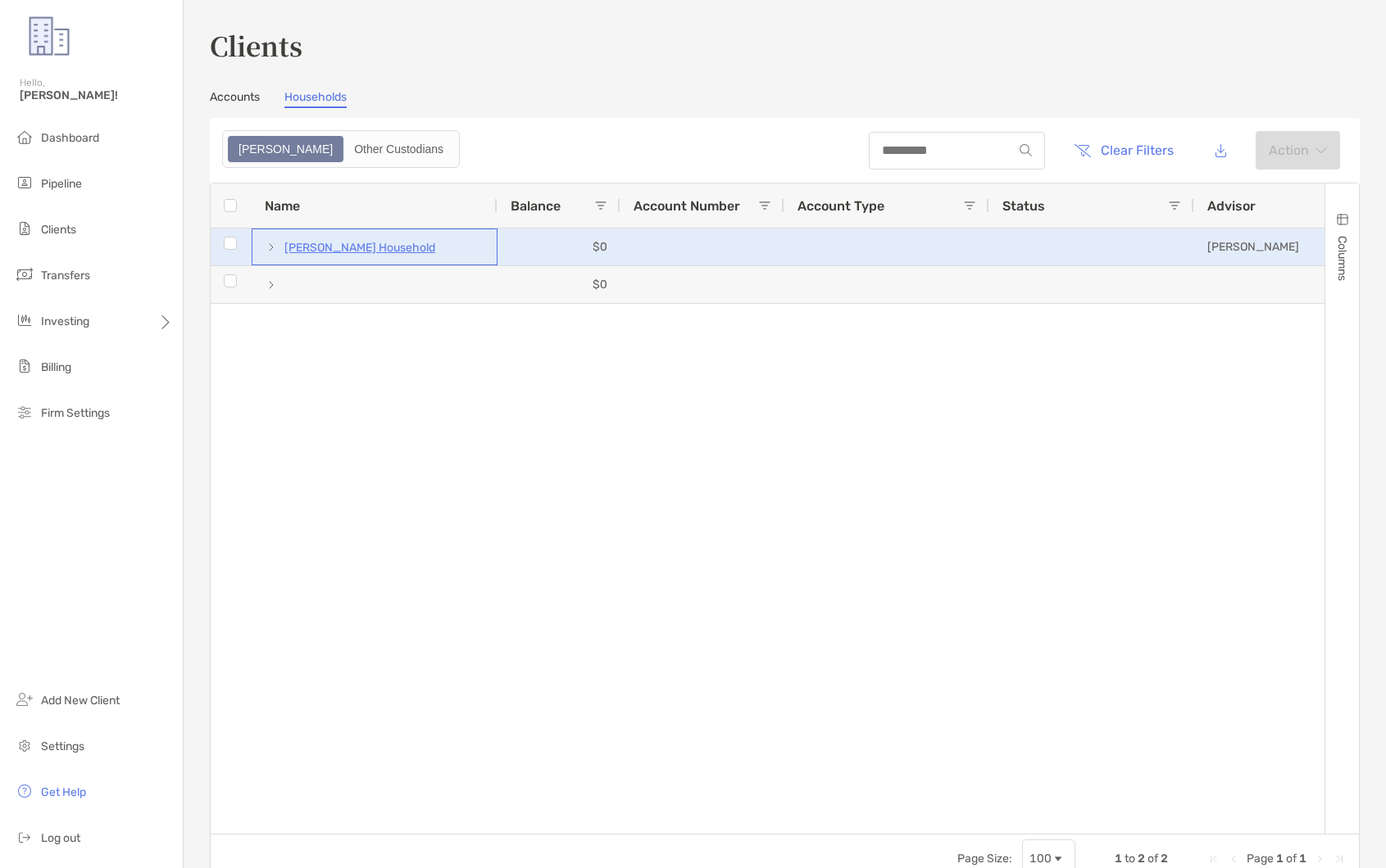
click at [377, 246] on p "Kyle Kuyat's Household" at bounding box center [359, 247] width 151 height 20
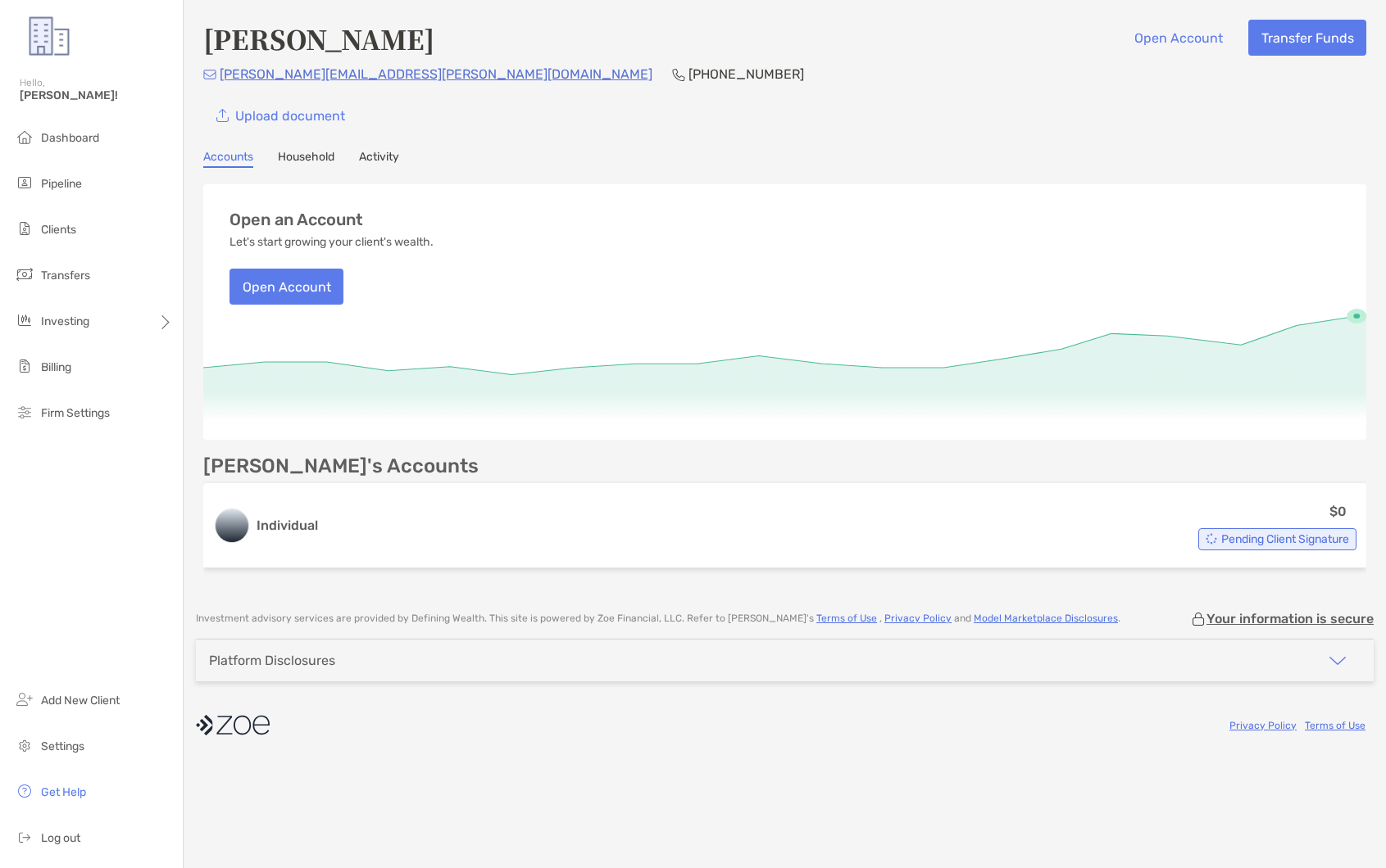
click at [327, 159] on link "Household" at bounding box center [305, 158] width 56 height 18
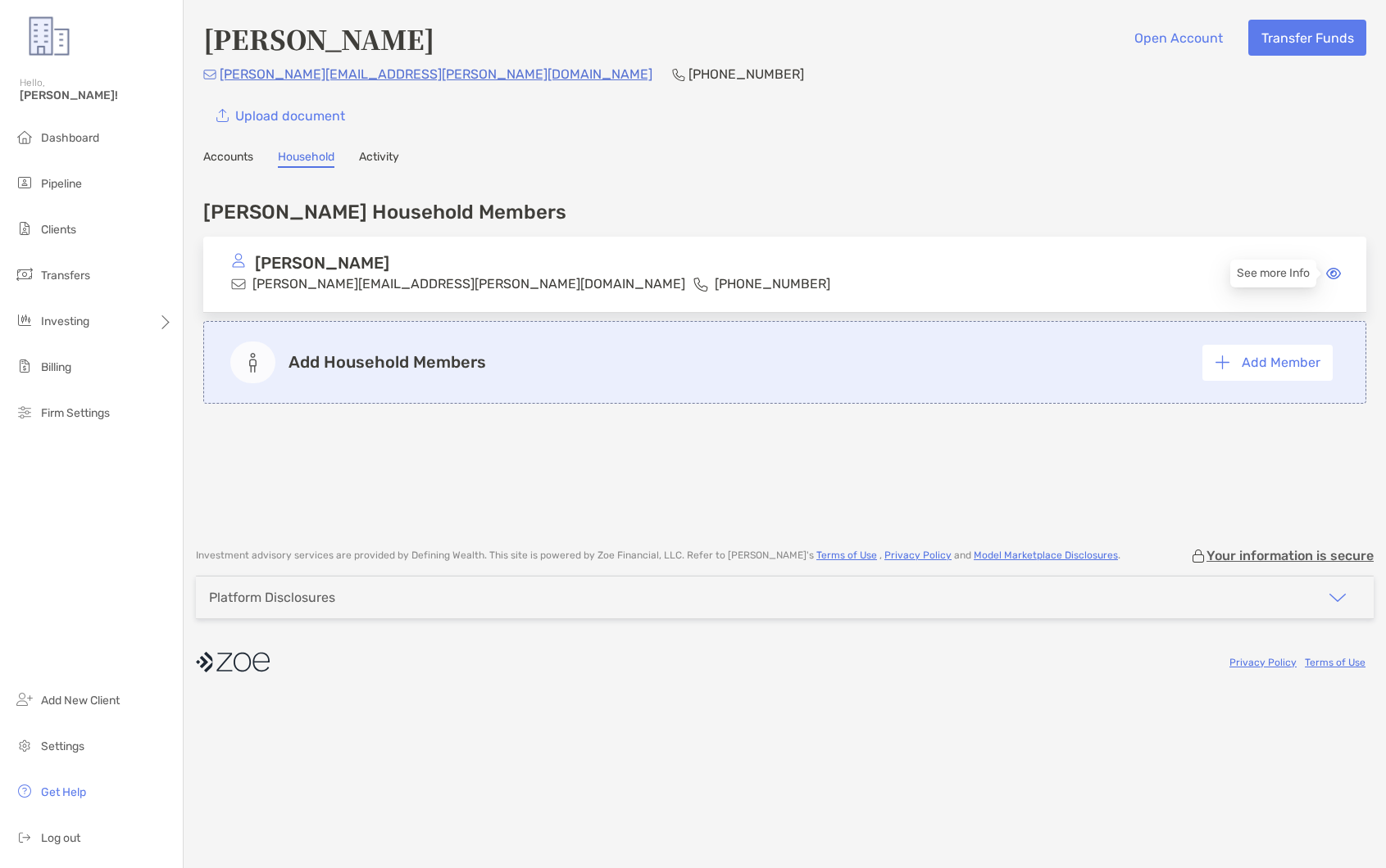
click at [1331, 278] on icon at bounding box center [1333, 273] width 15 height 13
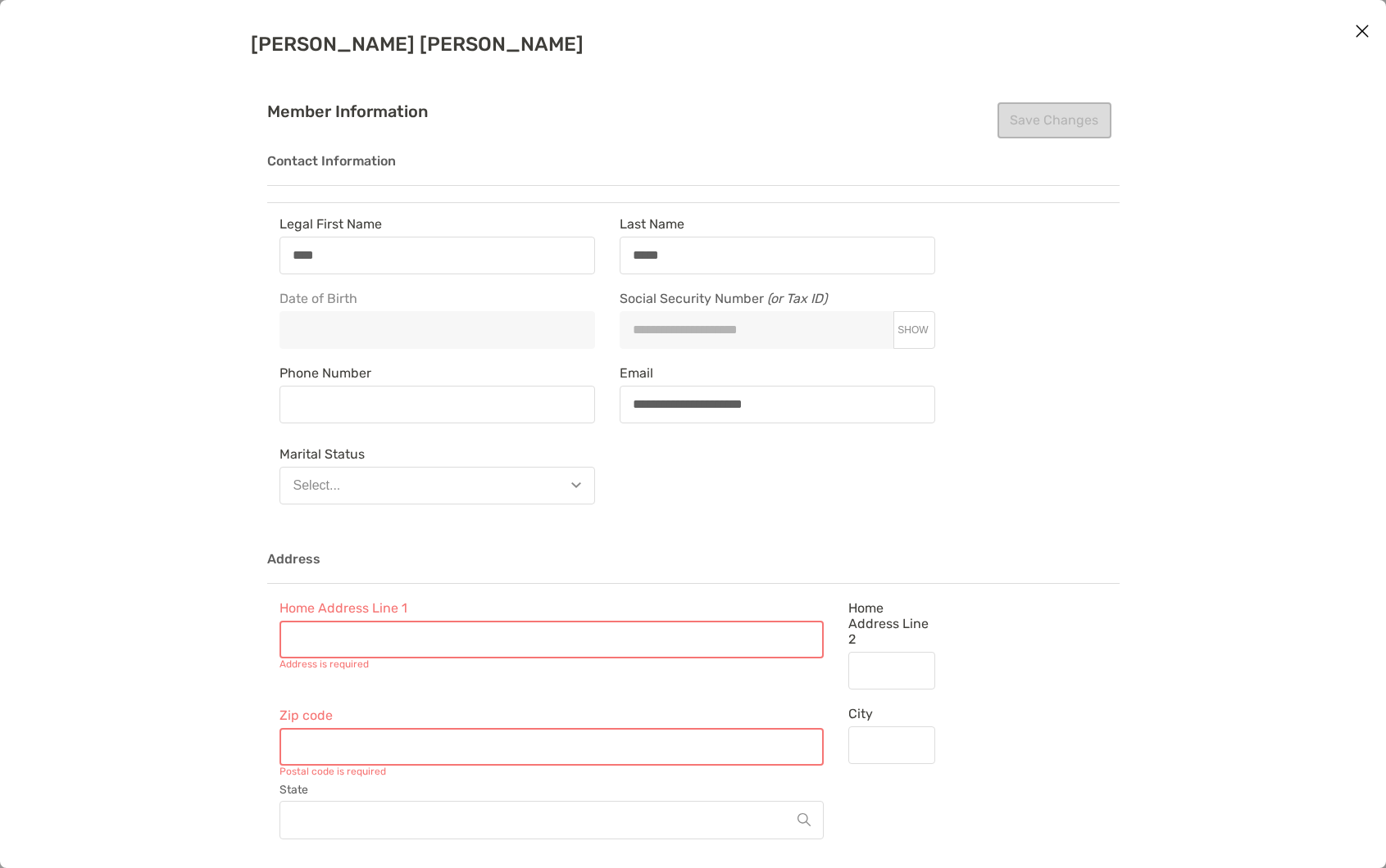
type input "**********"
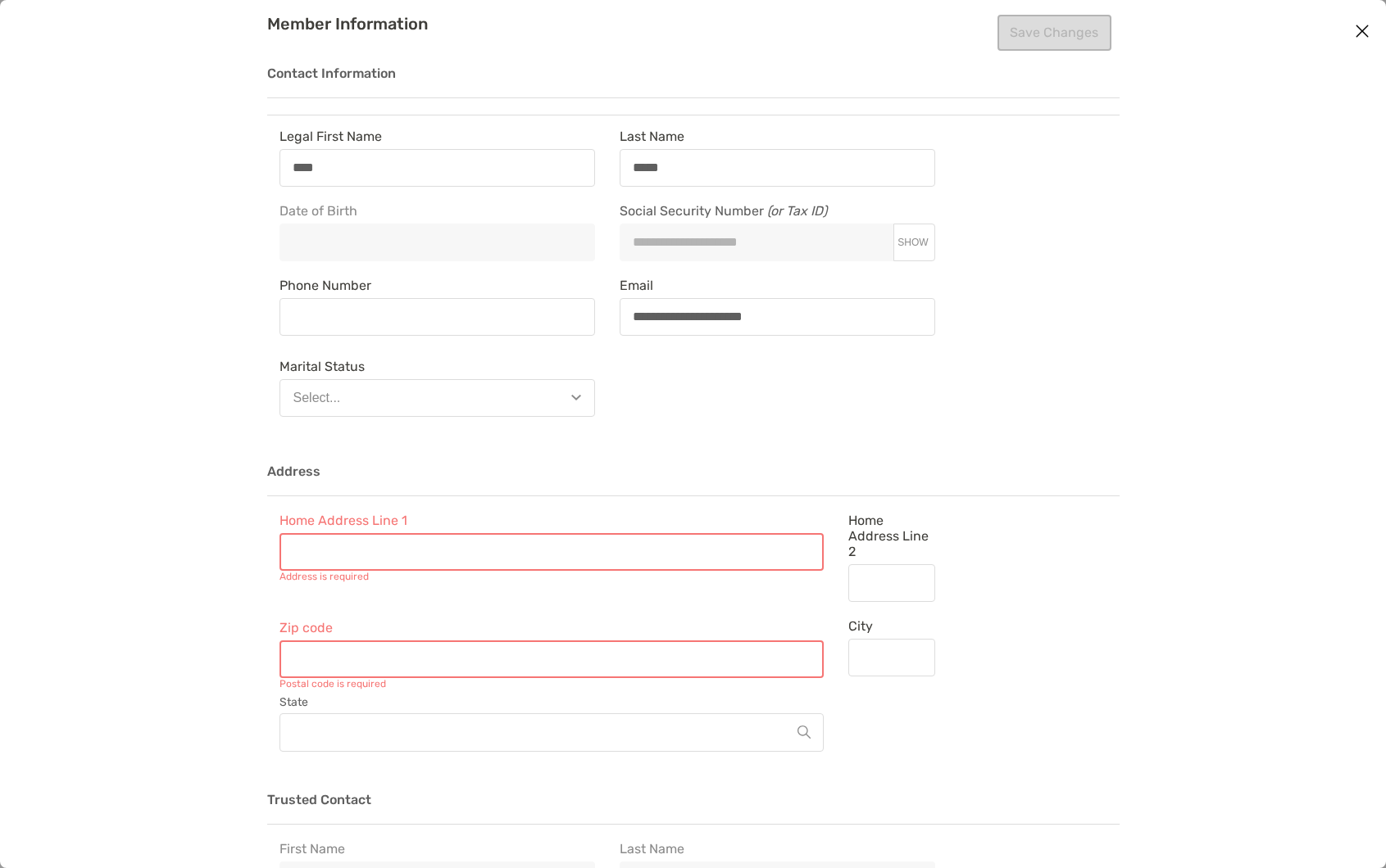
scroll to position [80, 0]
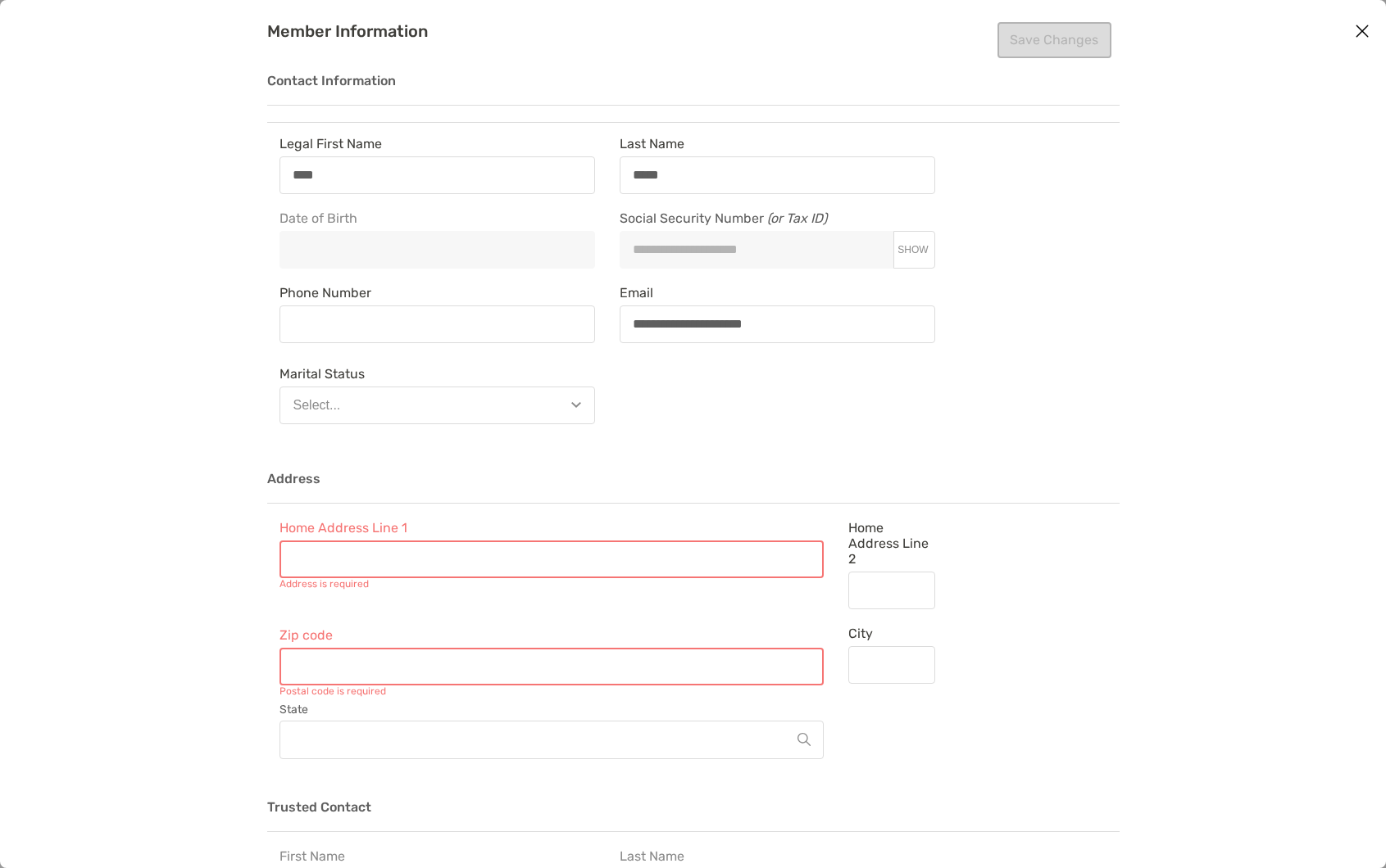
click at [1357, 30] on icon "Close modal" at bounding box center [1362, 30] width 15 height 19
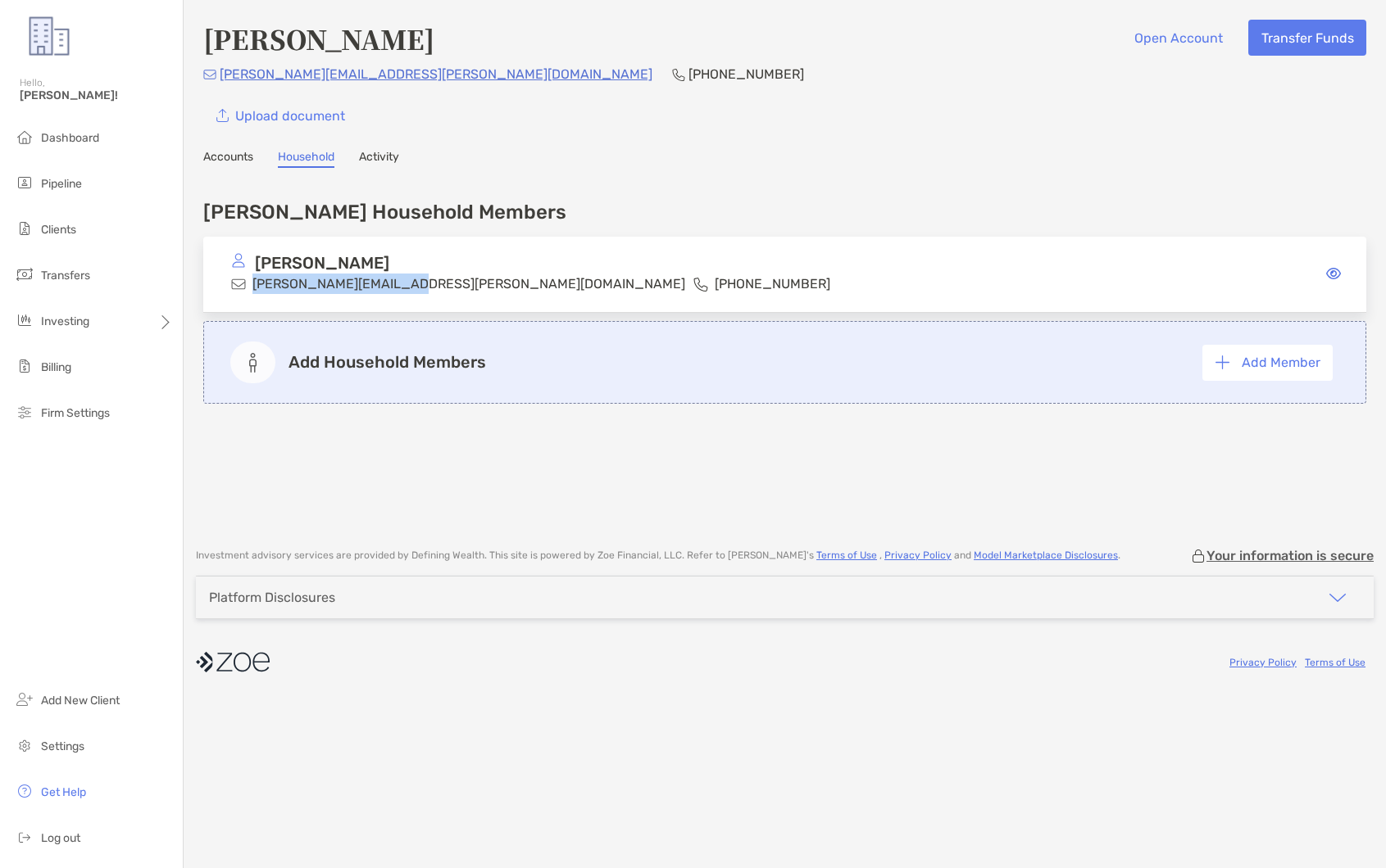
drag, startPoint x: 398, startPoint y: 284, endPoint x: 255, endPoint y: 285, distance: 143.0
click at [255, 285] on p "kyle.kuyat@outlook.com" at bounding box center [469, 283] width 433 height 20
copy p "kyle.kuyat@outlook.com"
click at [87, 751] on li "Settings" at bounding box center [91, 747] width 183 height 33
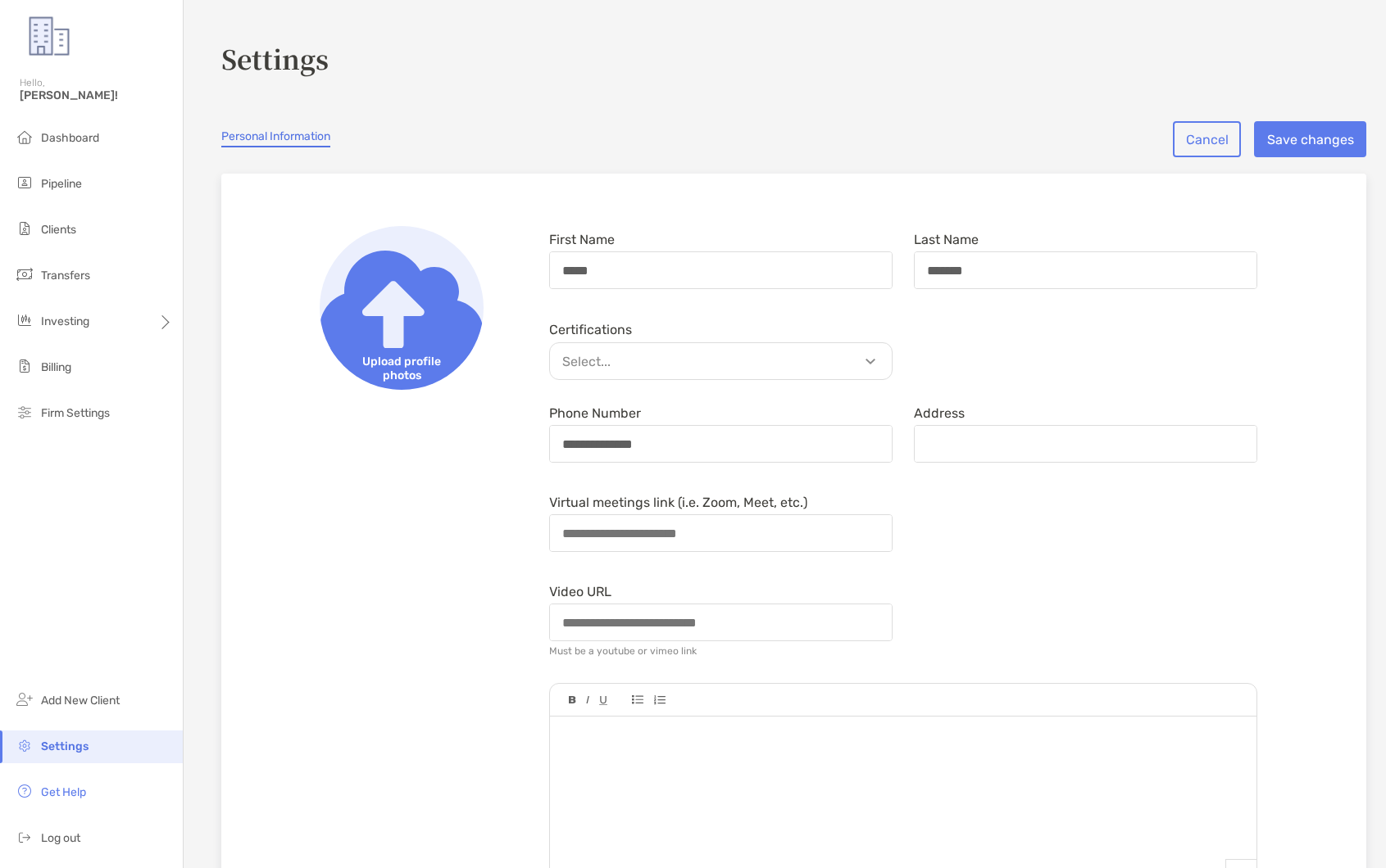
click at [701, 361] on p "Select..." at bounding box center [725, 362] width 342 height 20
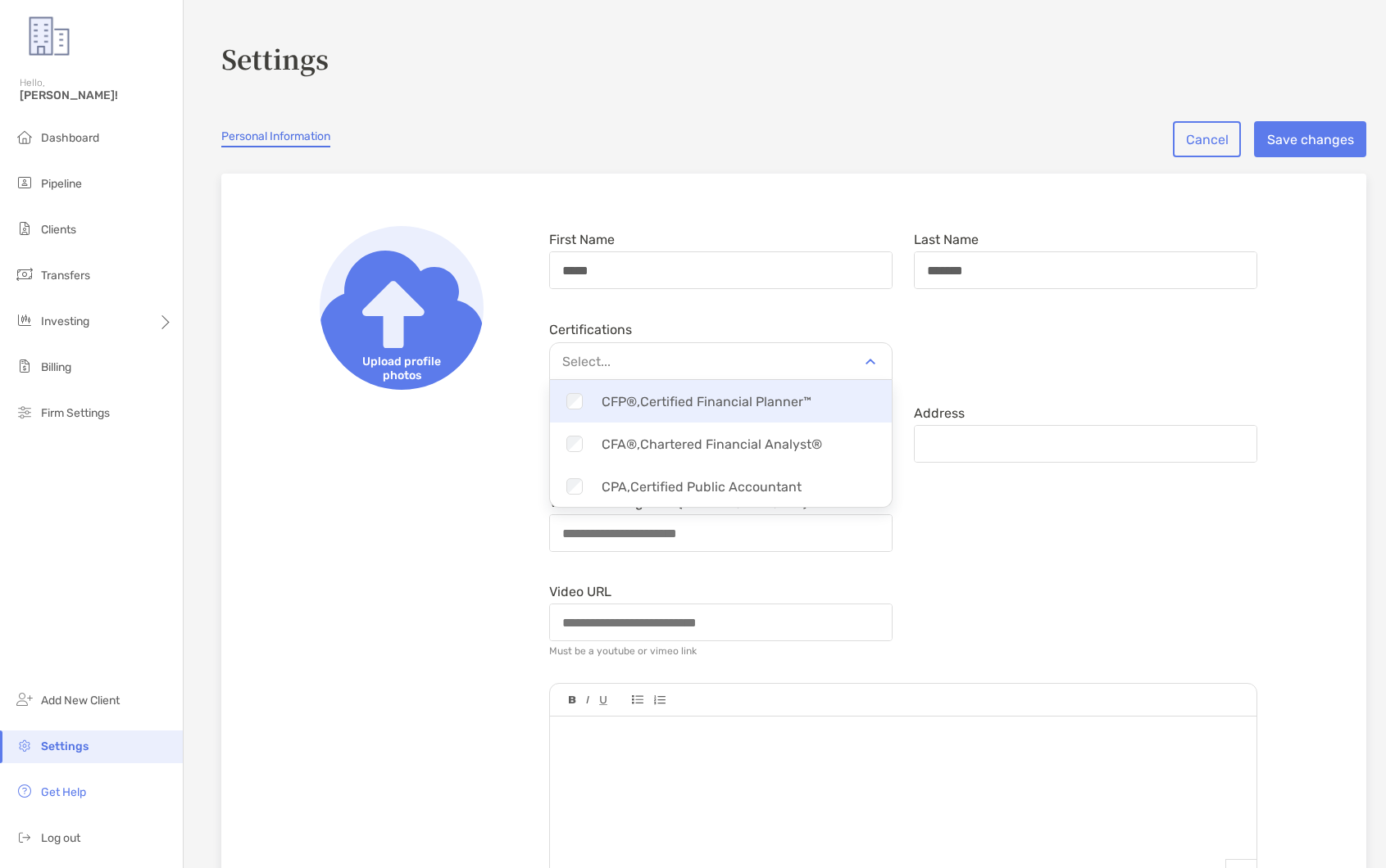
click at [700, 403] on div "Checkbox CFP®, Certified Financial Planner™" at bounding box center [720, 401] width 342 height 33
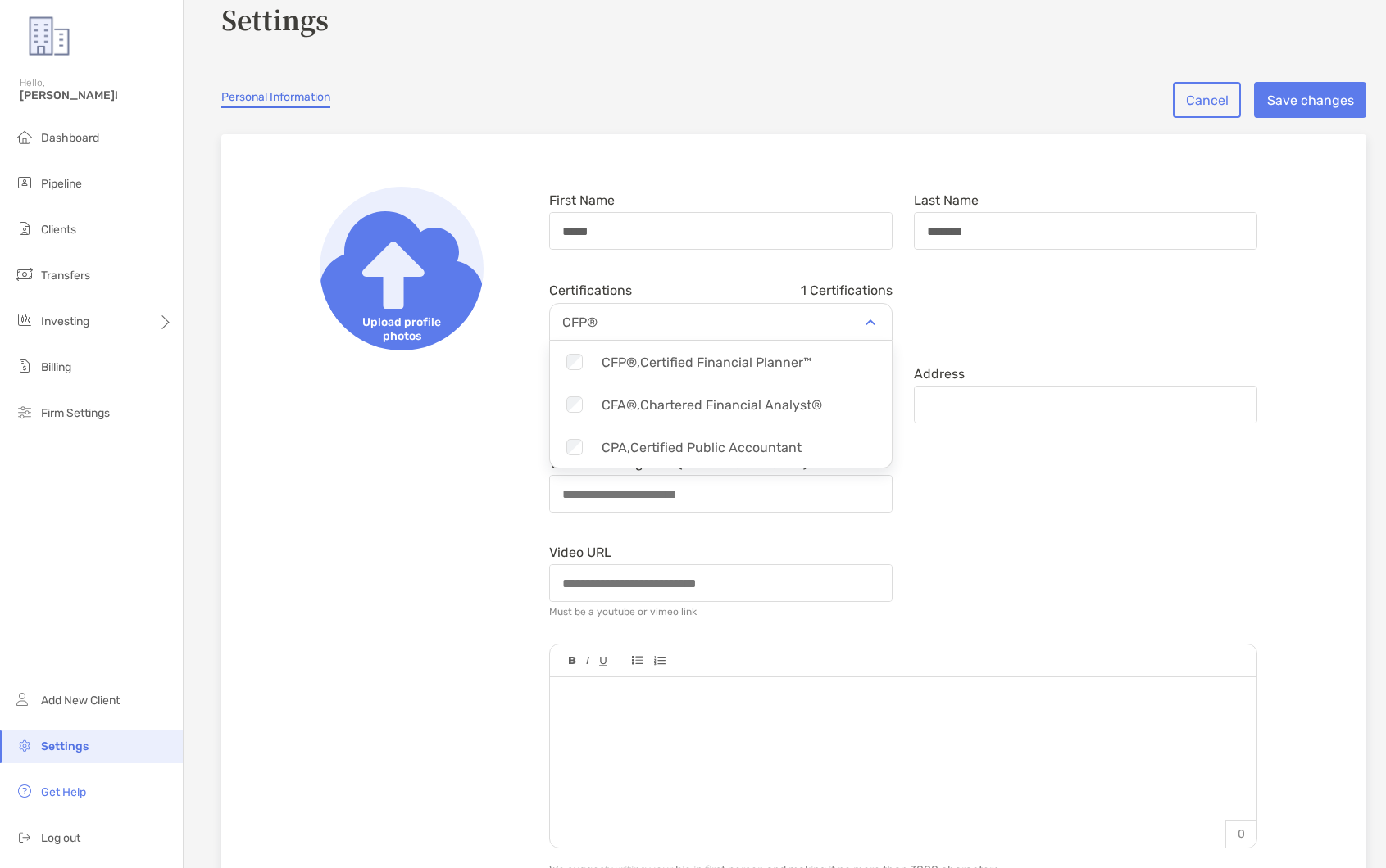
click at [1021, 347] on form "First Name ***** Last Name ******* Certifications 1 Certifications CFP® Checkbo…" at bounding box center [903, 648] width 730 height 923
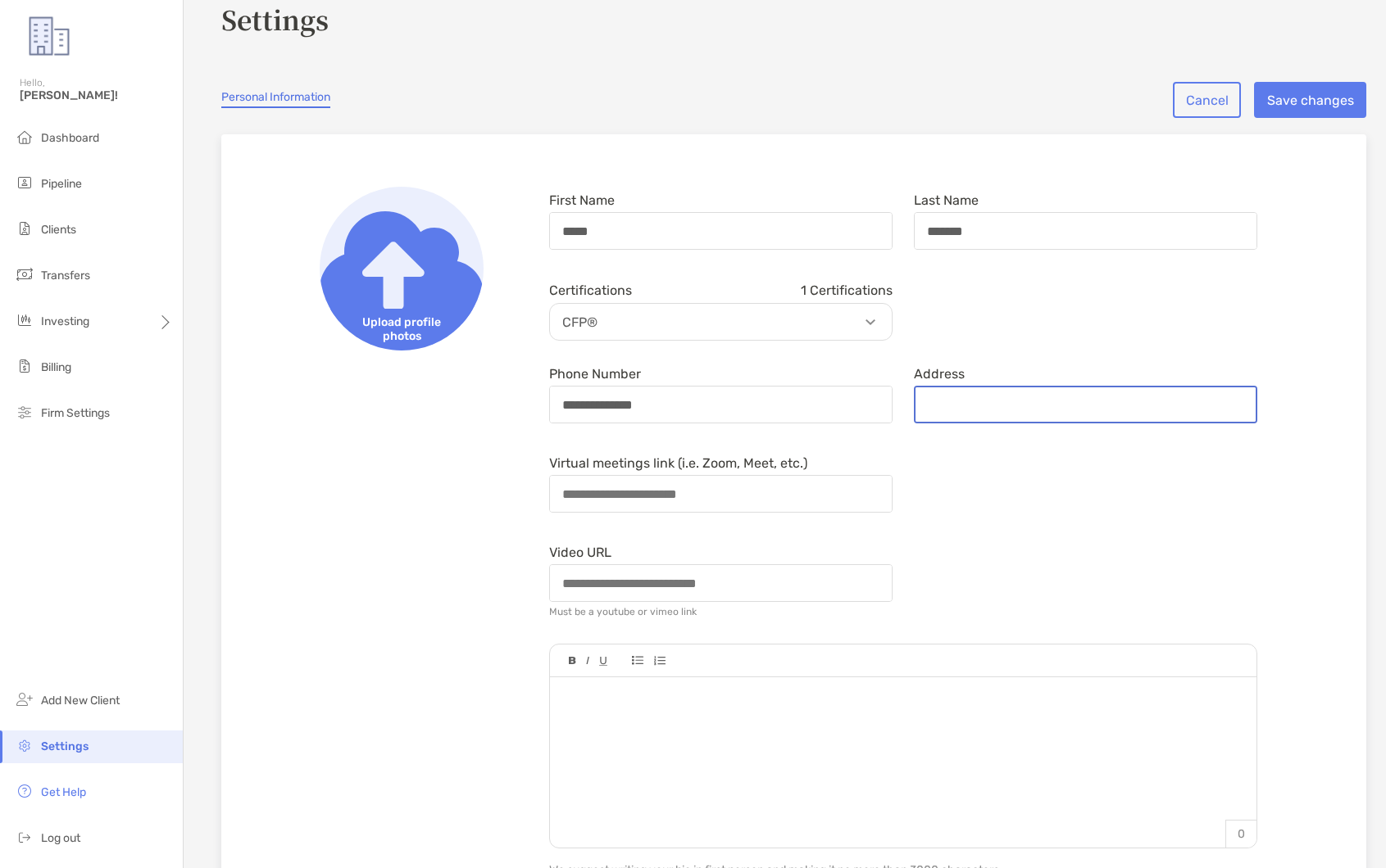
click at [1004, 411] on input "Address" at bounding box center [1086, 405] width 340 height 34
type input "**********"
click at [919, 338] on div "Certifications 1 Certifications CFP®" at bounding box center [903, 308] width 730 height 65
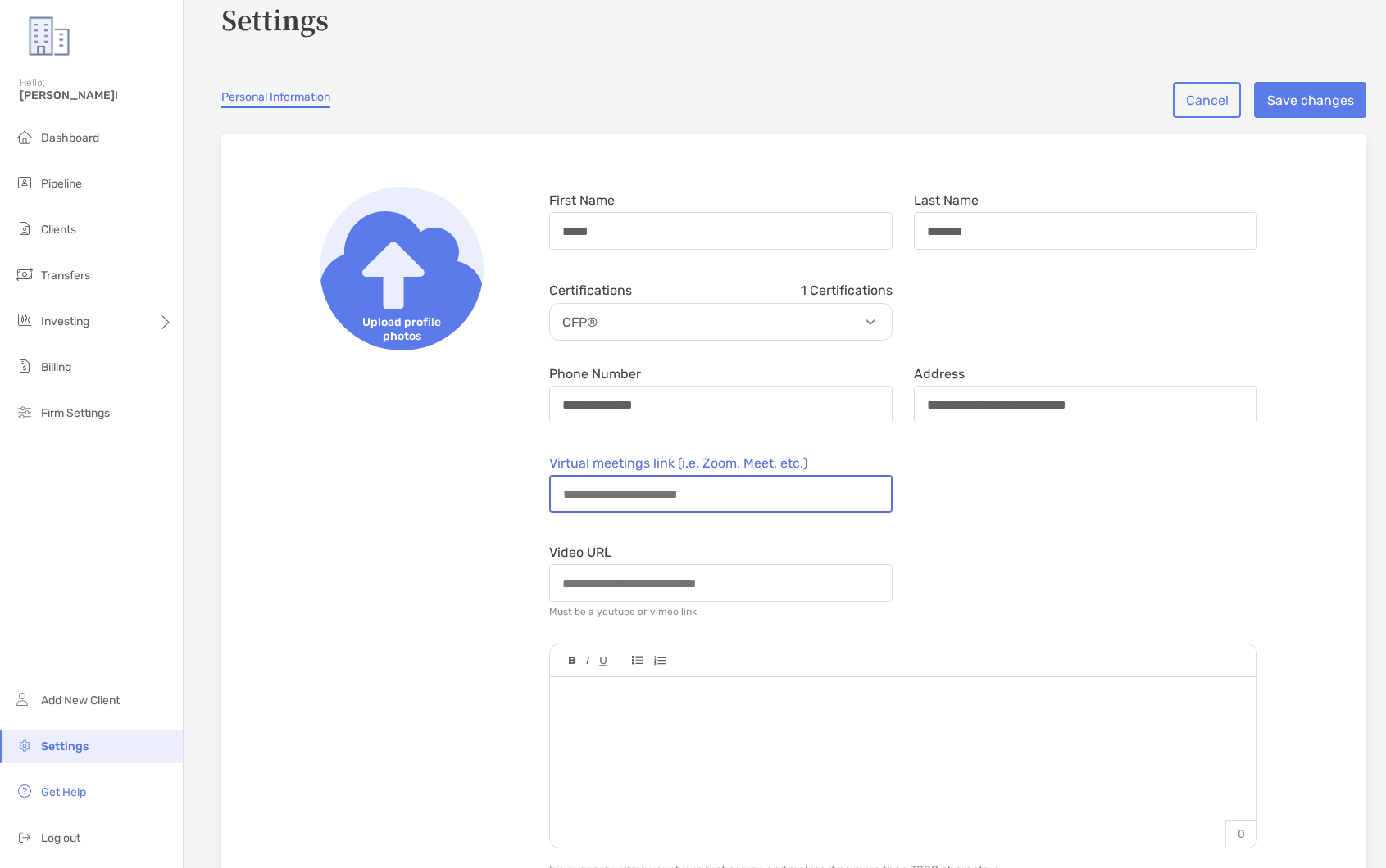
click at [788, 485] on input "Virtual meetings link (i.e. Zoom, Meet, etc.)" at bounding box center [720, 494] width 340 height 34
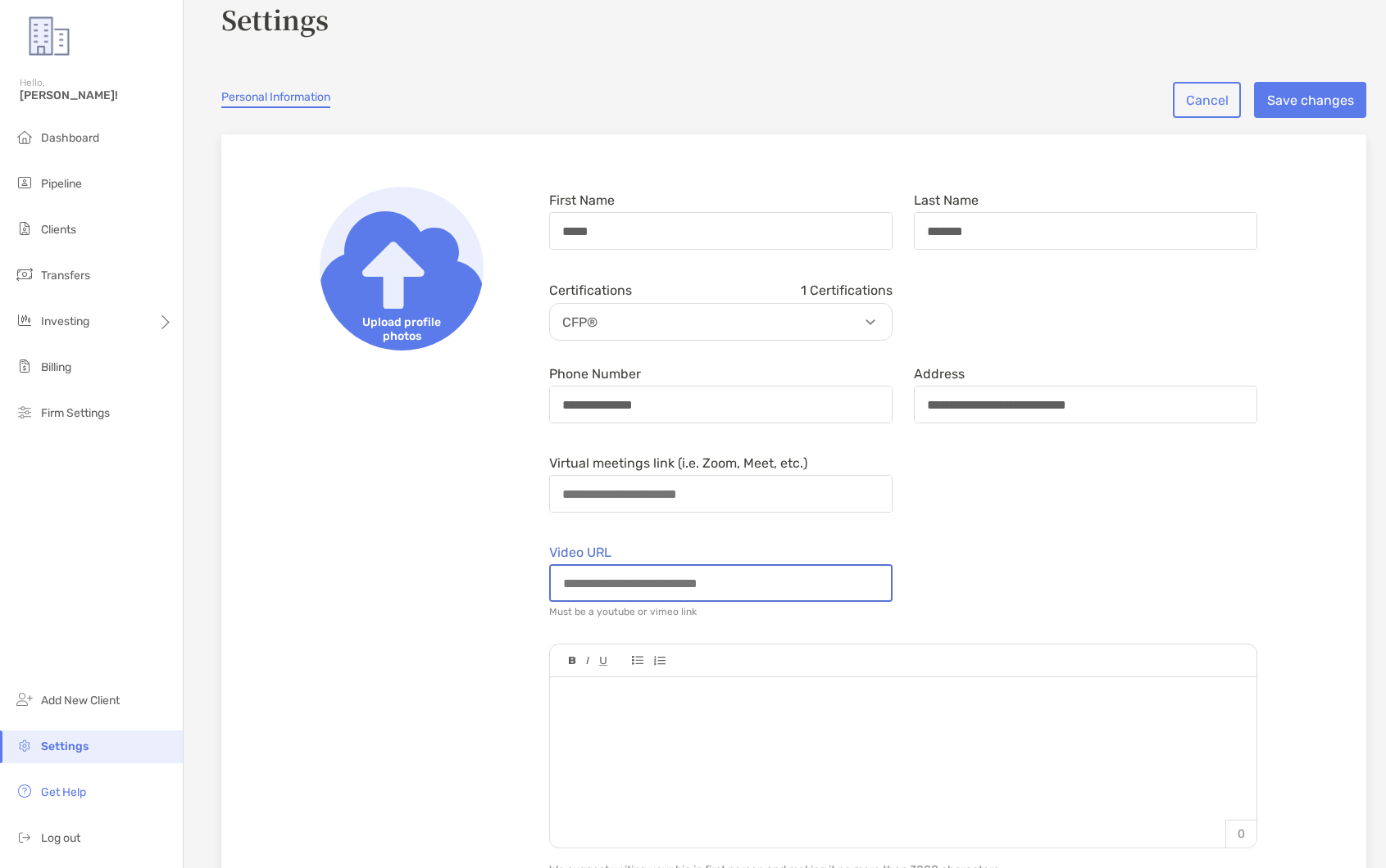
click at [805, 580] on input "Video URL" at bounding box center [720, 583] width 340 height 34
click at [946, 590] on div "Video URL Must be a youtube or vimeo link" at bounding box center [903, 581] width 730 height 85
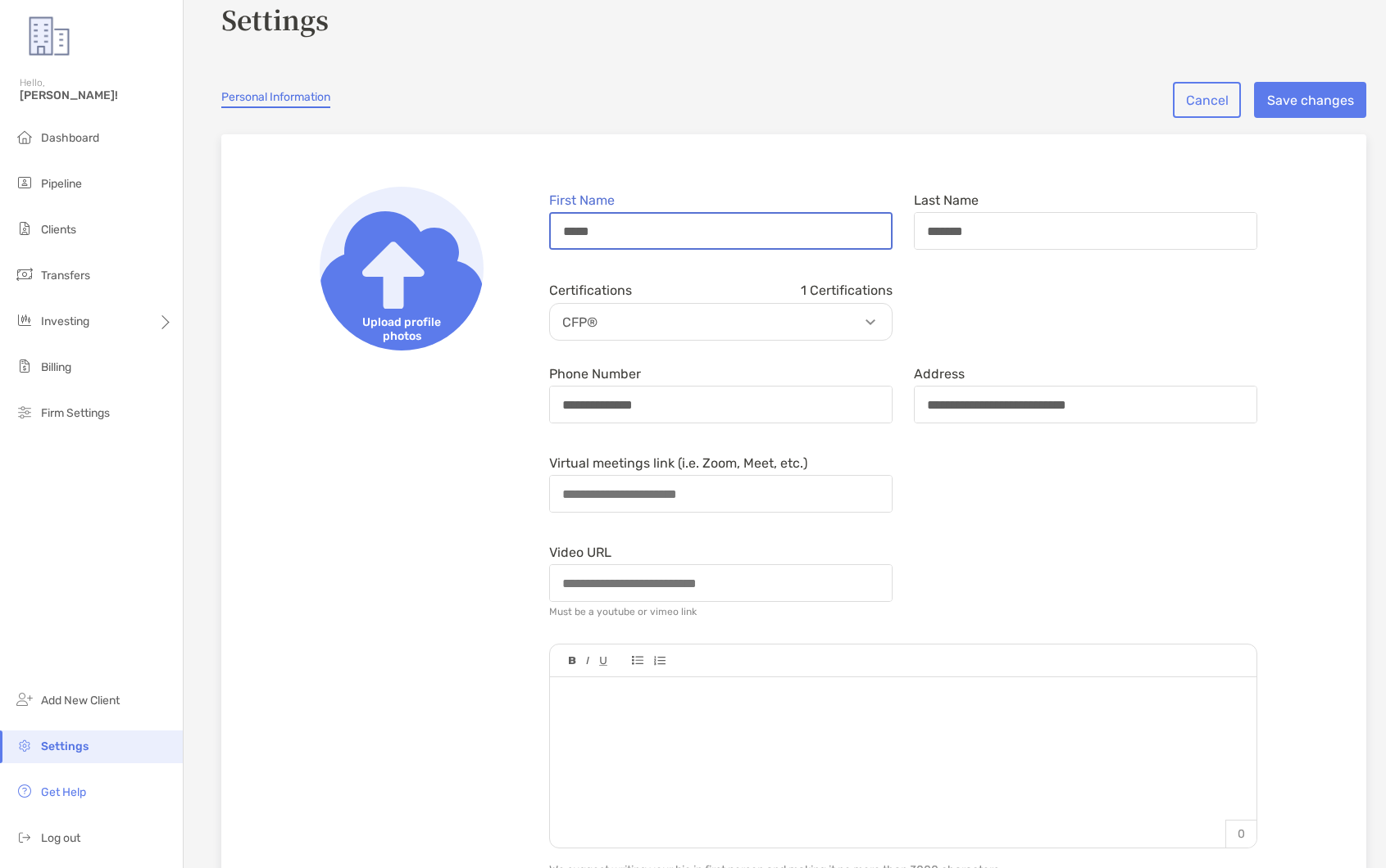
click at [706, 230] on input "*****" at bounding box center [720, 230] width 340 height 34
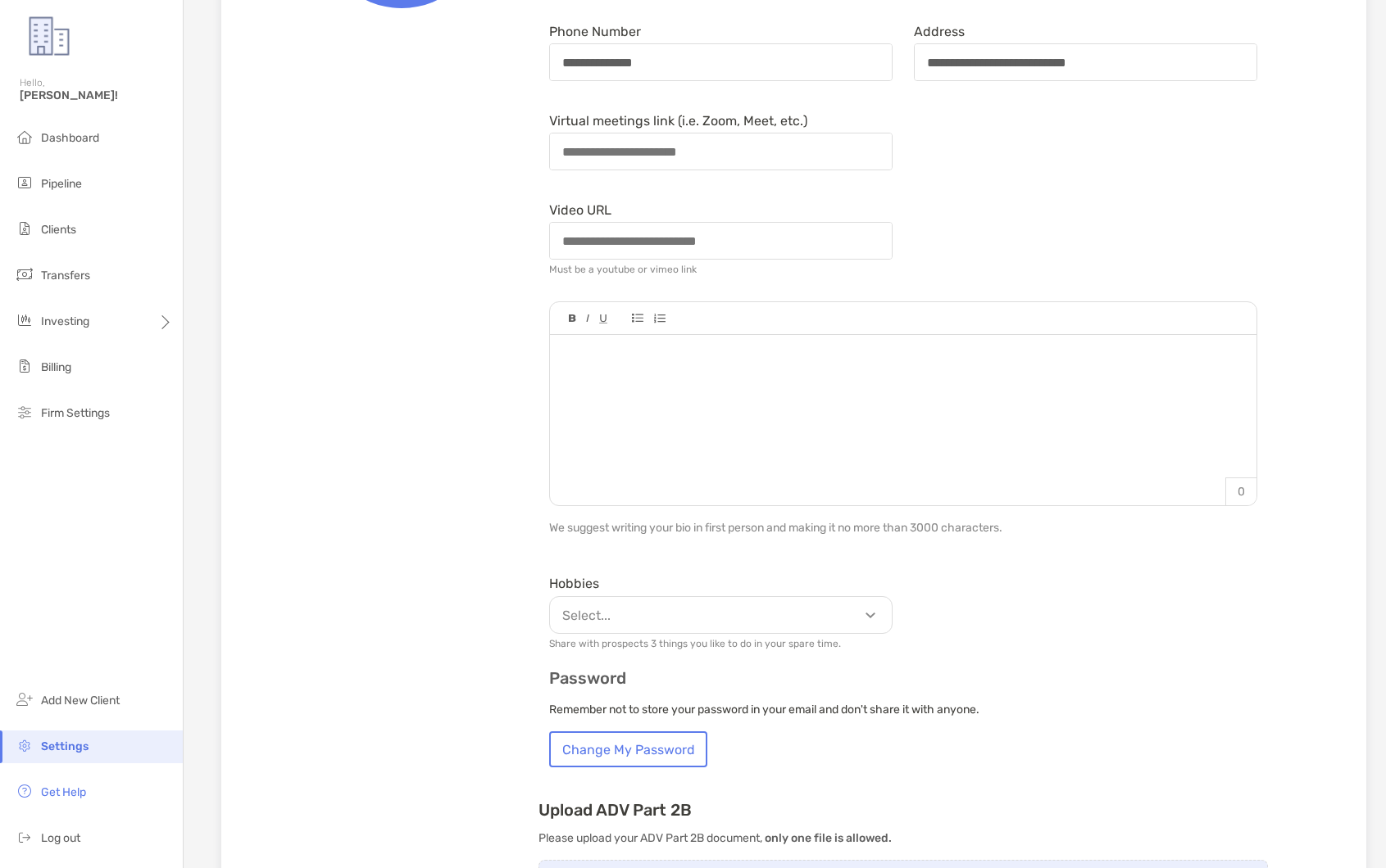
scroll to position [576, 0]
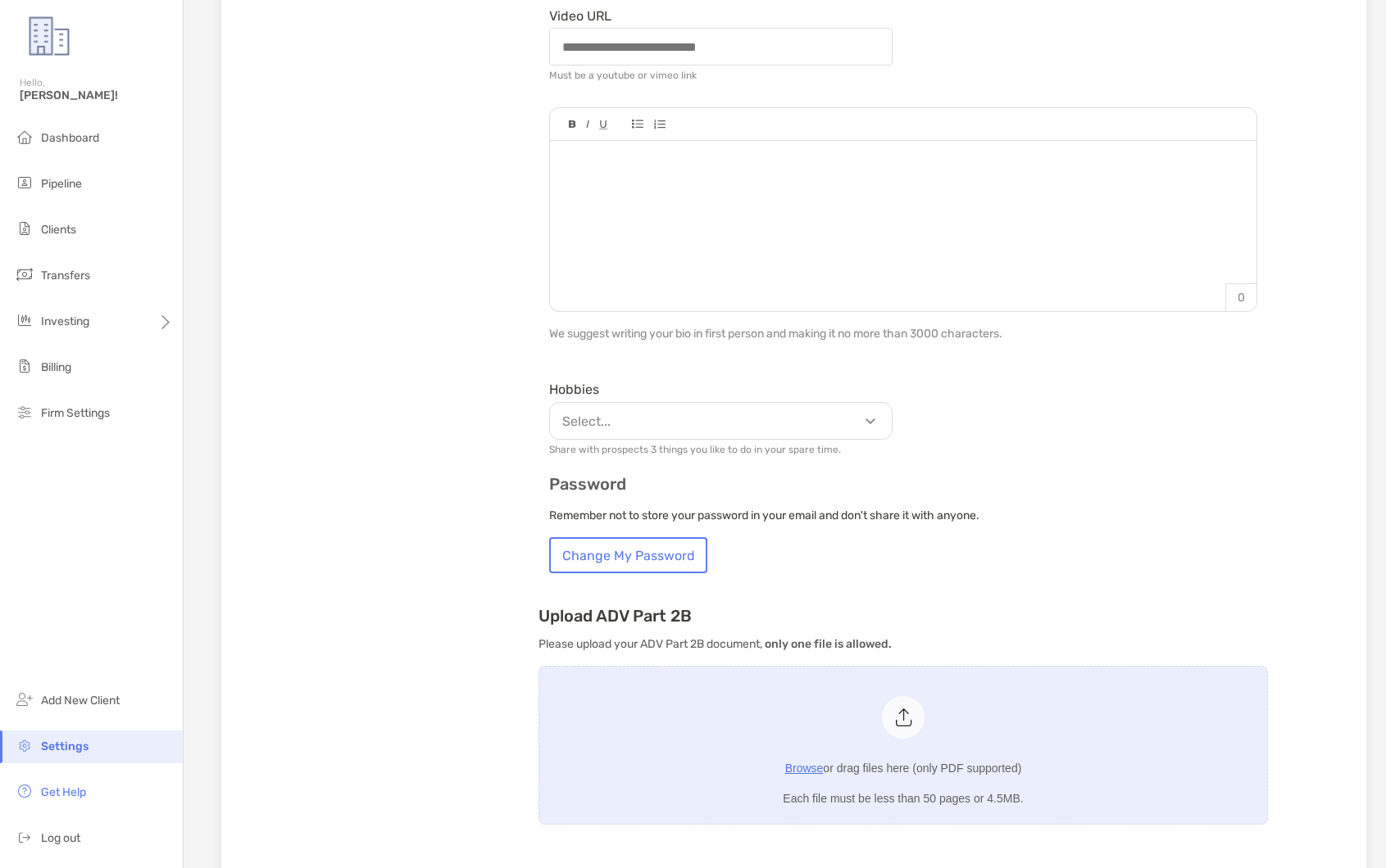
type input "****"
click at [858, 421] on p "Select..." at bounding box center [725, 421] width 342 height 20
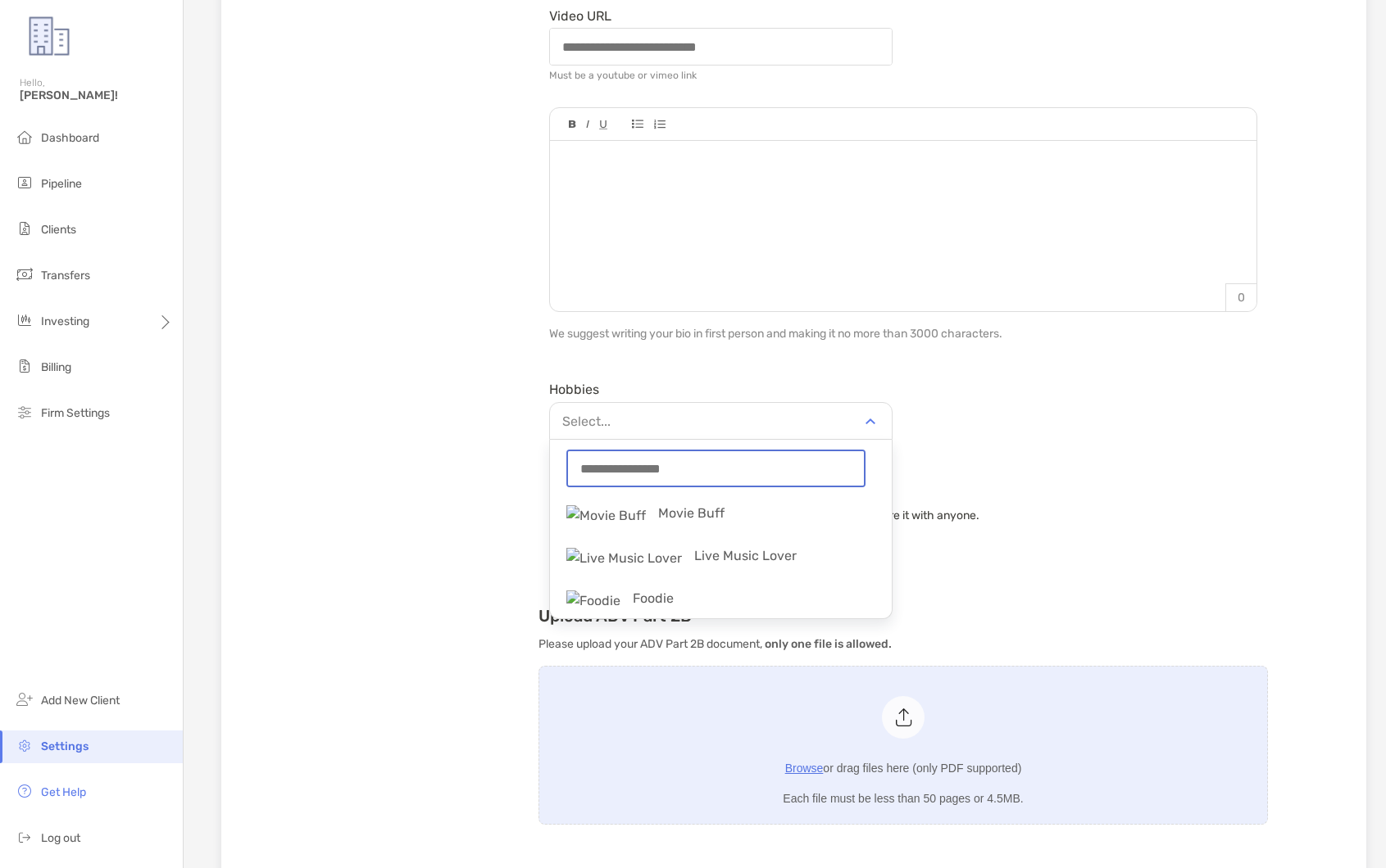
click at [815, 480] on input "string" at bounding box center [716, 468] width 296 height 34
type input "*****"
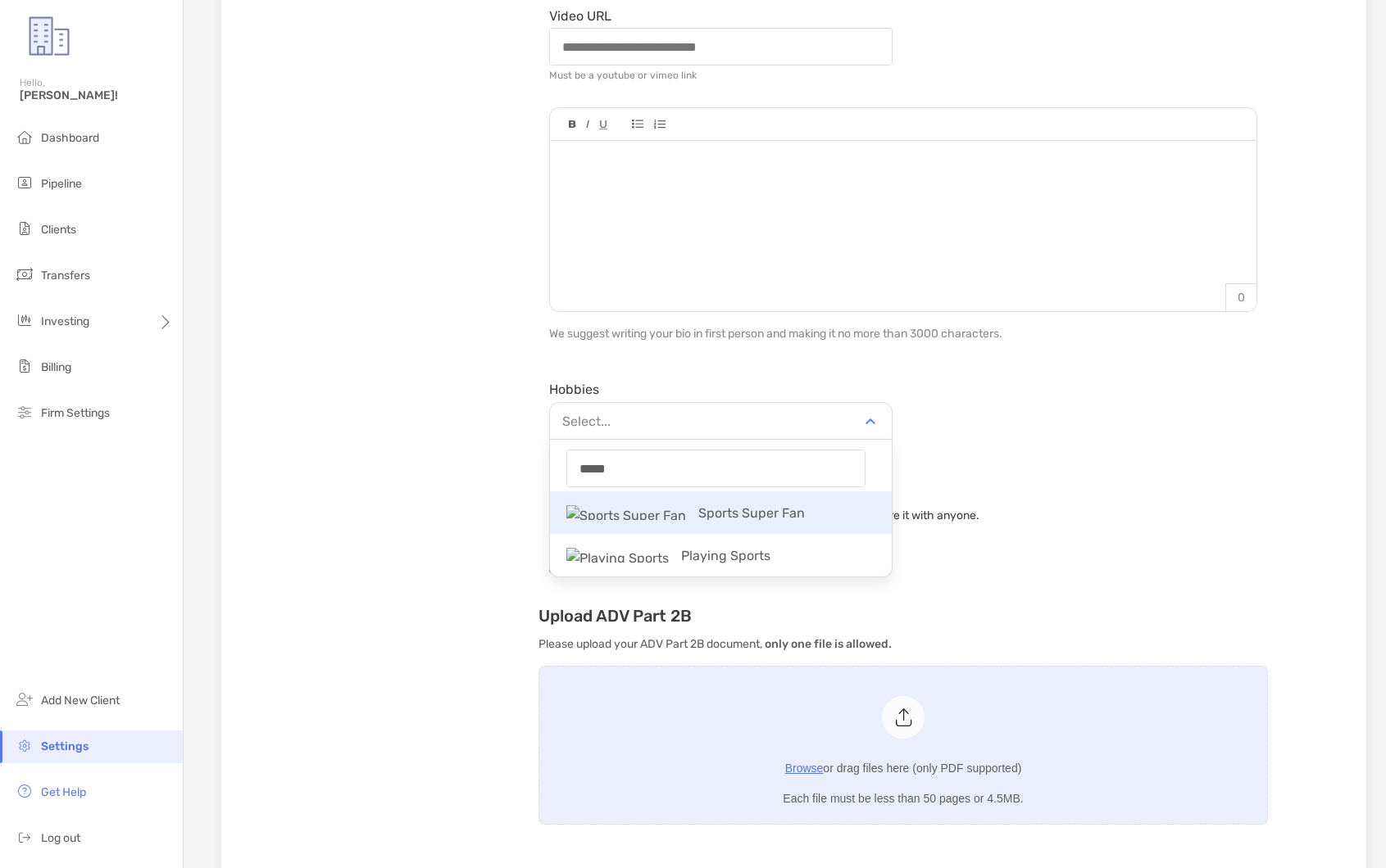
click at [767, 517] on p "Sports Super Fan" at bounding box center [720, 513] width 342 height 37
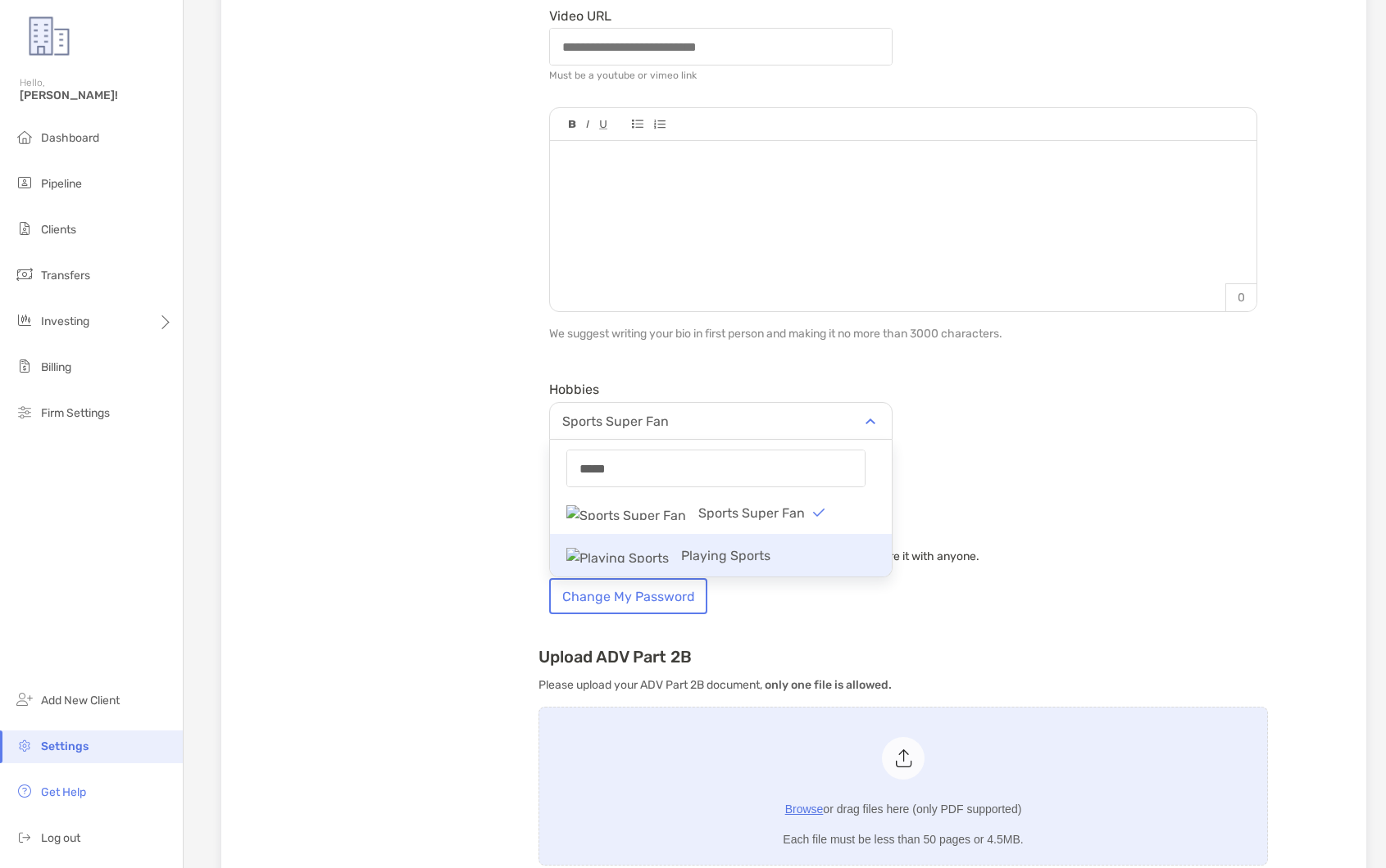
click at [718, 555] on p "Playing Sports" at bounding box center [720, 556] width 342 height 37
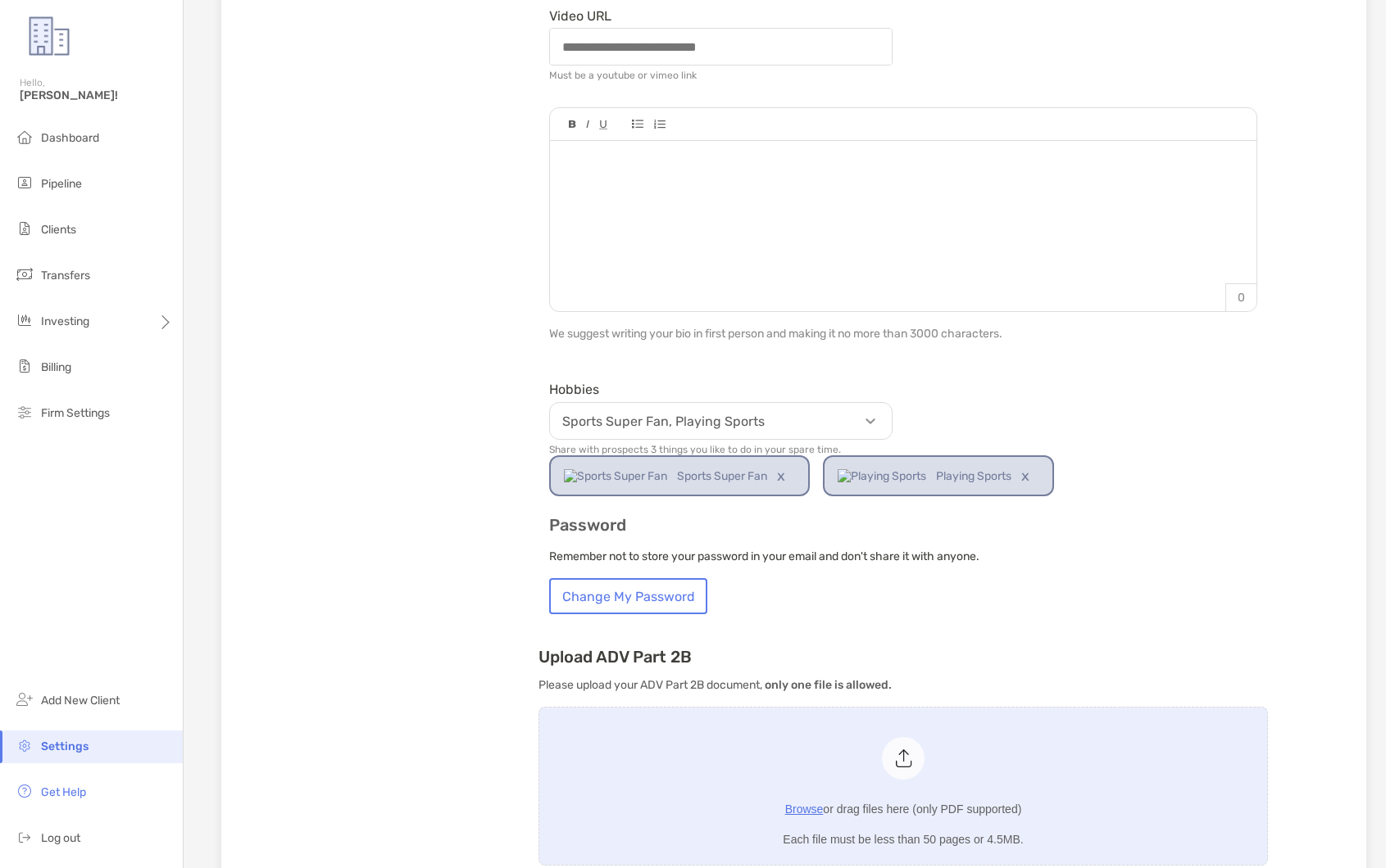
click at [997, 436] on div "Hobbies Sports Super Fan, Playing Sports Share with prospects 3 things you like…" at bounding box center [903, 436] width 730 height 121
click at [932, 416] on div "Hobbies Sports Super Fan, Playing Sports Share with prospects 3 things you like…" at bounding box center [903, 436] width 730 height 121
click at [842, 407] on div "Sports Super Fan, Playing Sports" at bounding box center [720, 421] width 343 height 38
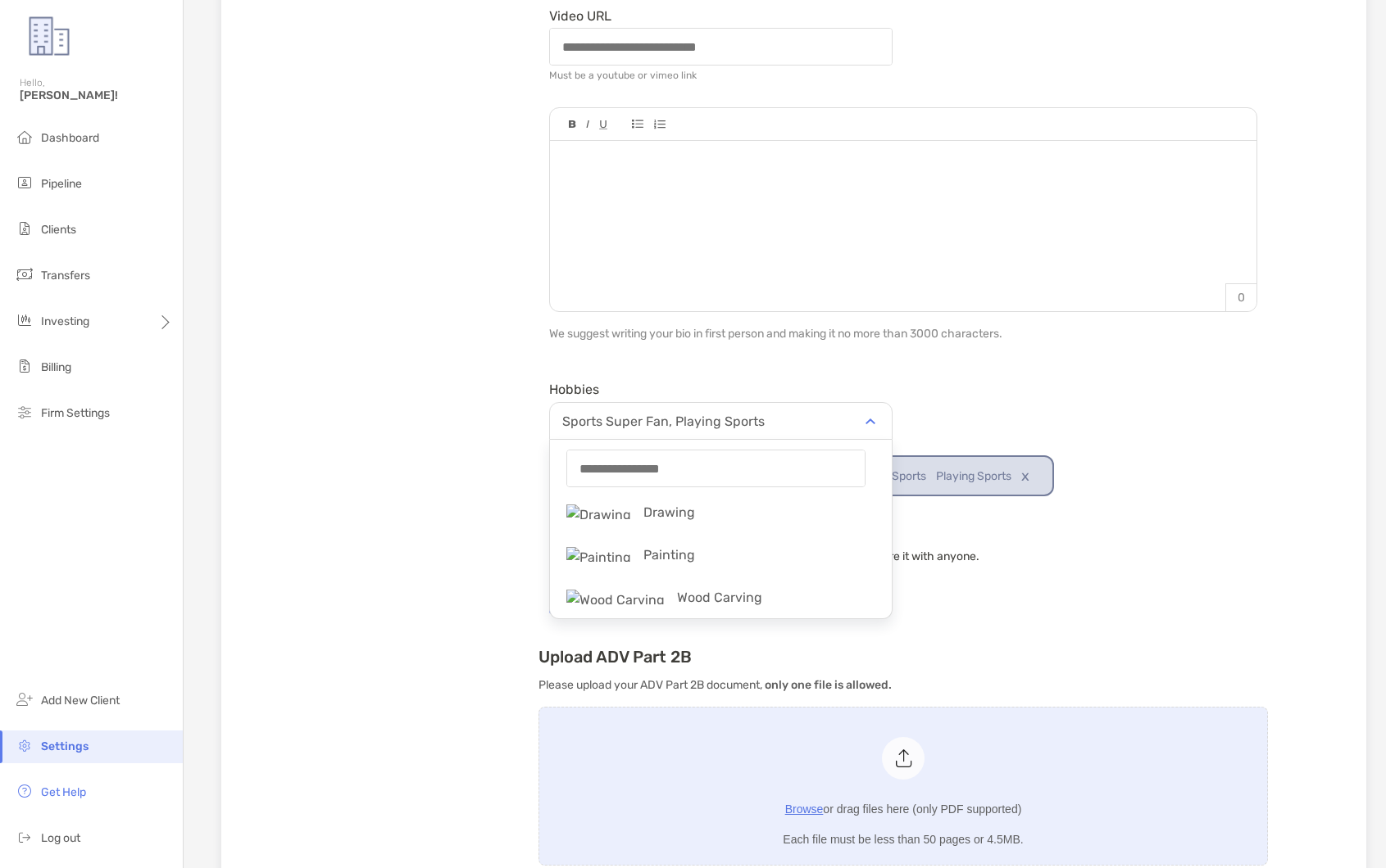
scroll to position [0, 0]
click at [1099, 556] on p "Remember not to store your password in your email and don't share it with anyon…" at bounding box center [902, 556] width 708 height 20
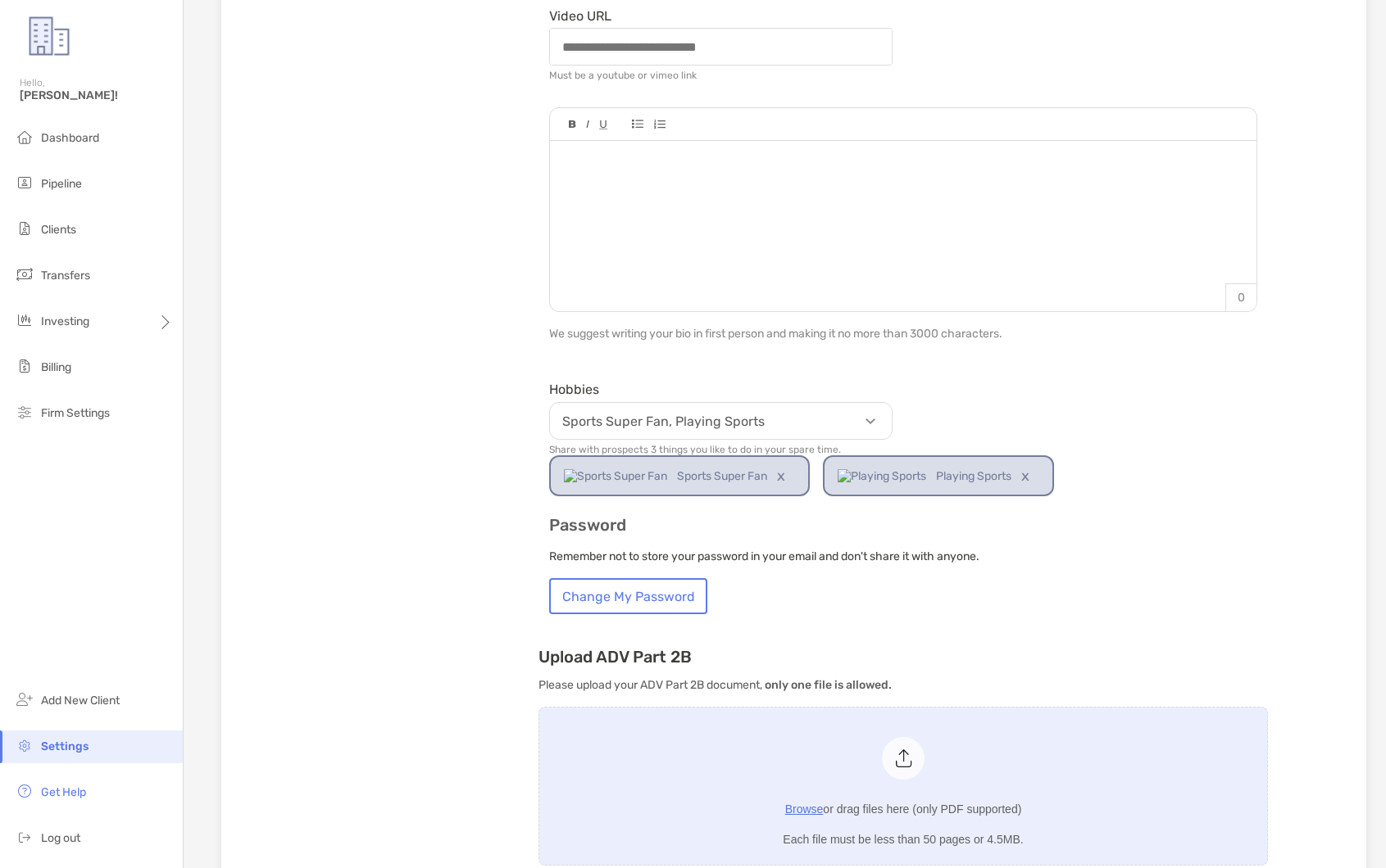
click at [1125, 521] on h3 "Password" at bounding box center [902, 525] width 708 height 19
click at [770, 431] on div "Sports Super Fan, Playing Sports" at bounding box center [720, 421] width 343 height 38
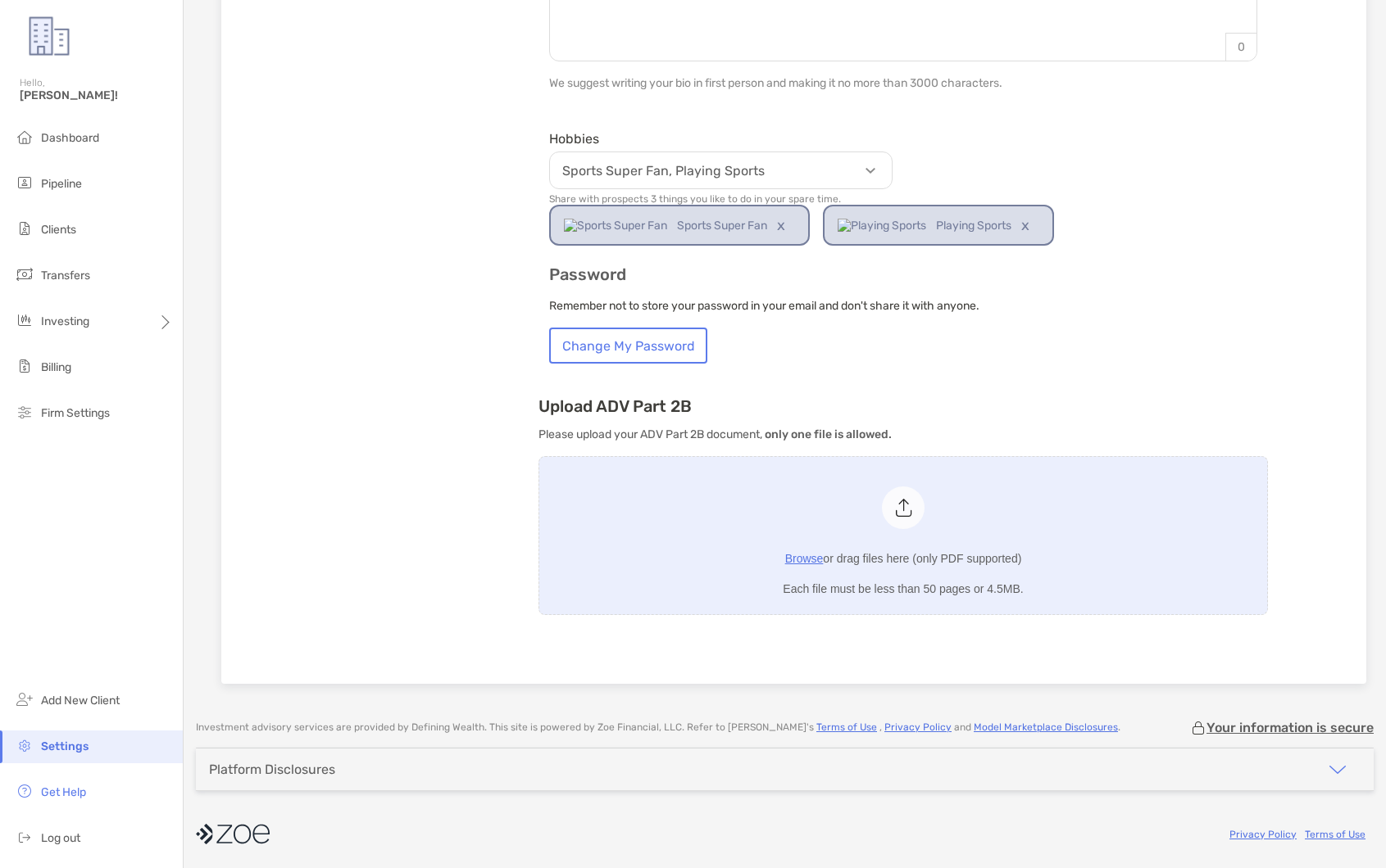
click at [1071, 352] on div "Password Remember not to store your password in your email and don't share it w…" at bounding box center [903, 314] width 730 height 98
click at [1072, 353] on div "Password Remember not to store your password in your email and don't share it w…" at bounding box center [903, 314] width 730 height 98
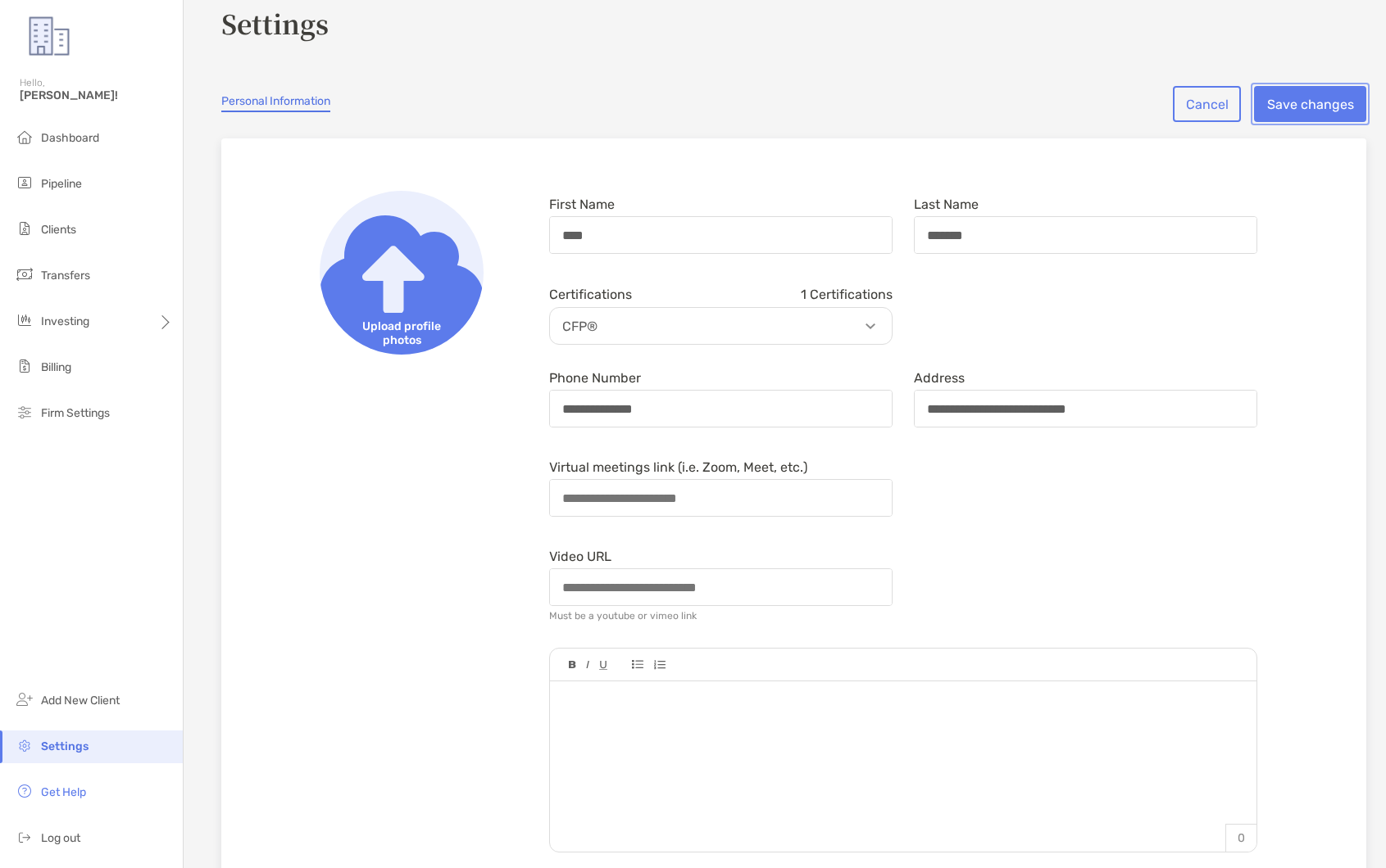
click at [1328, 93] on button "Save changes" at bounding box center [1309, 103] width 112 height 36
click at [0, 867] on nordpass-portal at bounding box center [0, 868] width 0 height 0
click at [1289, 104] on button "Save changes" at bounding box center [1309, 103] width 112 height 36
click at [0, 867] on nordpass-portal at bounding box center [0, 868] width 0 height 0
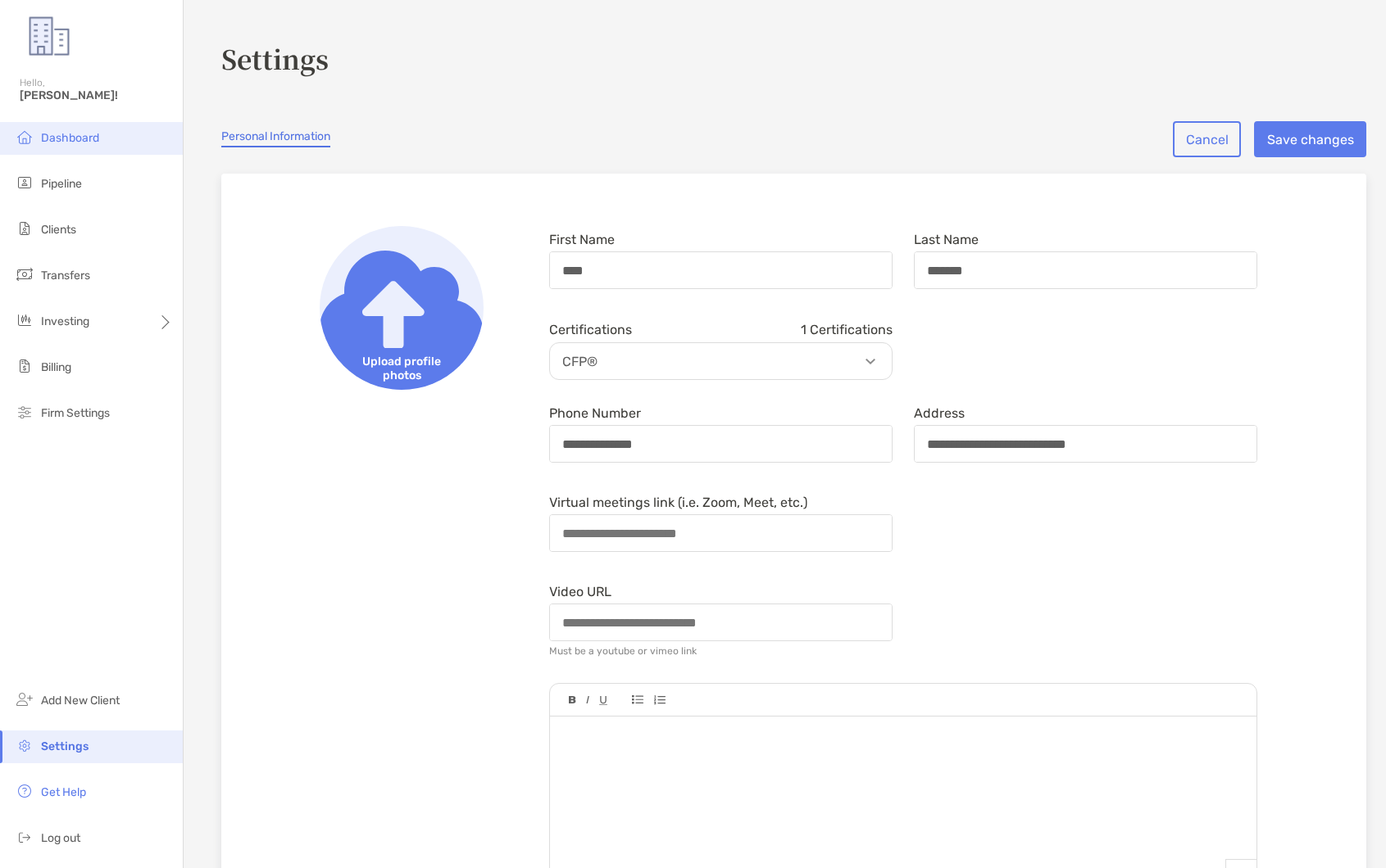
click at [98, 137] on span "Dashboard" at bounding box center [70, 138] width 58 height 14
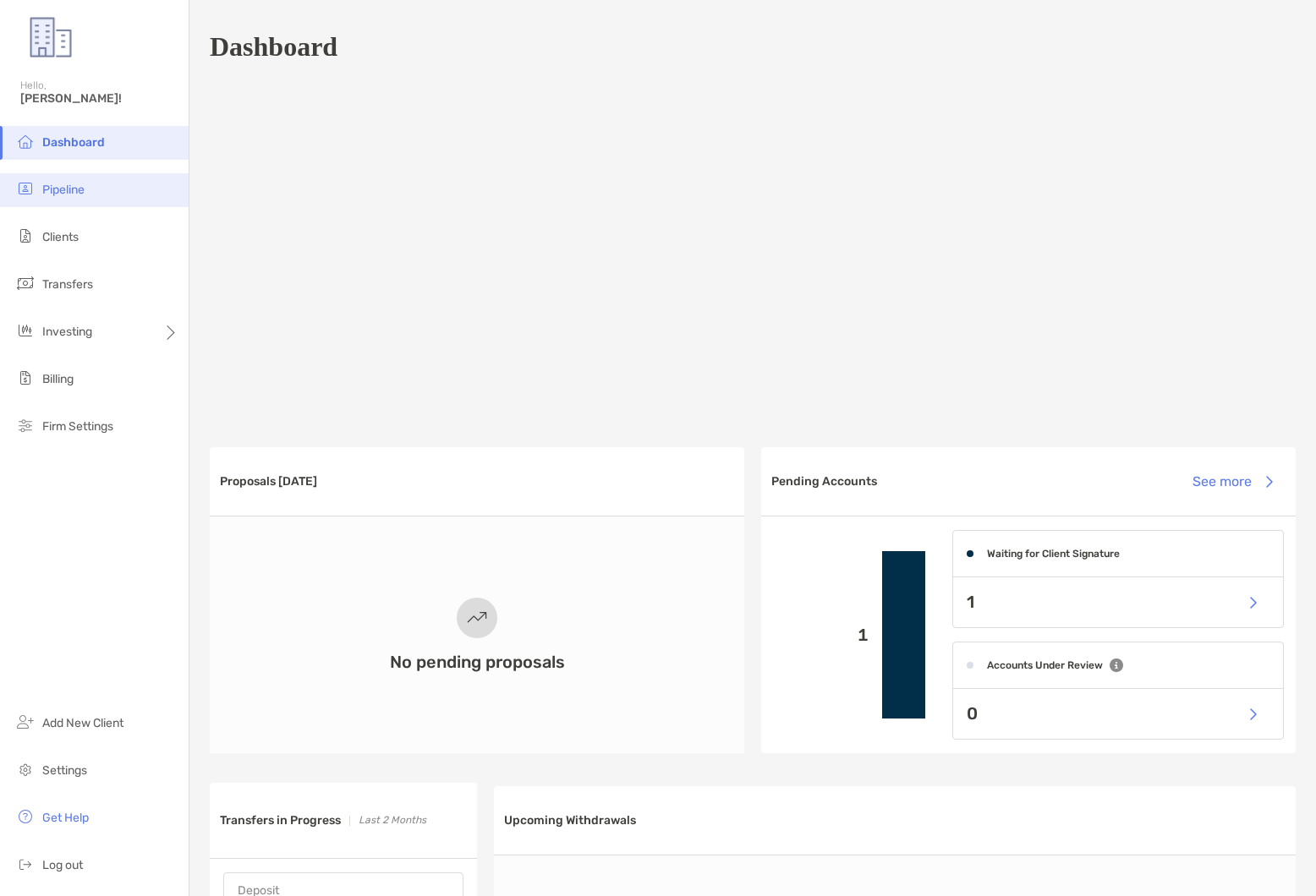
click at [61, 194] on span "Pipeline" at bounding box center [63, 189] width 43 height 15
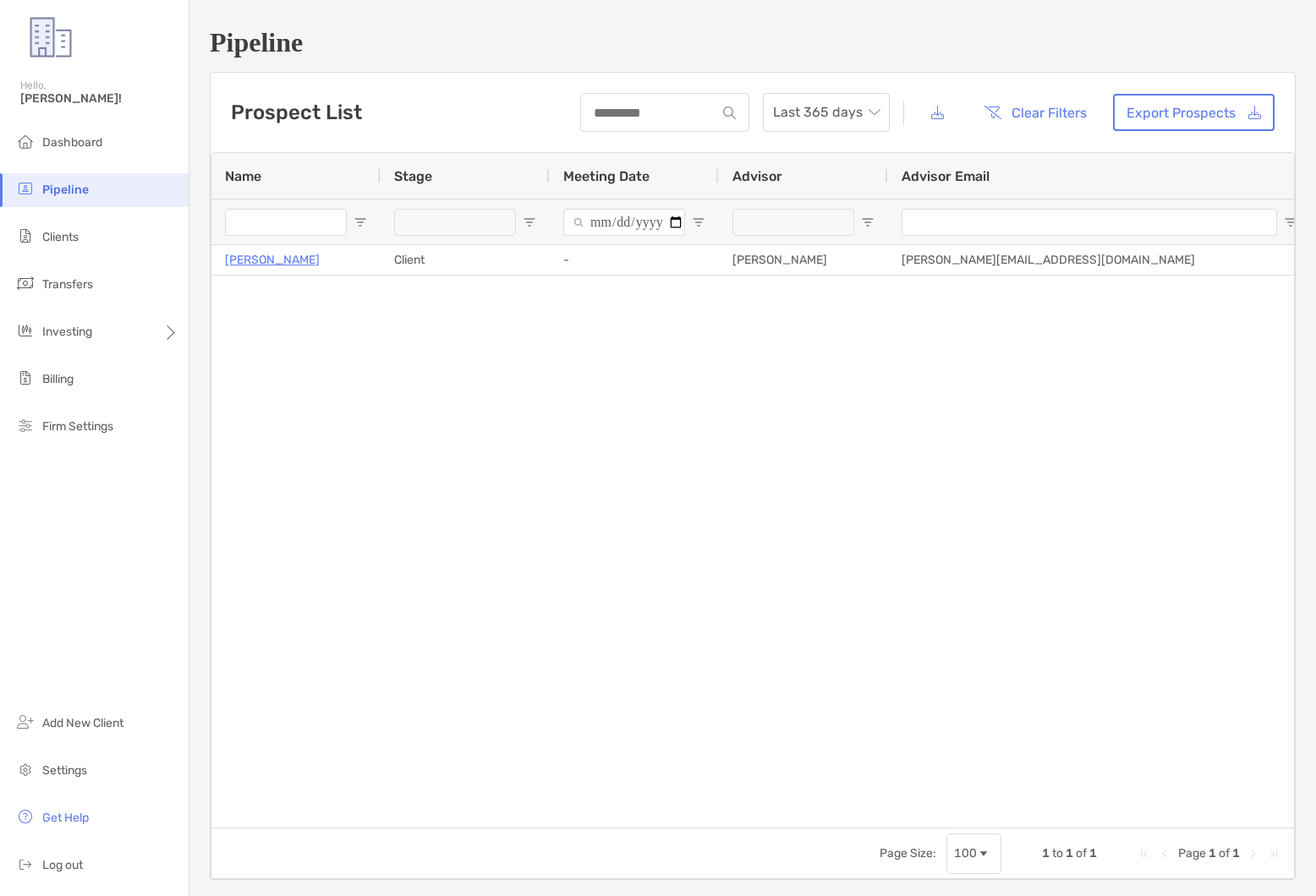
click at [346, 223] on div at bounding box center [295, 221] width 169 height 46
click at [344, 225] on input "Name Filter Input" at bounding box center [286, 222] width 122 height 27
click at [451, 229] on div at bounding box center [455, 222] width 122 height 27
click at [523, 220] on span "Open Filter Menu" at bounding box center [530, 222] width 14 height 14
click at [364, 222] on span "Open Filter Menu" at bounding box center [360, 222] width 14 height 14
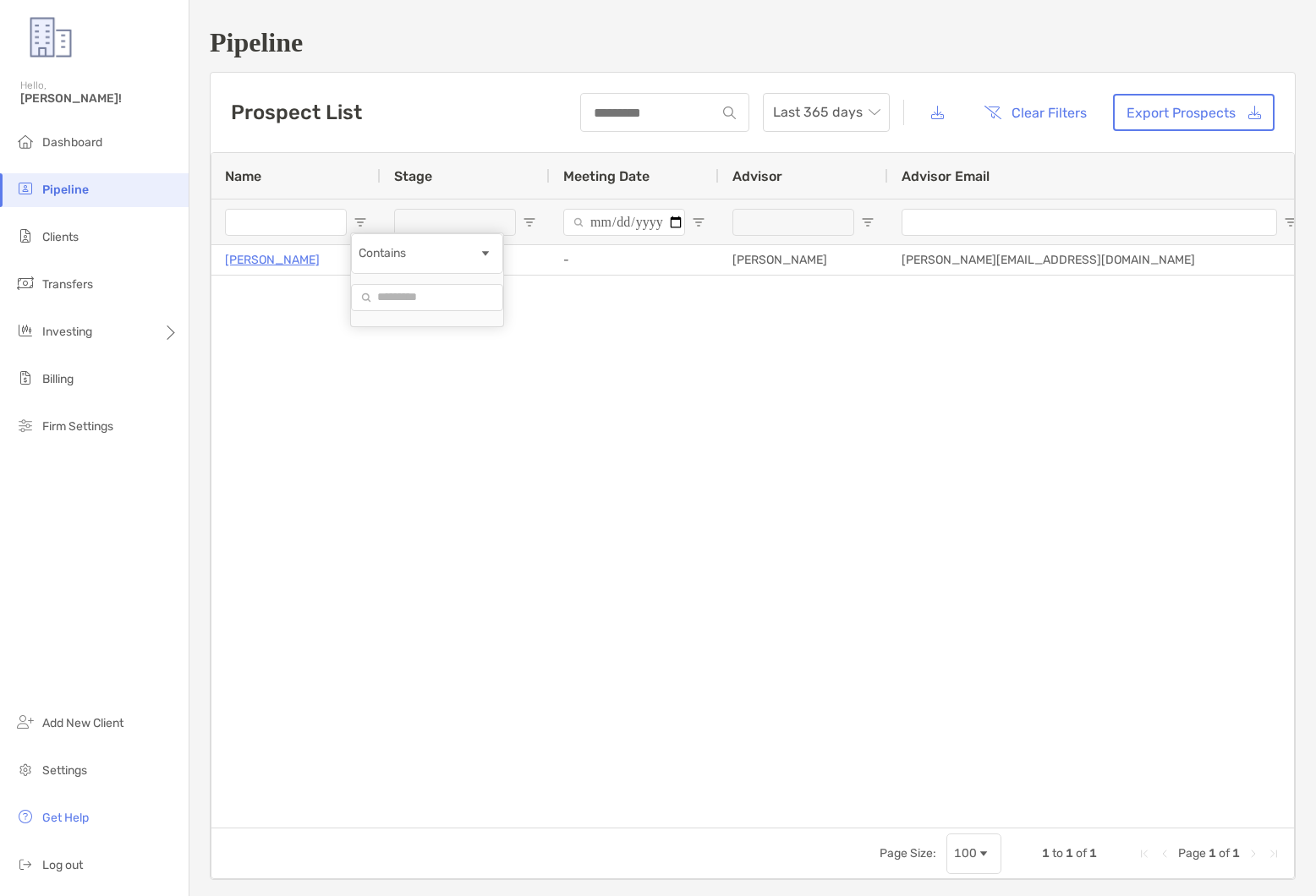
click at [509, 190] on div "Stage" at bounding box center [466, 175] width 142 height 46
click at [640, 223] on input "Meeting Date Filter Input" at bounding box center [624, 222] width 122 height 27
click at [695, 224] on span "Open Filter Menu" at bounding box center [698, 222] width 14 height 14
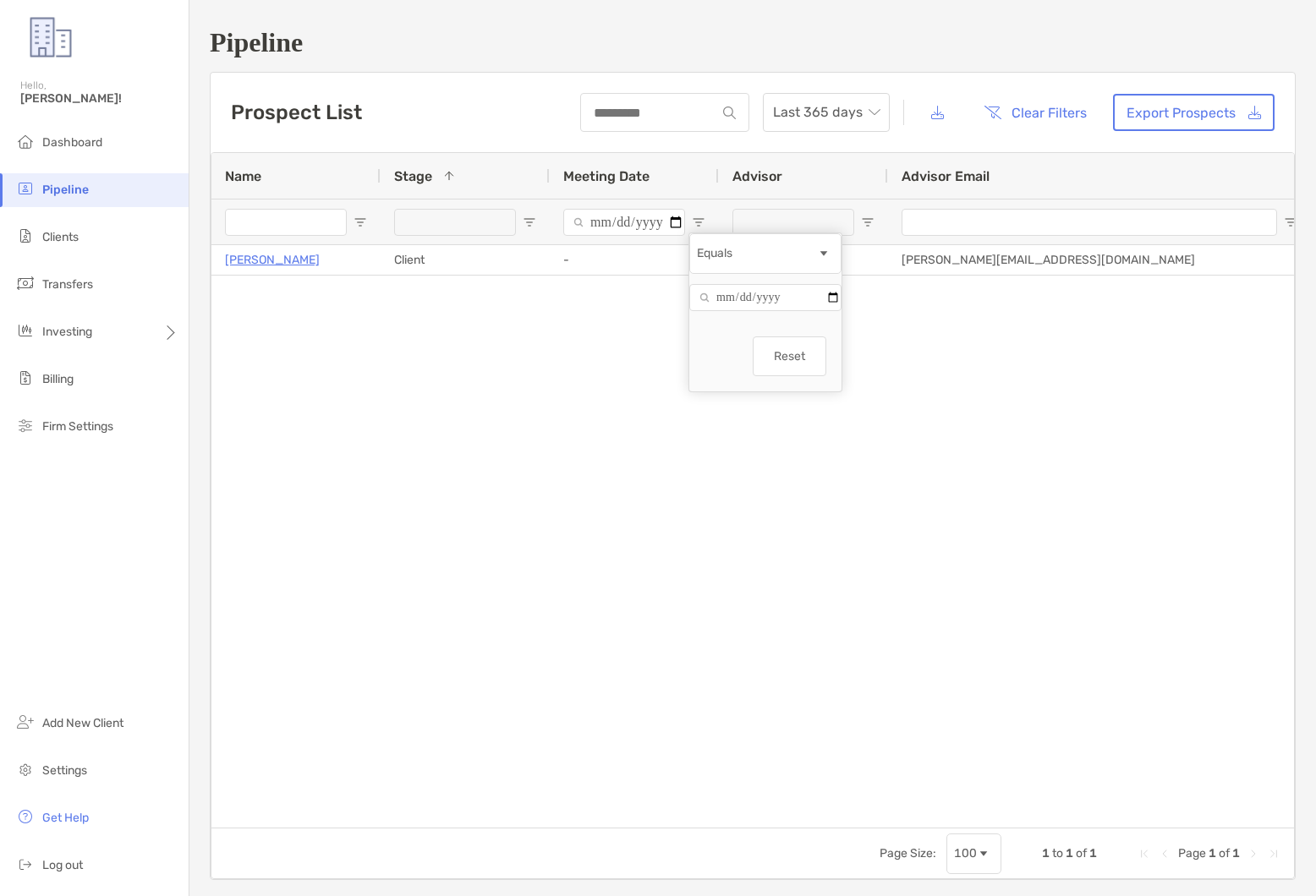
click at [730, 260] on div "Equals" at bounding box center [757, 253] width 120 height 15
click at [791, 189] on div "Advisor" at bounding box center [803, 175] width 142 height 46
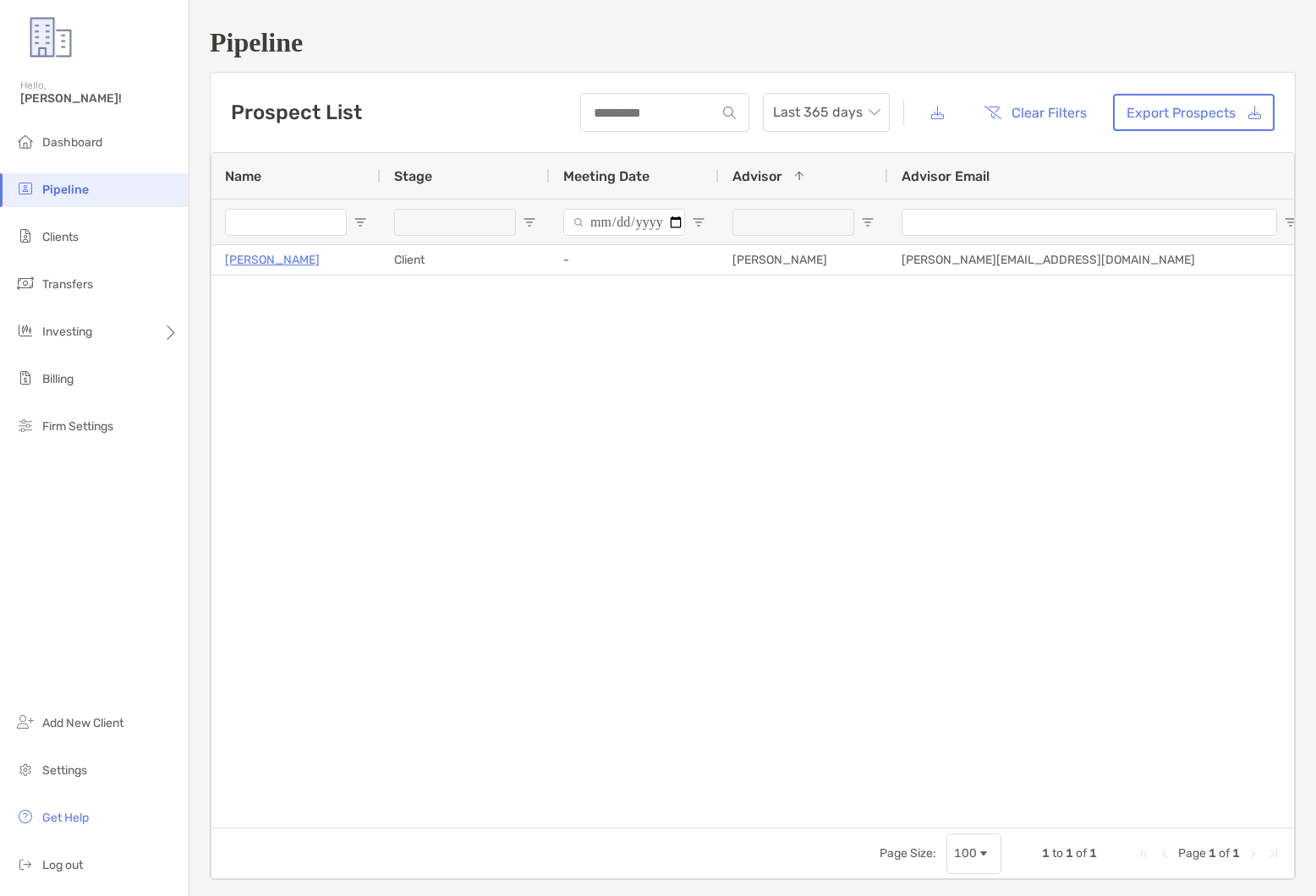
click at [793, 217] on div at bounding box center [793, 222] width 122 height 27
click at [839, 225] on div at bounding box center [793, 222] width 122 height 27
click at [828, 162] on div "Advisor 1" at bounding box center [803, 175] width 142 height 46
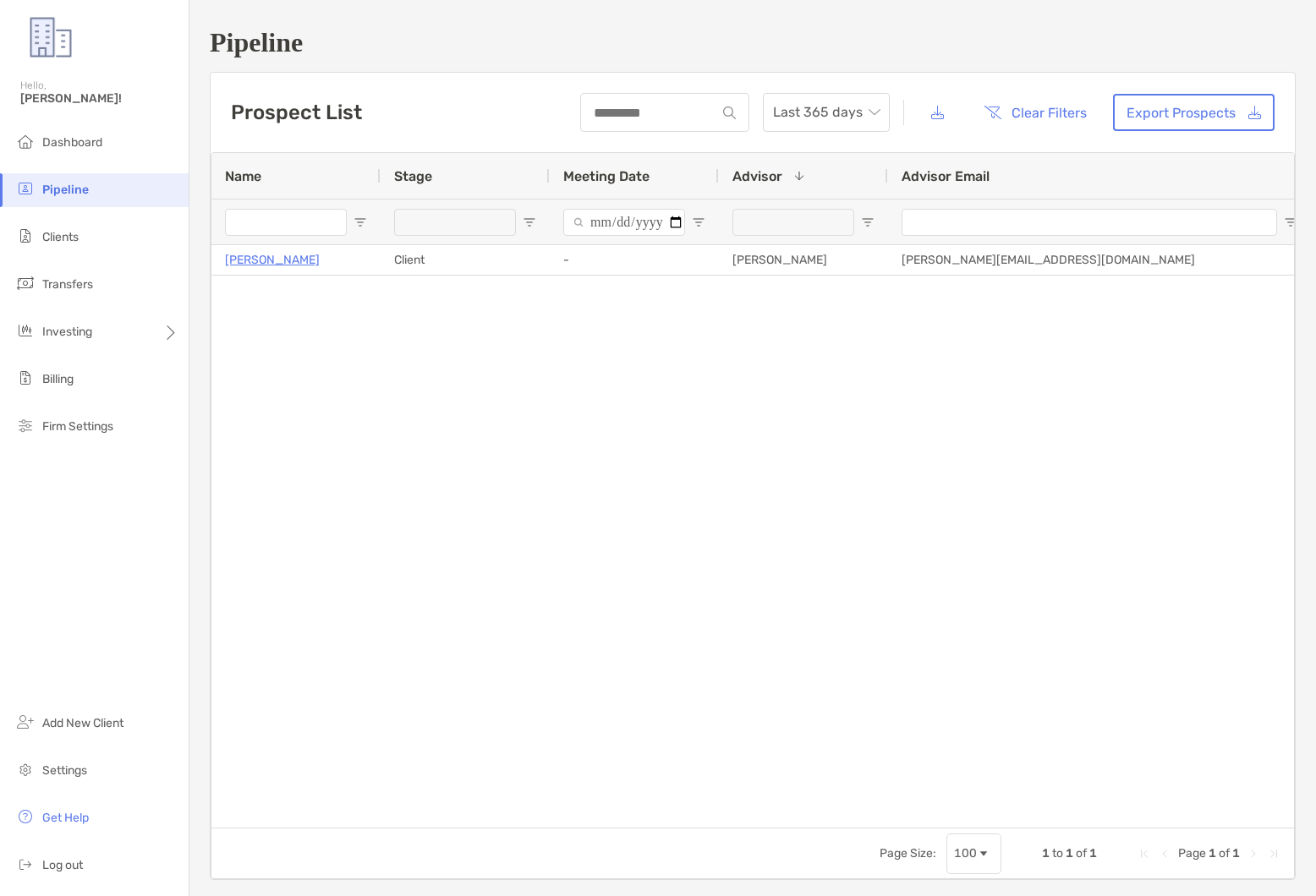
click at [133, 254] on ul "Dashboard Pipeline Clients Transfers Investing Billing Firm Settings" at bounding box center [94, 292] width 188 height 332
click at [138, 250] on li "Clients" at bounding box center [94, 237] width 188 height 34
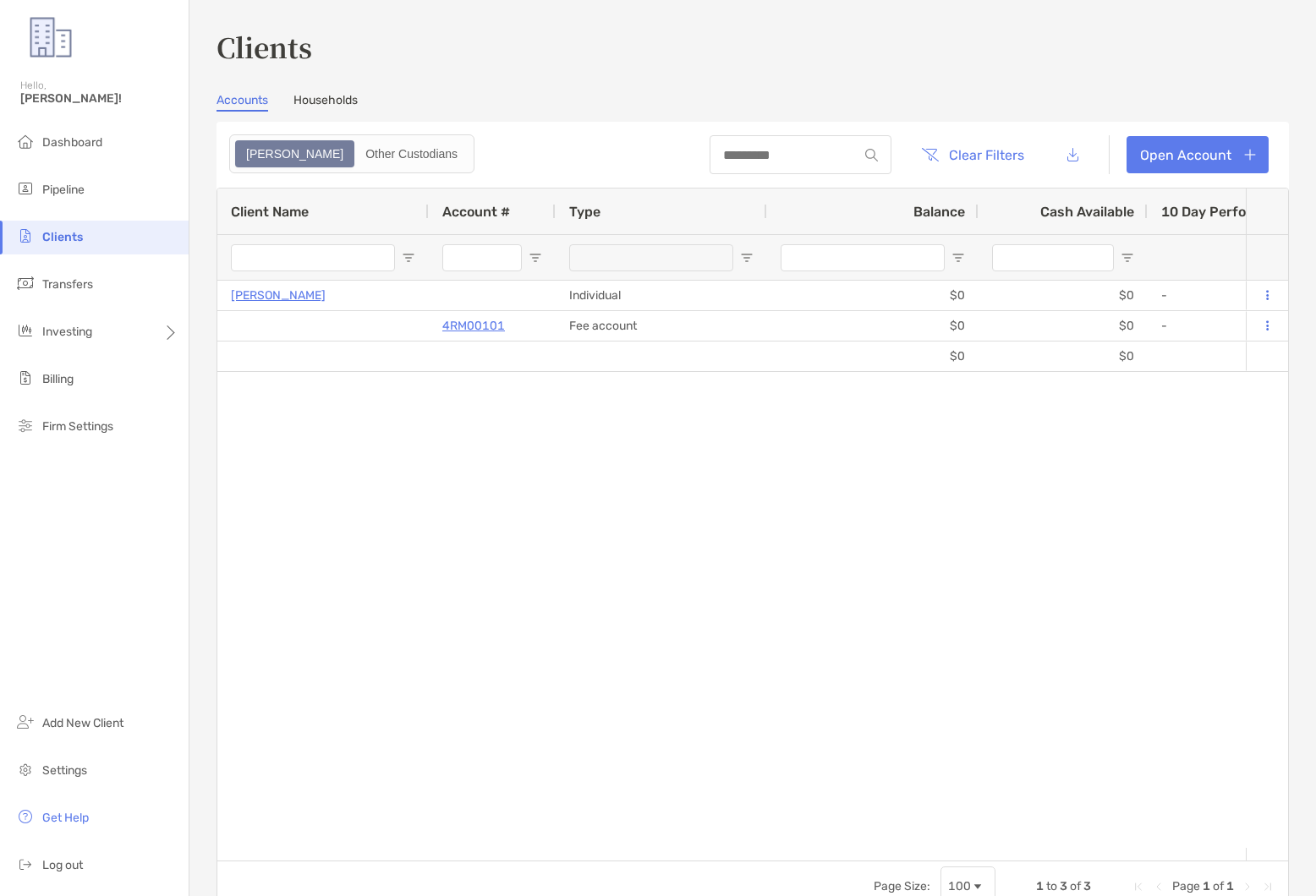
click at [338, 412] on div "Kyle Kuyat Individual $0 $0 - 0% 0% Draft Vanguard CRSP 100% Equity Portfolio E…" at bounding box center [731, 563] width 1028 height 567
click at [331, 410] on div "Kyle Kuyat Individual $0 $0 - 0% 0% Draft Vanguard CRSP 100% Equity Portfolio E…" at bounding box center [731, 563] width 1028 height 567
click at [118, 299] on li "Transfers" at bounding box center [94, 285] width 188 height 34
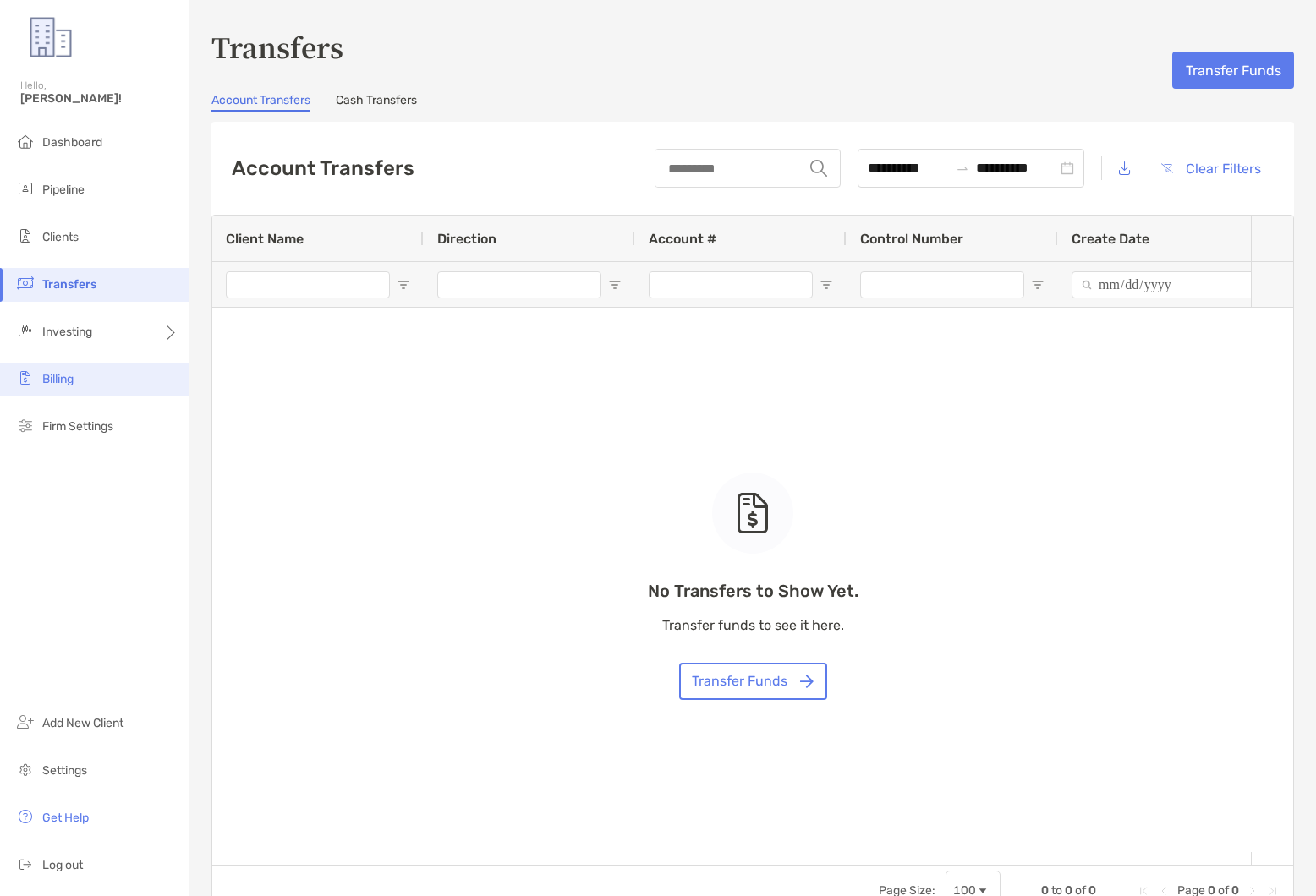
click at [122, 378] on li "Billing" at bounding box center [94, 379] width 188 height 34
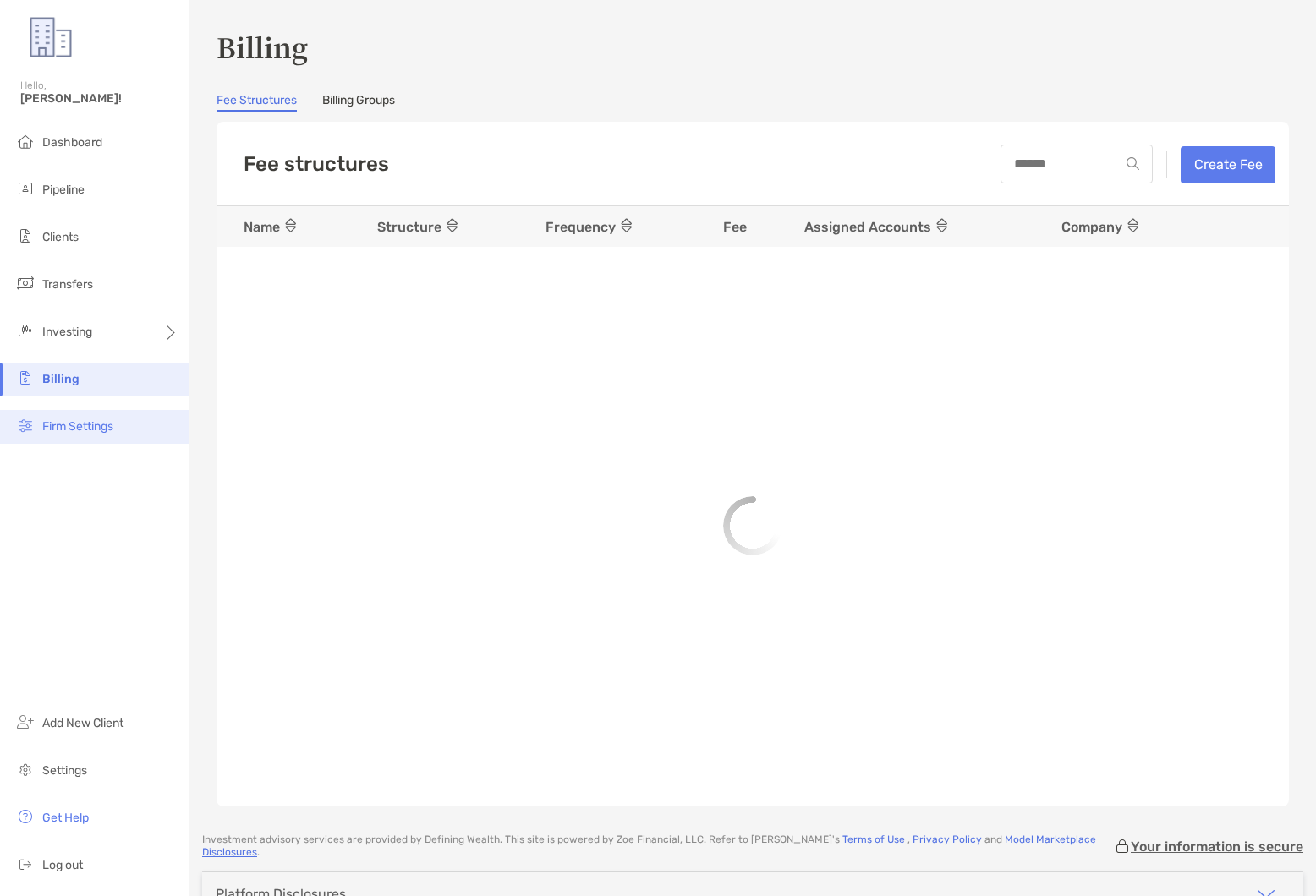
click at [137, 421] on li "Firm Settings" at bounding box center [94, 426] width 188 height 34
